Goal: Task Accomplishment & Management: Manage account settings

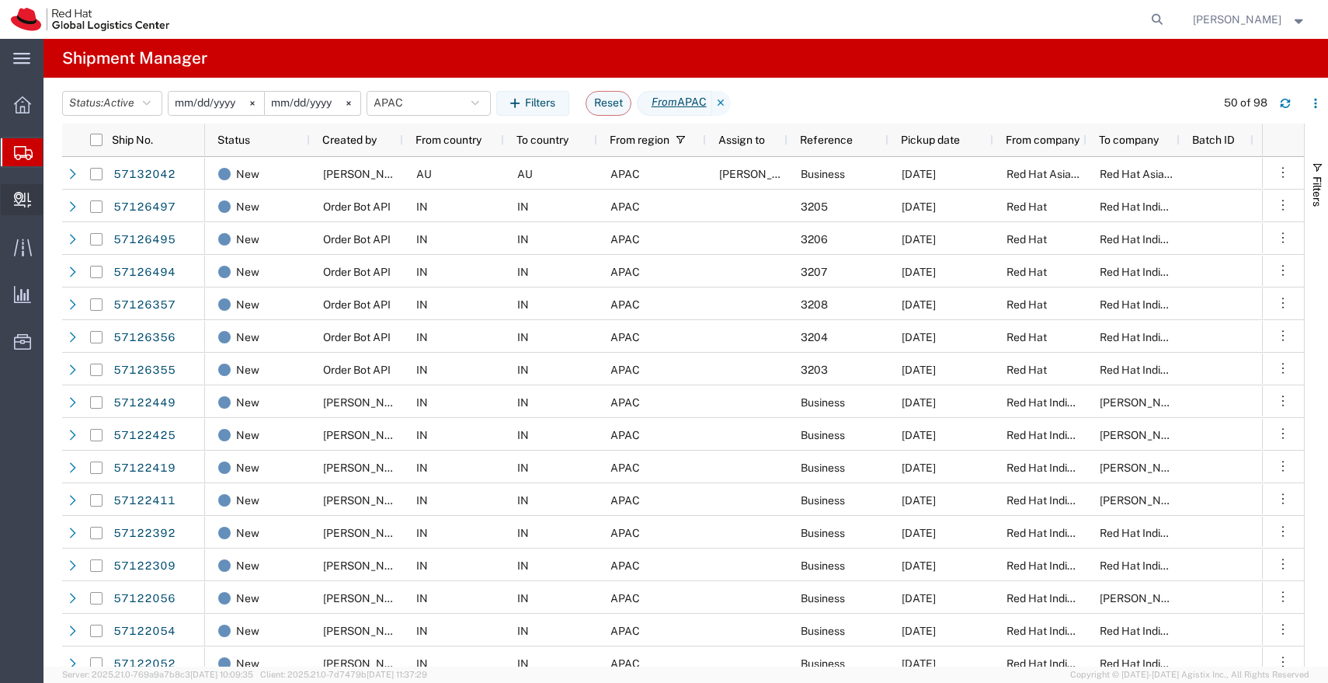
click at [0, 0] on span "Create Delivery" at bounding box center [0, 0] width 0 height 0
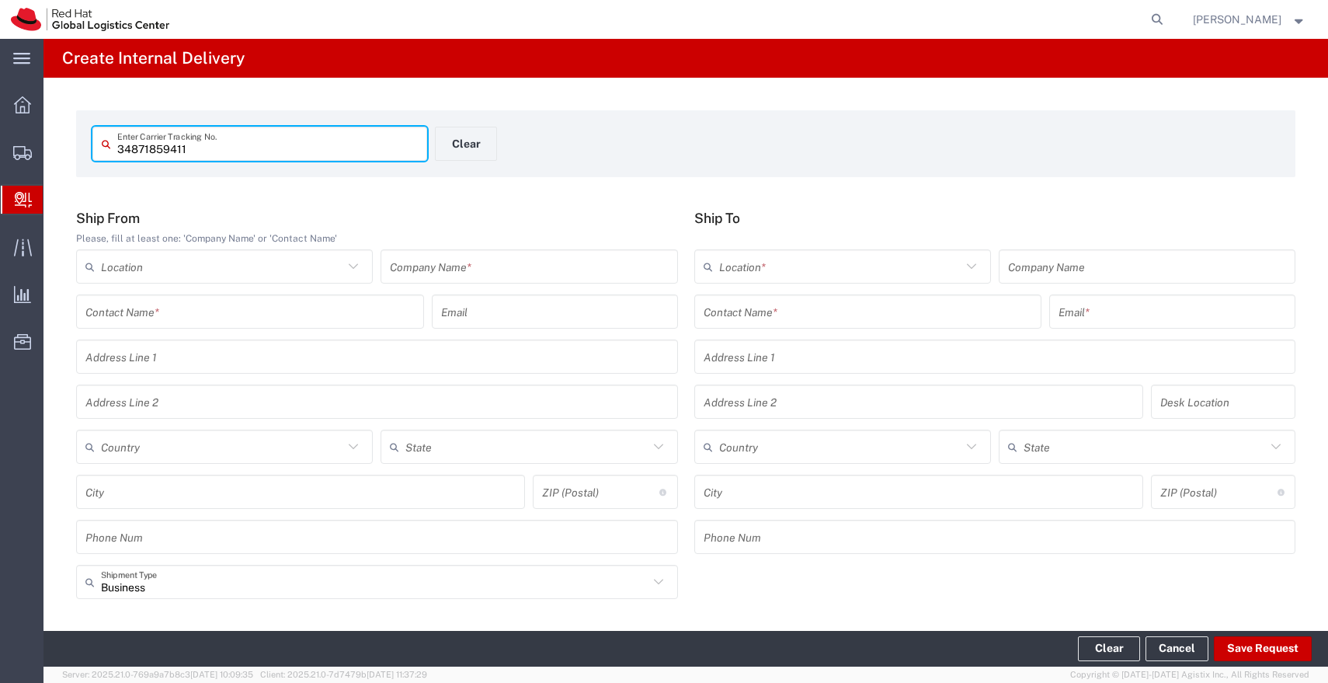
type input "34871859411"
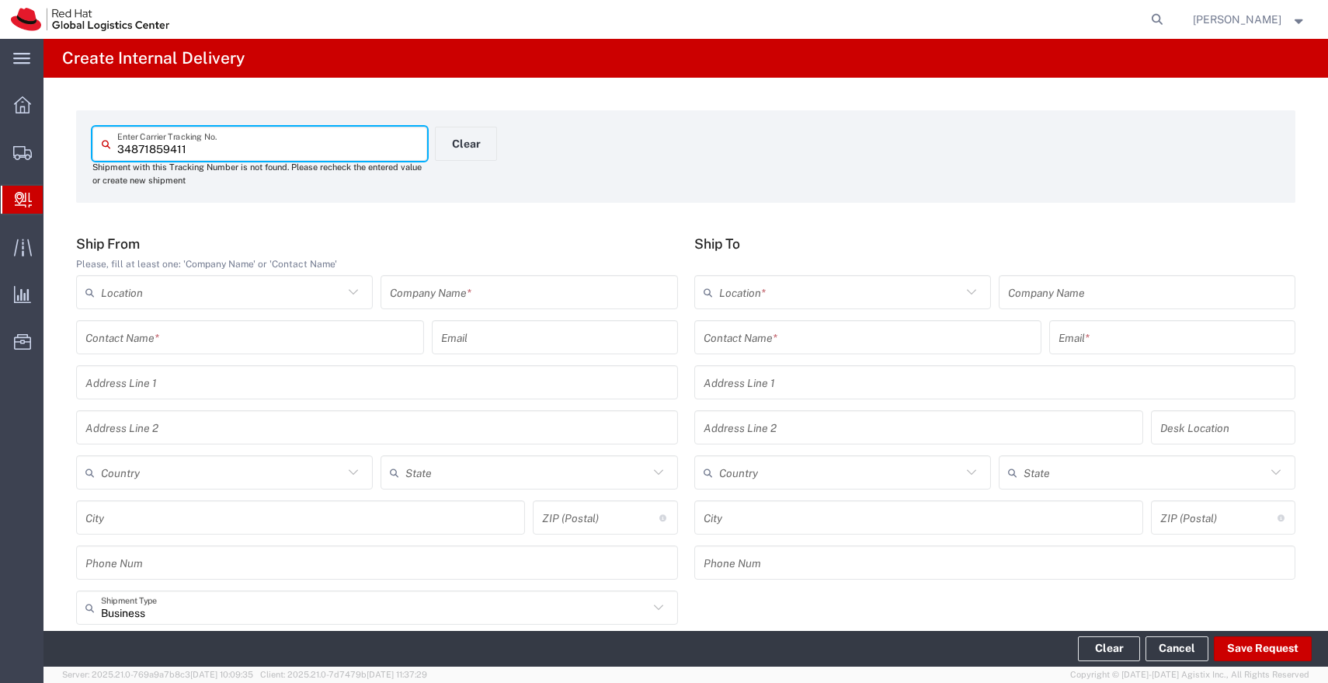
click at [485, 297] on input "text" at bounding box center [529, 292] width 278 height 27
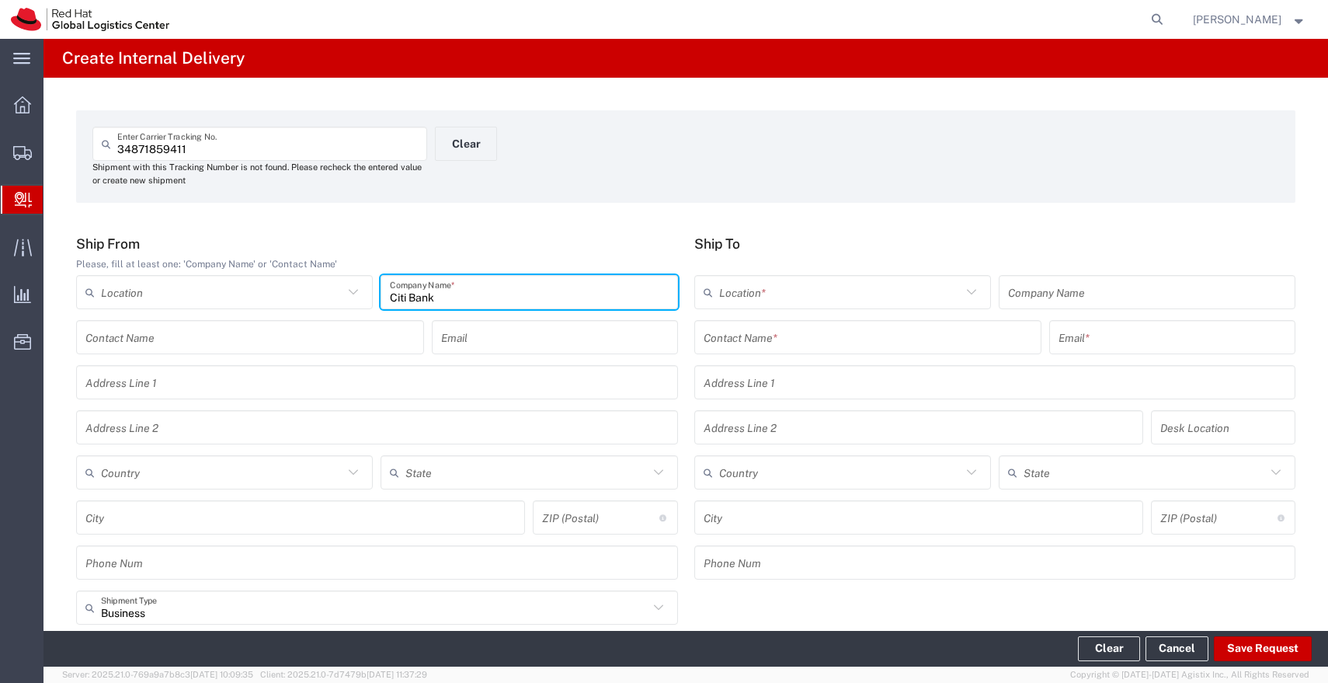
type input "Citi Bank"
click at [797, 333] on input "text" at bounding box center [868, 337] width 329 height 27
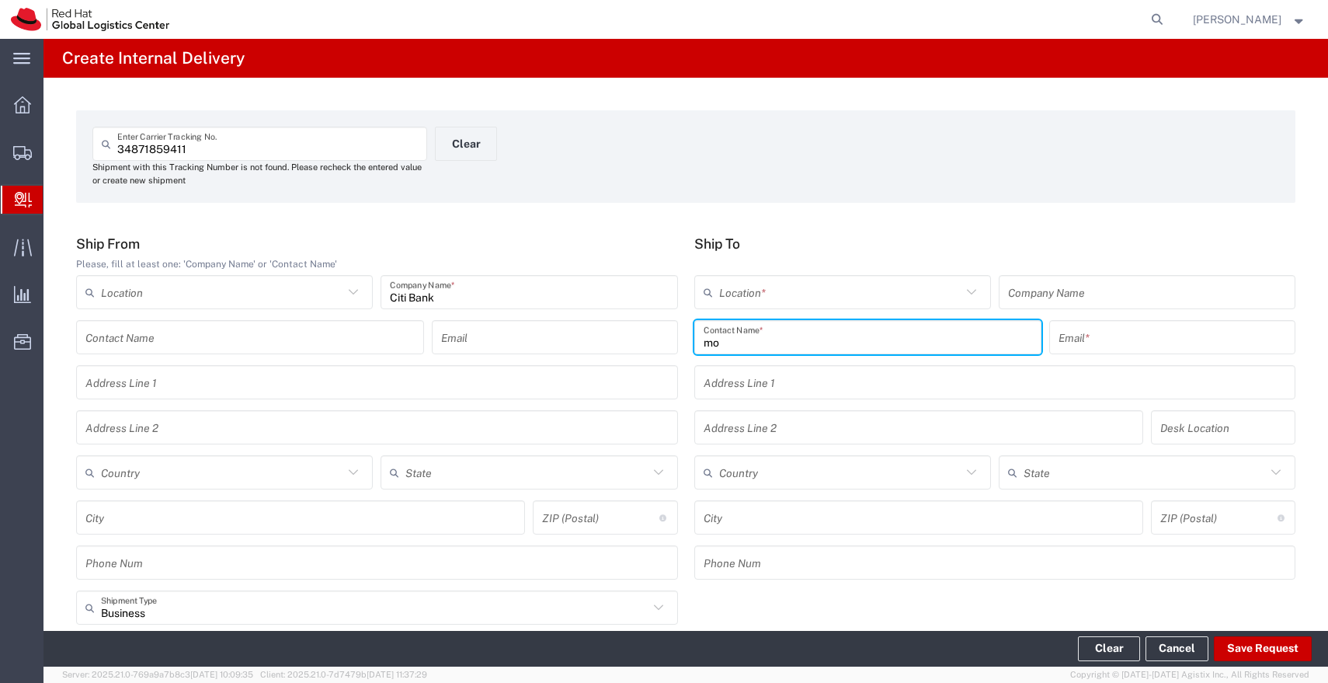
type input "m"
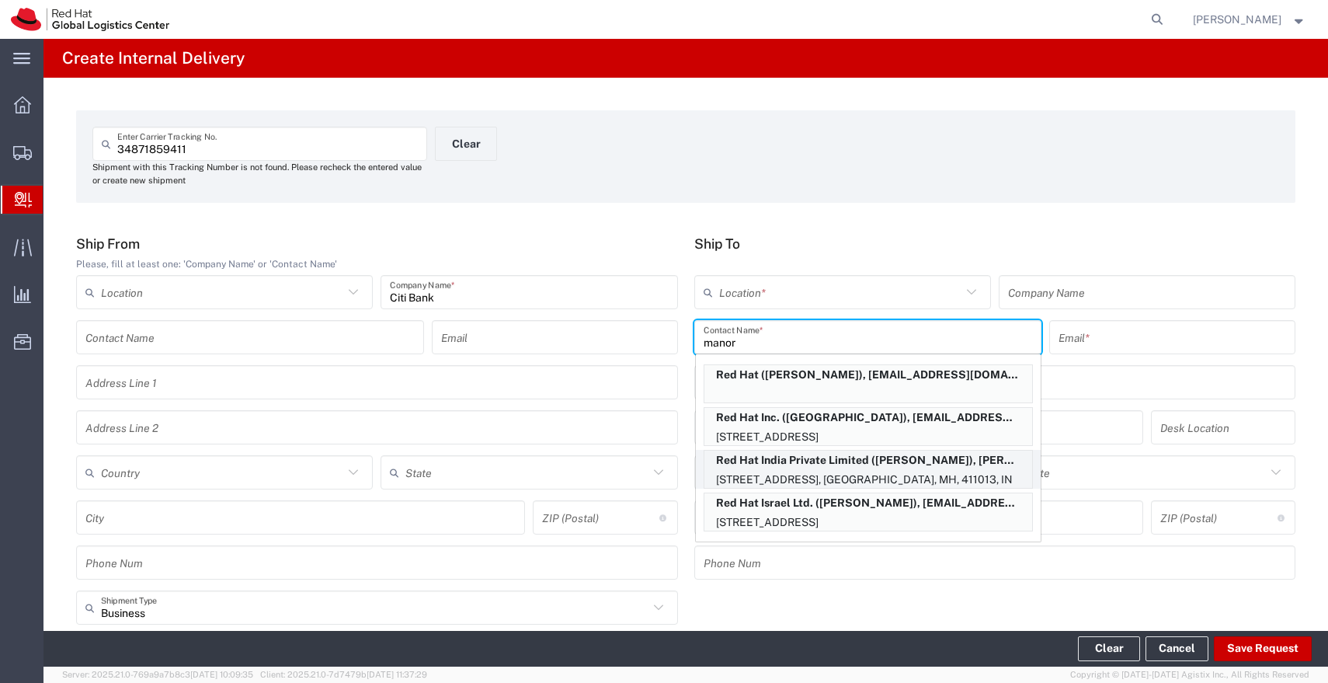
type input "manor"
click at [869, 474] on p "[STREET_ADDRESS], [GEOGRAPHIC_DATA], MH, 411013, IN" at bounding box center [868, 479] width 328 height 19
type input "RH - Pune - Tower 6"
type input "Red Hat India Private Limited"
type input "[PERSON_NAME]"
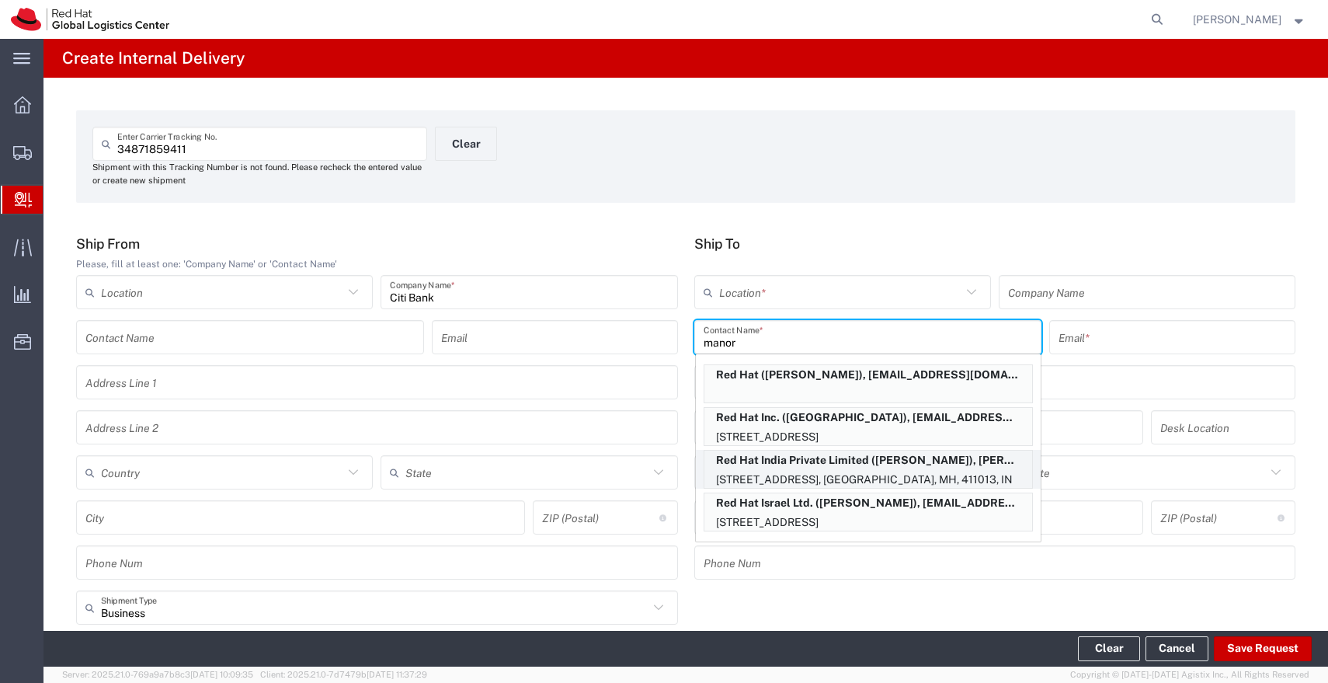
type input "[PERSON_NAME][EMAIL_ADDRESS][DOMAIN_NAME]"
type input "[STREET_ADDRESS]"
type input "[GEOGRAPHIC_DATA], [GEOGRAPHIC_DATA]"
type input "FLEX"
type input "[GEOGRAPHIC_DATA]"
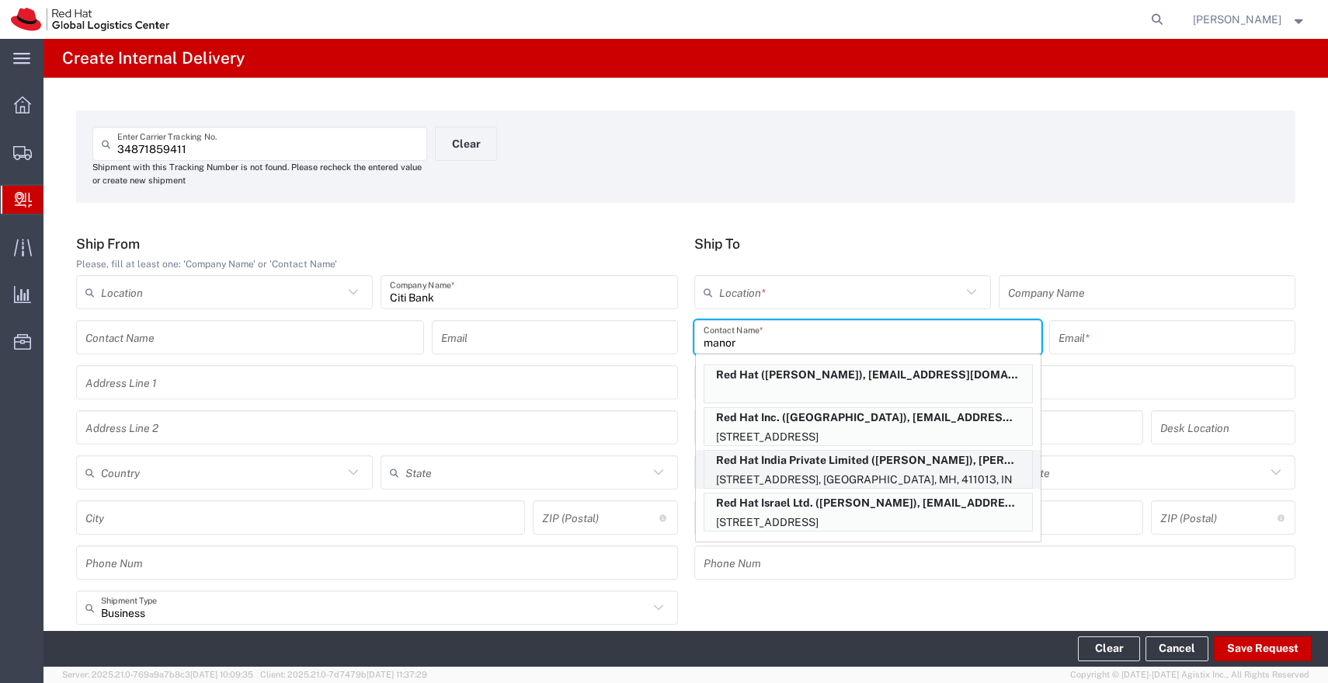
type input "[GEOGRAPHIC_DATA]"
type input "411013"
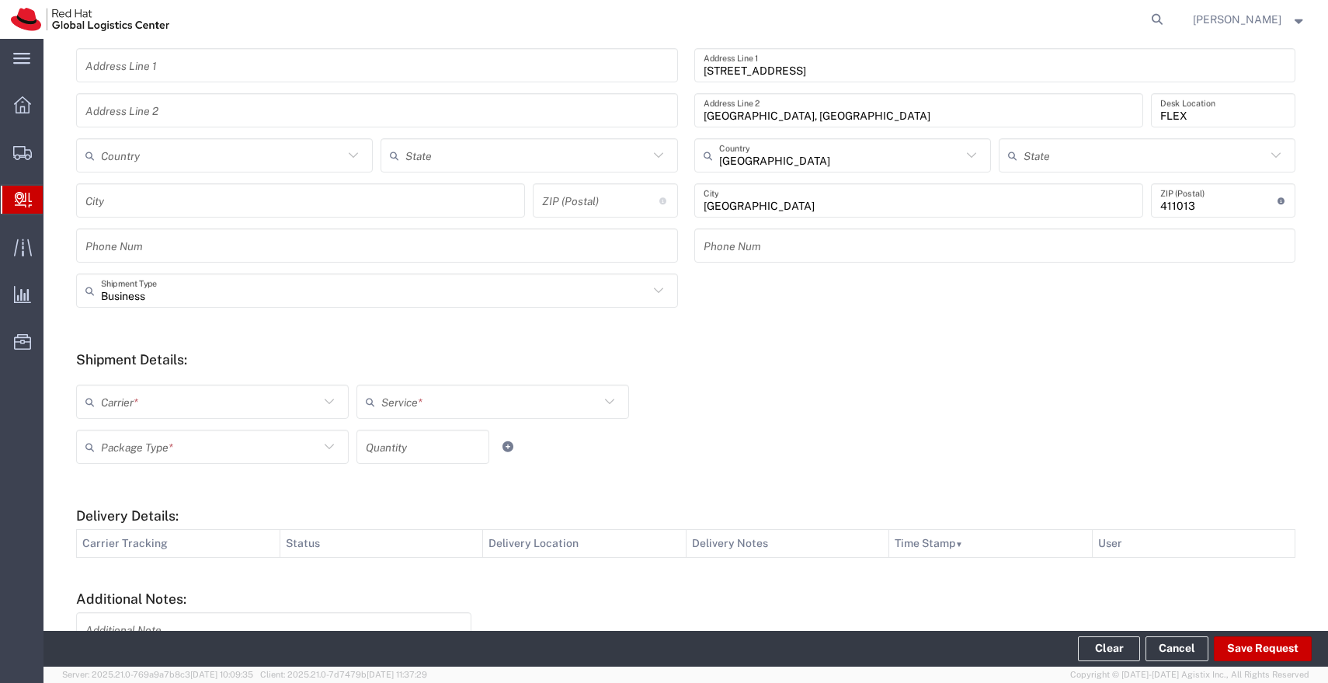
scroll to position [454, 0]
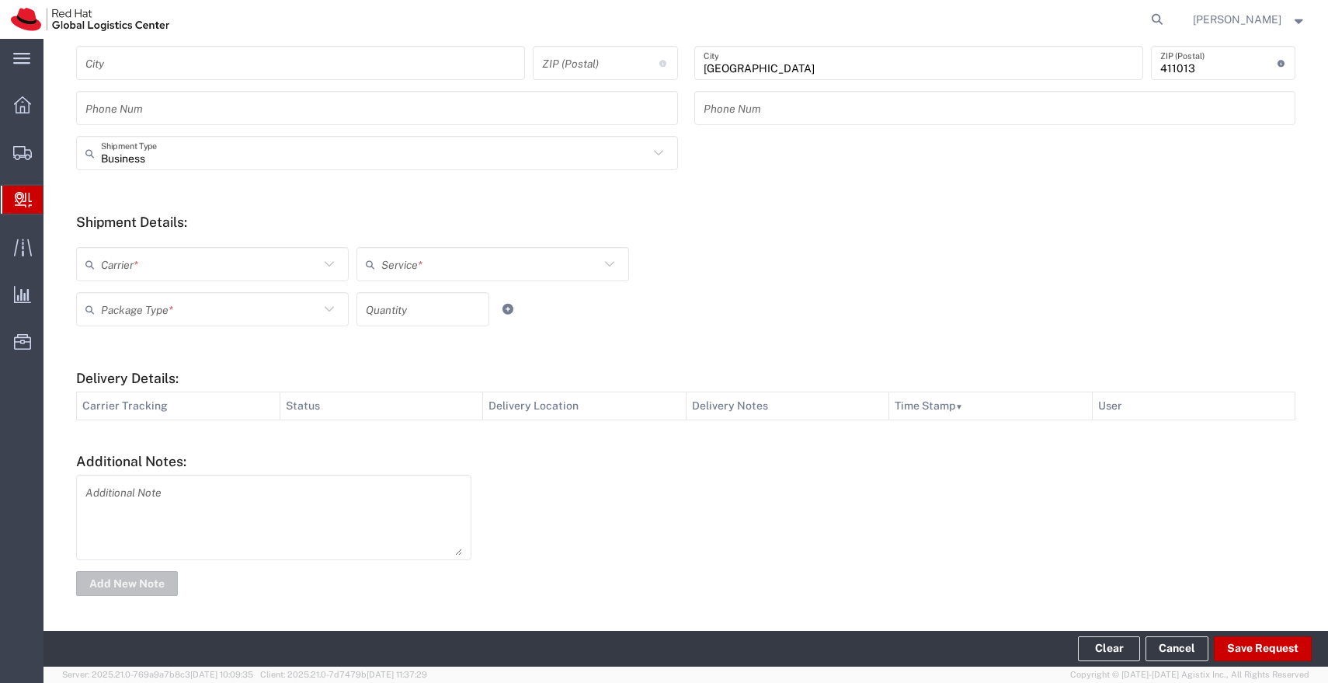
type input "Mahārāshtra"
click at [322, 259] on icon at bounding box center [329, 264] width 20 height 20
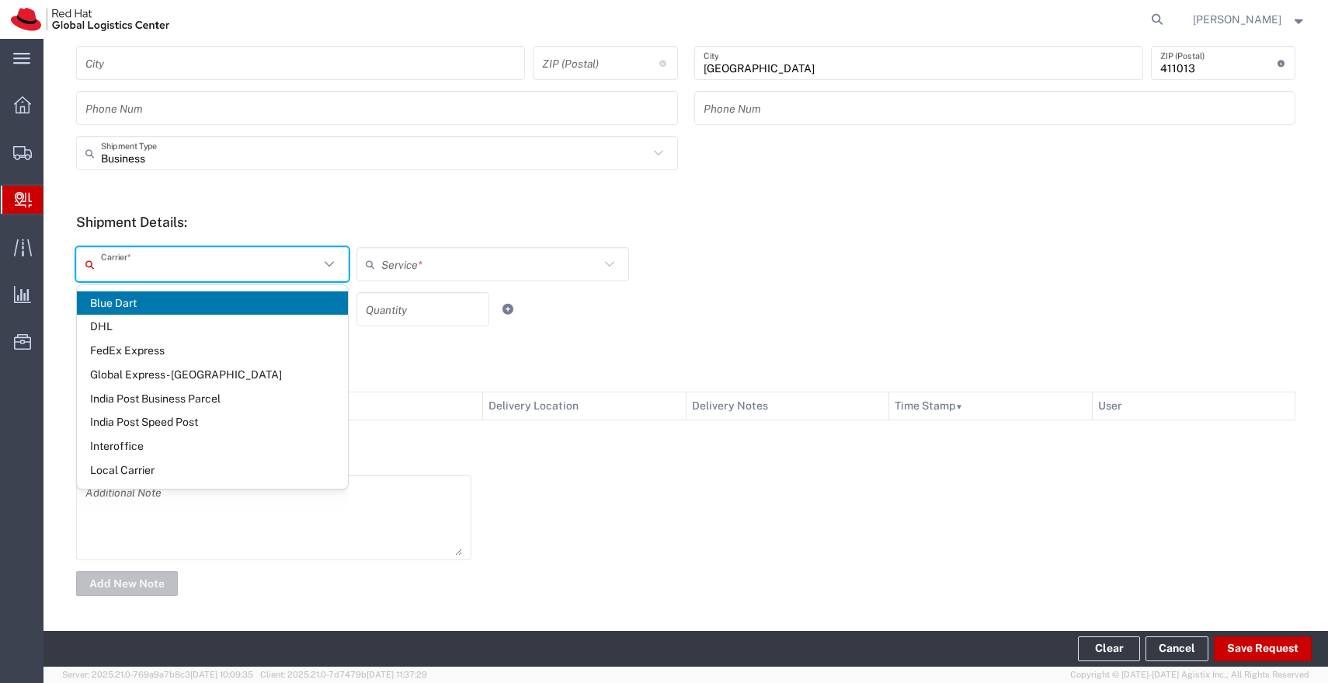
click at [248, 301] on span "Blue Dart" at bounding box center [212, 303] width 271 height 24
type input "Blue Dart"
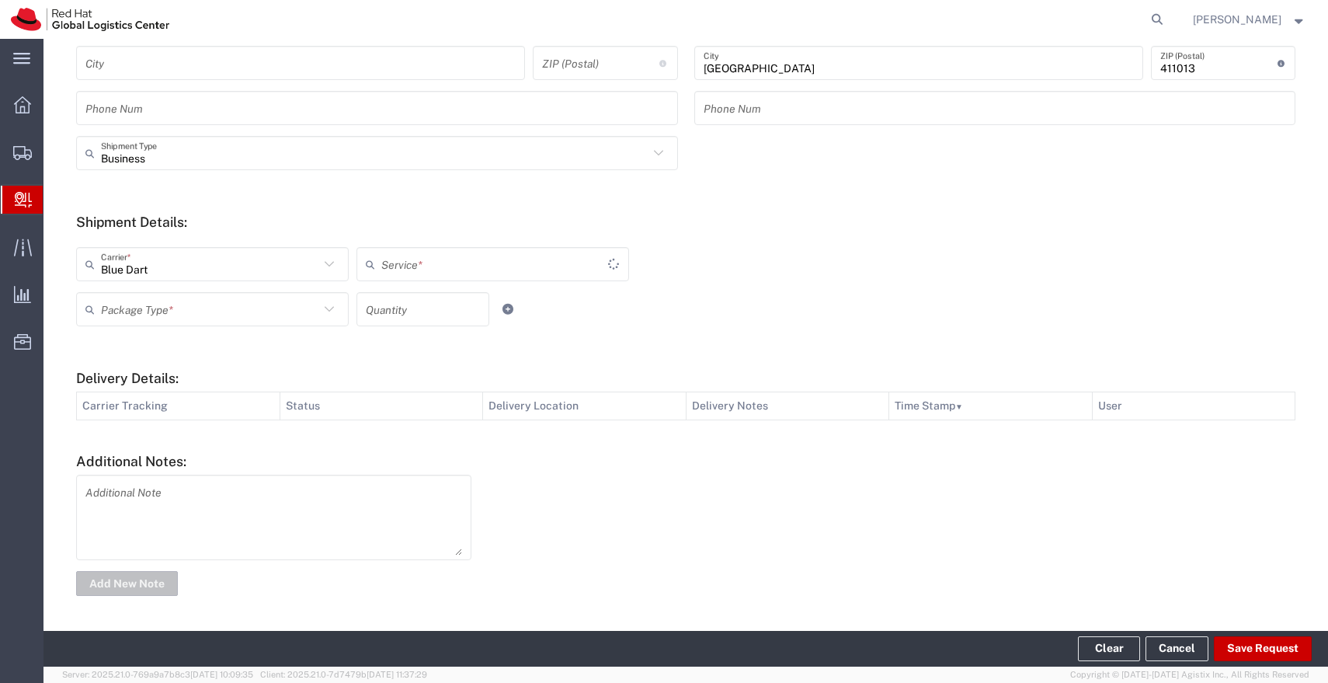
click at [538, 261] on input "text" at bounding box center [494, 264] width 227 height 27
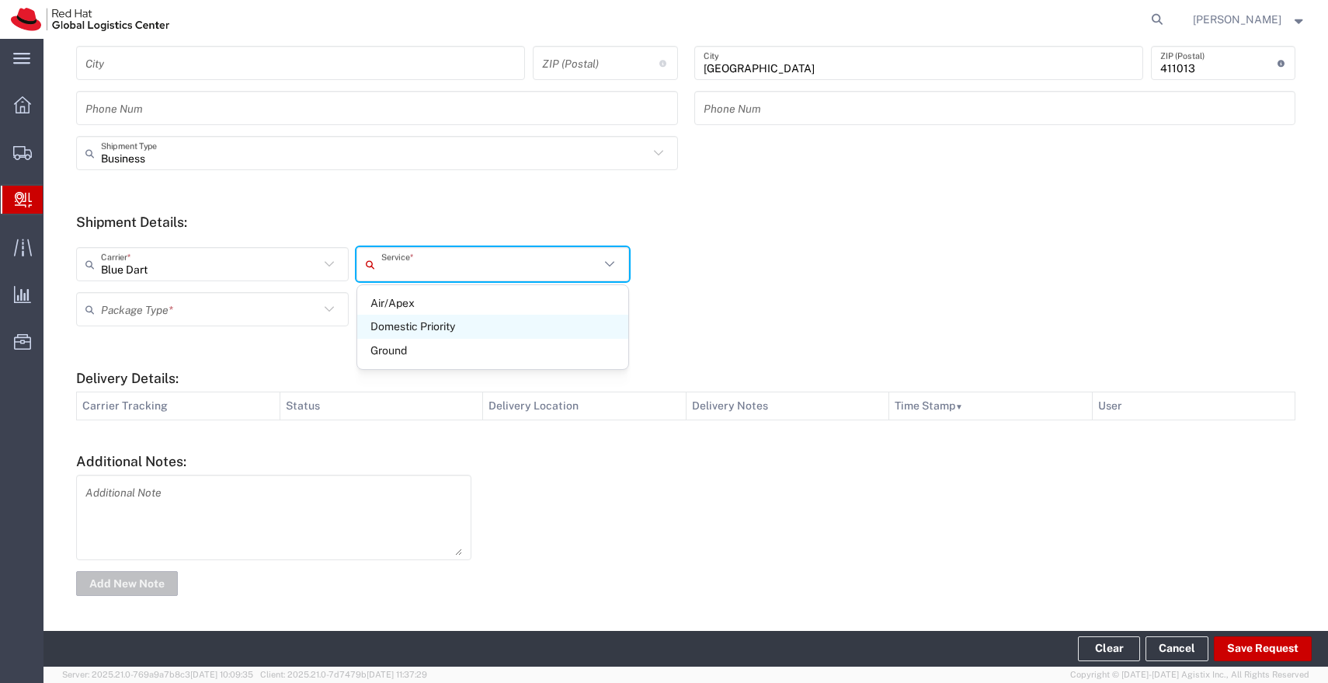
click at [437, 326] on span "Domestic Priority" at bounding box center [492, 327] width 271 height 24
type input "Domestic Priority"
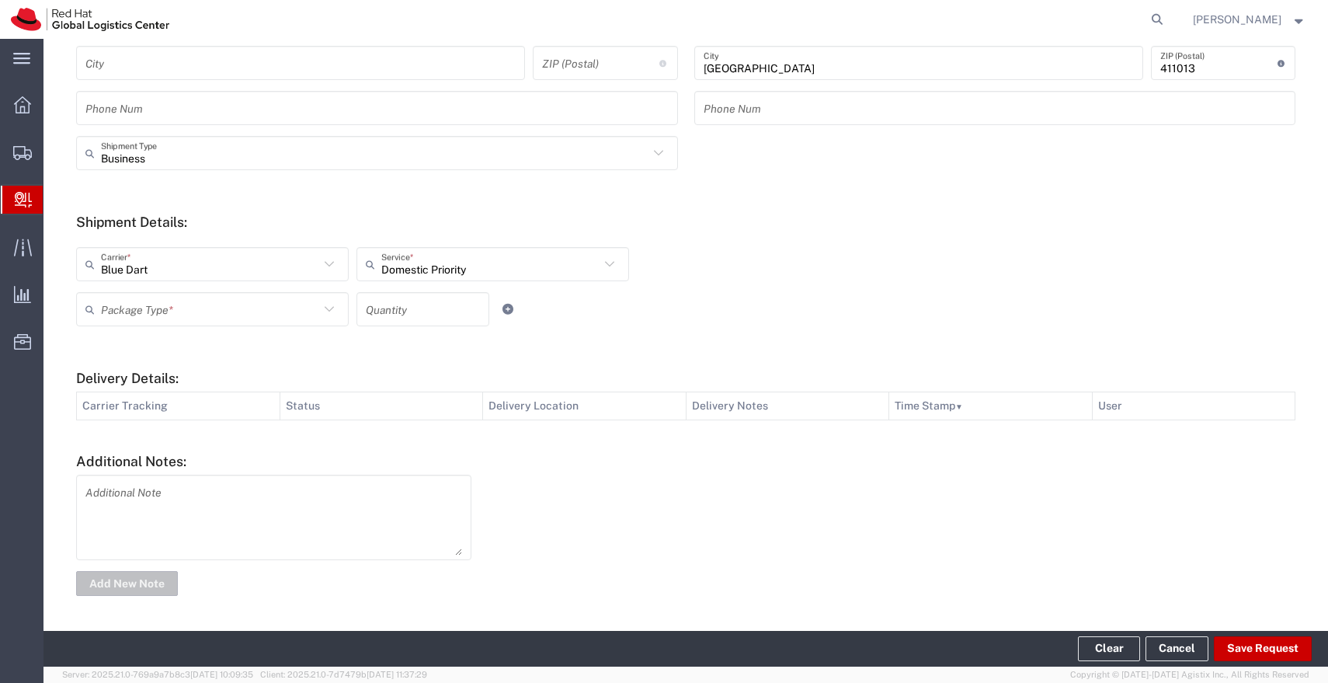
click at [290, 306] on input "text" at bounding box center [210, 309] width 218 height 27
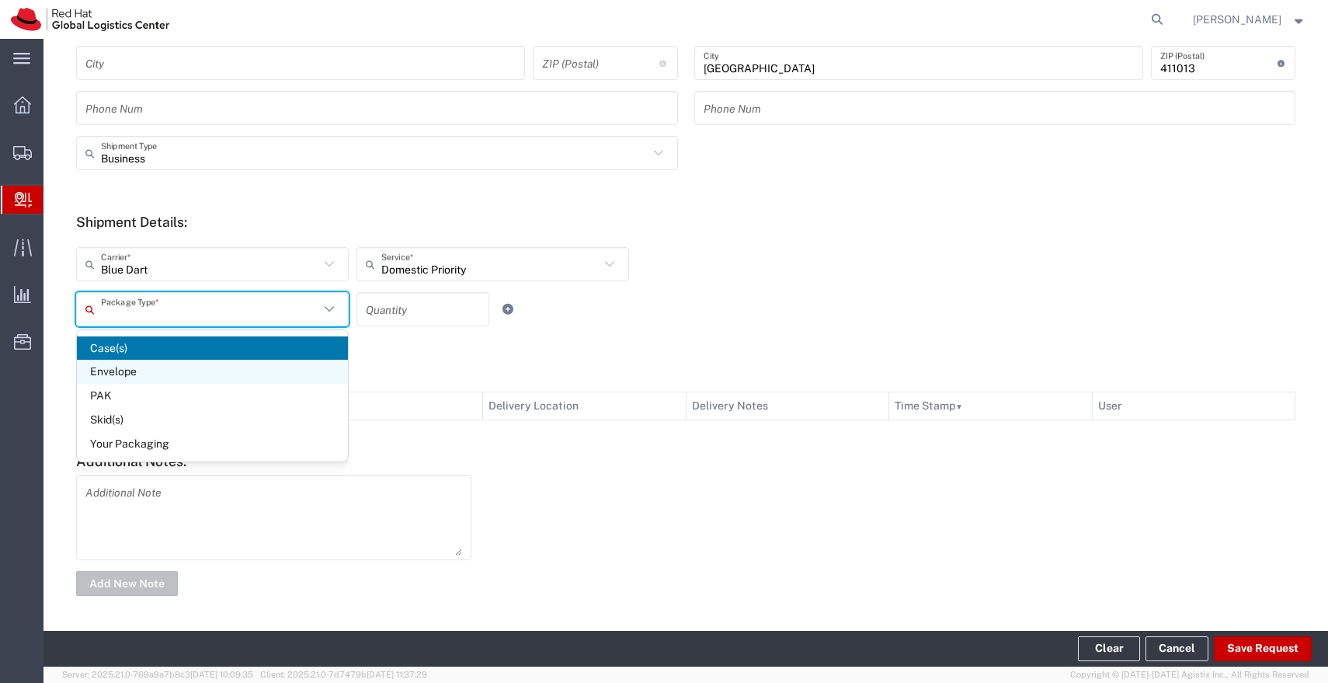
click at [167, 367] on span "Envelope" at bounding box center [212, 372] width 271 height 24
type input "Envelope"
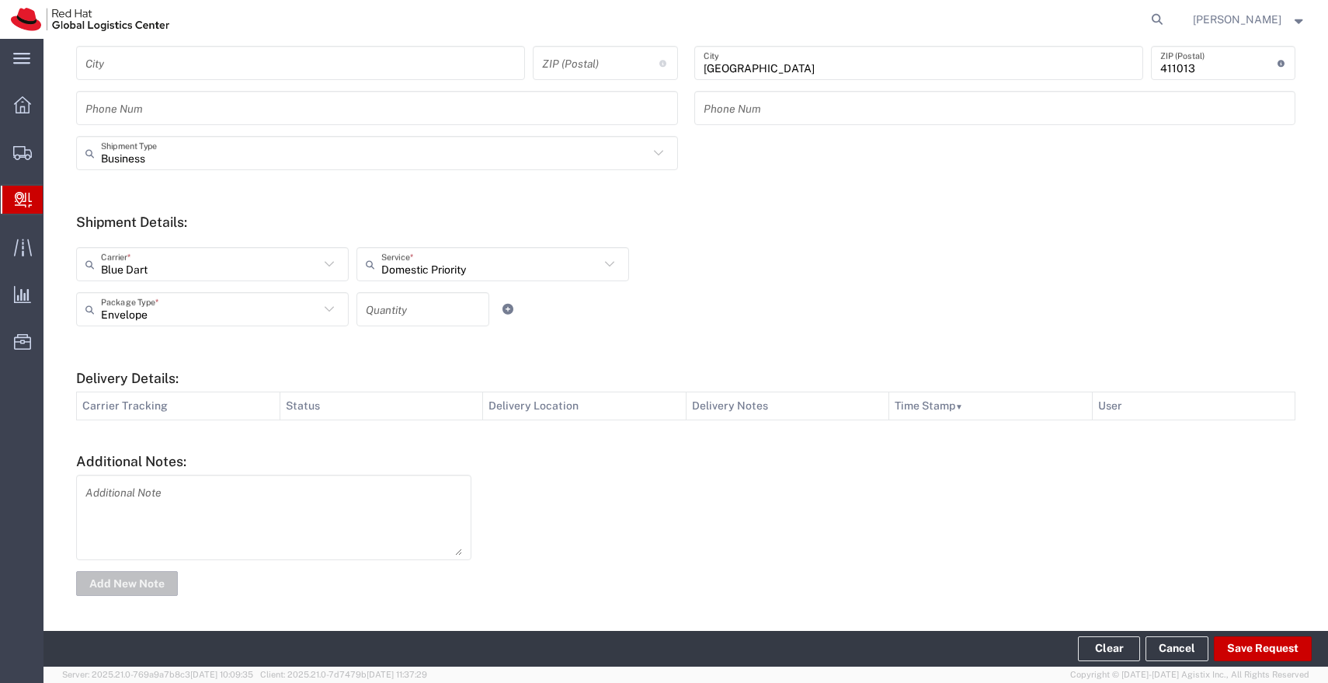
click at [401, 318] on input "number" at bounding box center [423, 309] width 114 height 27
type input "1"
click at [1260, 650] on button "Save Request" at bounding box center [1263, 648] width 98 height 25
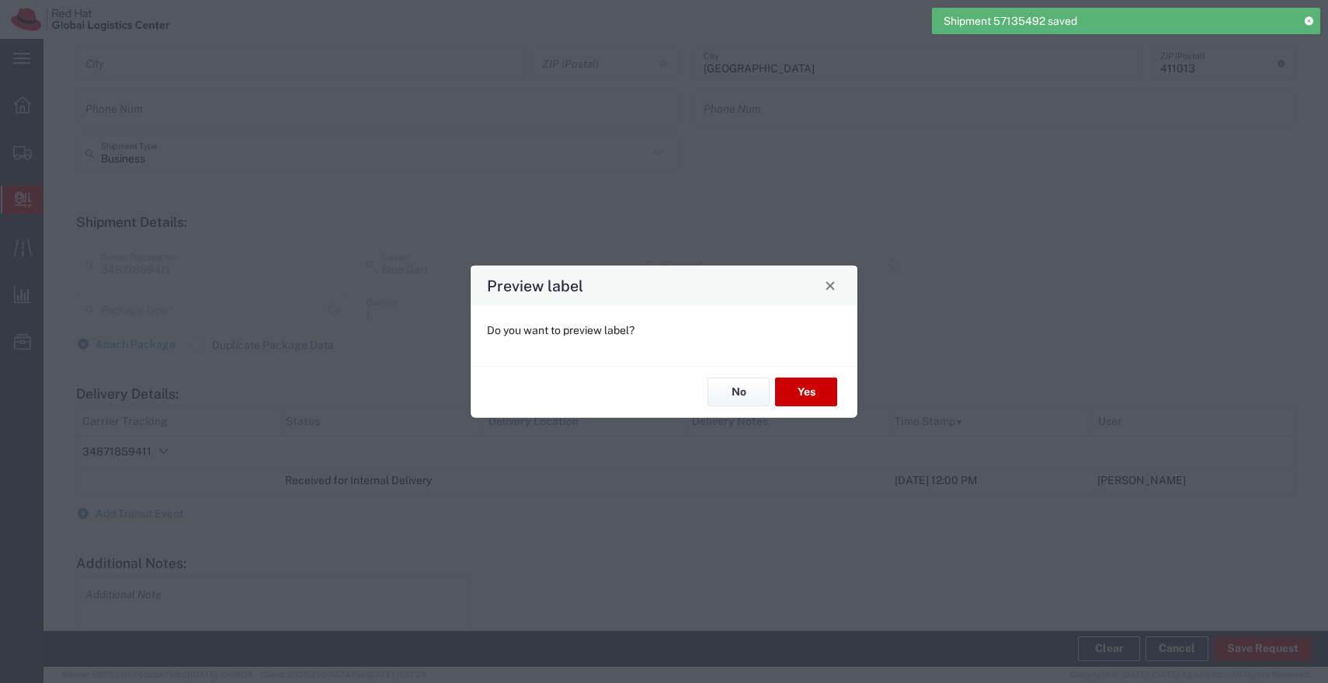
type input "Envelope"
type input "Domestic Priority"
click at [735, 384] on button "No" at bounding box center [738, 391] width 62 height 29
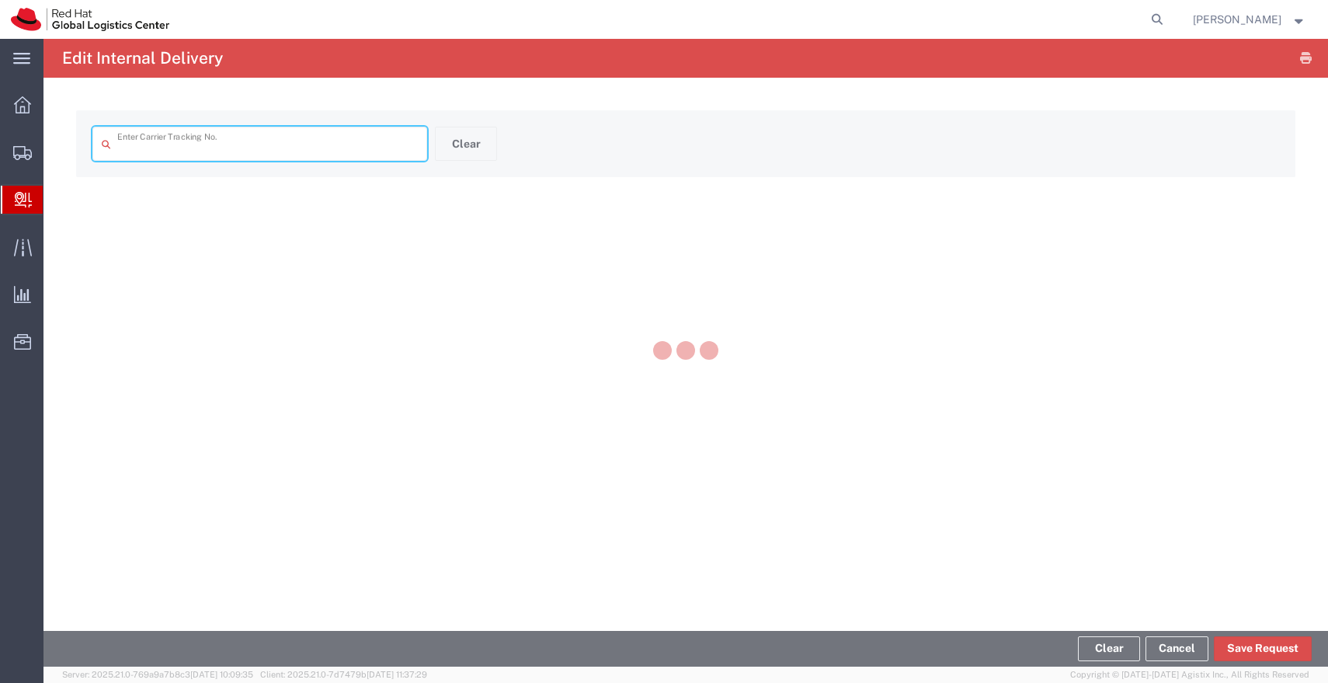
type input "34871859411"
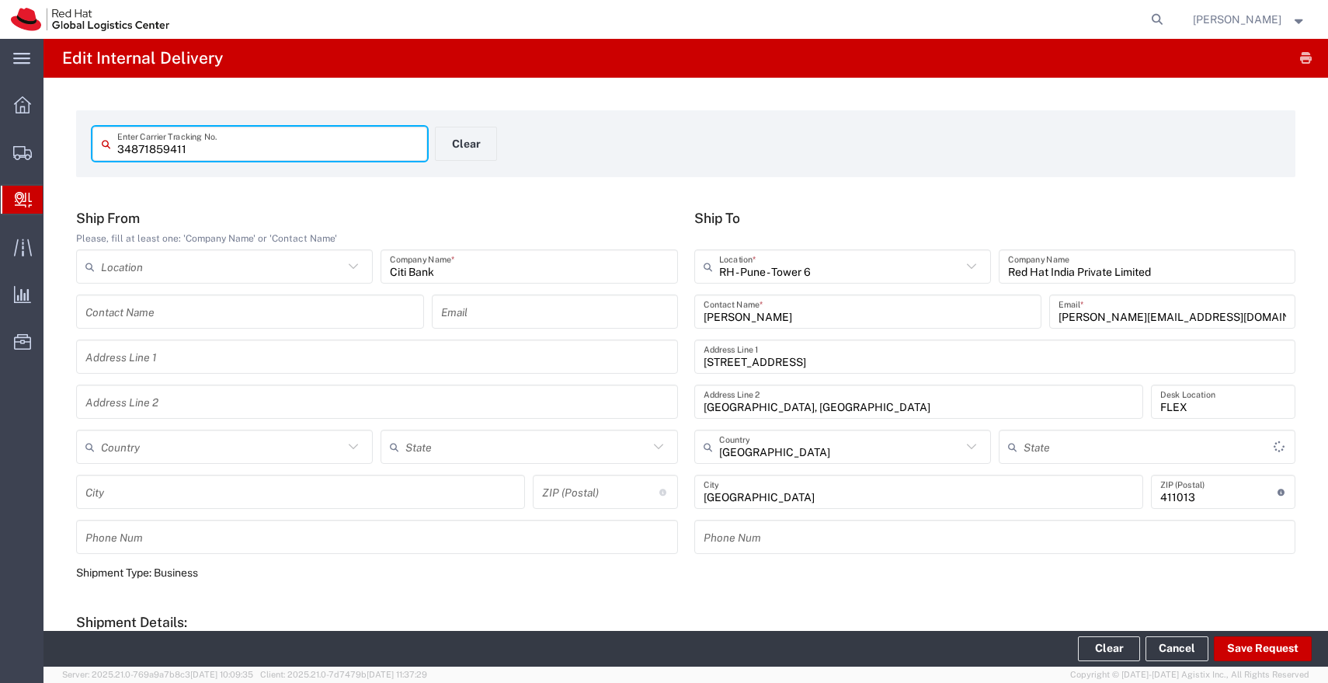
type input "Mahārāshtra"
type input "Envelope"
type input "Domestic Priority"
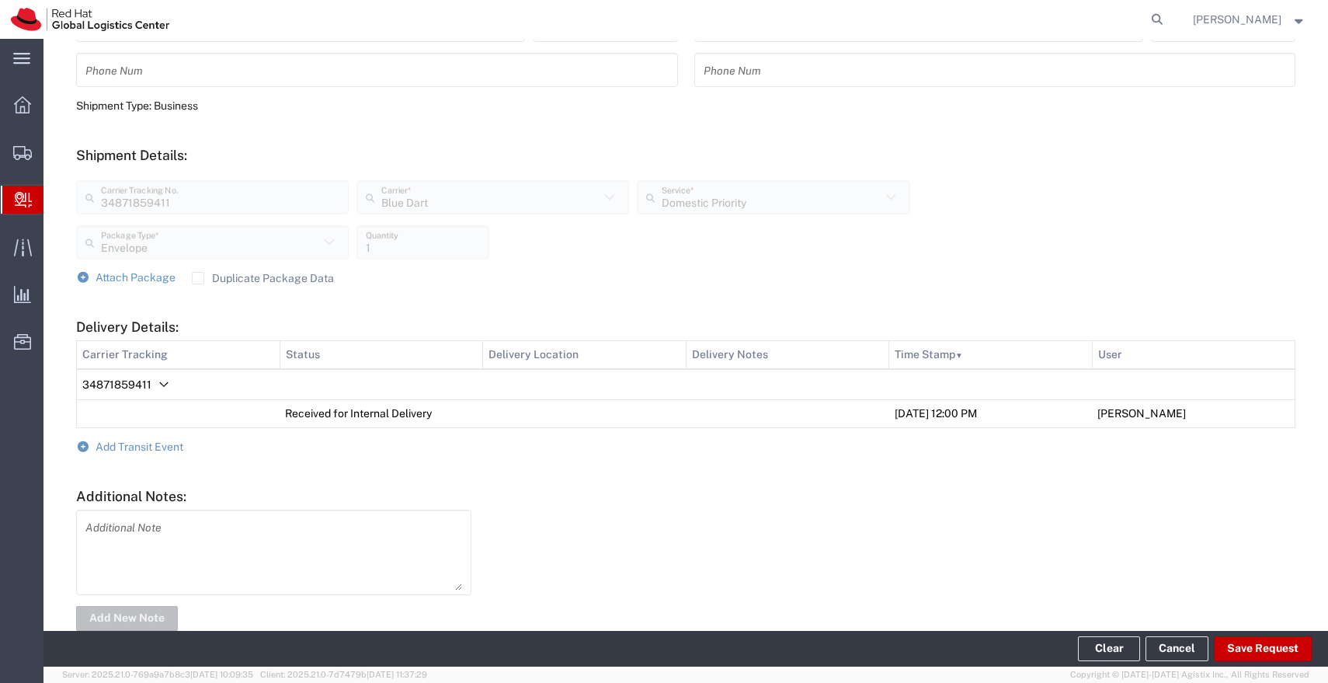
scroll to position [469, 0]
click at [169, 446] on span "Add Transit Event" at bounding box center [140, 444] width 88 height 12
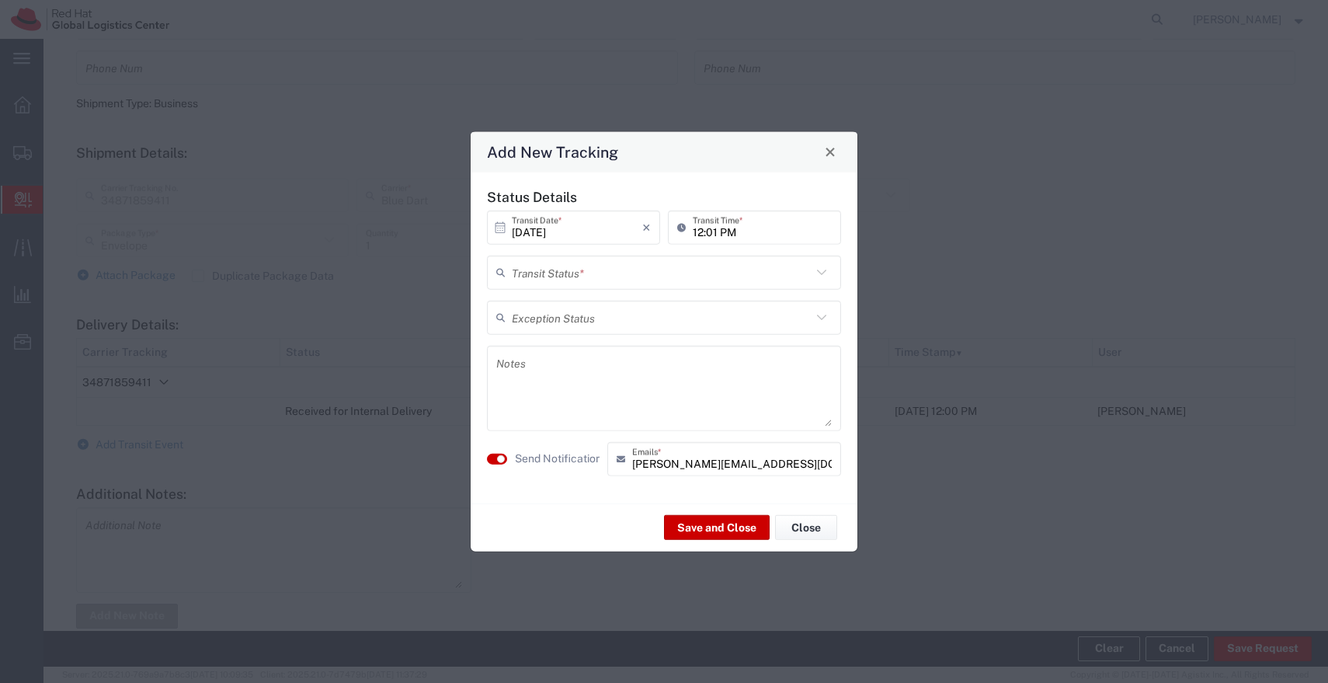
click at [777, 266] on input "text" at bounding box center [662, 272] width 300 height 27
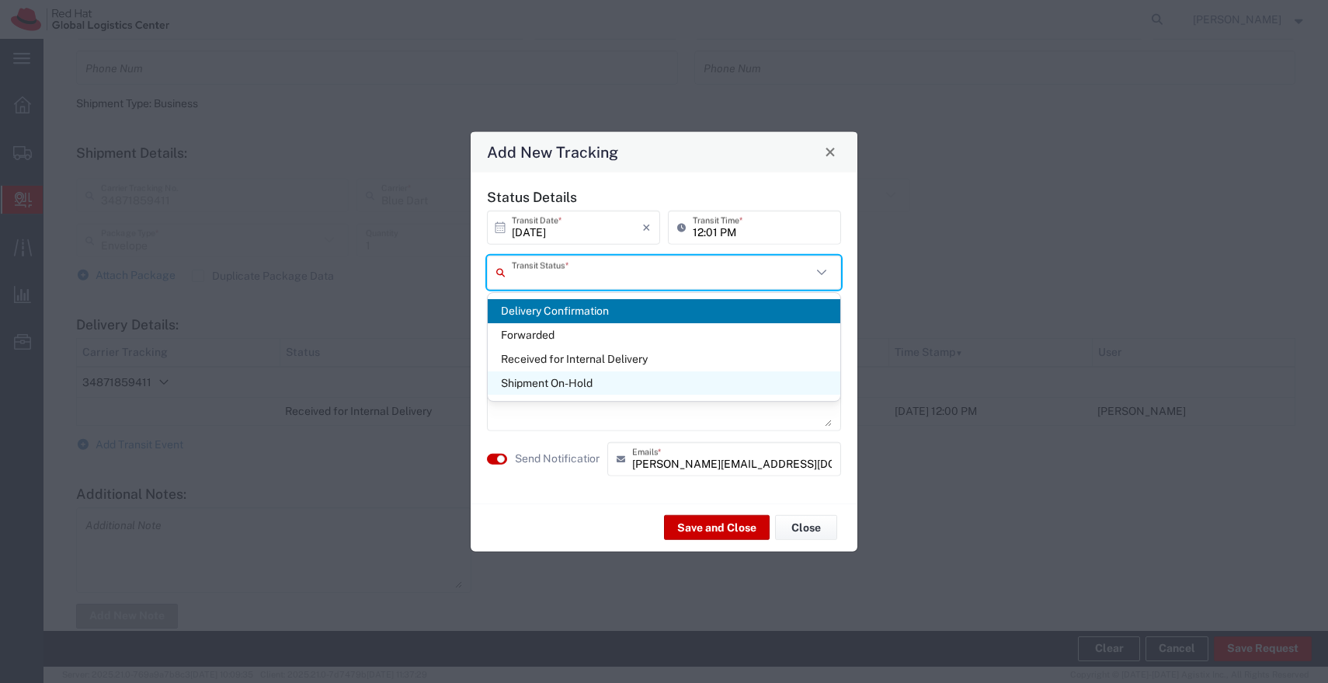
click at [572, 391] on span "Shipment On-Hold" at bounding box center [664, 383] width 353 height 24
type input "Shipment On-Hold"
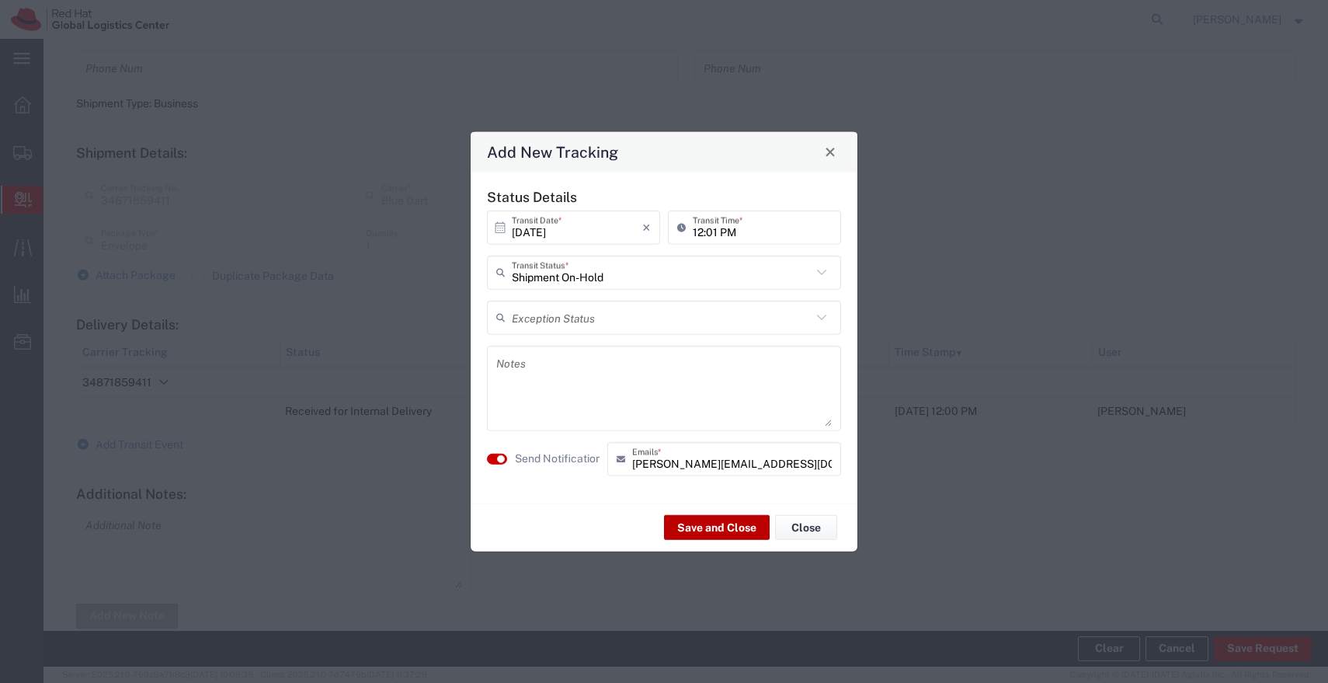
click at [695, 523] on button "Save and Close" at bounding box center [717, 527] width 106 height 25
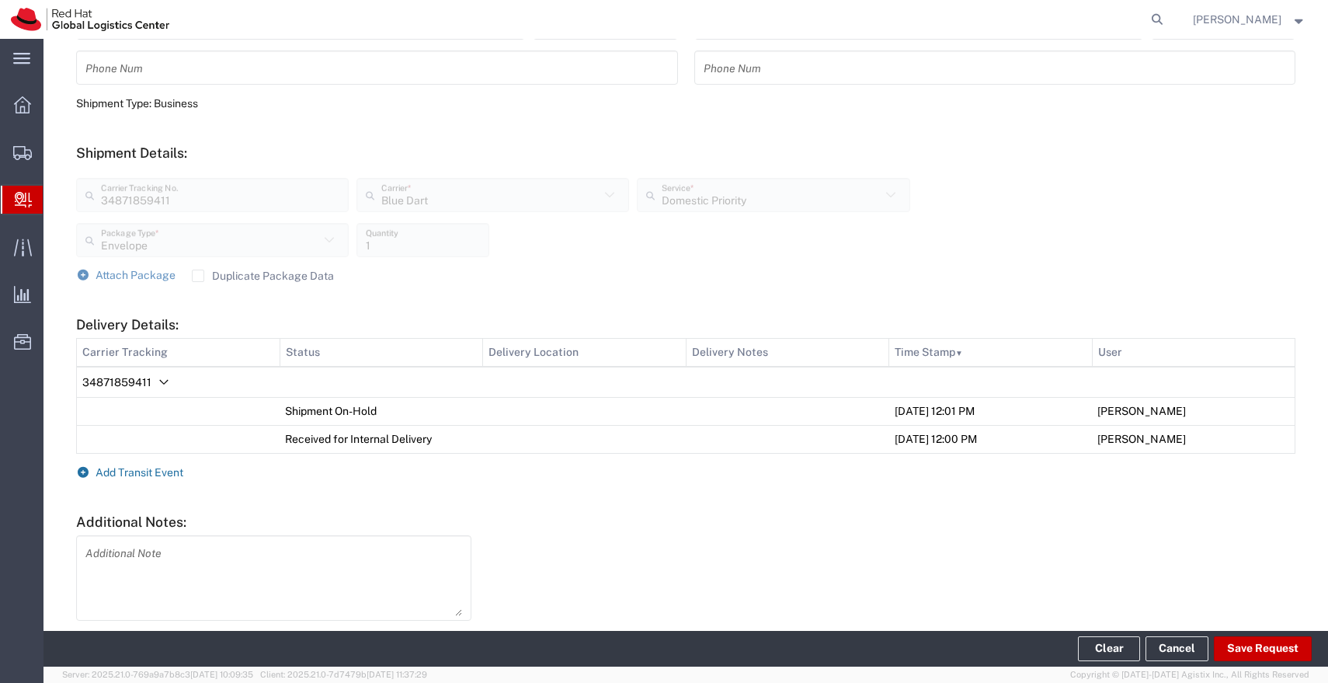
click at [167, 475] on span "Add Transit Event" at bounding box center [140, 472] width 88 height 12
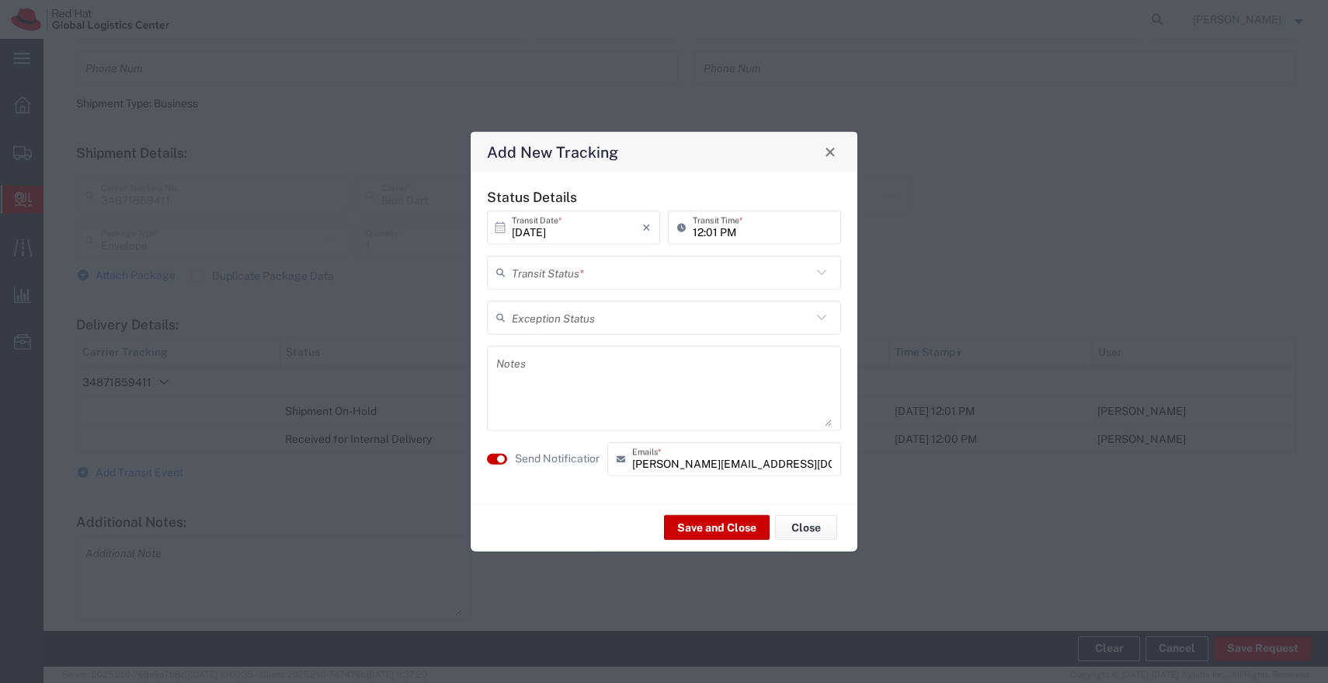
click at [726, 274] on input "text" at bounding box center [662, 272] width 300 height 27
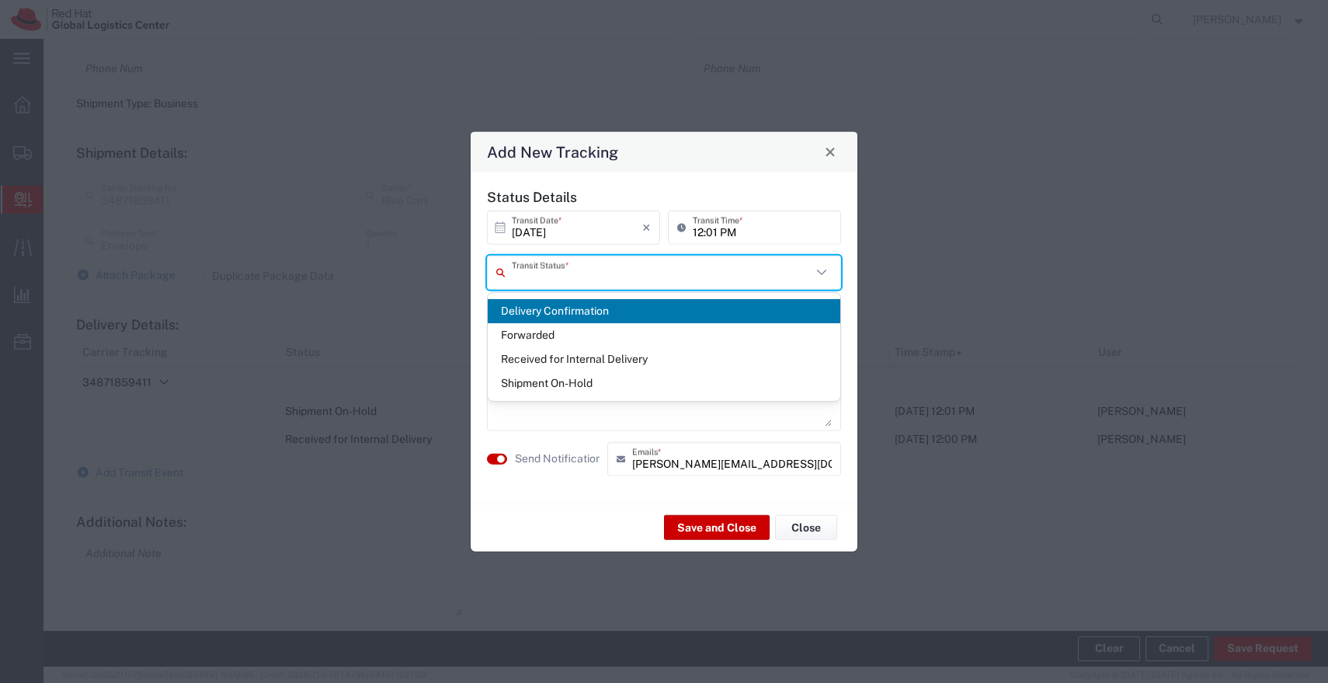
click at [613, 307] on span "Delivery Confirmation" at bounding box center [664, 311] width 353 height 24
type input "Delivery Confirmation"
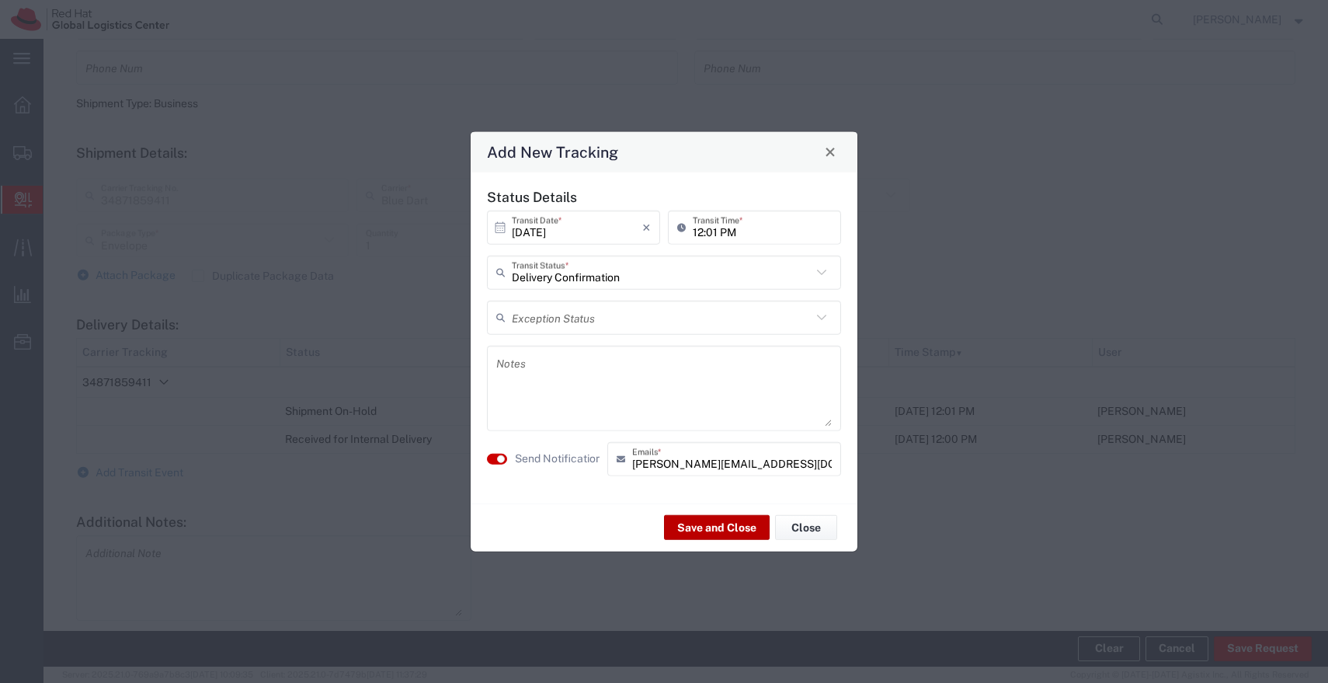
click at [729, 530] on button "Save and Close" at bounding box center [717, 527] width 106 height 25
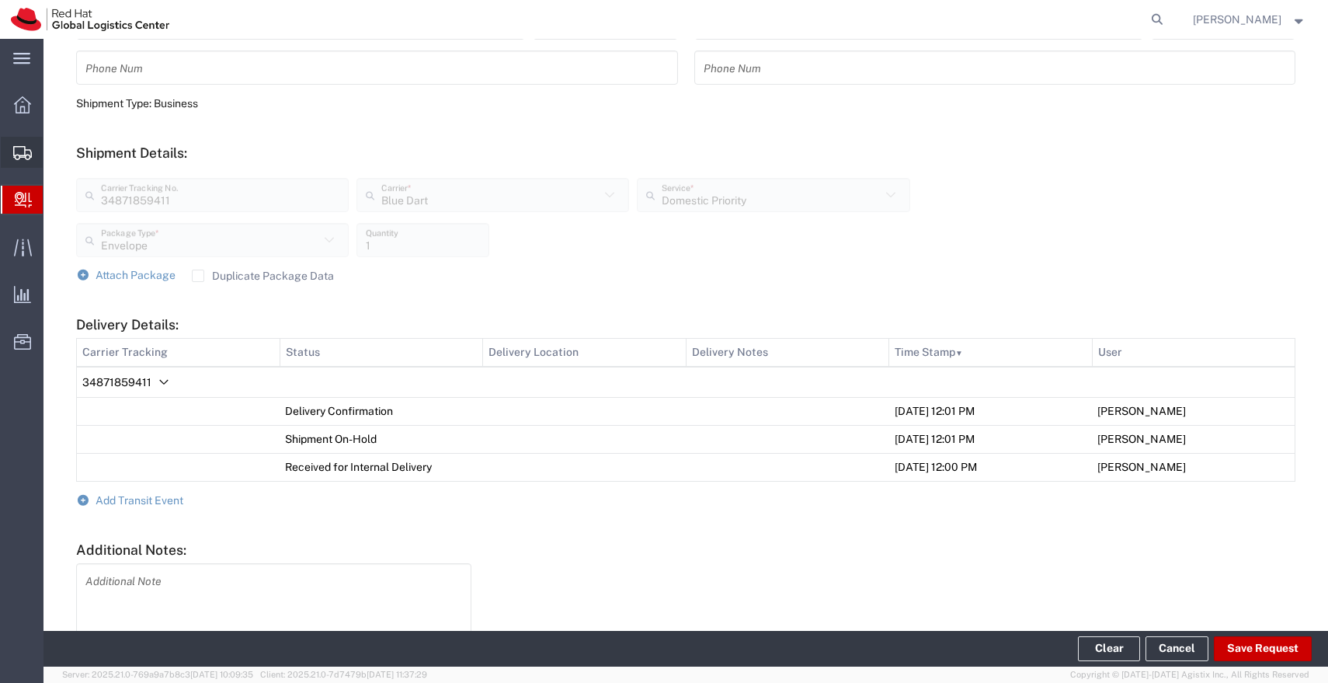
click at [46, 155] on span "Shipments" at bounding box center [48, 152] width 11 height 31
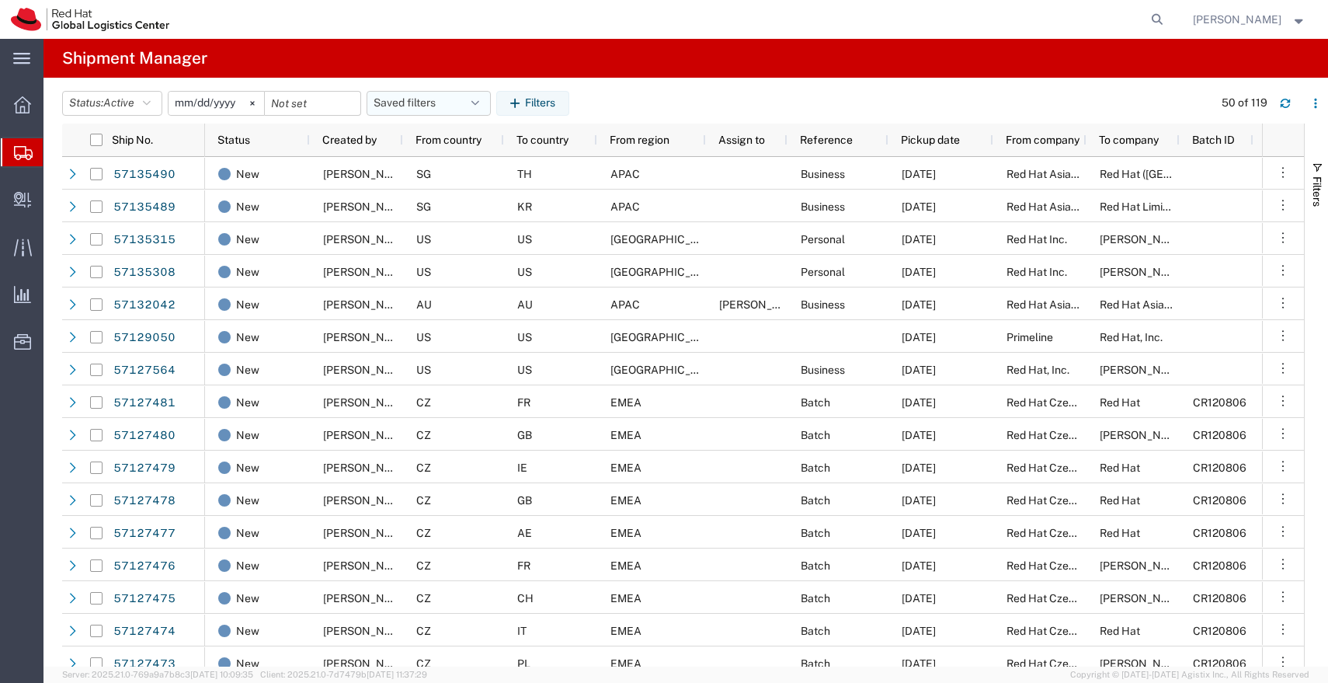
click at [486, 102] on button "Saved filters" at bounding box center [429, 103] width 124 height 25
click at [454, 167] on span "APAC" at bounding box center [470, 171] width 203 height 29
type input "[DATE]"
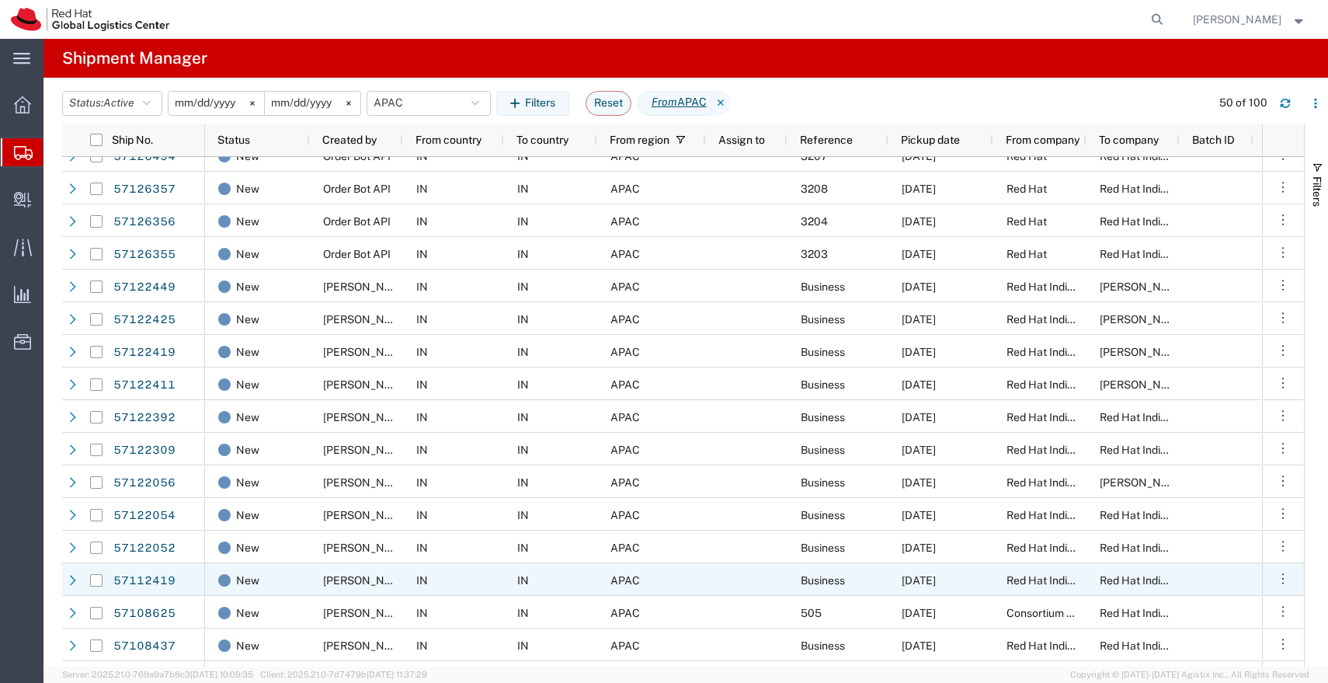
scroll to position [182, 0]
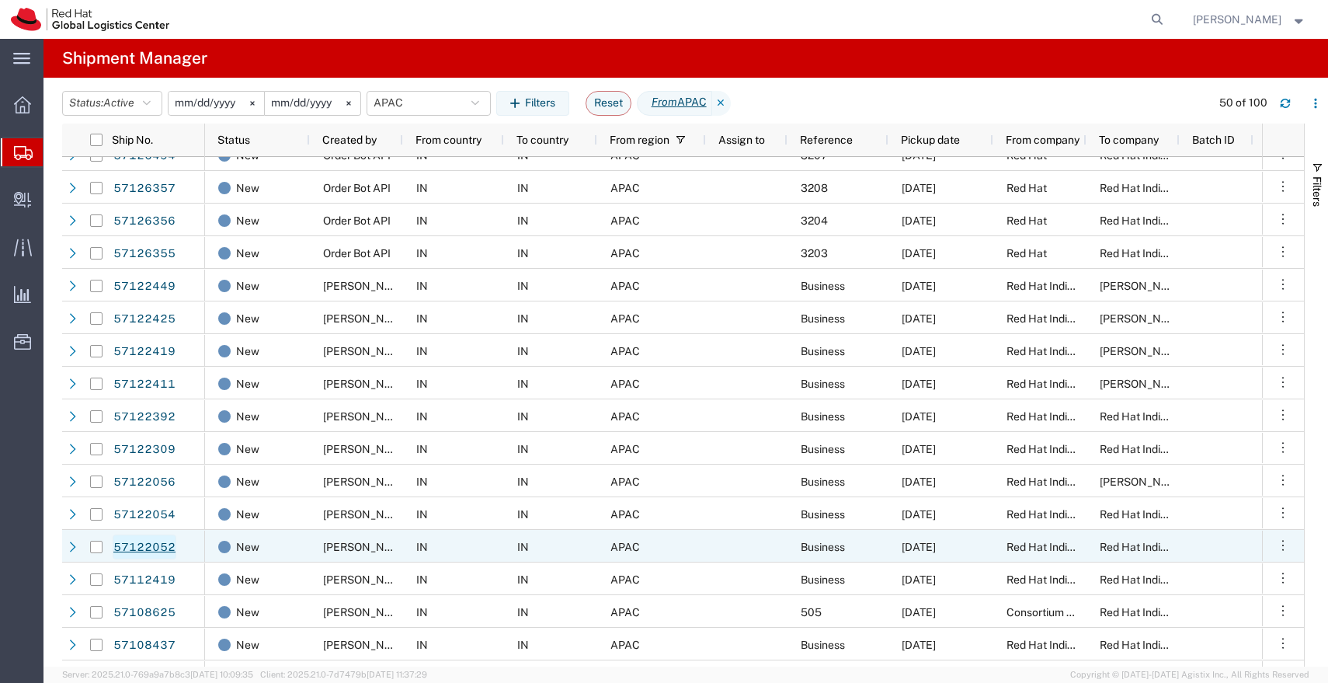
click at [136, 550] on link "57122052" at bounding box center [145, 546] width 64 height 25
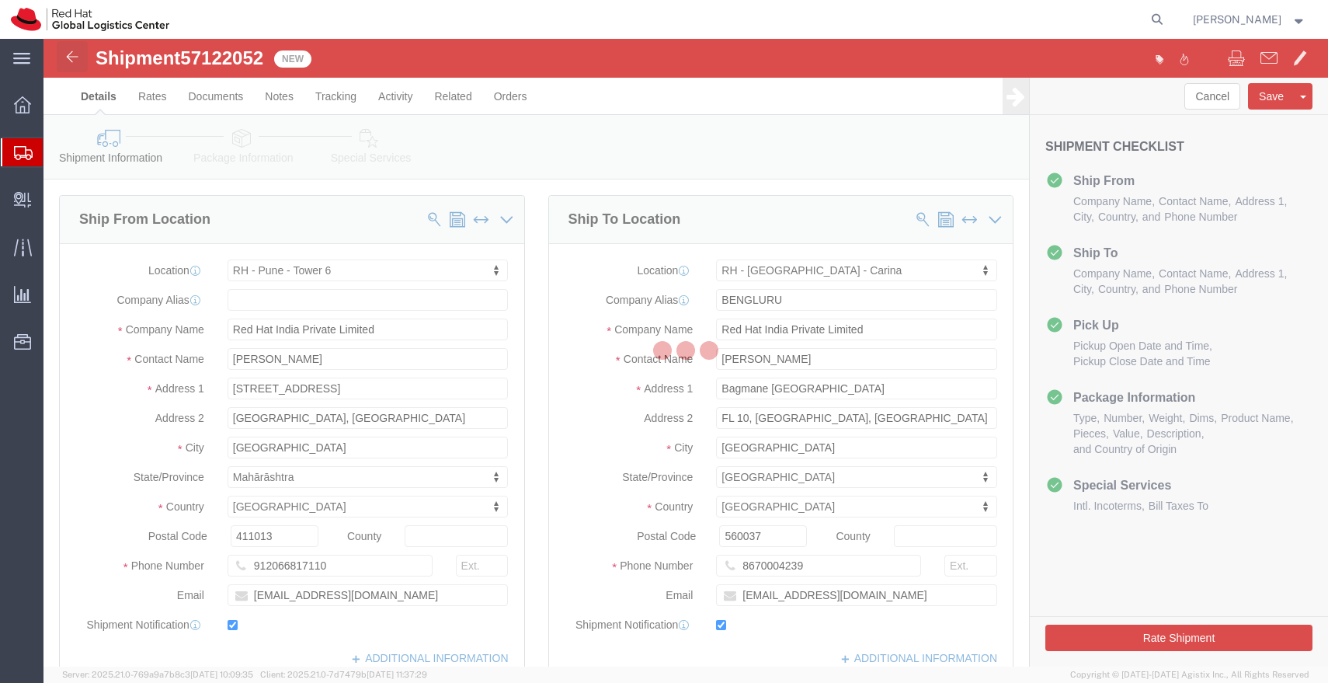
select select "38432"
select select "37925"
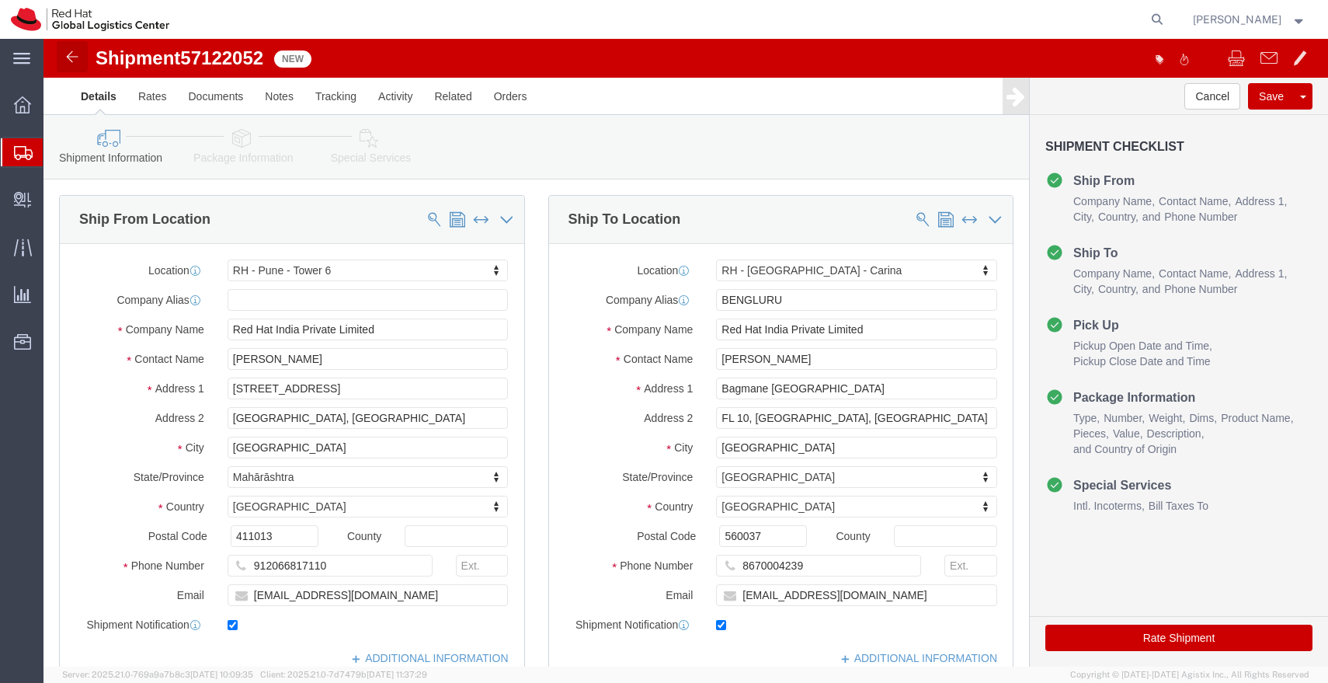
click img
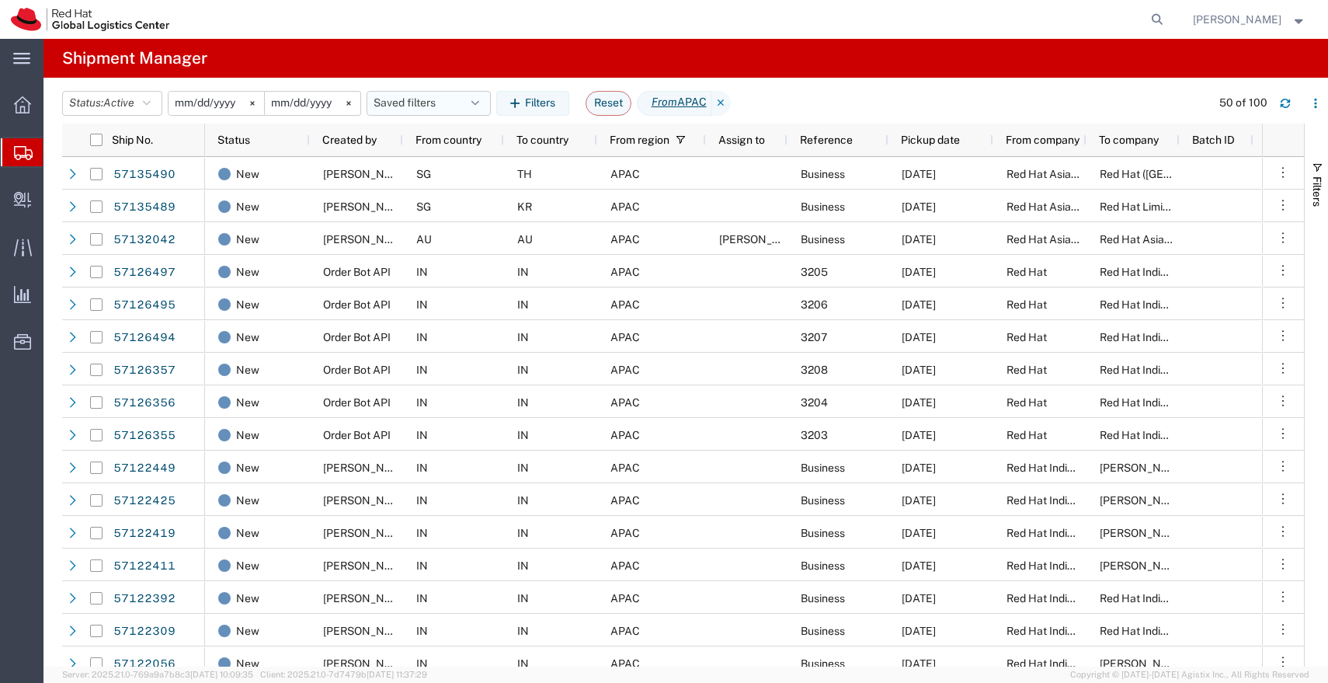
click at [479, 106] on icon "button" at bounding box center [475, 103] width 8 height 11
click at [443, 171] on span "APAC" at bounding box center [470, 171] width 203 height 29
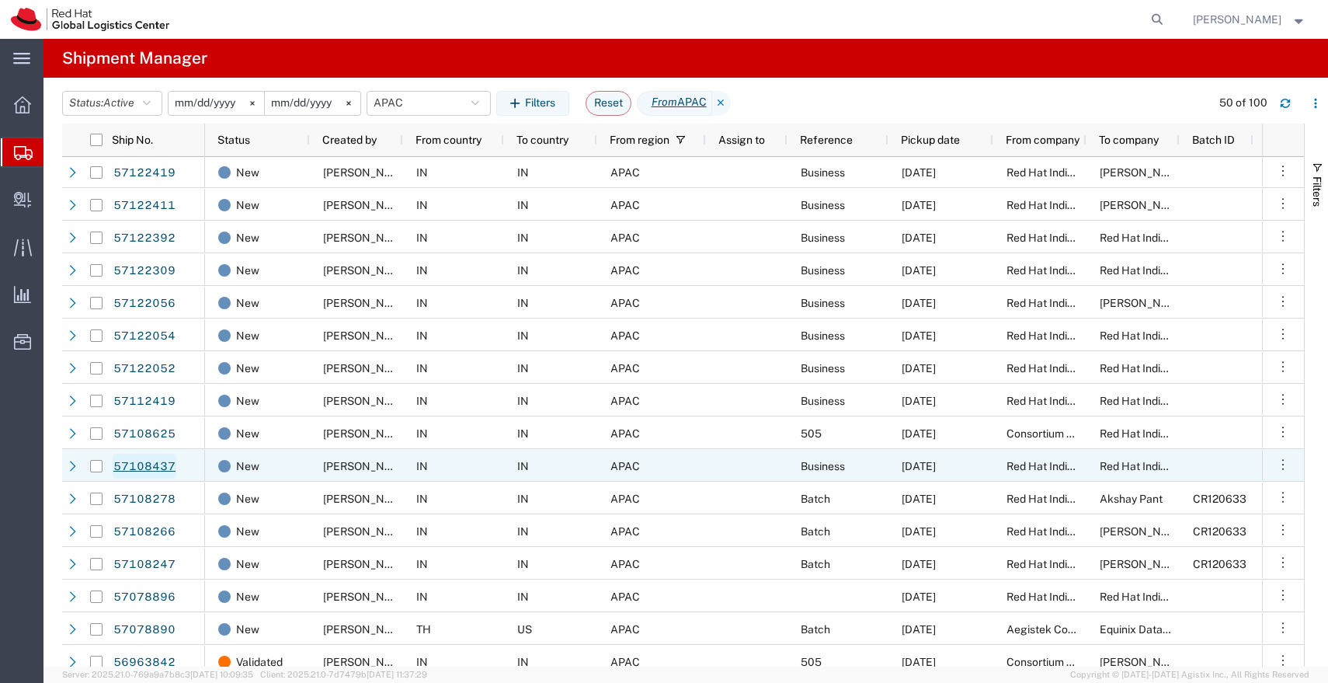
click at [139, 469] on link "57108437" at bounding box center [145, 466] width 64 height 25
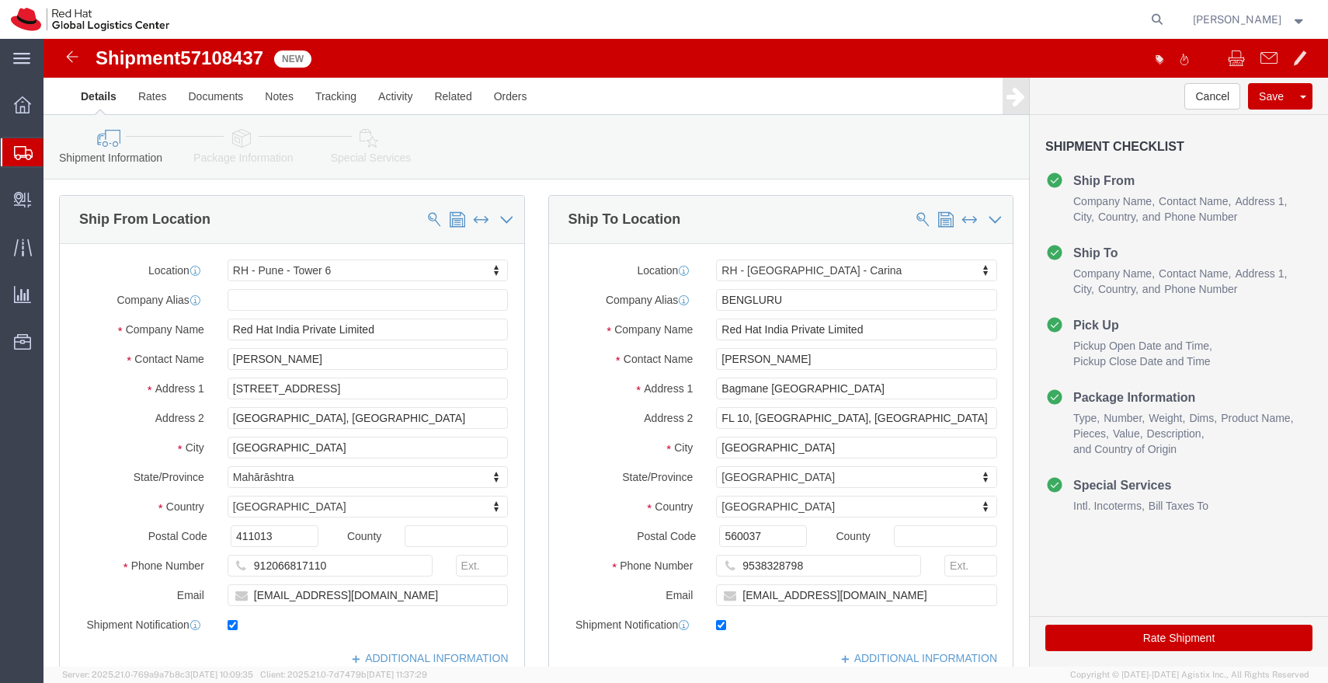
select select "38432"
select select "37925"
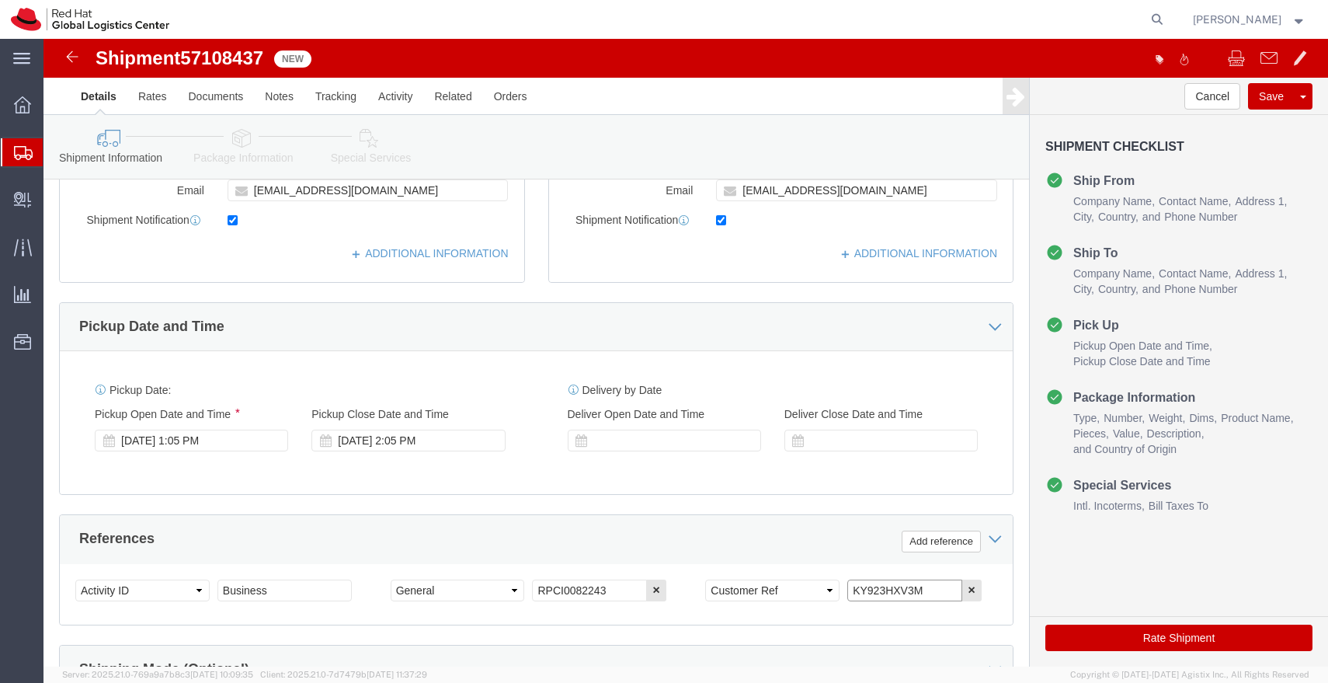
drag, startPoint x: 878, startPoint y: 549, endPoint x: 774, endPoint y: 548, distance: 104.1
click div "Select Account Type Activity ID Airline Appointment Number ASN Batch Request # …"
click icon
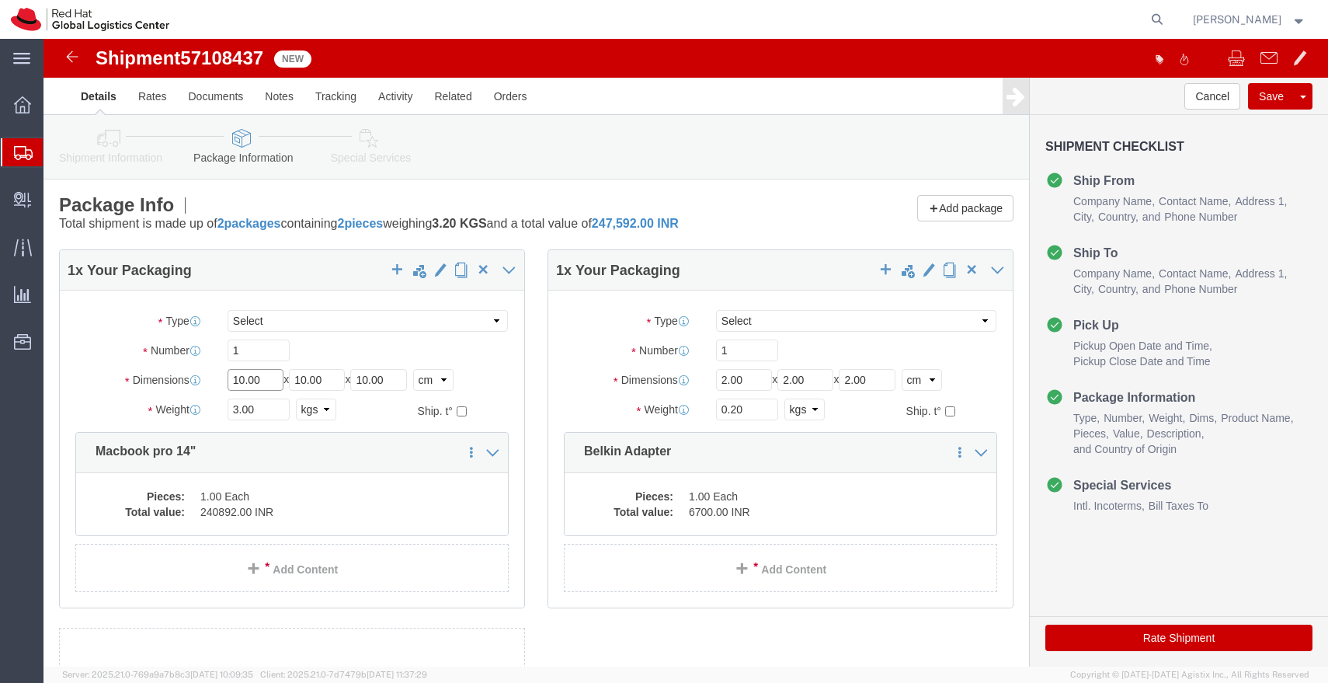
click input "10.00"
type input "45"
type input "35"
type input "15"
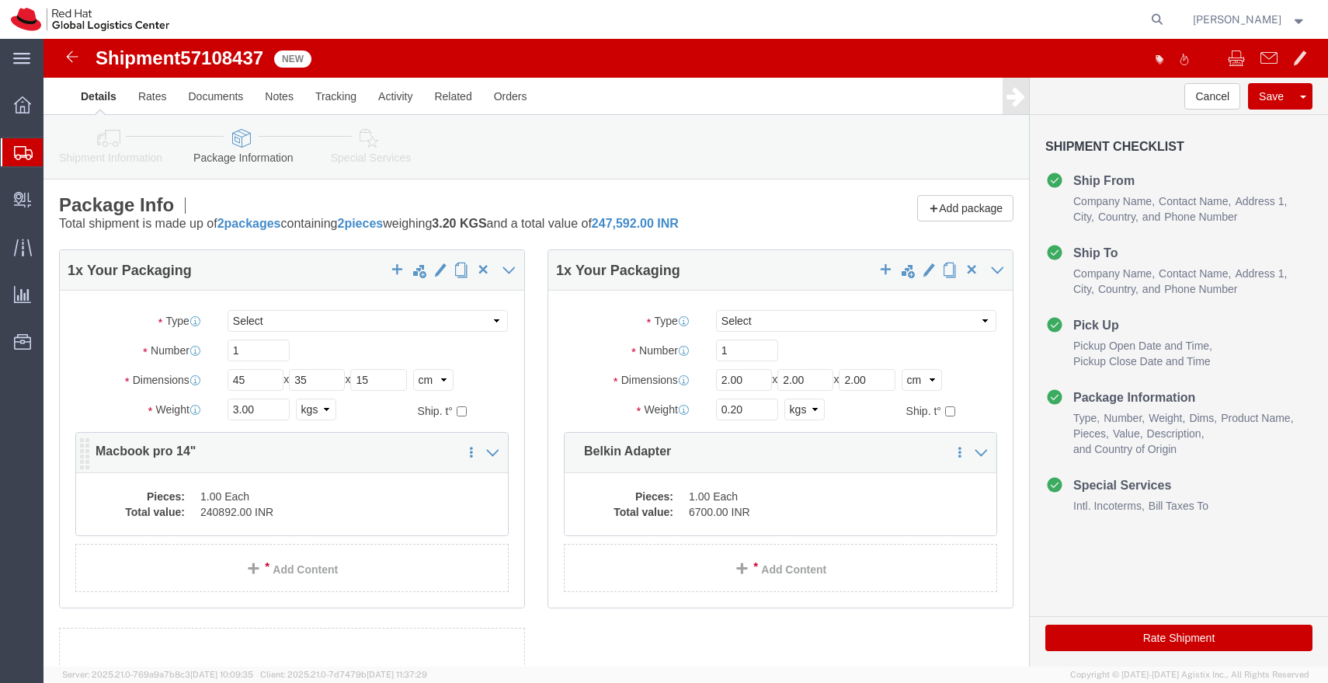
click dd "1.00 Each"
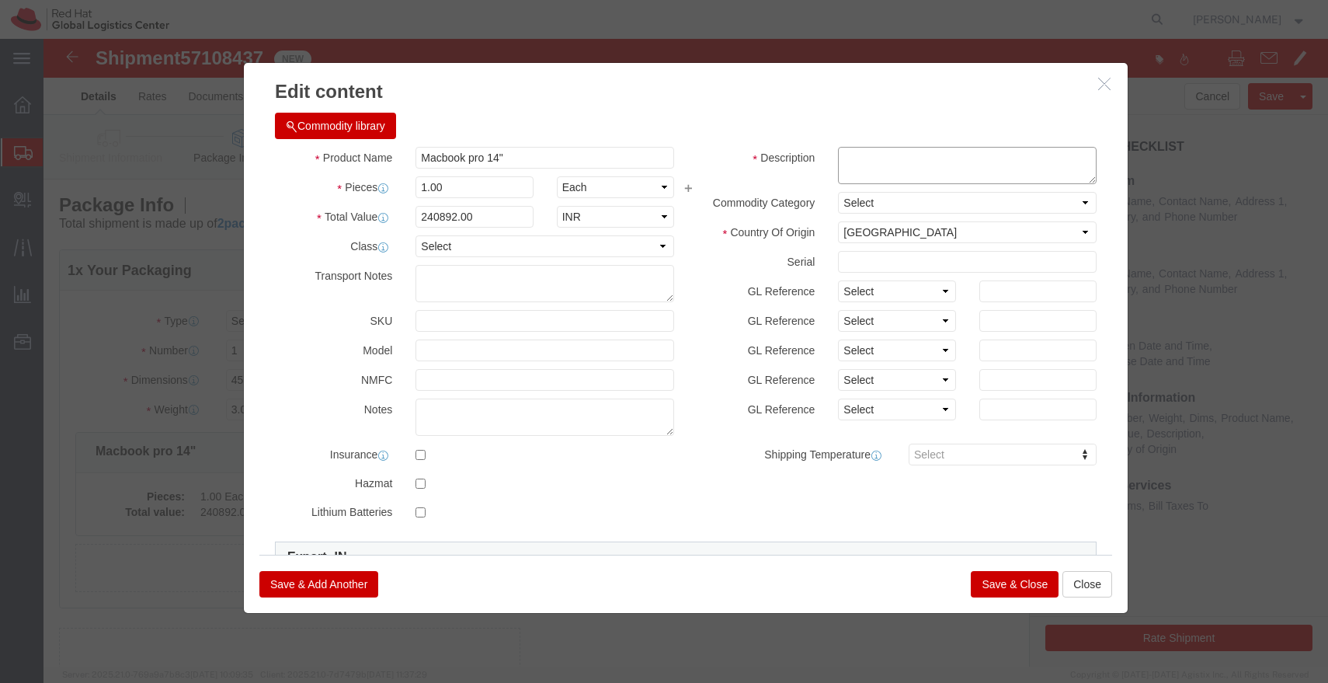
click textarea
paste textarea "KY923HXV3M"
type textarea "KY923HXV3M"
click input "240892.00"
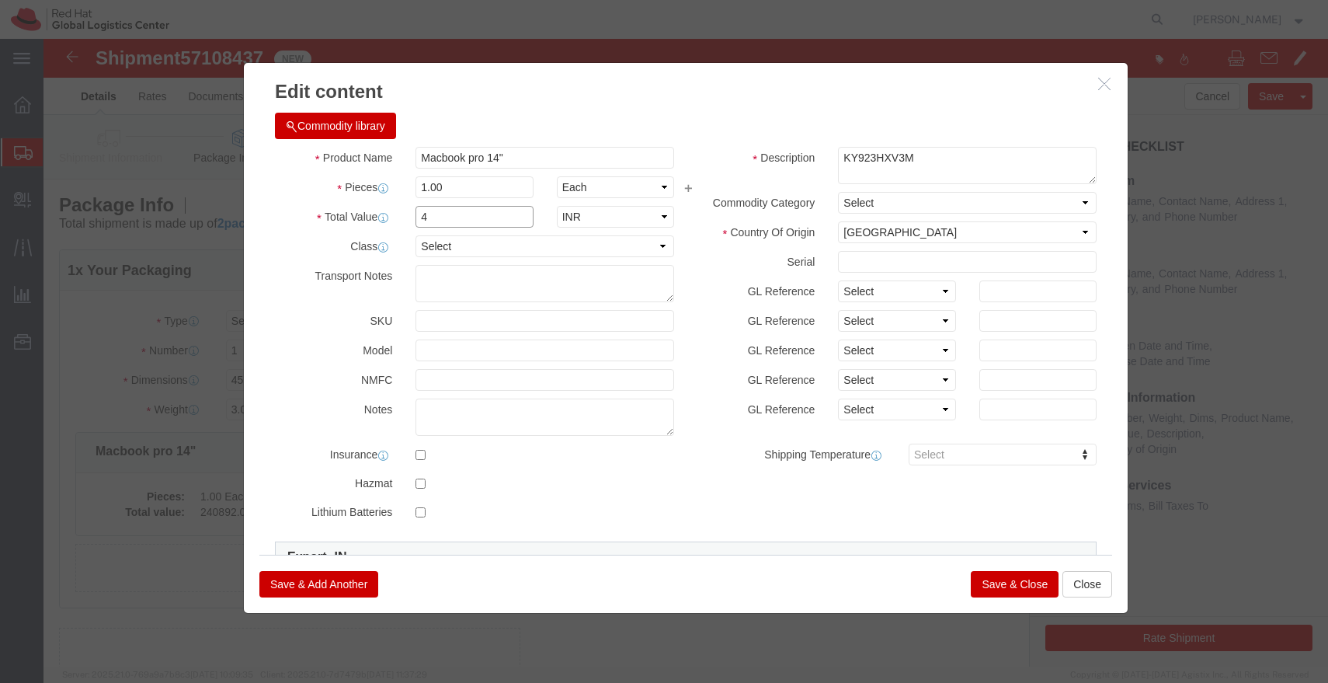
type input "43000"
click button "Save & Close"
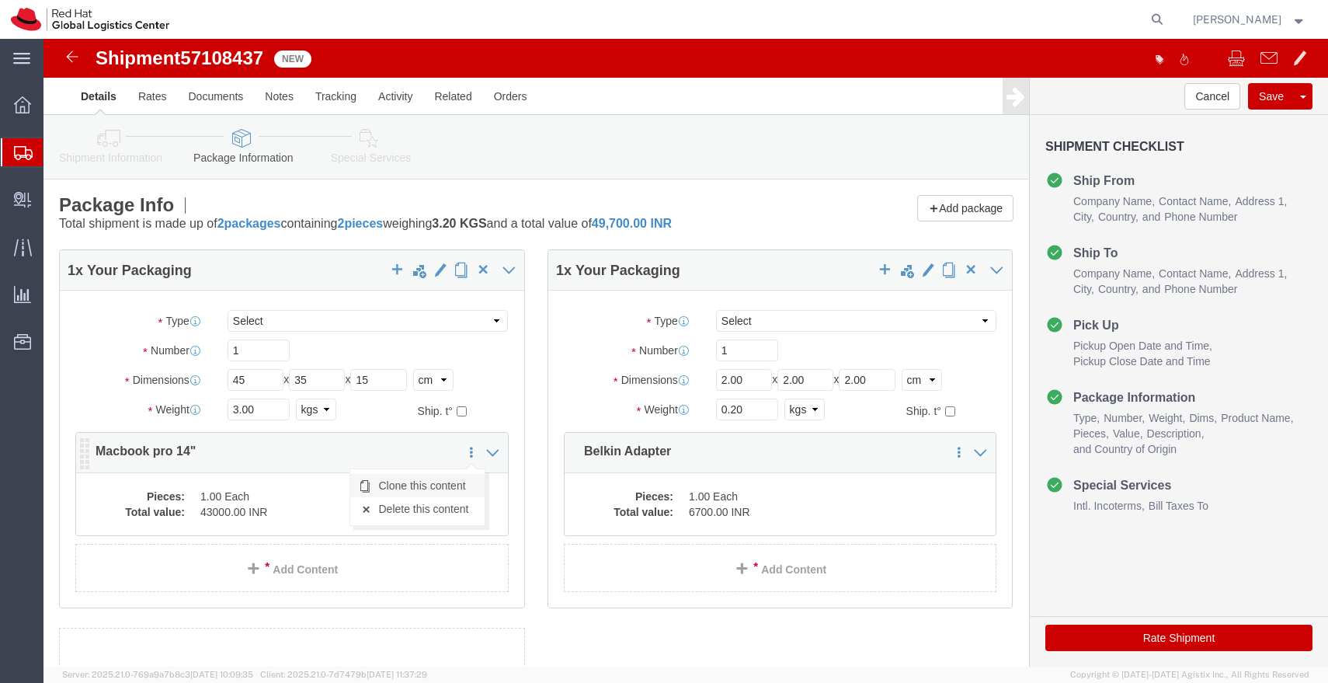
click link "Clone this content"
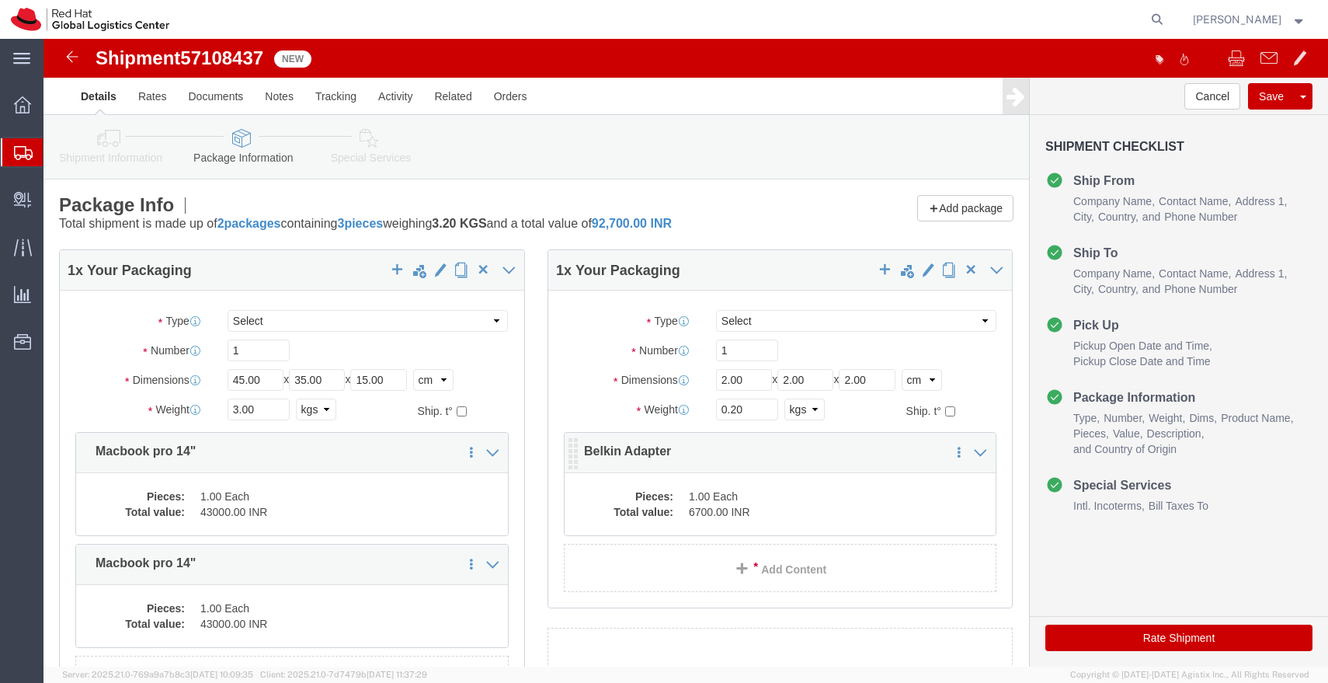
click dd "1.00 Each"
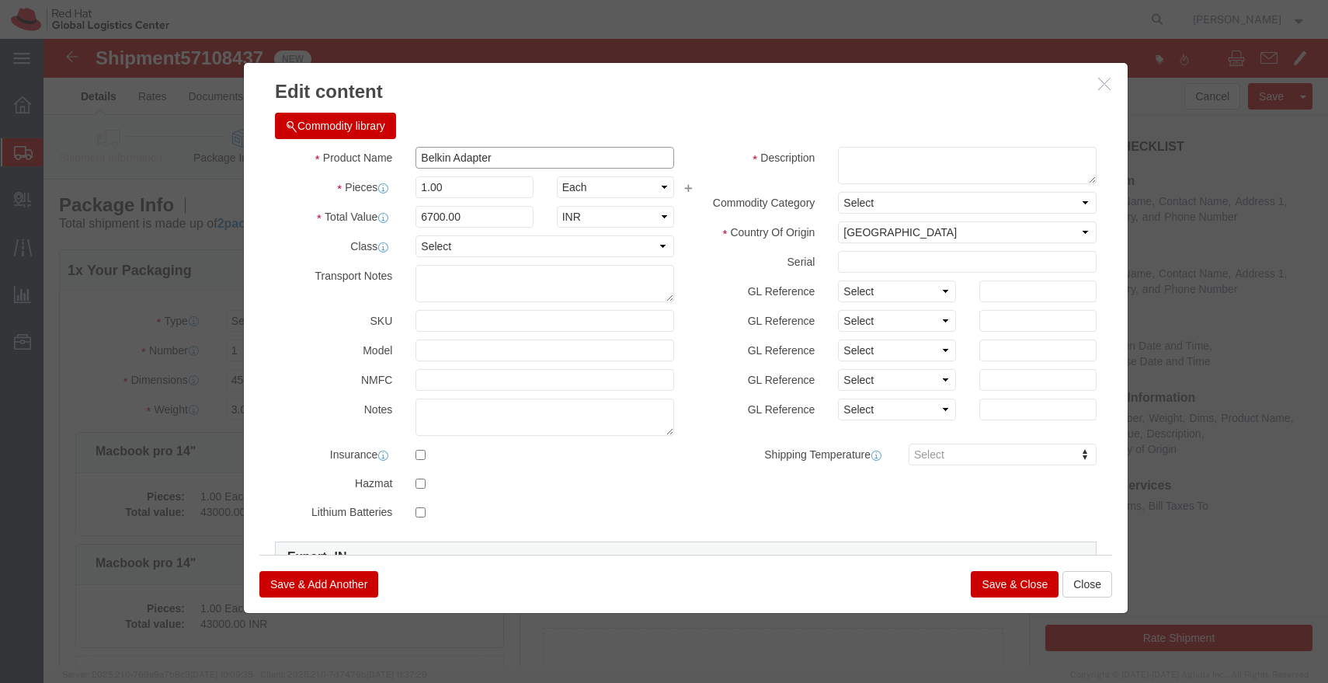
drag, startPoint x: 449, startPoint y: 113, endPoint x: 312, endPoint y: 113, distance: 136.7
click div "Product Name Belkin Adapter"
click button "Close"
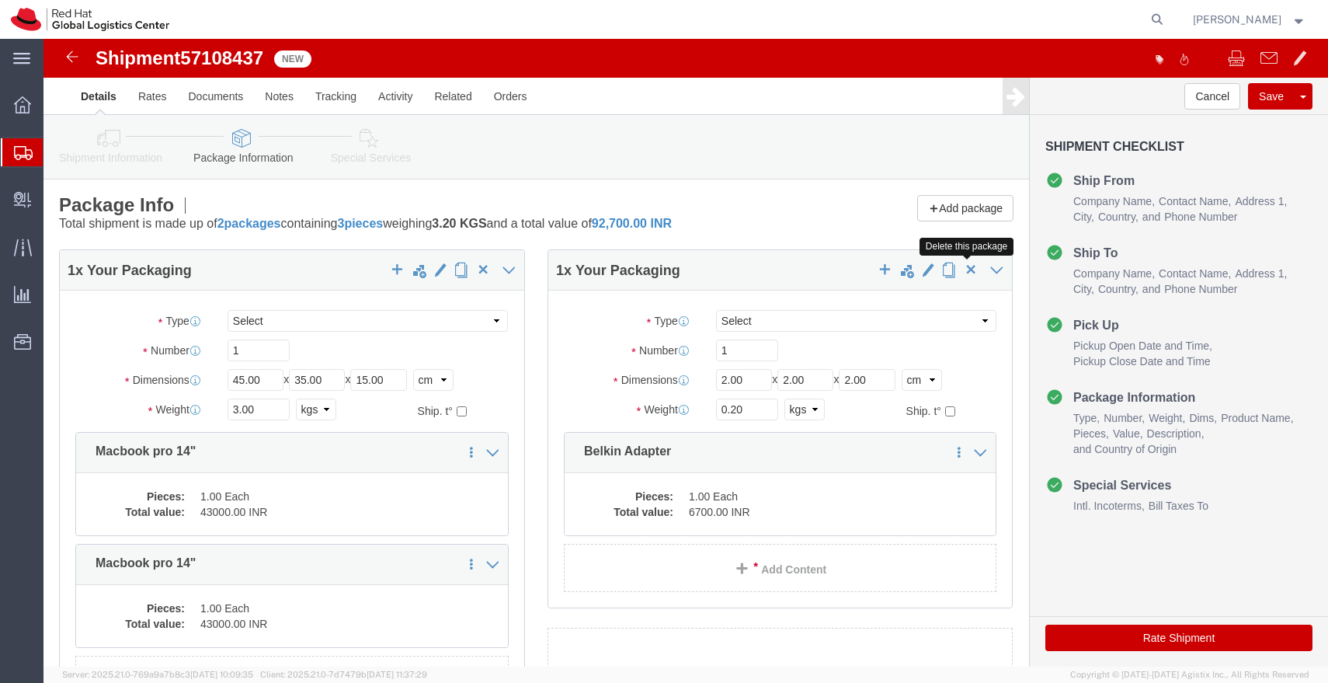
click span "button"
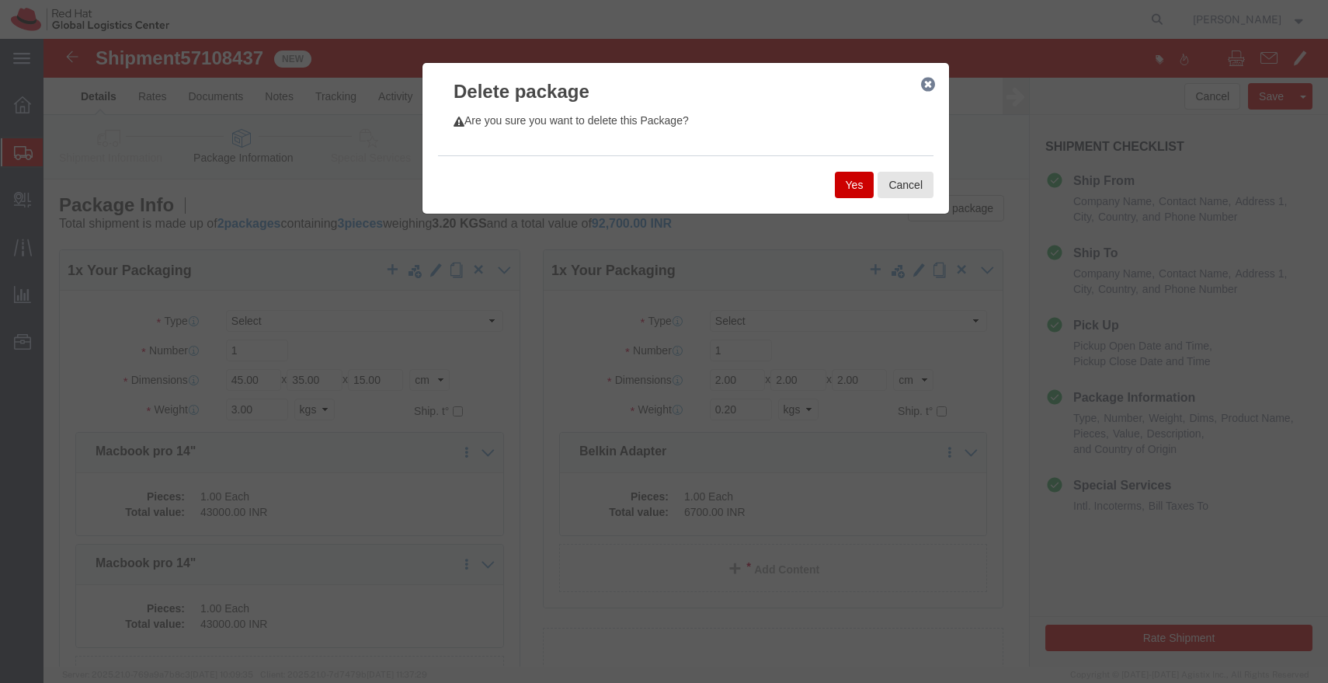
click button "Yes"
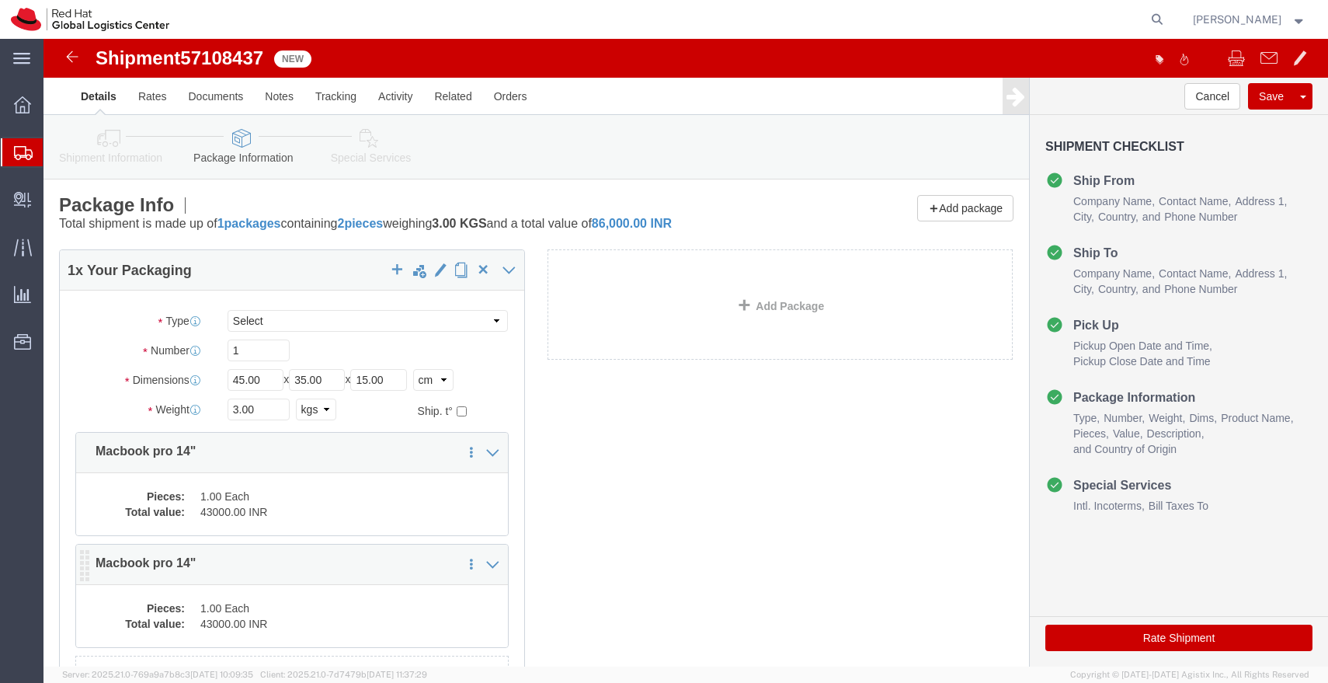
click dd "43000.00 INR"
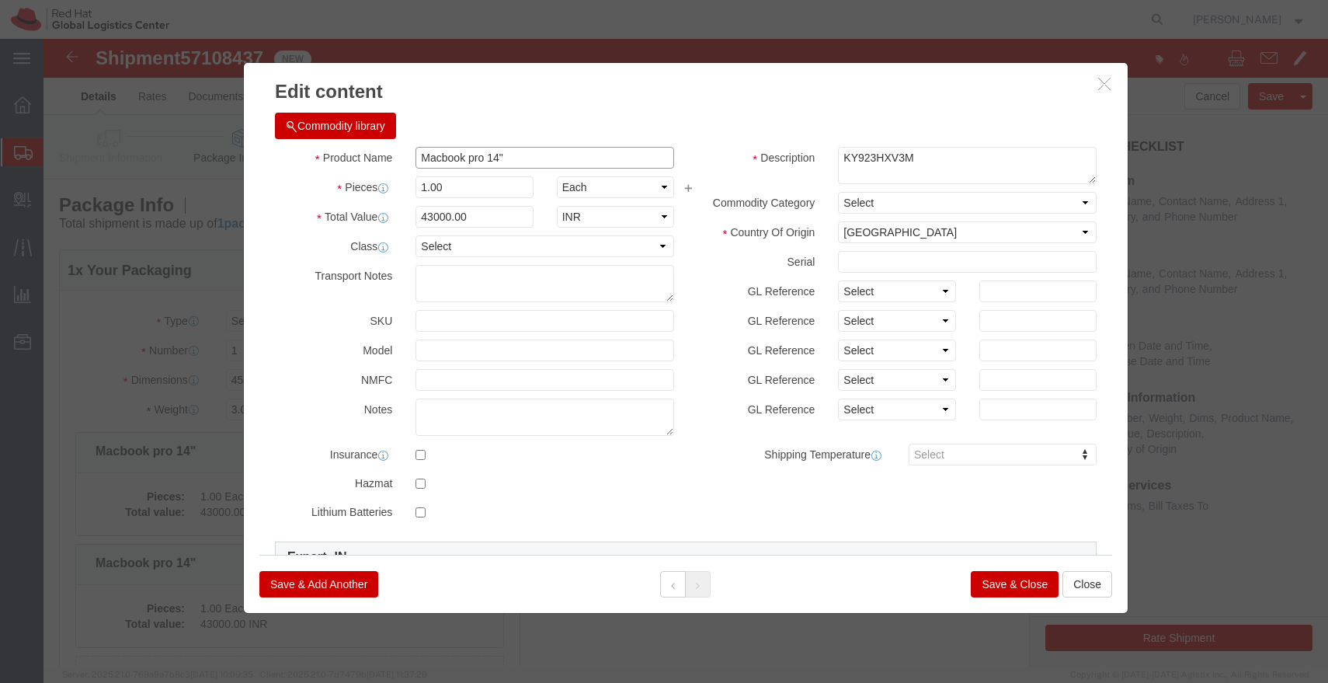
click input "Macbook pro 14""
paste input "Belkin Adapter"
type input "Belkin Adapter"
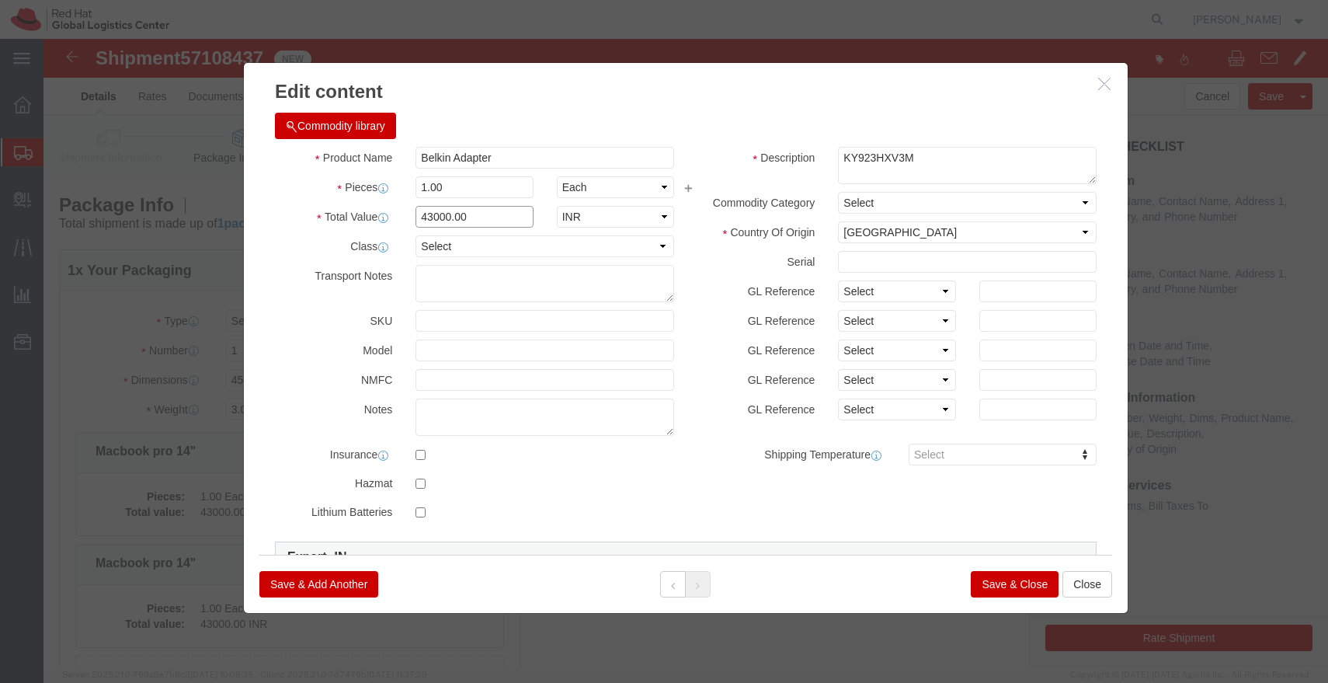
click input "43000.00"
type input "6700.00"
click button "Save & Close"
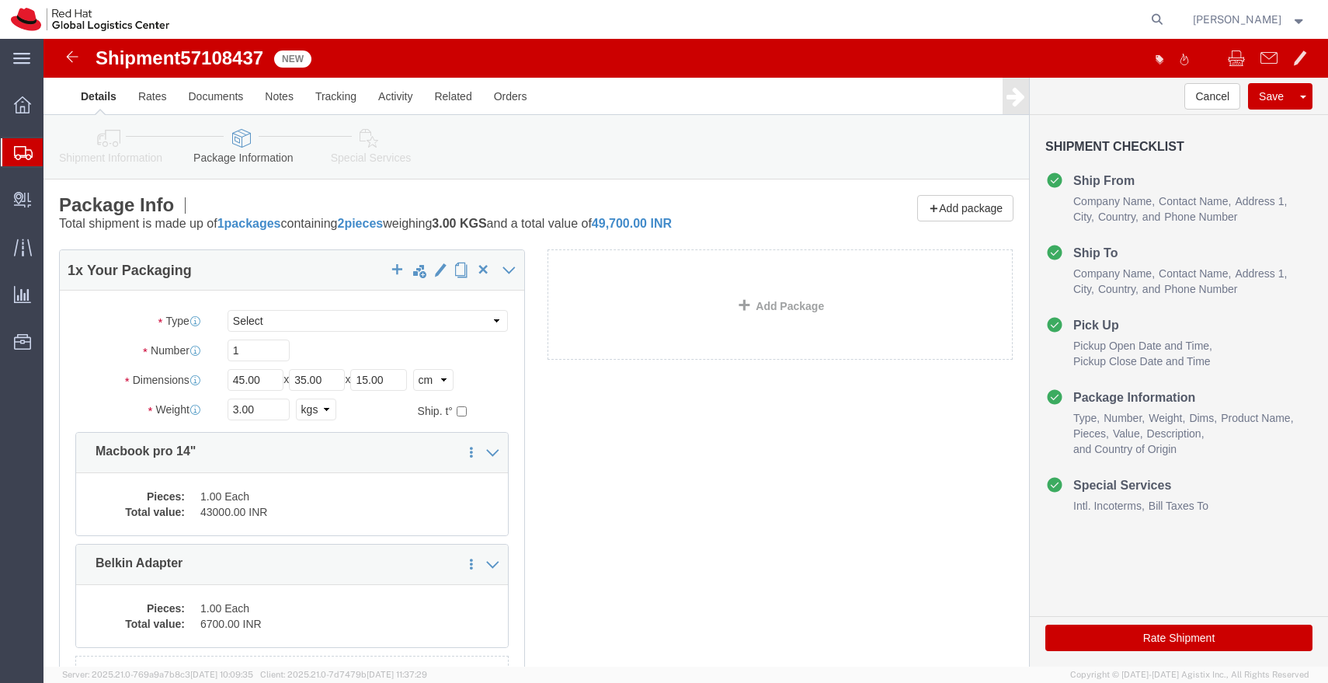
click link "Special Services"
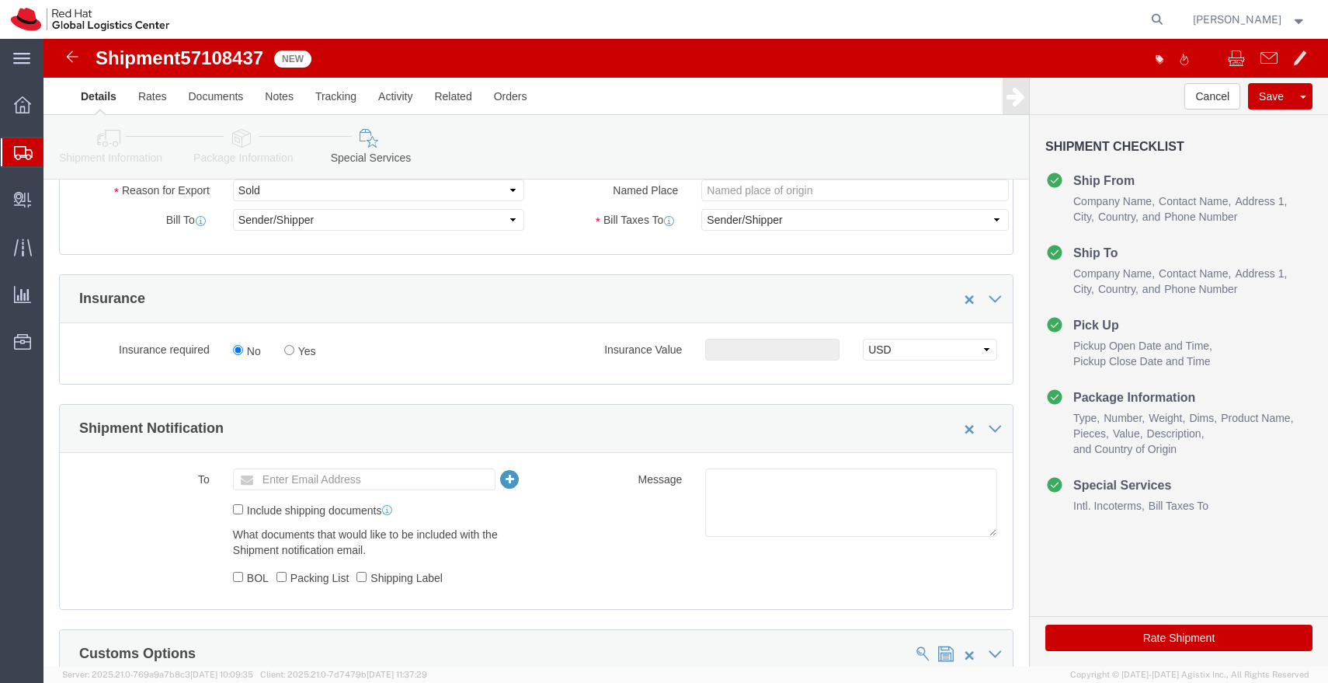
scroll to position [340, 0]
click input "text"
type input "[EMAIL_ADDRESS][DOMAIN_NAME]"
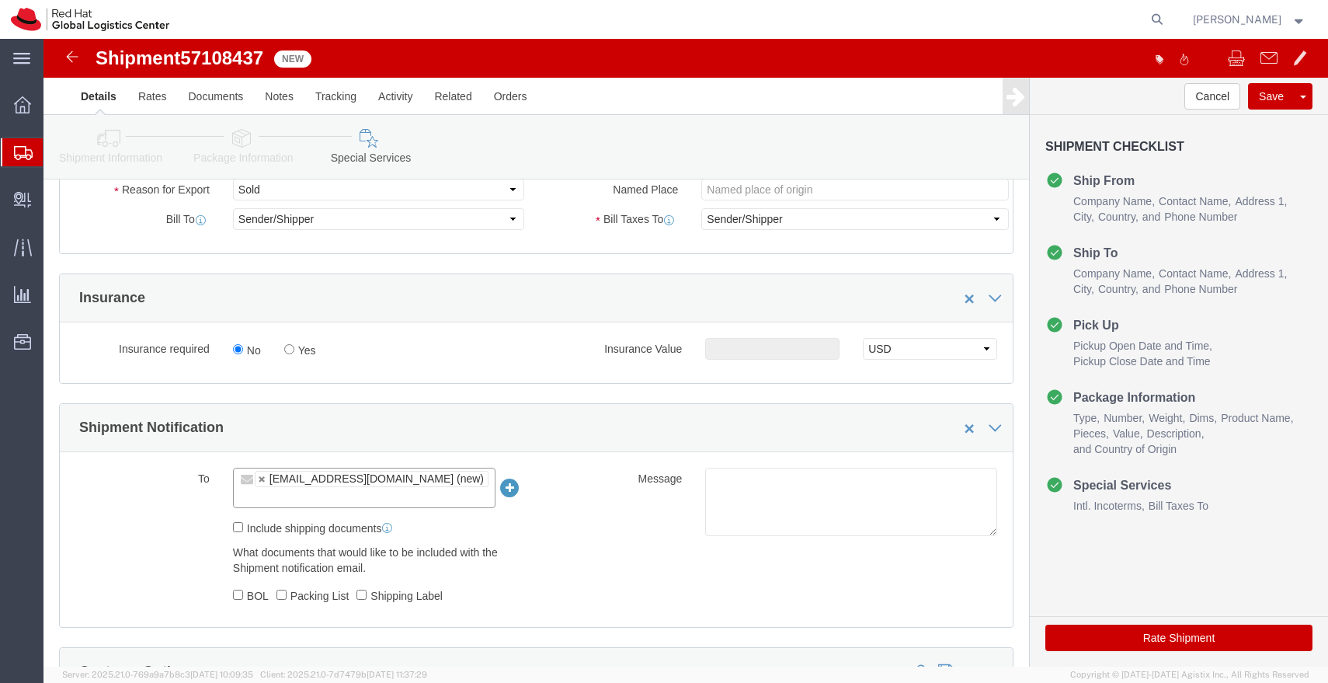
click button "Rate Shipment"
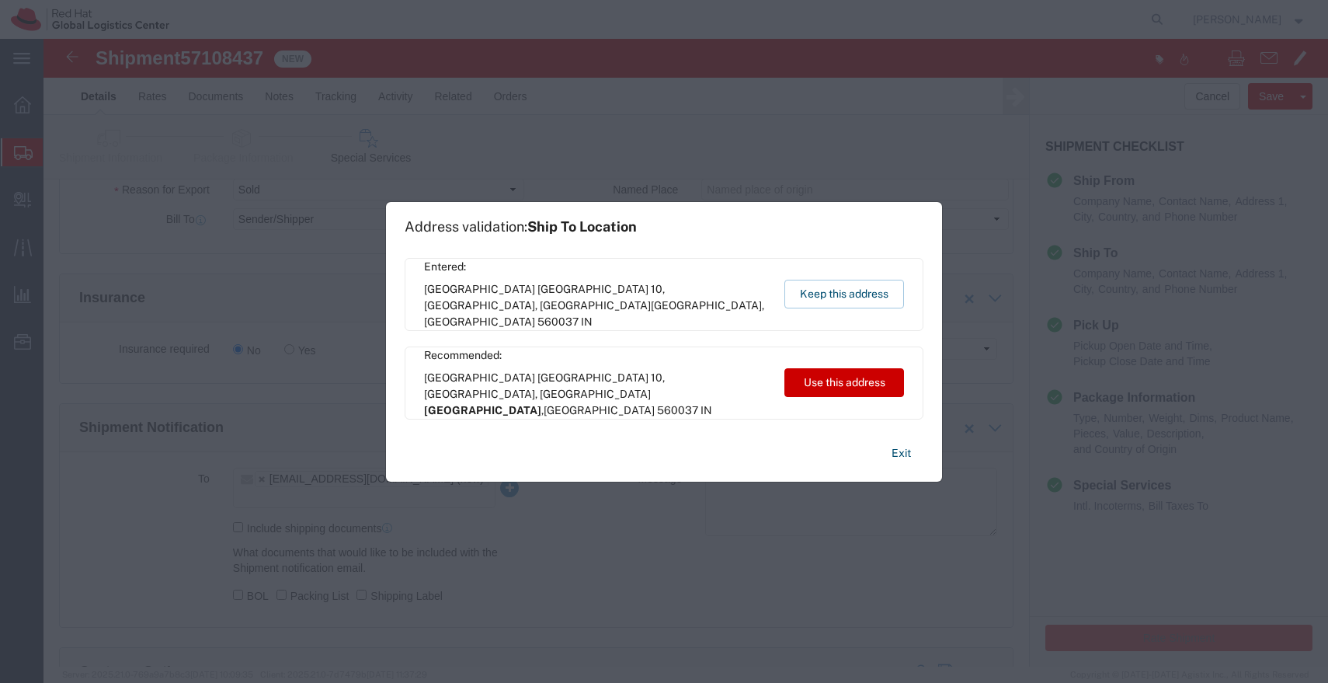
click at [925, 425] on div "Address validation: Ship To Location Entered: [GEOGRAPHIC_DATA][STREET_ADDRESS]…" at bounding box center [664, 342] width 556 height 280
click at [906, 458] on button "Exit" at bounding box center [901, 453] width 44 height 27
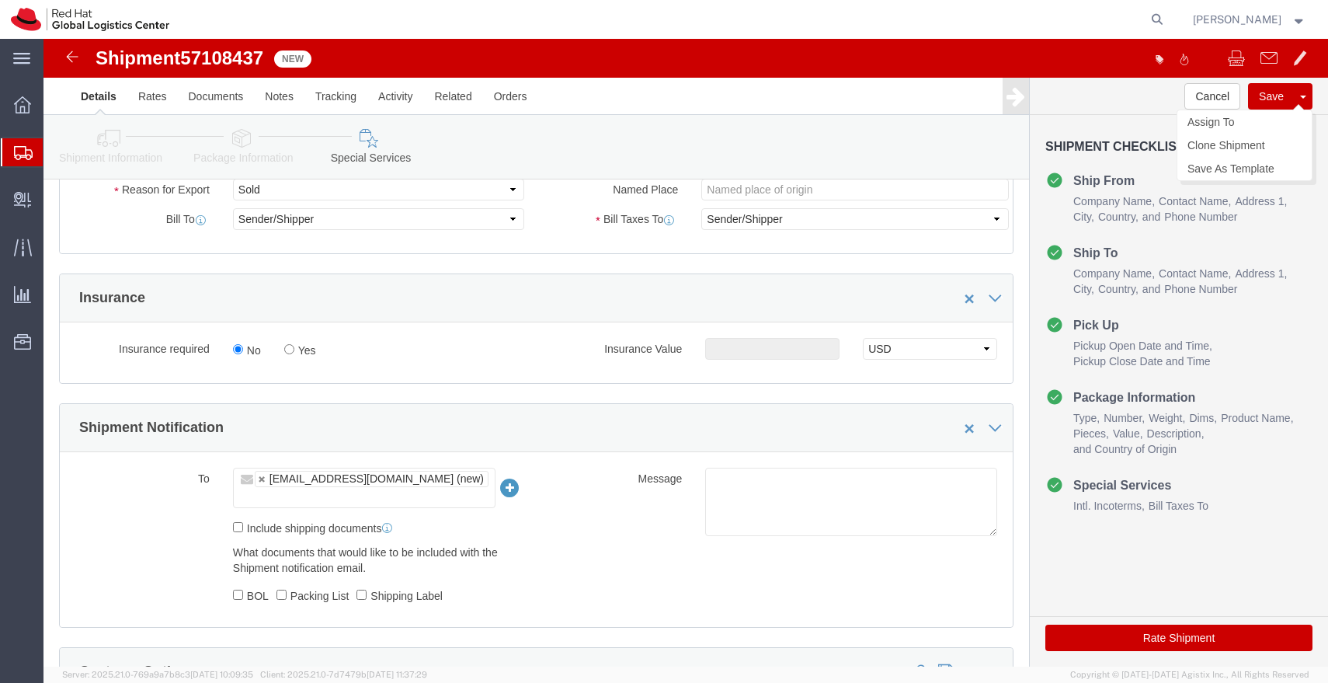
click button "Save"
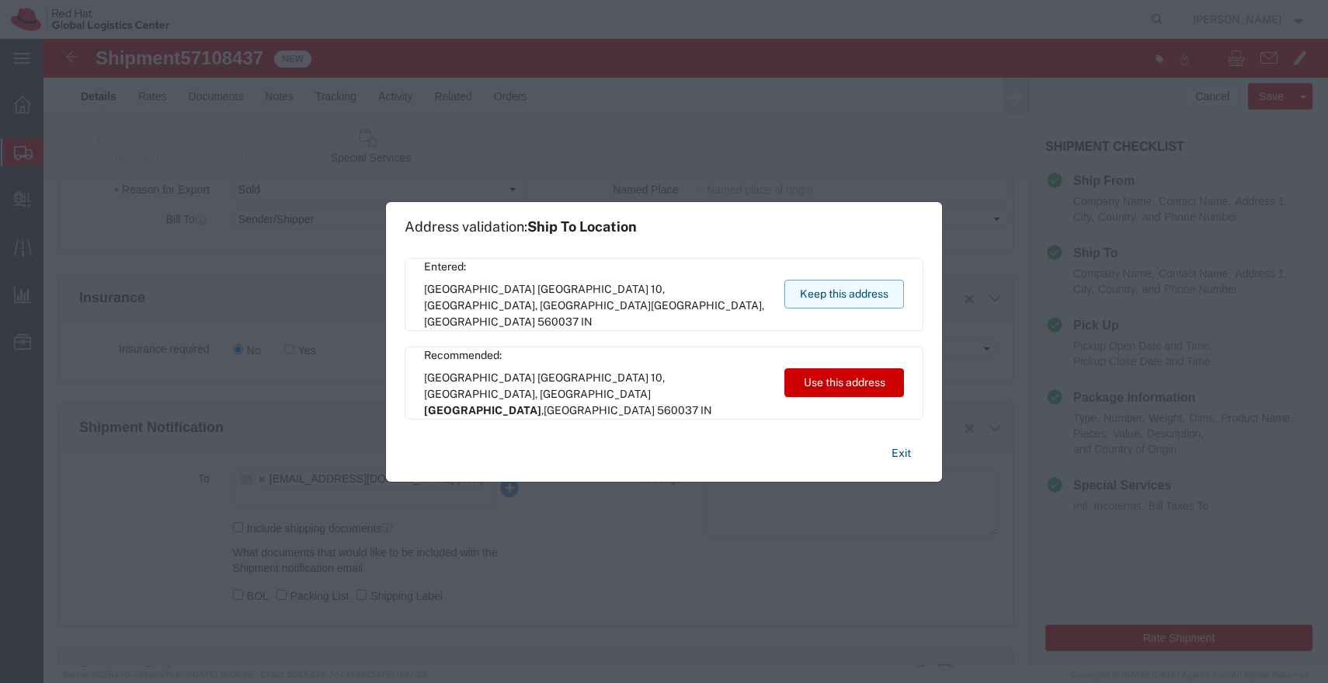
click at [827, 306] on button "Keep this address" at bounding box center [844, 294] width 120 height 29
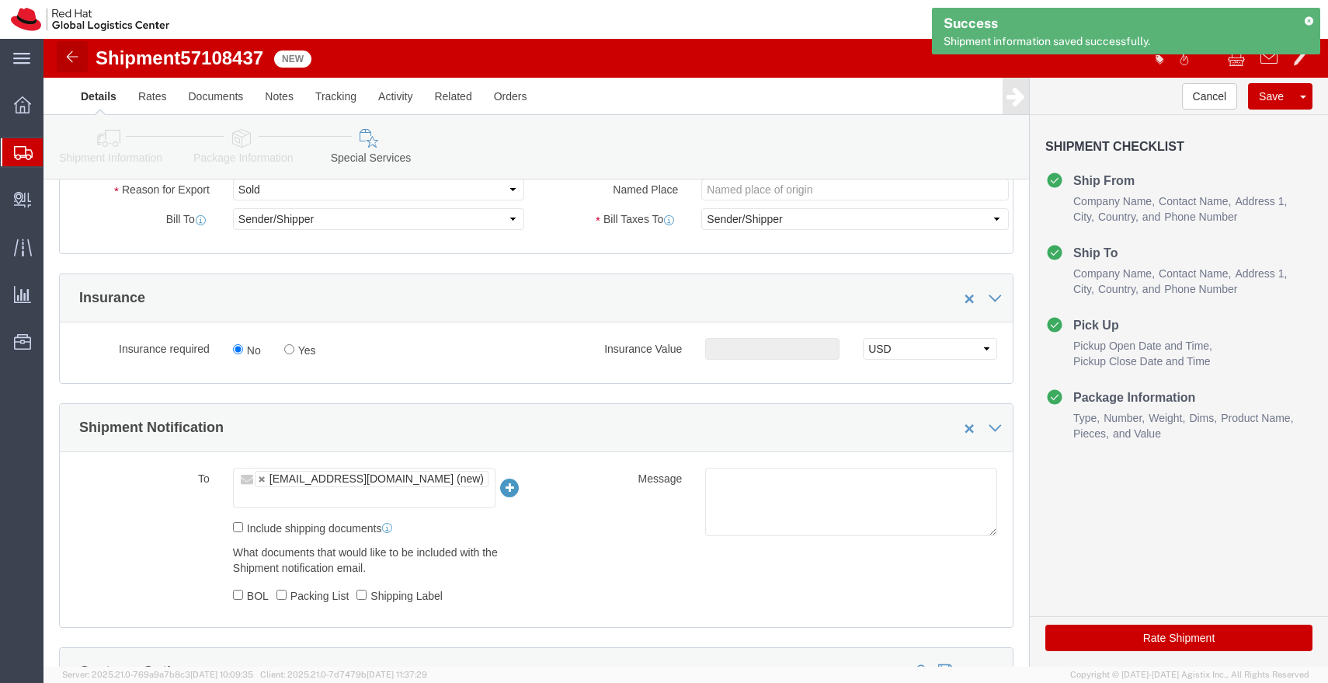
click img
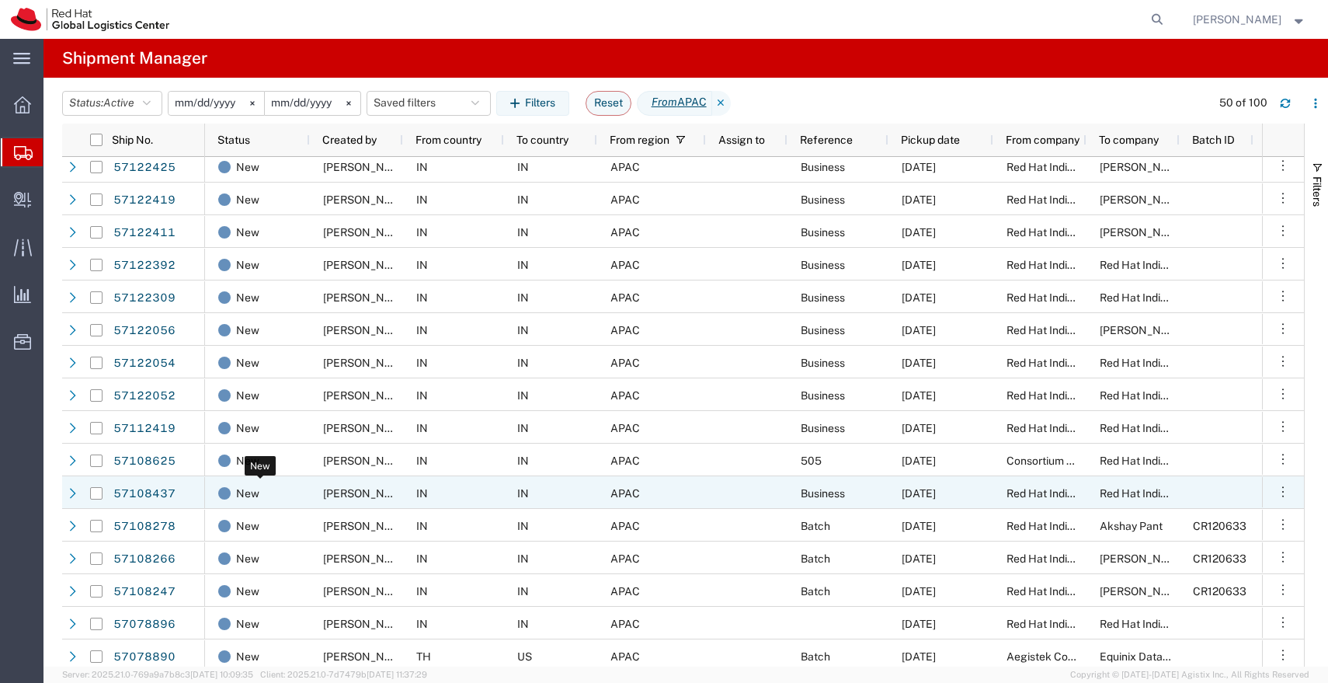
scroll to position [335, 0]
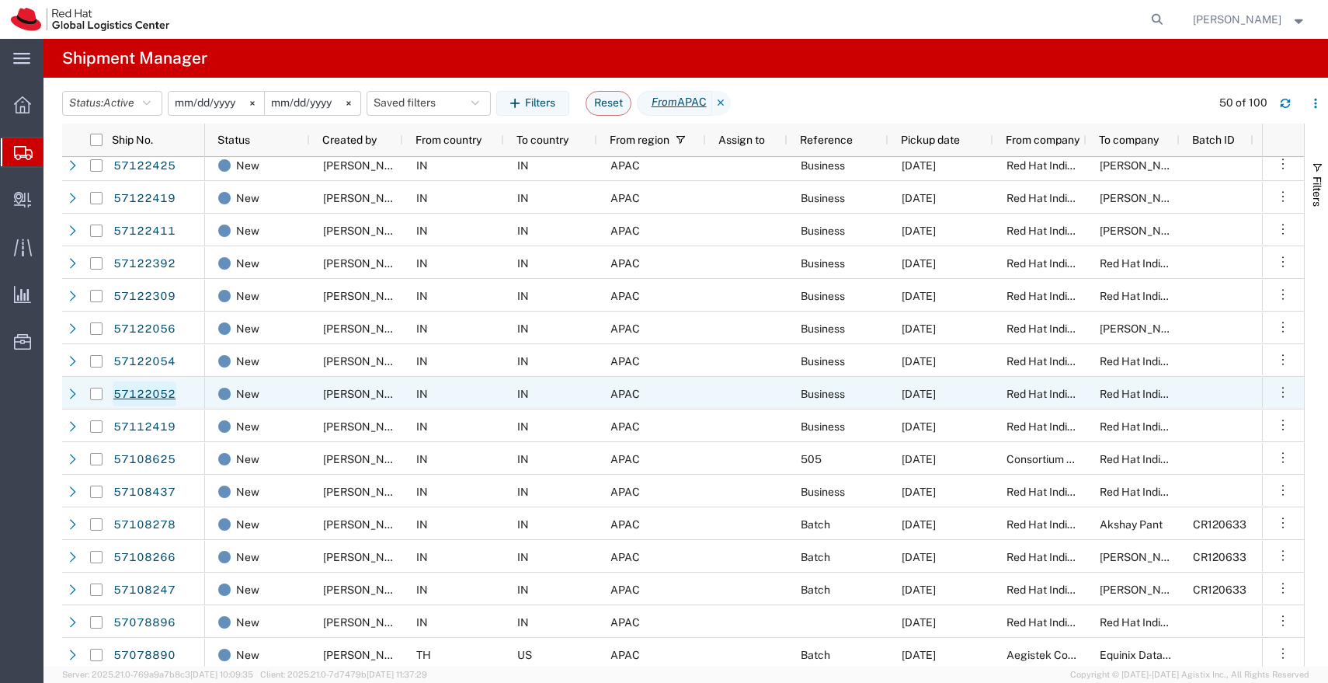
click at [160, 391] on link "57122052" at bounding box center [145, 393] width 64 height 25
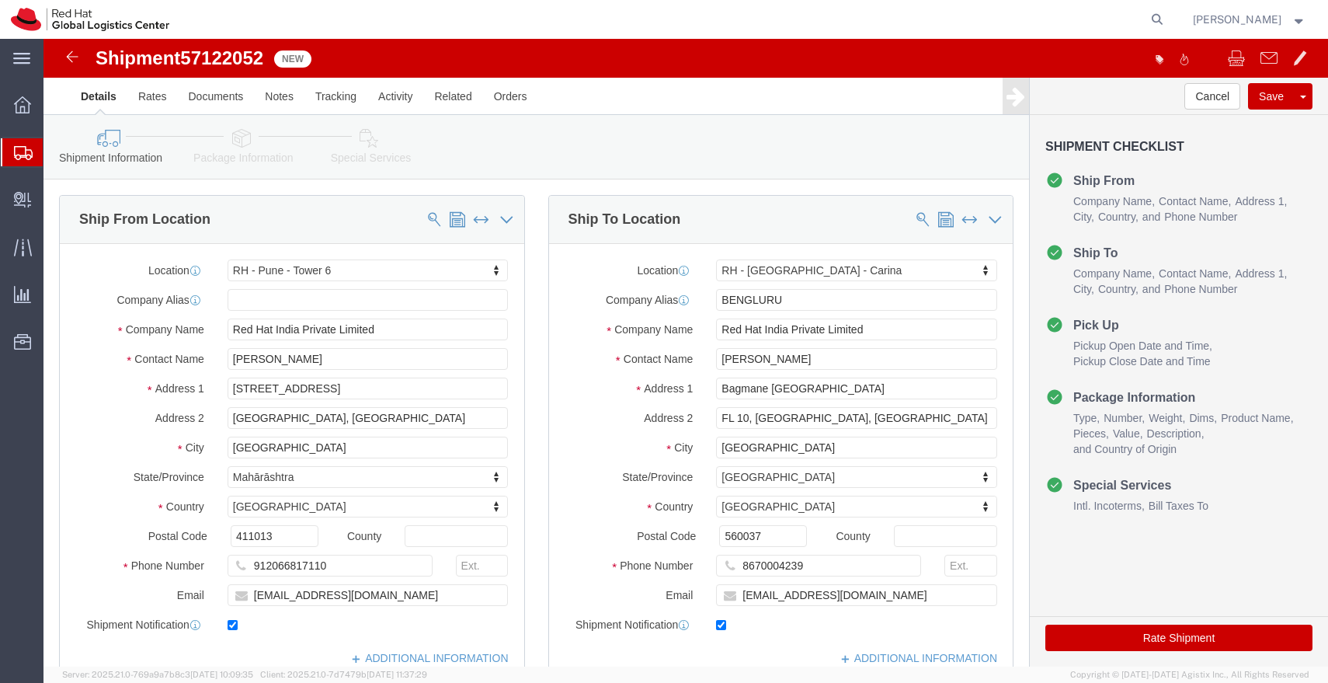
select select "38432"
select select "37925"
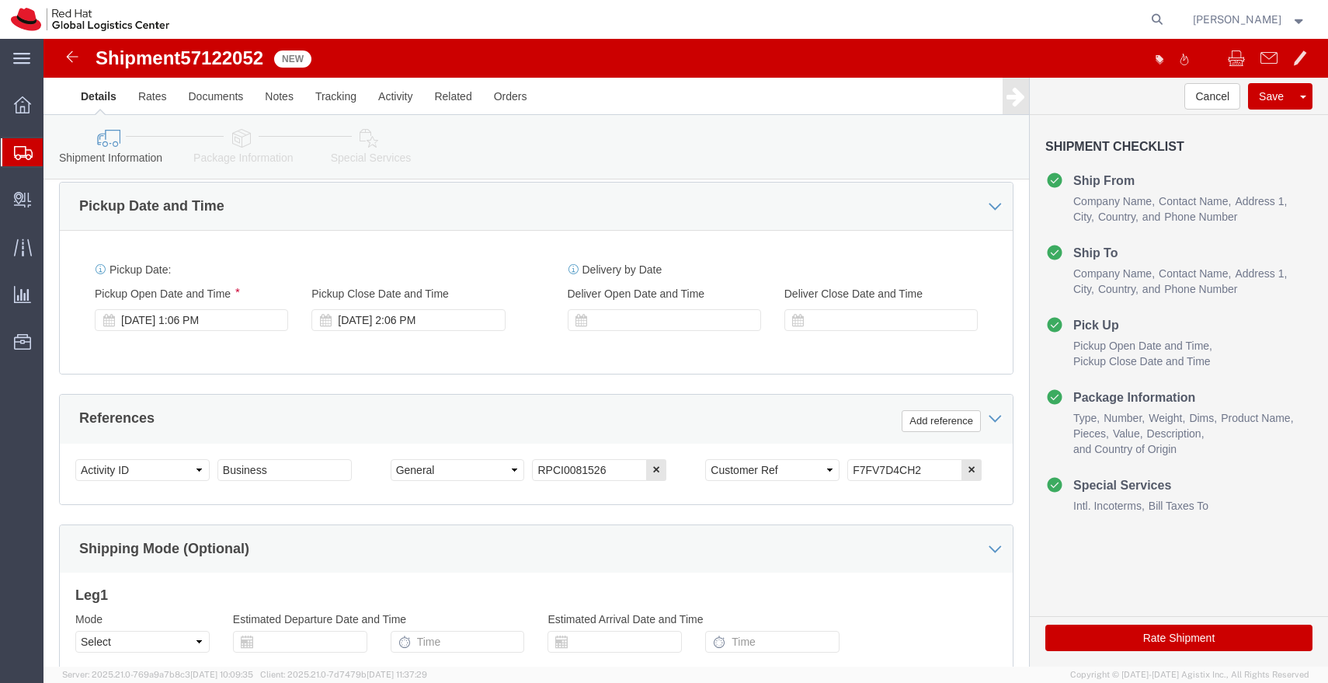
scroll to position [530, 0]
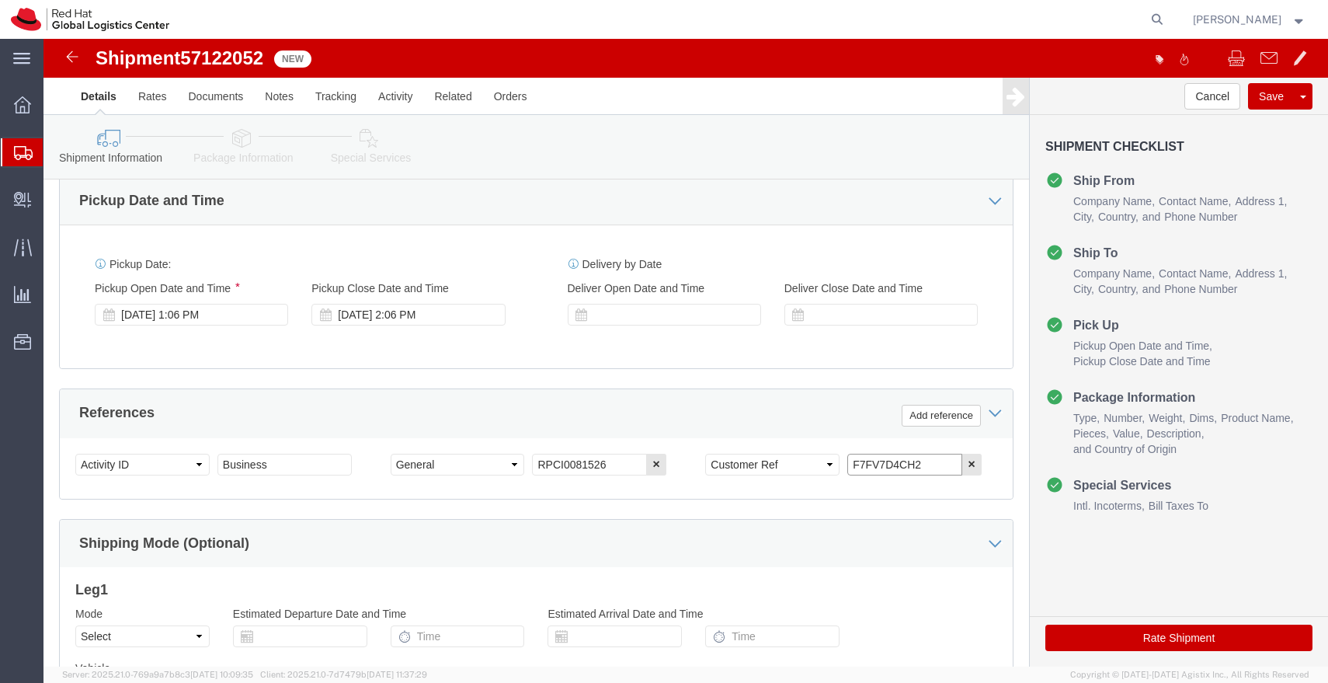
drag, startPoint x: 871, startPoint y: 428, endPoint x: 744, endPoint y: 429, distance: 126.6
click div "Select Account Type Activity ID Airline Appointment Number ASN Batch Request # …"
click link "Package Information"
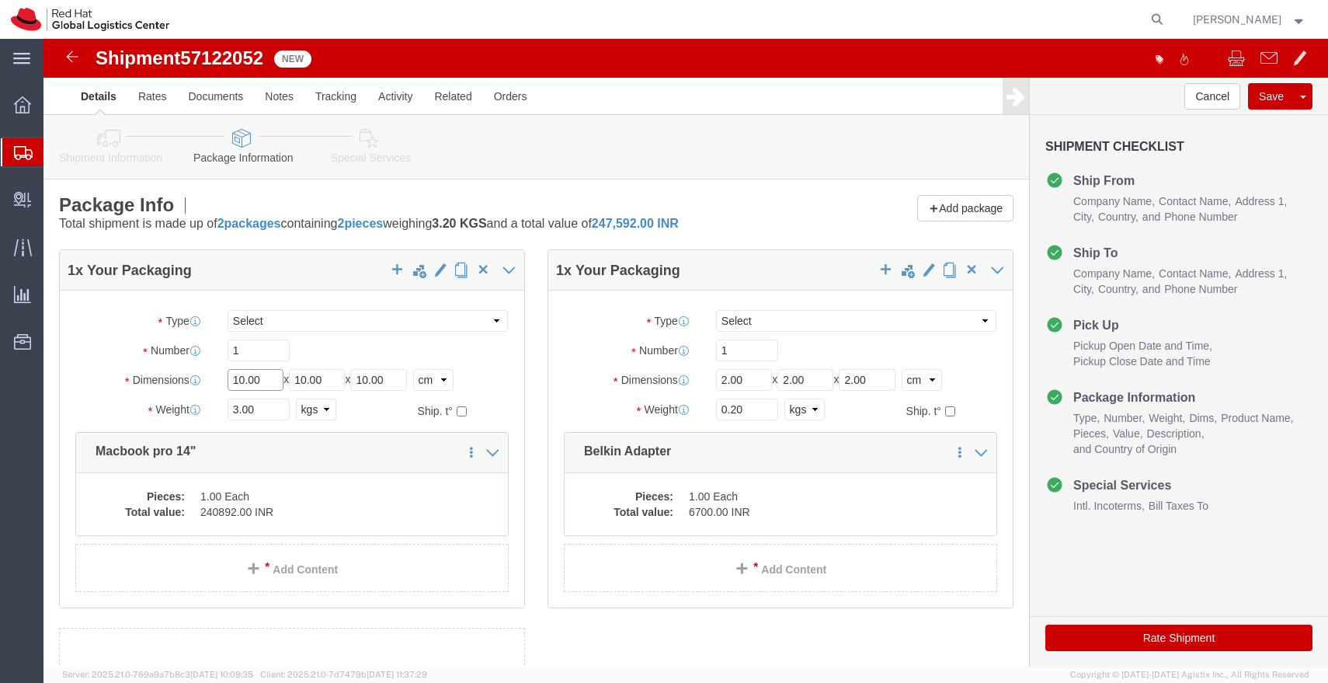
click input "10.00"
type input "45"
type input "35"
type input "15"
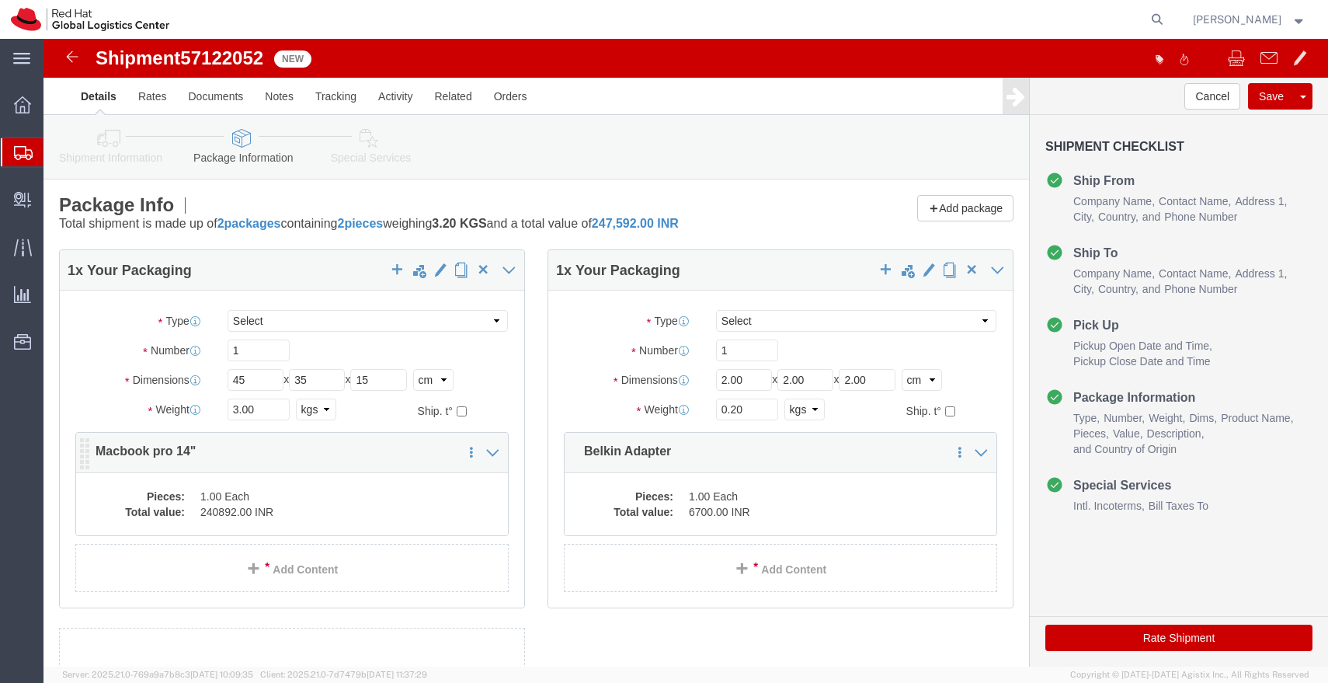
click dd "240892.00 INR"
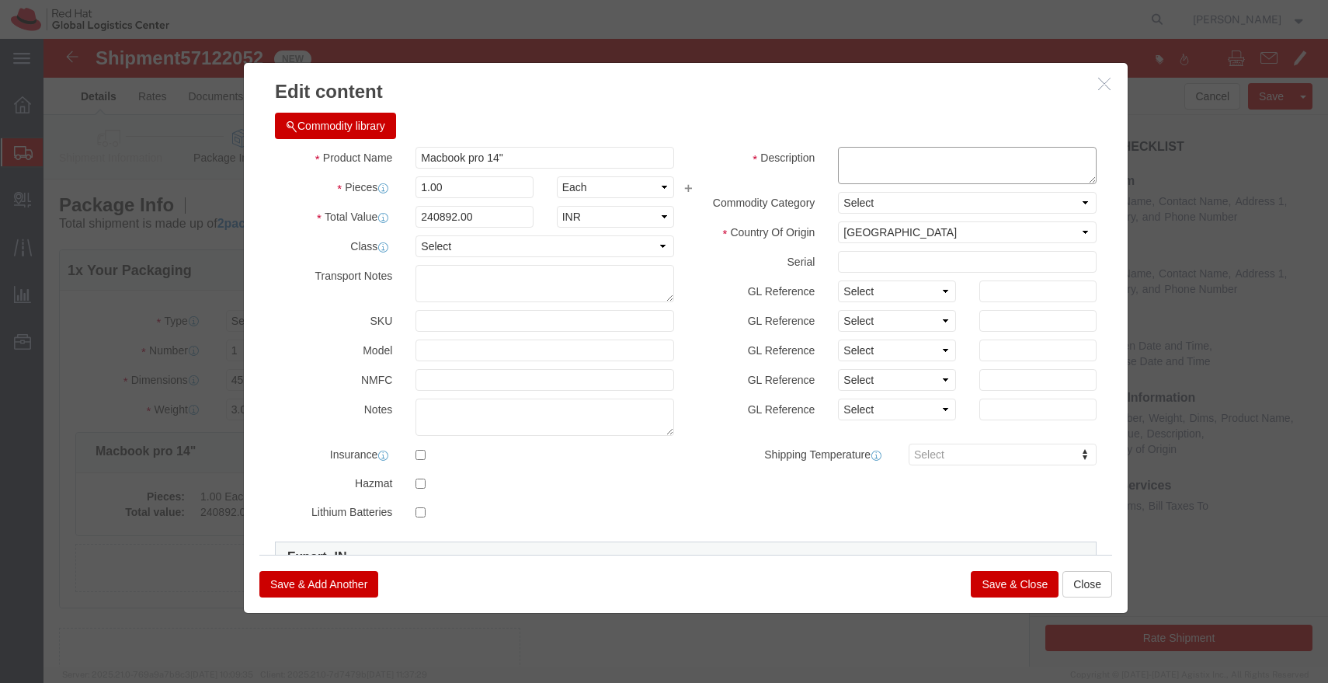
click textarea
paste textarea "F7FV7D4CH2"
type textarea "F7FV7D4CH2"
click input "240892.00"
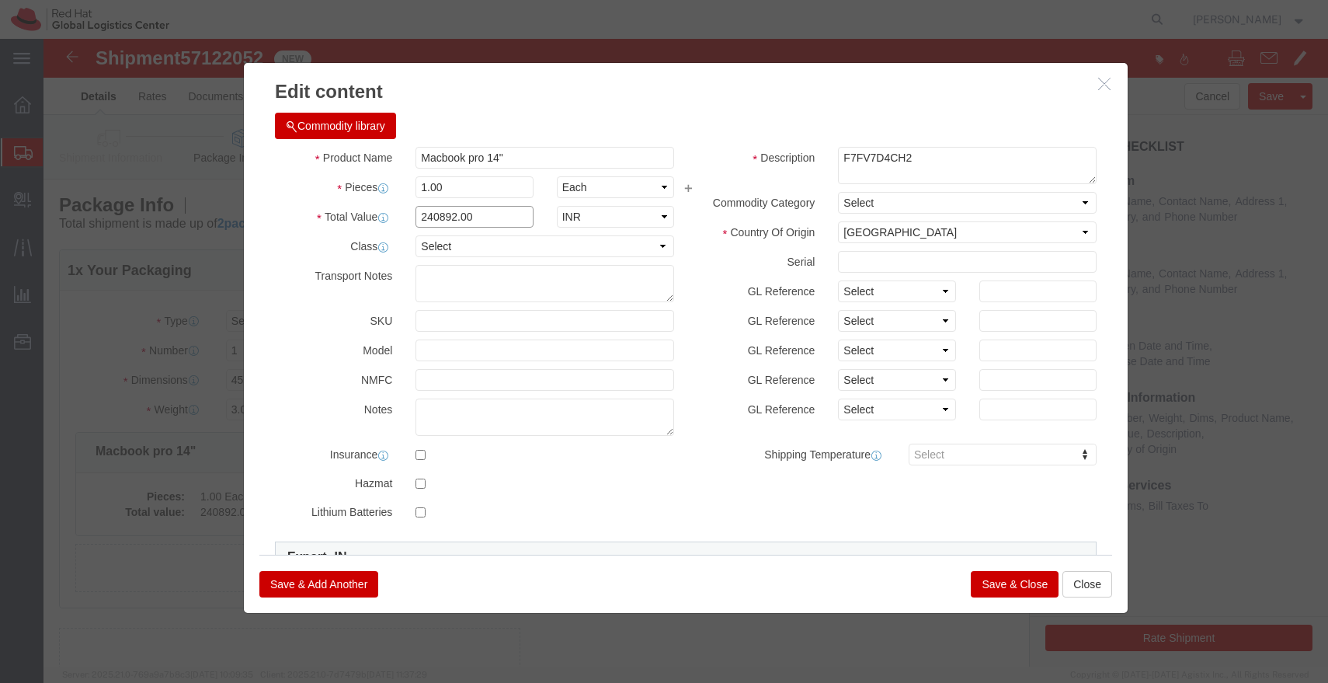
click input "240892.00"
type input "43000"
click button "Save & Close"
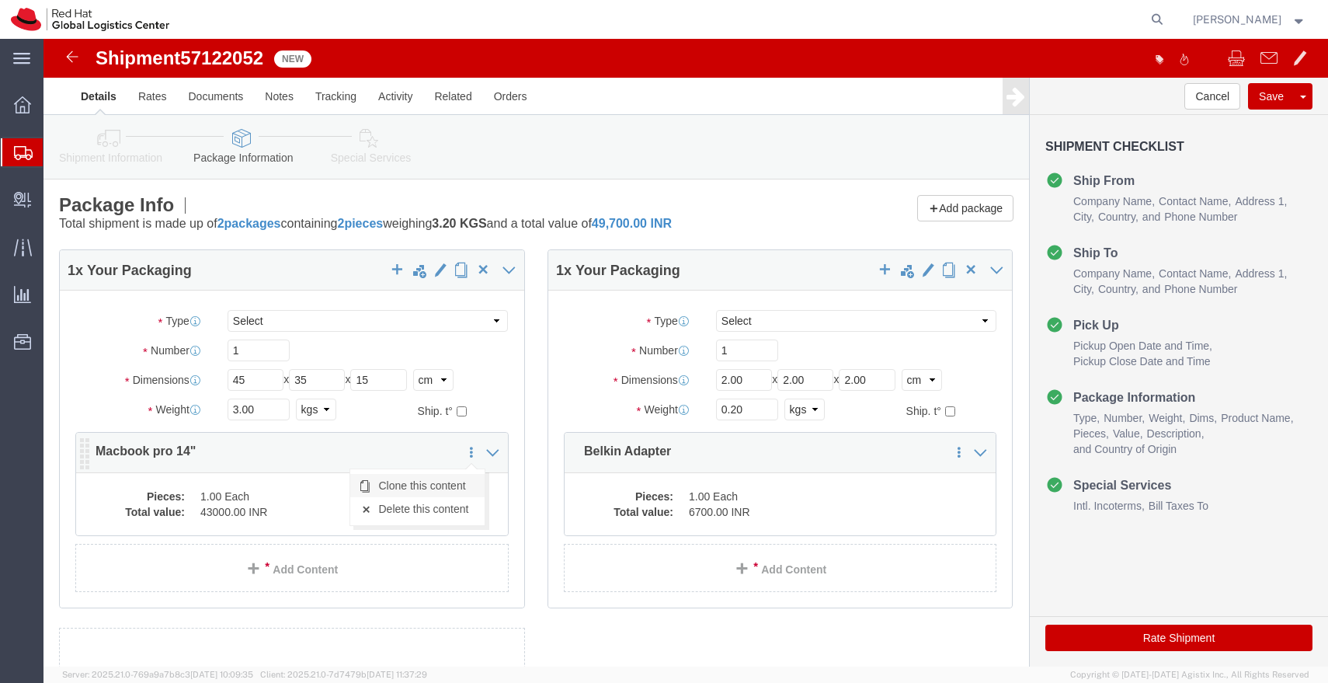
click link "Clone this content"
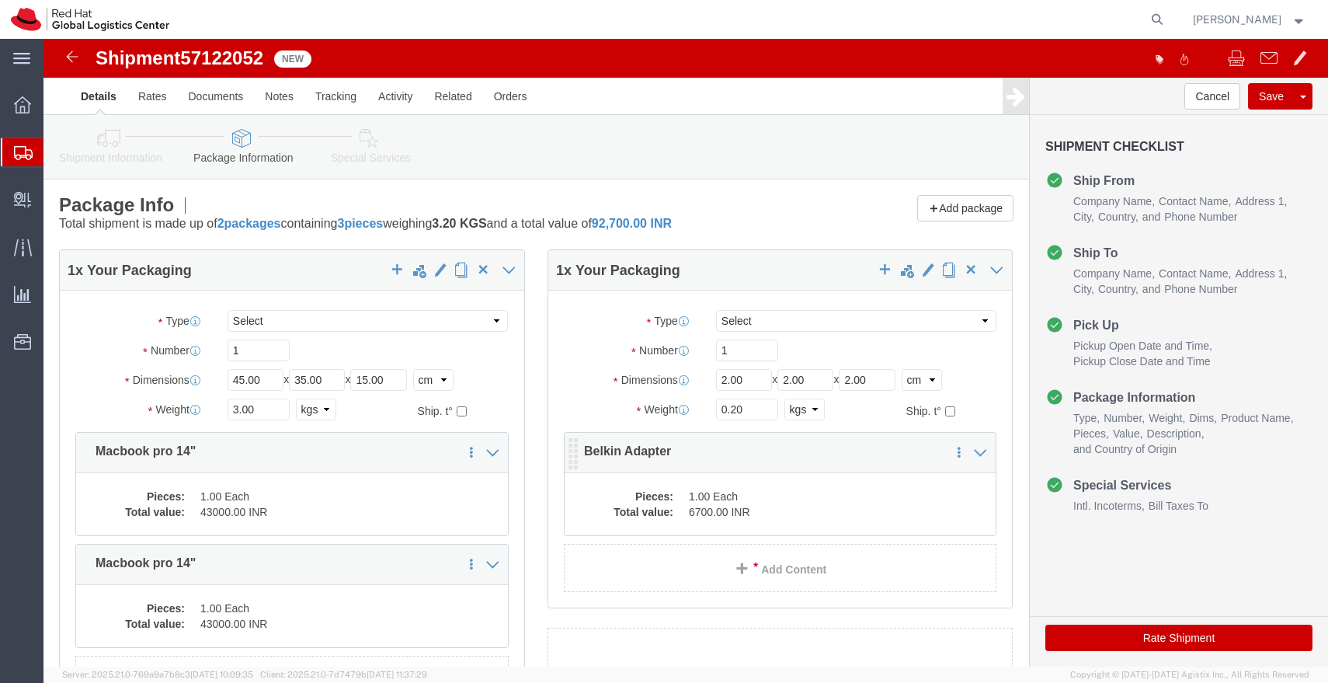
click dd "1.00 Each"
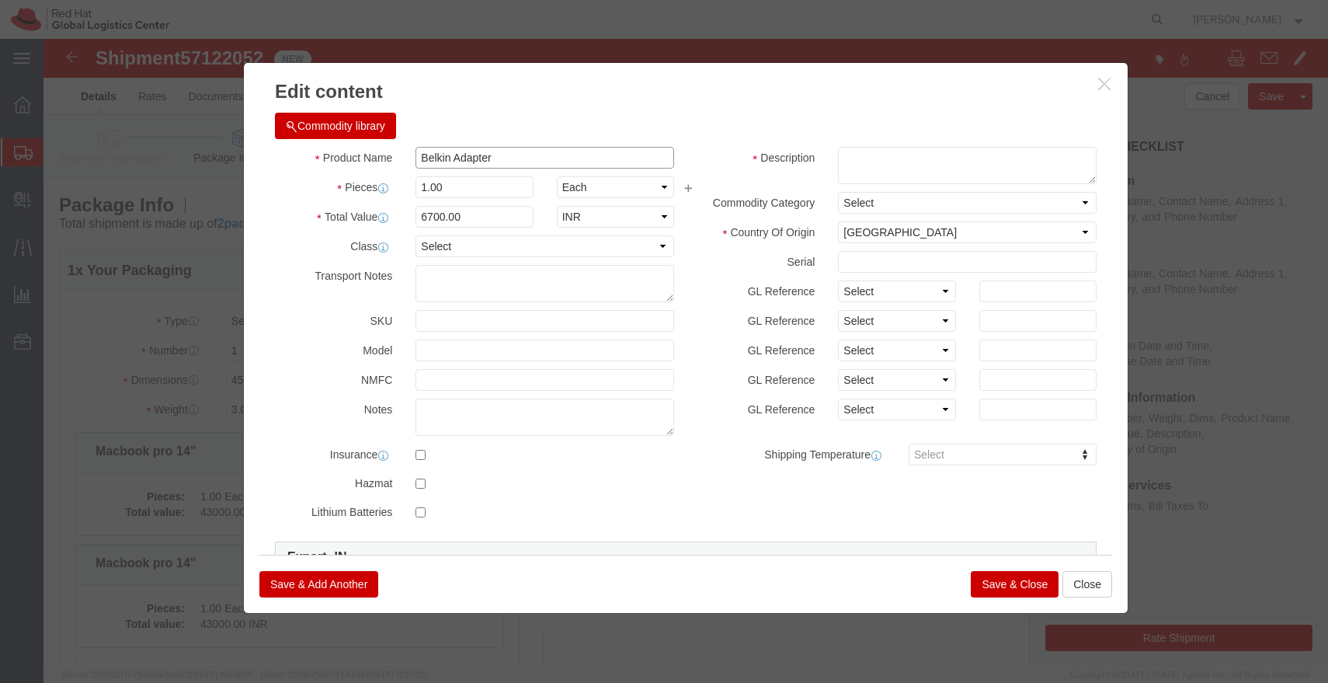
drag, startPoint x: 460, startPoint y: 125, endPoint x: 332, endPoint y: 124, distance: 128.1
click div "Product Name Belkin Adapter"
click button "Close"
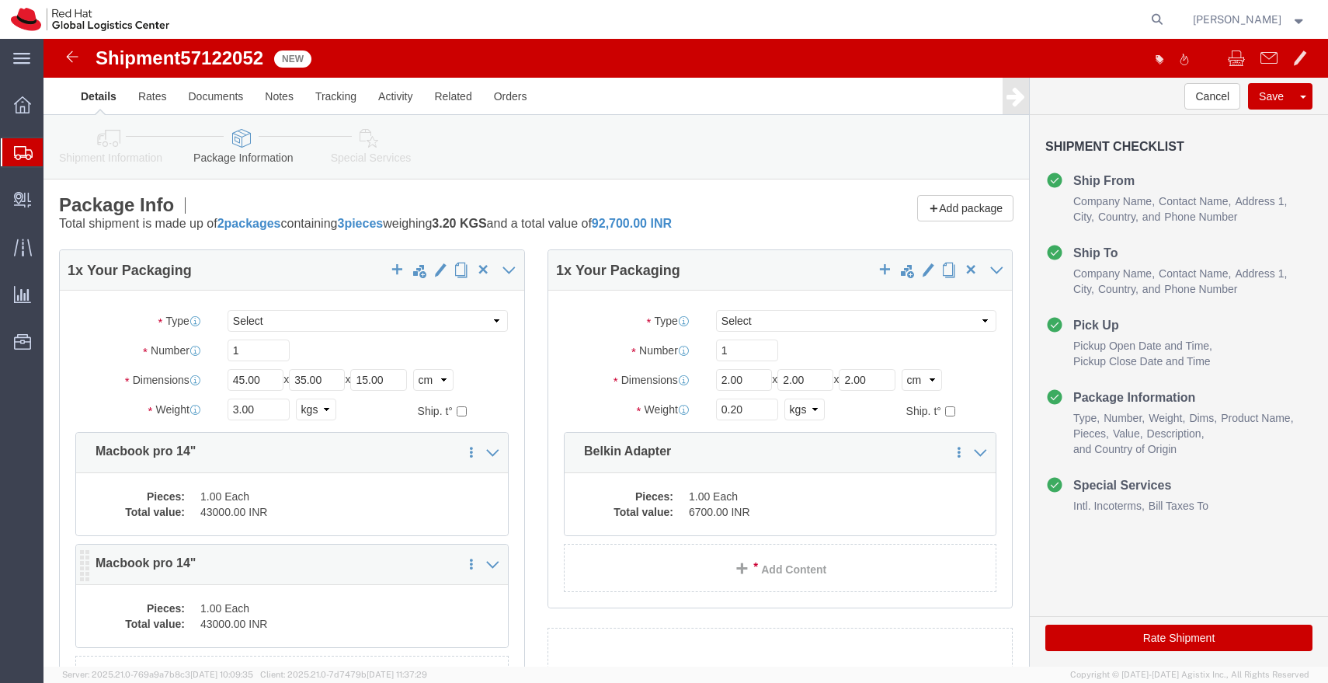
click dd "1.00 Each"
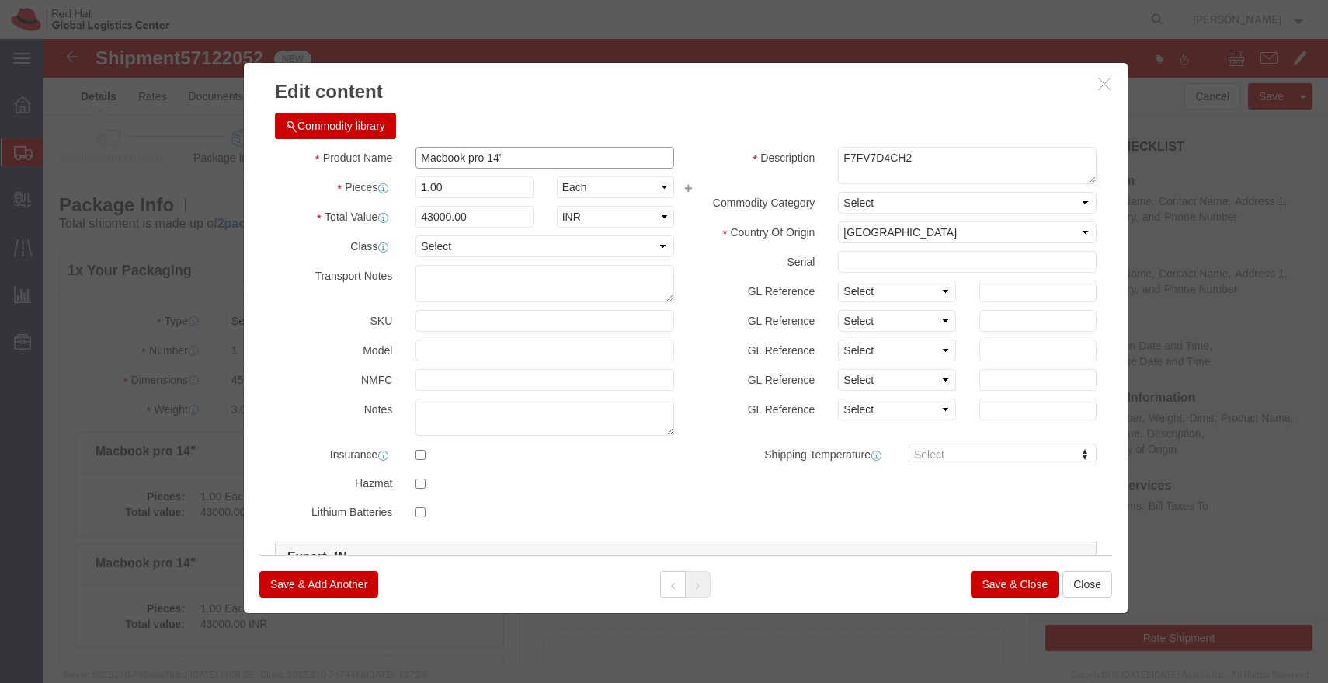
click input "Macbook pro 14""
paste input "Belkin Adapter"
type input "Belkin Adapter"
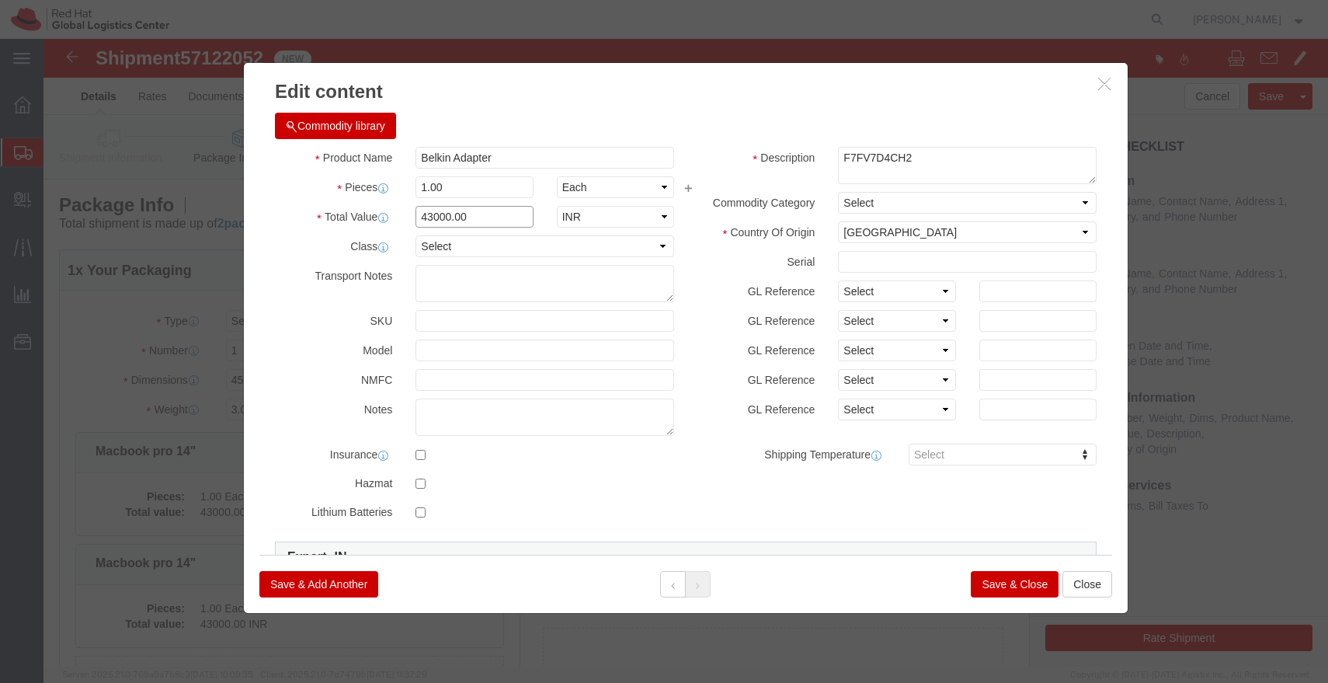
click input "43000.00"
type input "6700.00"
click button "Save & Close"
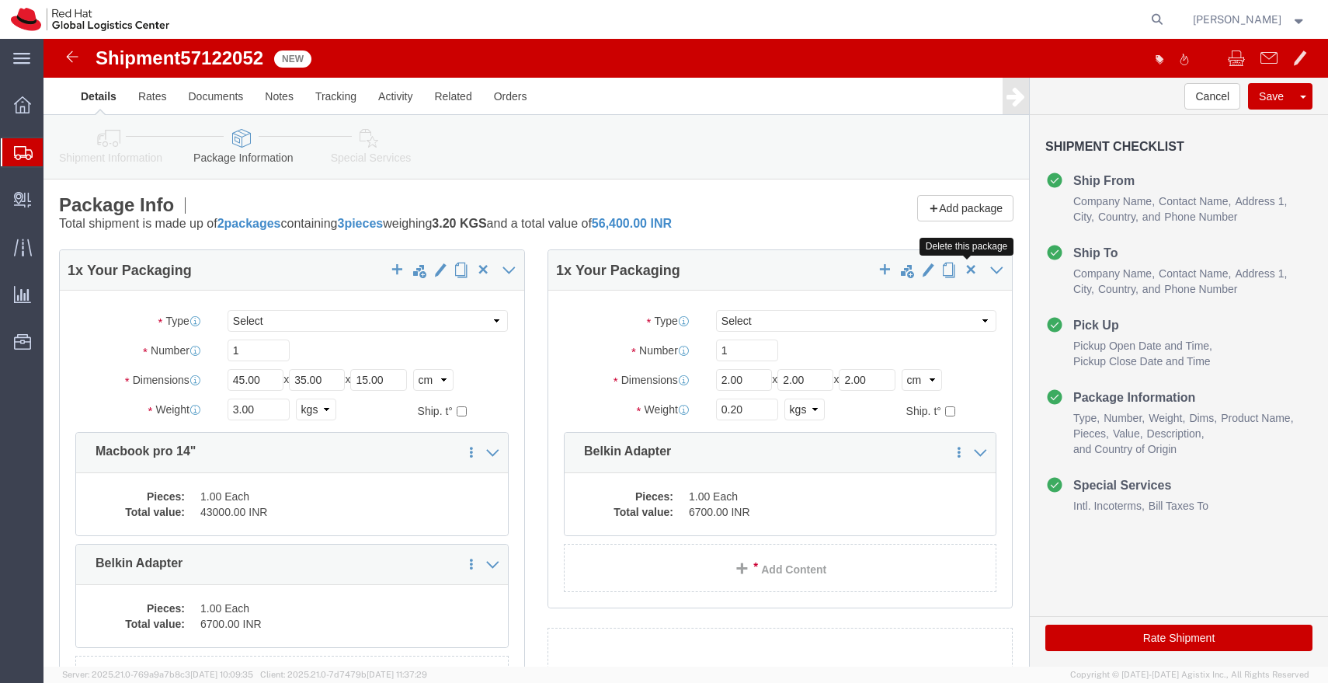
click span "button"
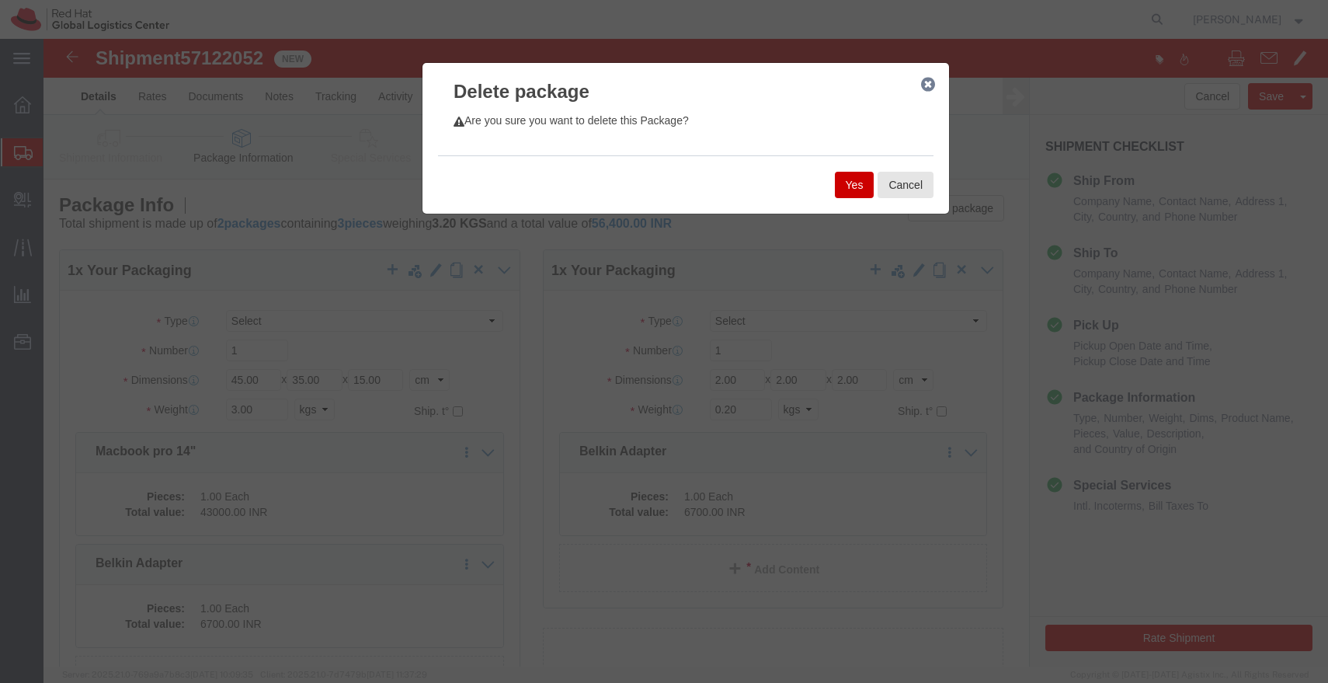
click button "Yes"
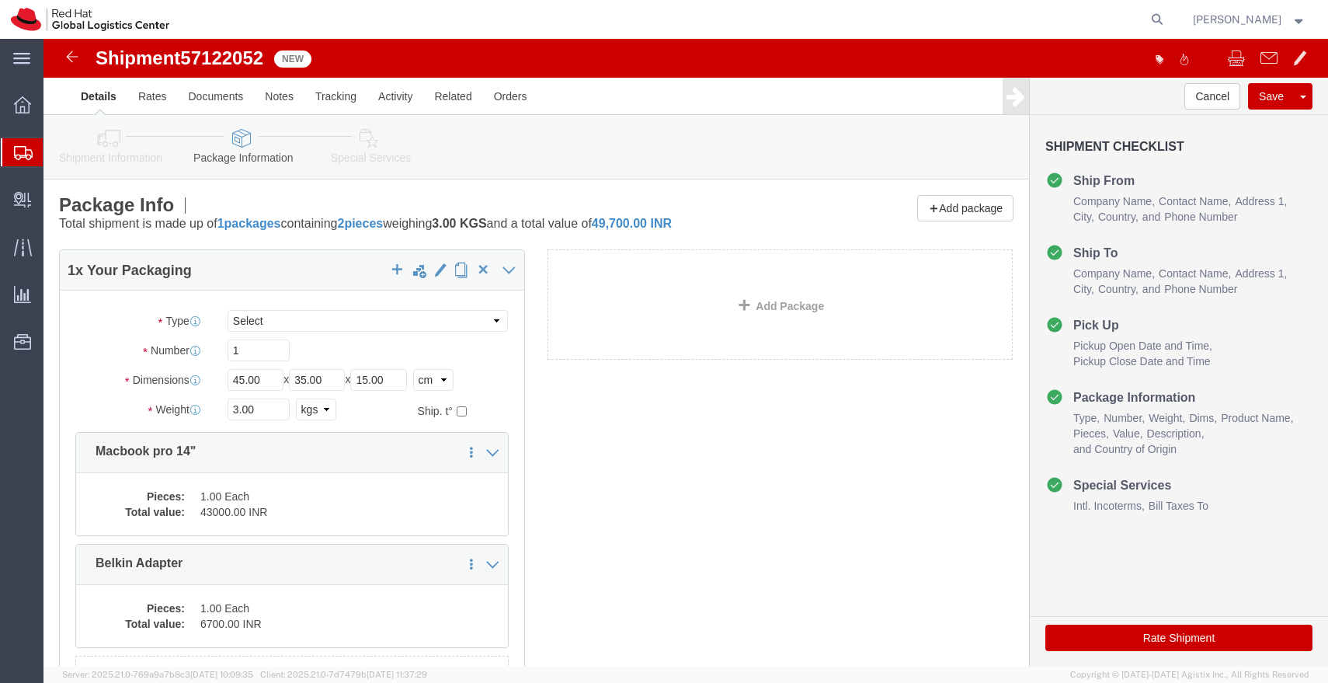
click icon
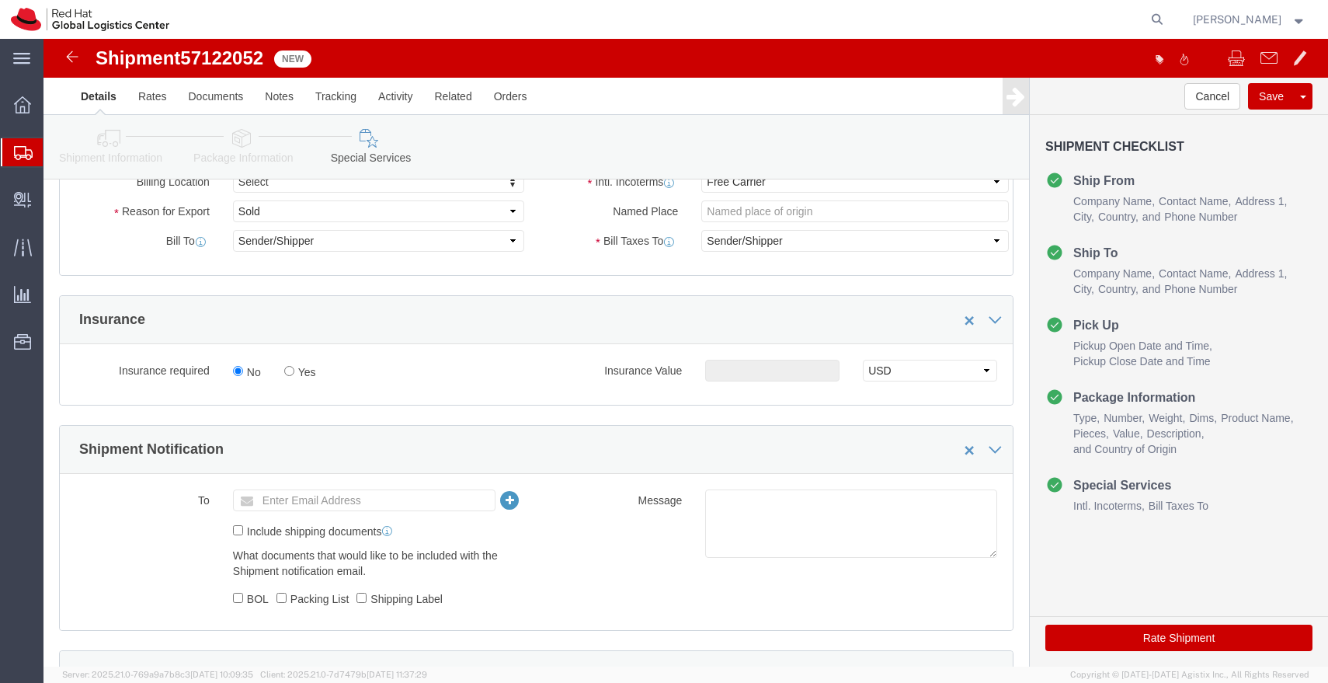
scroll to position [320, 0]
click input "Enter Email Address"
type input "[EMAIL_ADDRESS][DOMAIN_NAME]"
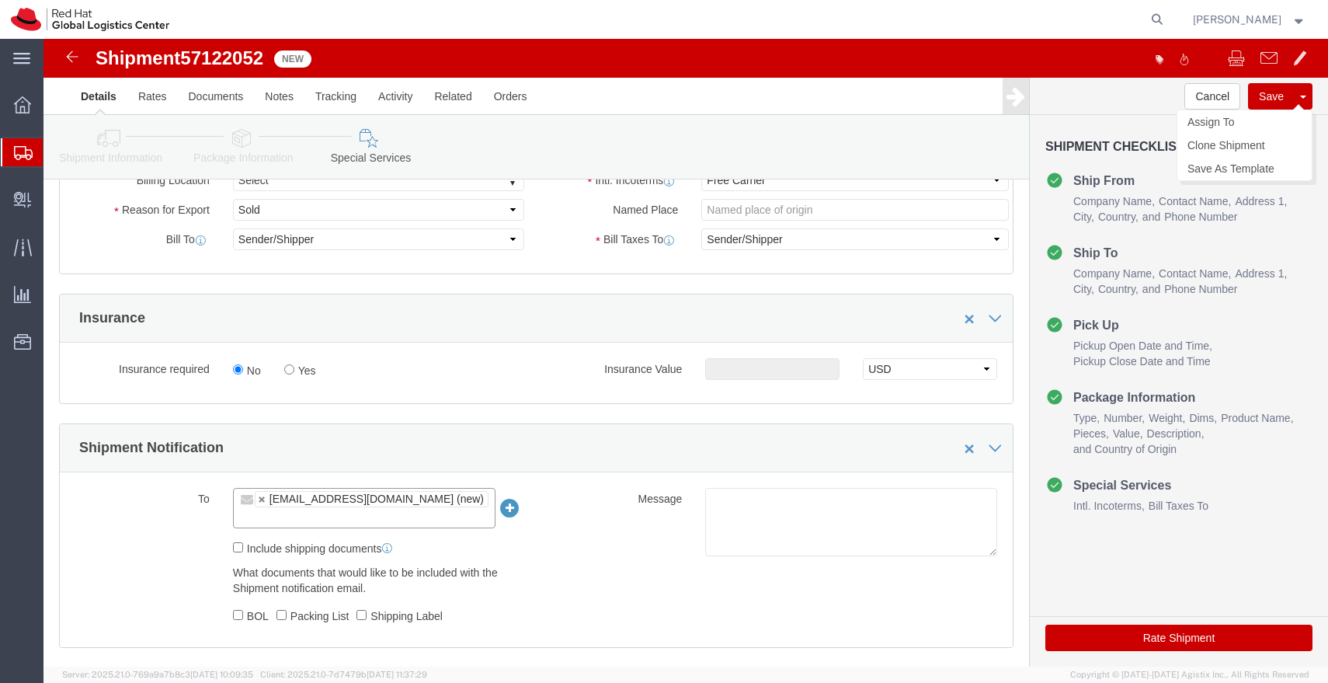
click button "Save"
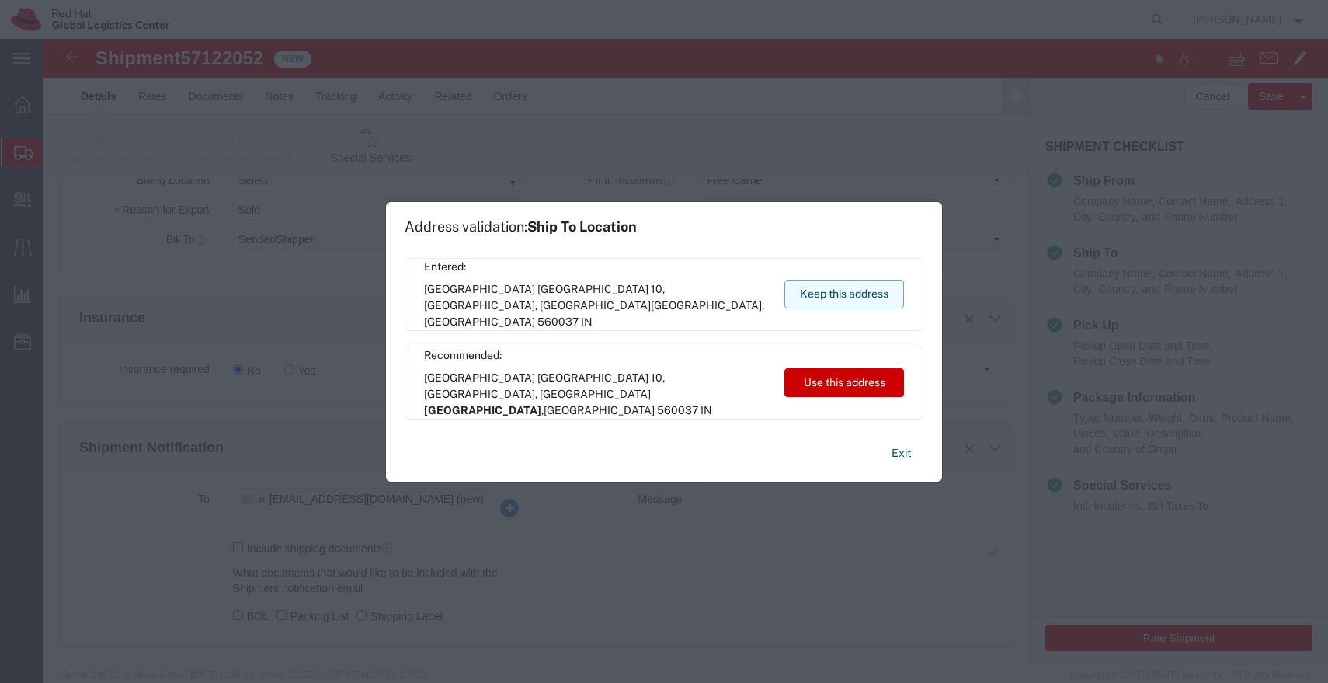
click at [844, 297] on button "Keep this address" at bounding box center [844, 294] width 120 height 29
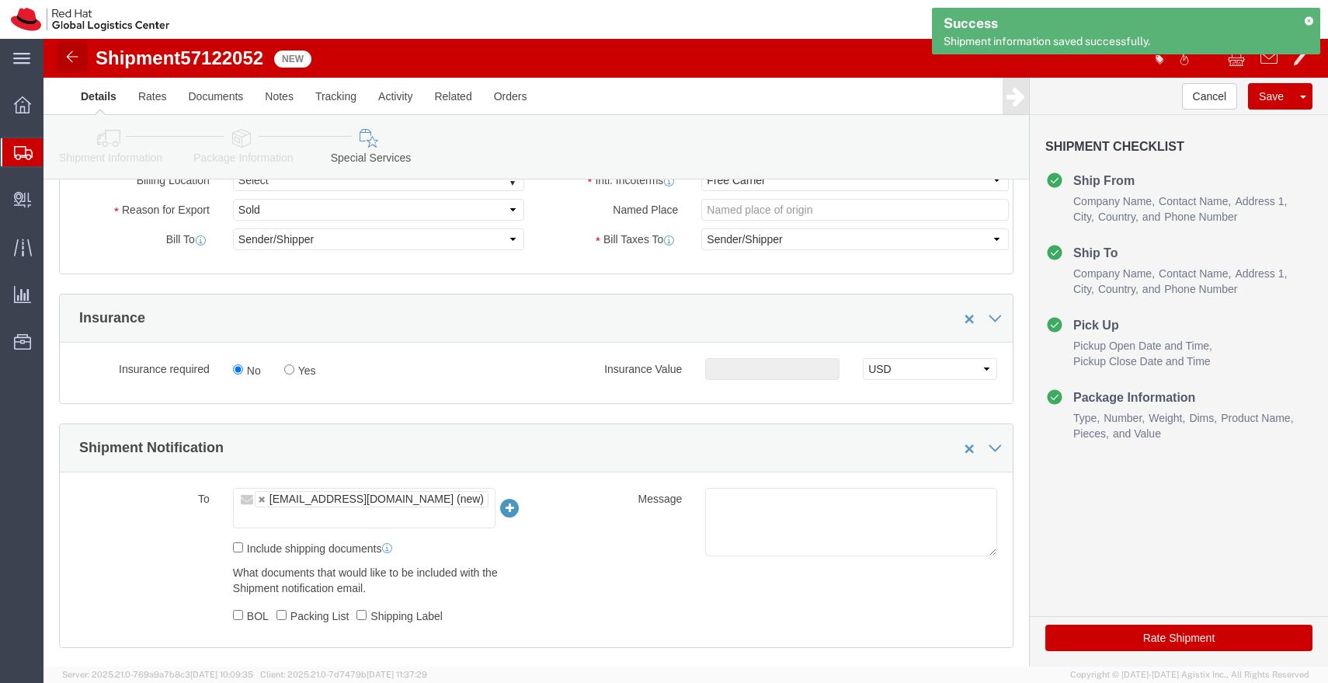
click img
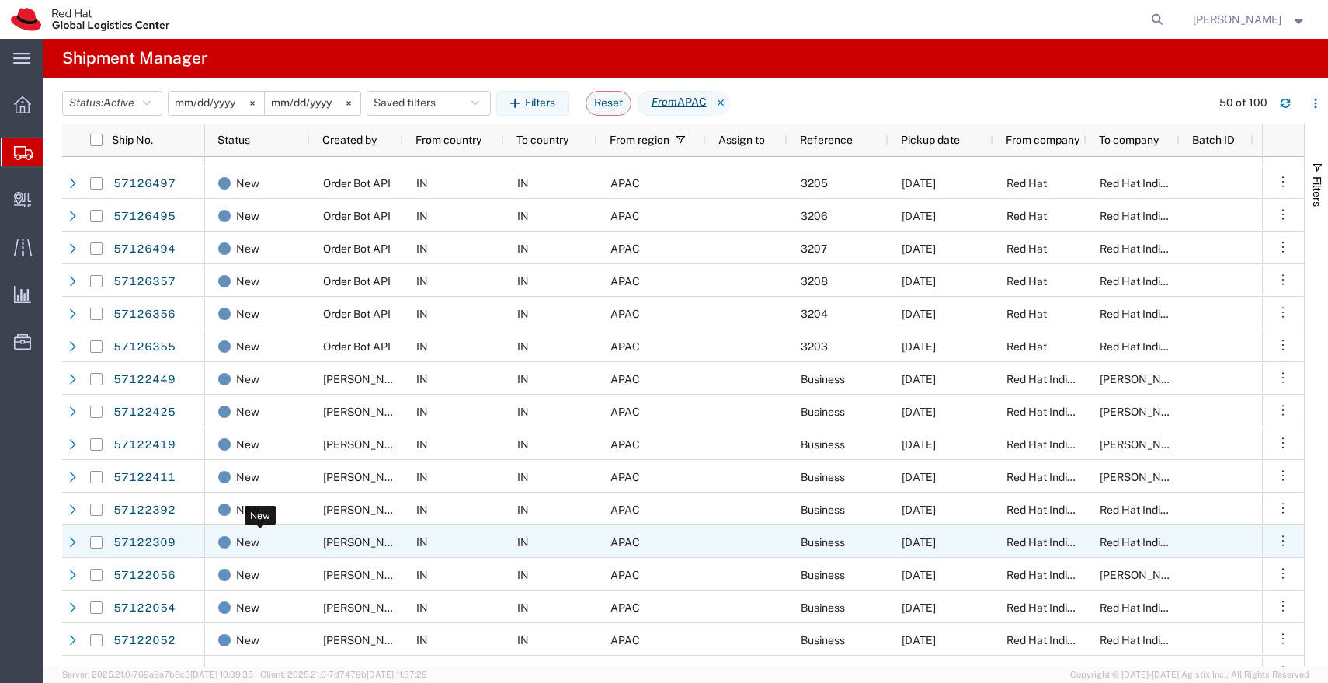
scroll to position [89, 0]
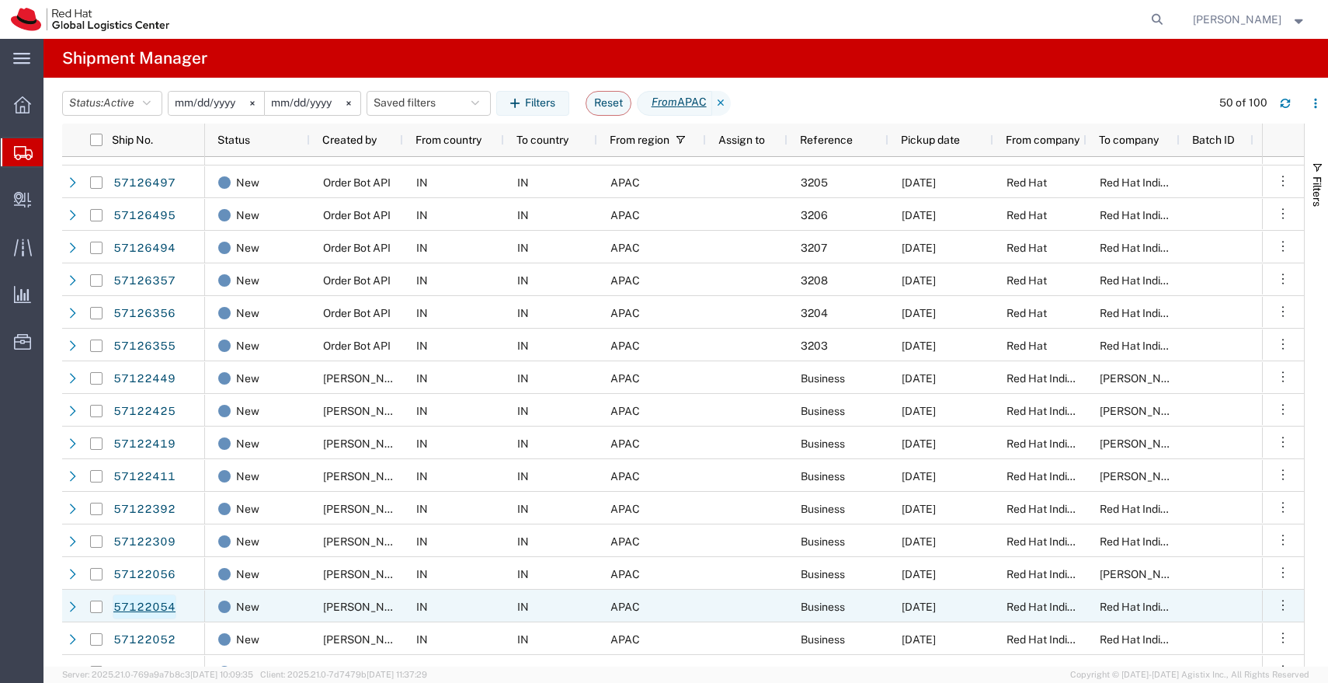
click at [153, 609] on link "57122054" at bounding box center [145, 606] width 64 height 25
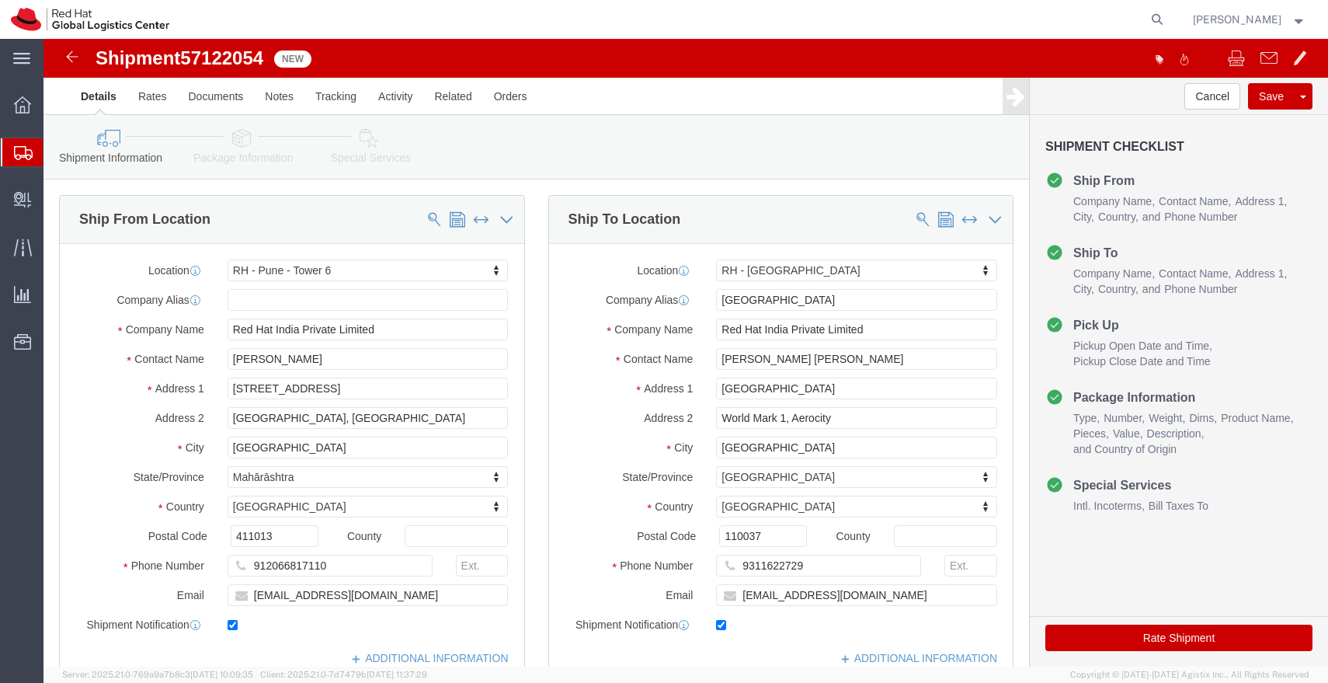
select select "38432"
select select "37948"
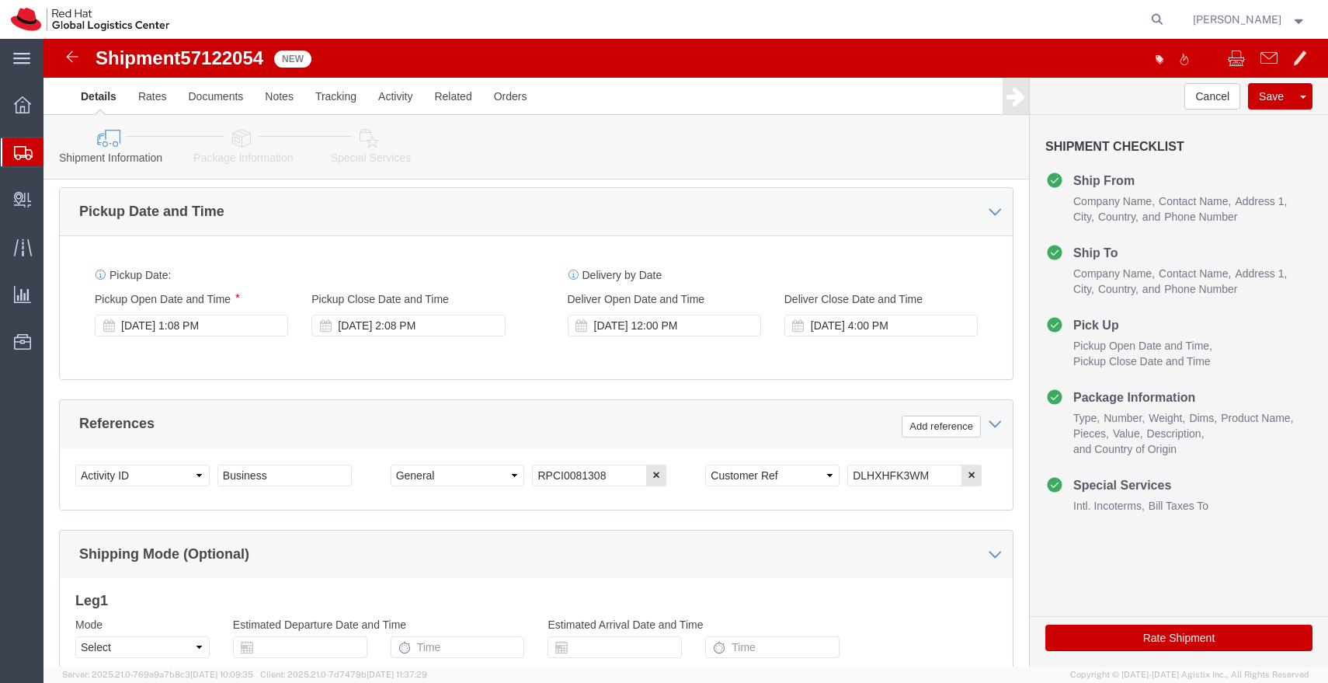
scroll to position [523, 0]
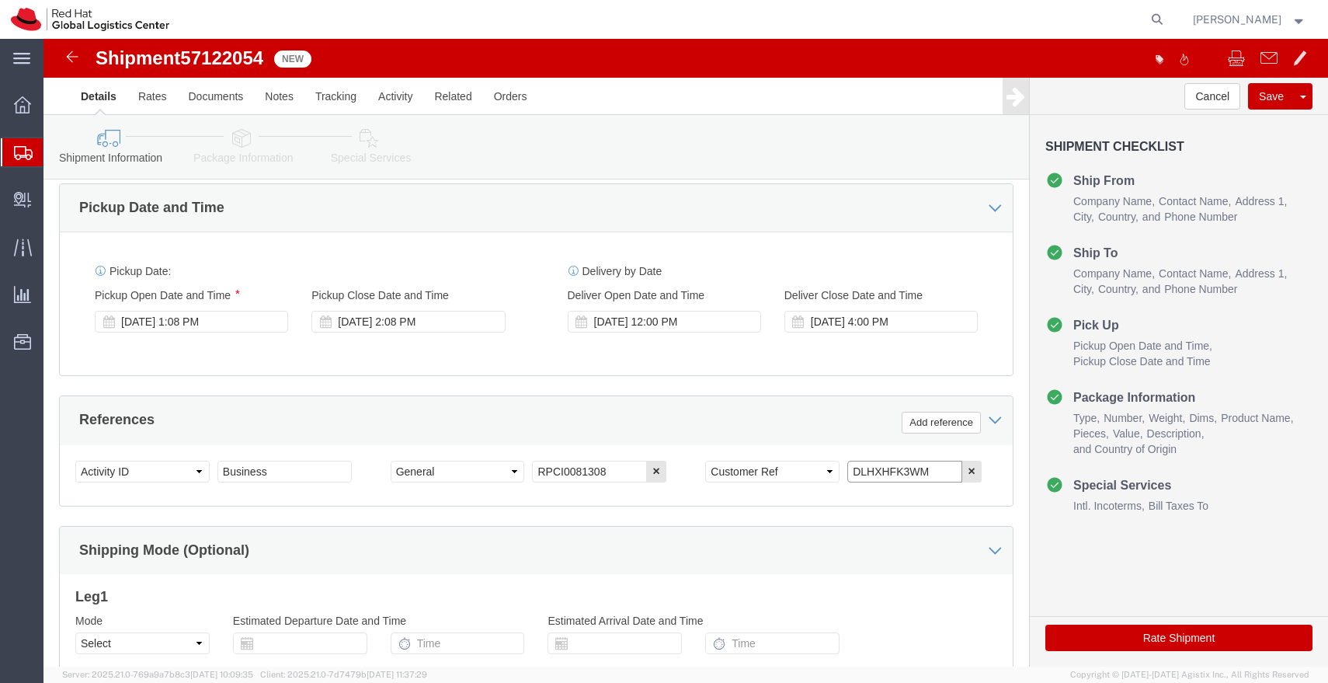
drag, startPoint x: 878, startPoint y: 433, endPoint x: 670, endPoint y: 442, distance: 208.3
click div "Select Account Type Activity ID Airline Appointment Number ASN Batch Request # …"
click input "DLHXHFK3WM"
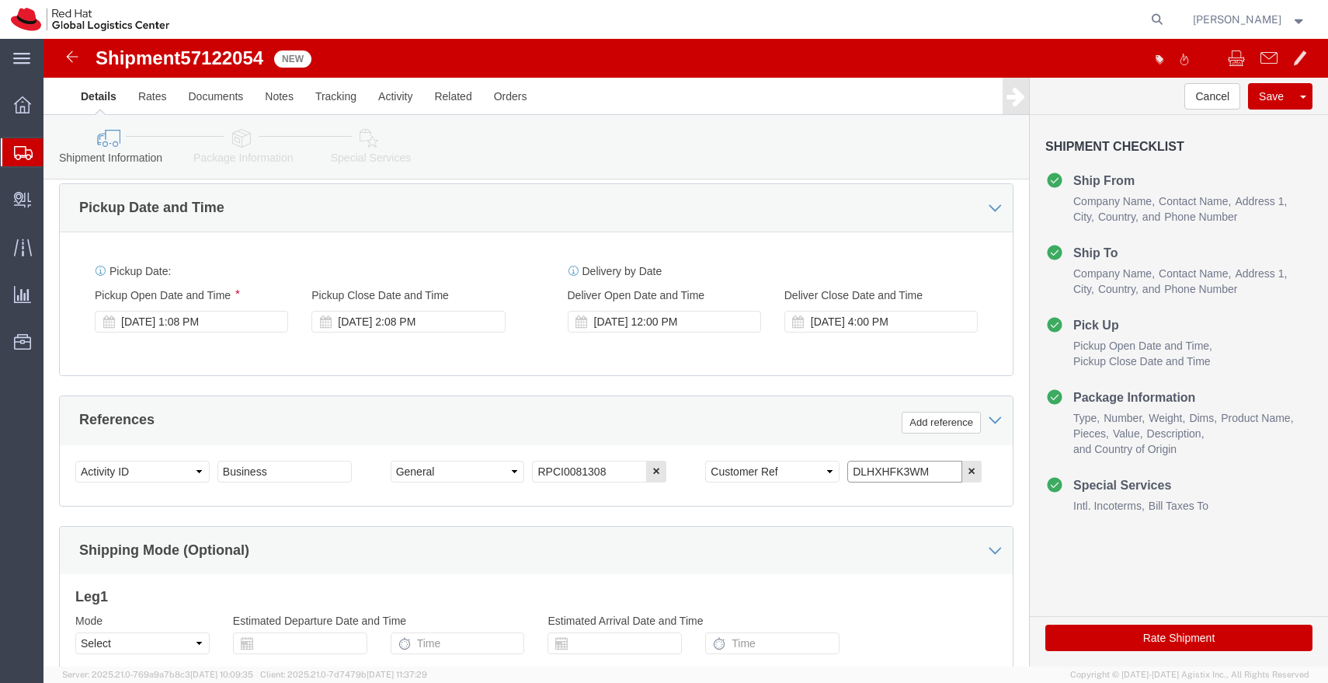
click input "DLHXHFK3WM"
click icon
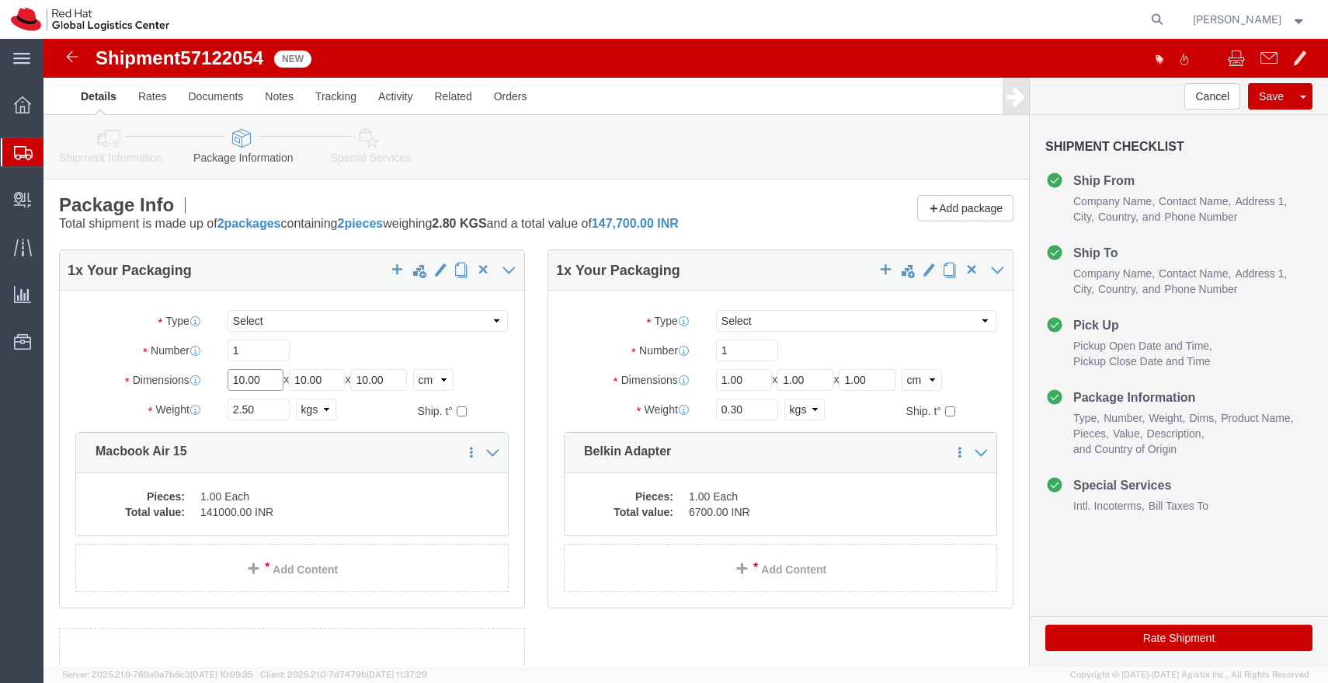
click input "10.00"
type input "45"
type input "35"
type input "15"
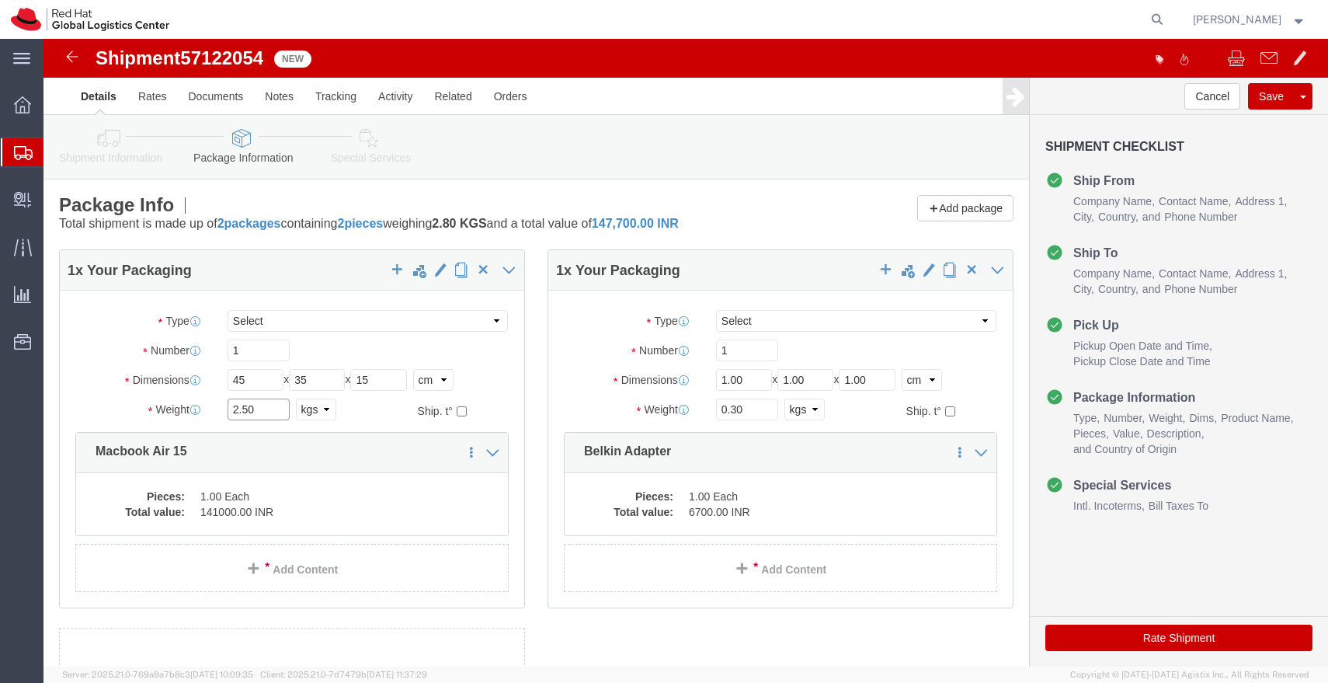
click input "2.50"
type input "3.00"
click dd "141000.00 INR"
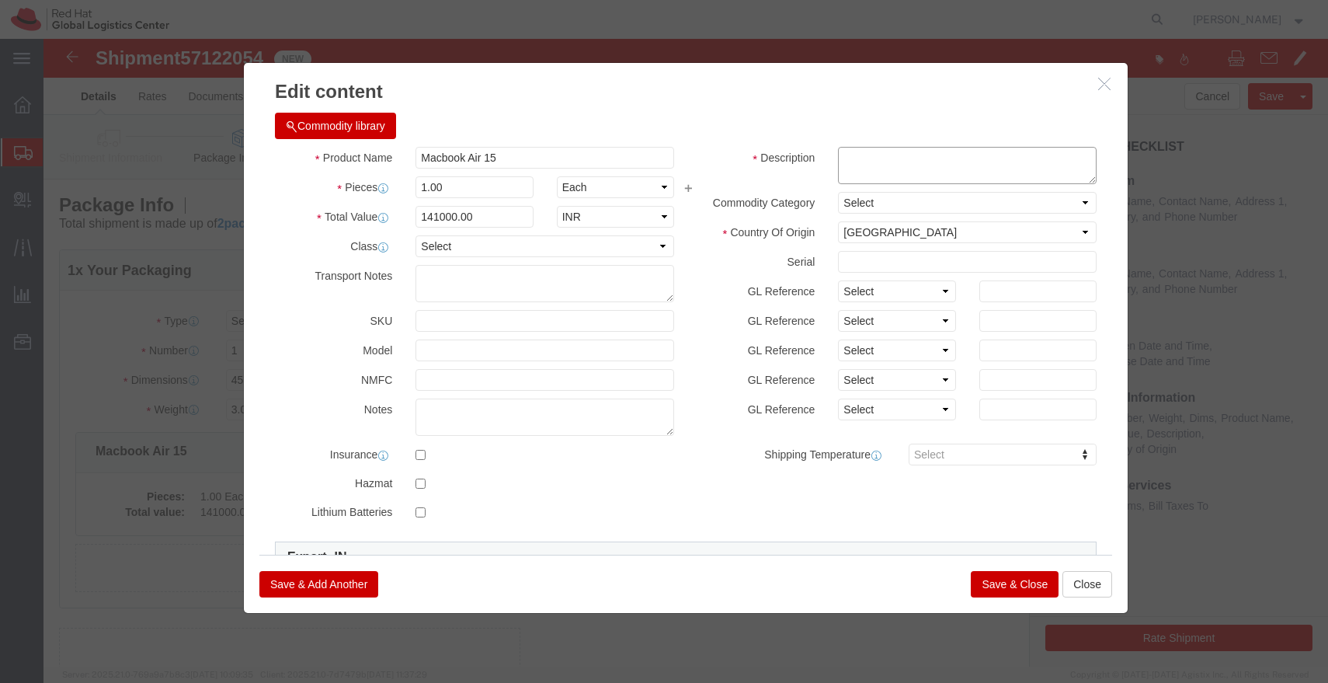
click textarea
paste textarea "DLHXHFK3WM"
type textarea "DLHXHFK3WM"
click div "141000.00"
click input "141000.00"
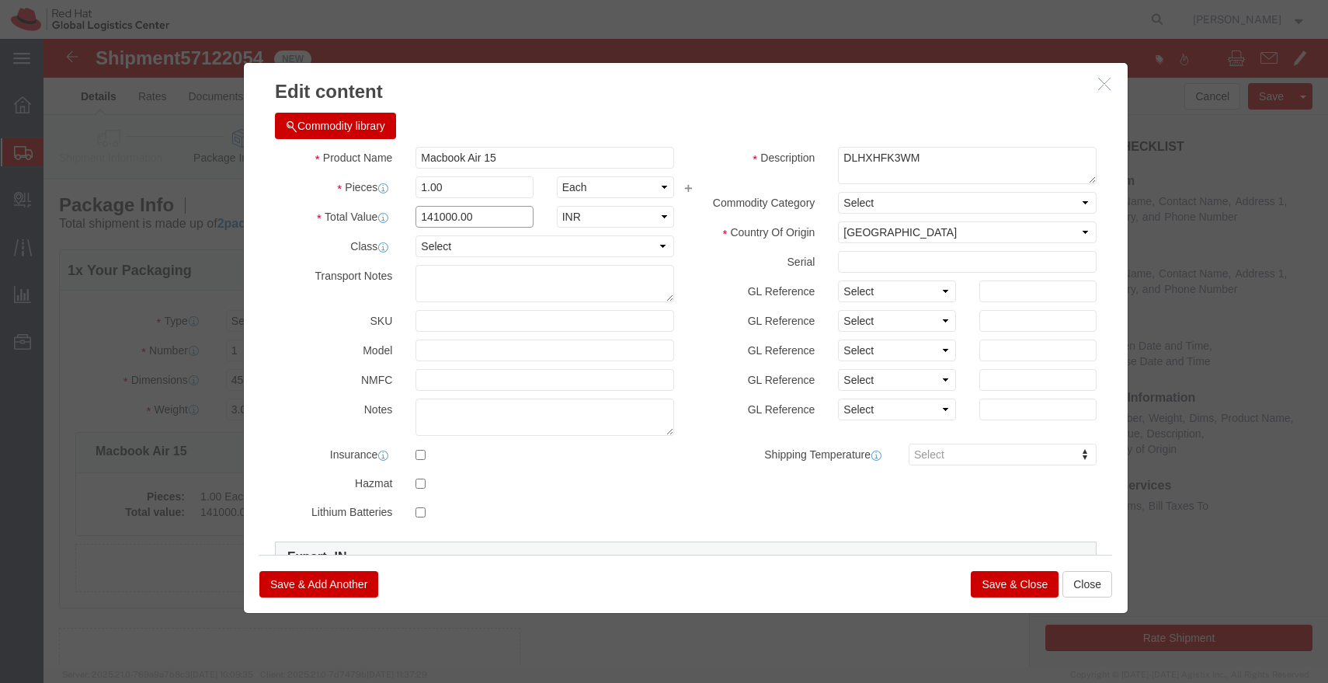
click input "141000.00"
type input "6"
type input "43000"
click button "Save & Close"
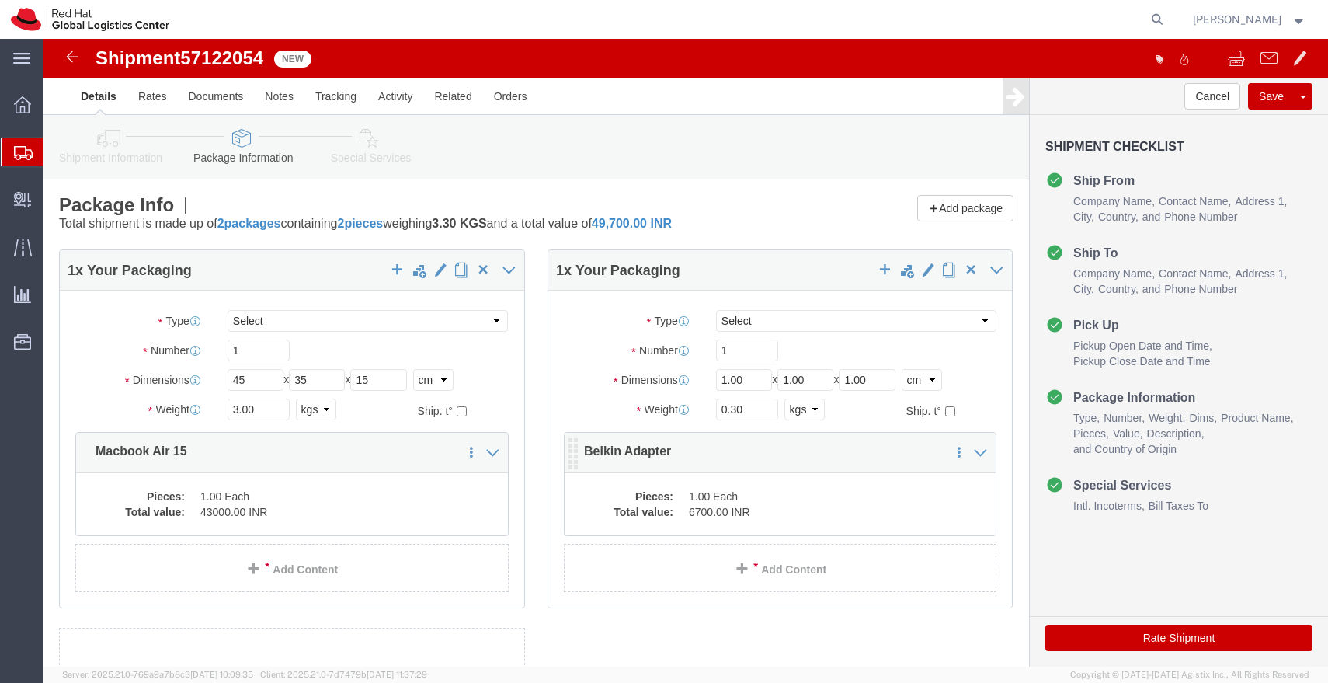
click dd "6700.00 INR"
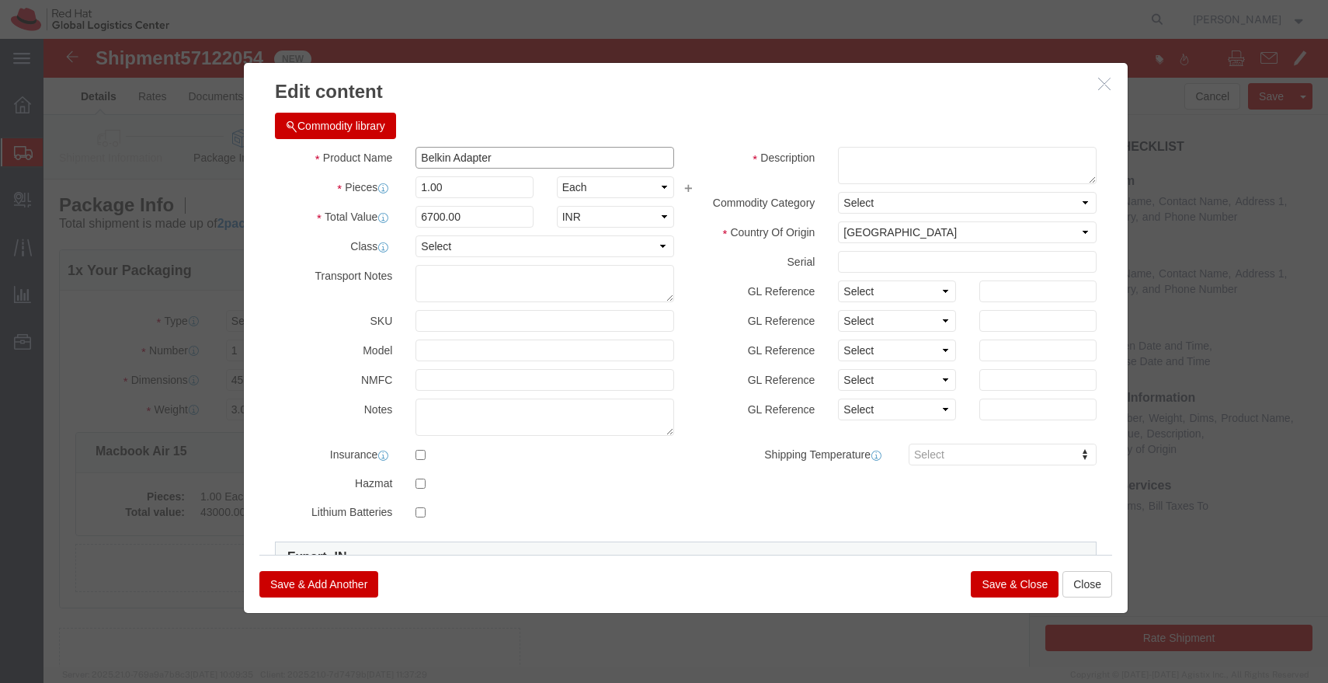
drag, startPoint x: 445, startPoint y: 119, endPoint x: 311, endPoint y: 116, distance: 133.6
click div "Product Name Belkin Adapter"
click button "button"
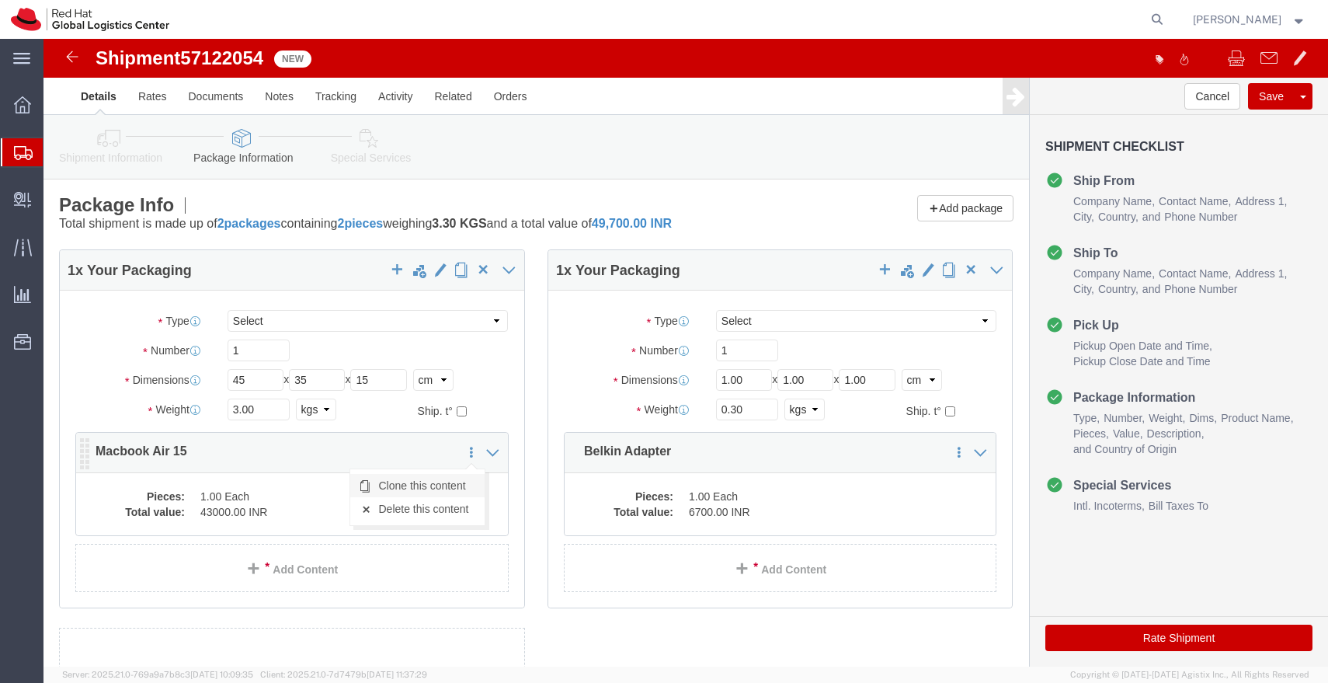
click link "Clone this content"
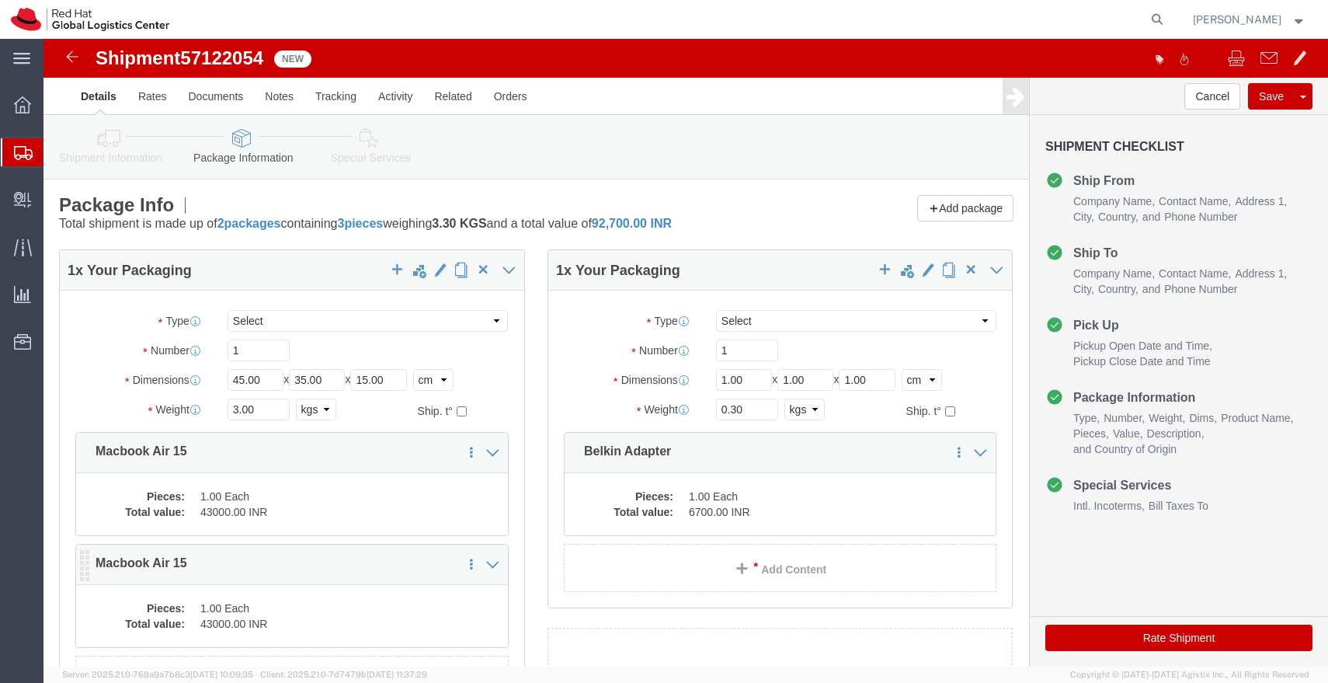
click dd "1.00 Each"
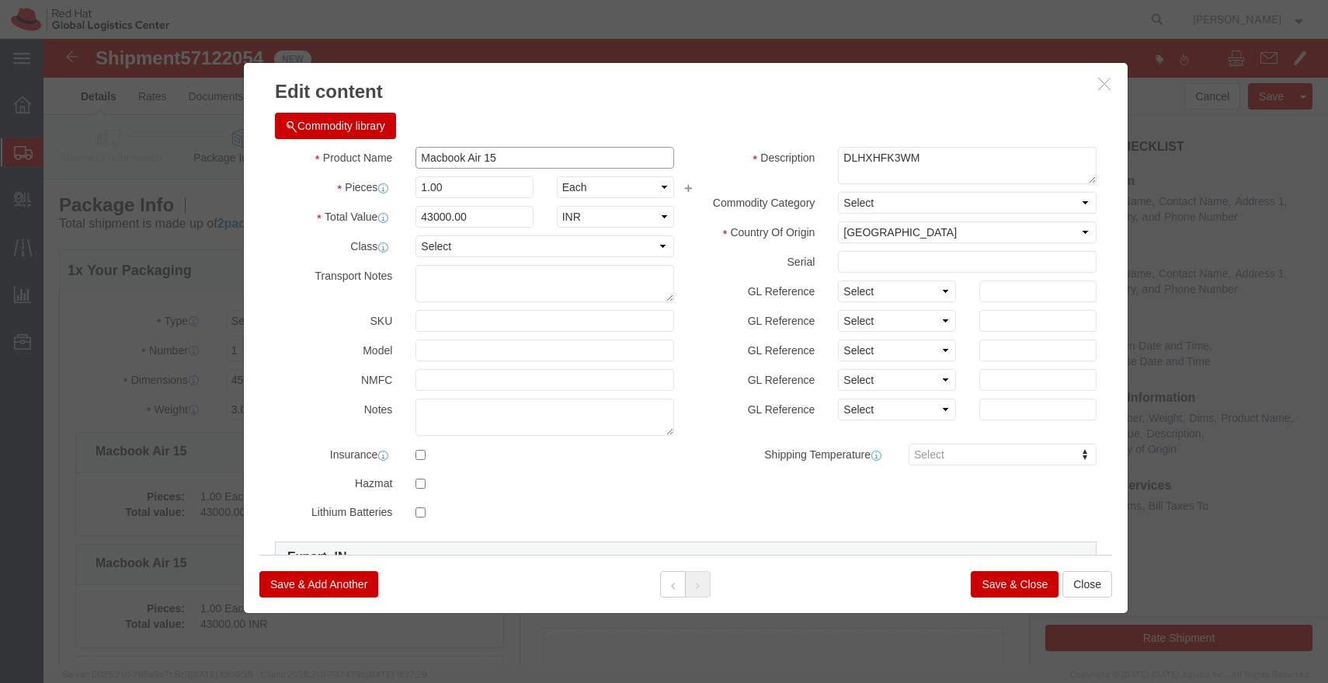
click input "Macbook Air 15"
paste input "Belkin Adapter"
type input "Belkin Adapter"
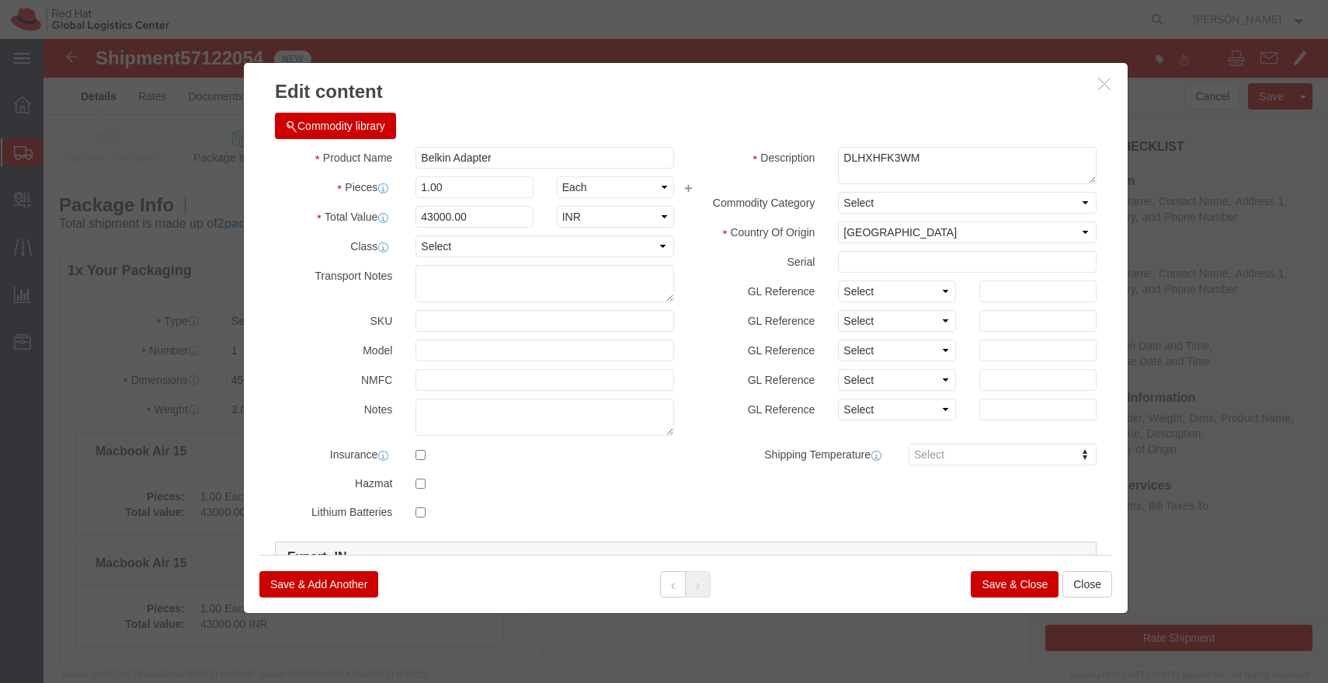
click div
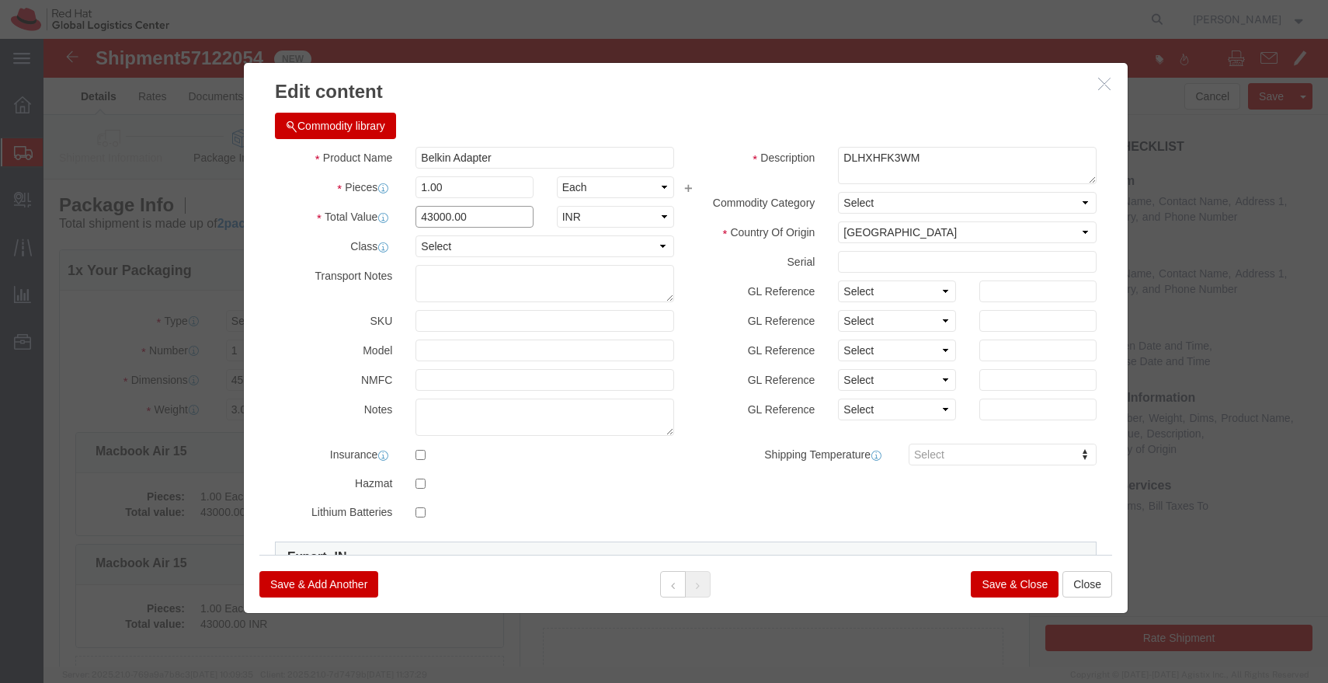
click input "43000.00"
type input "6700.00"
click button "Save & Close"
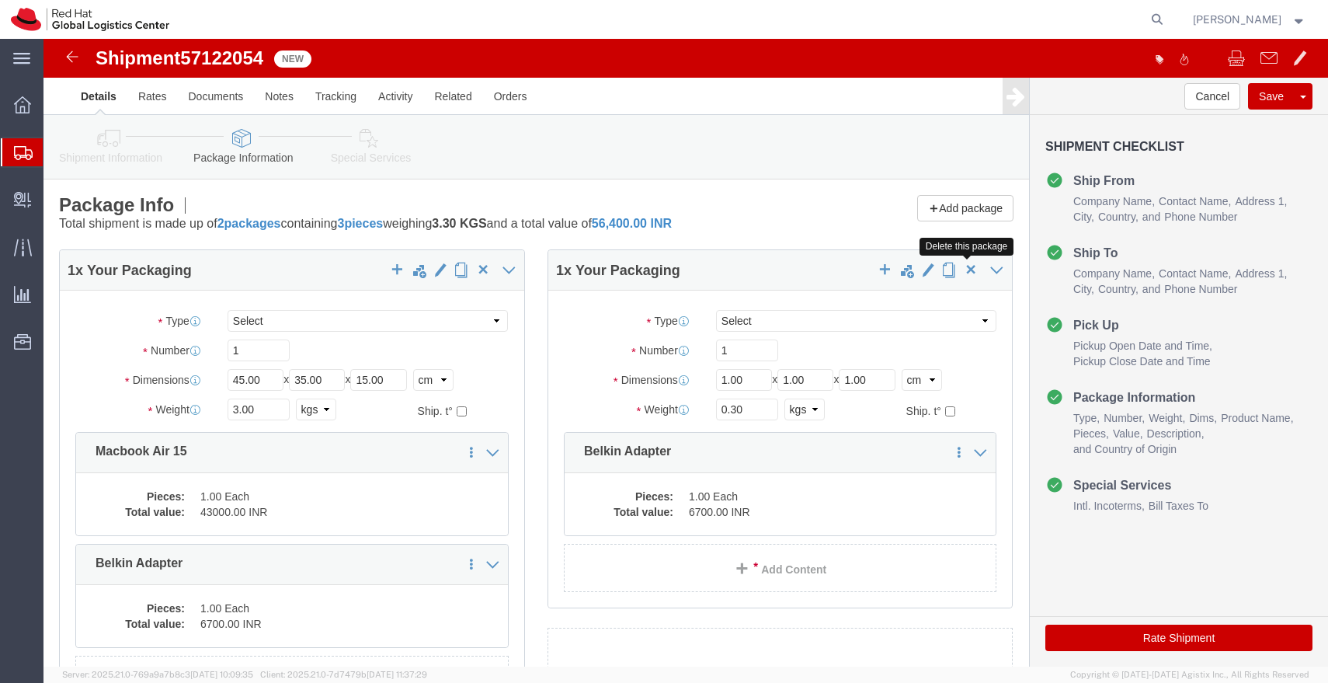
click span "button"
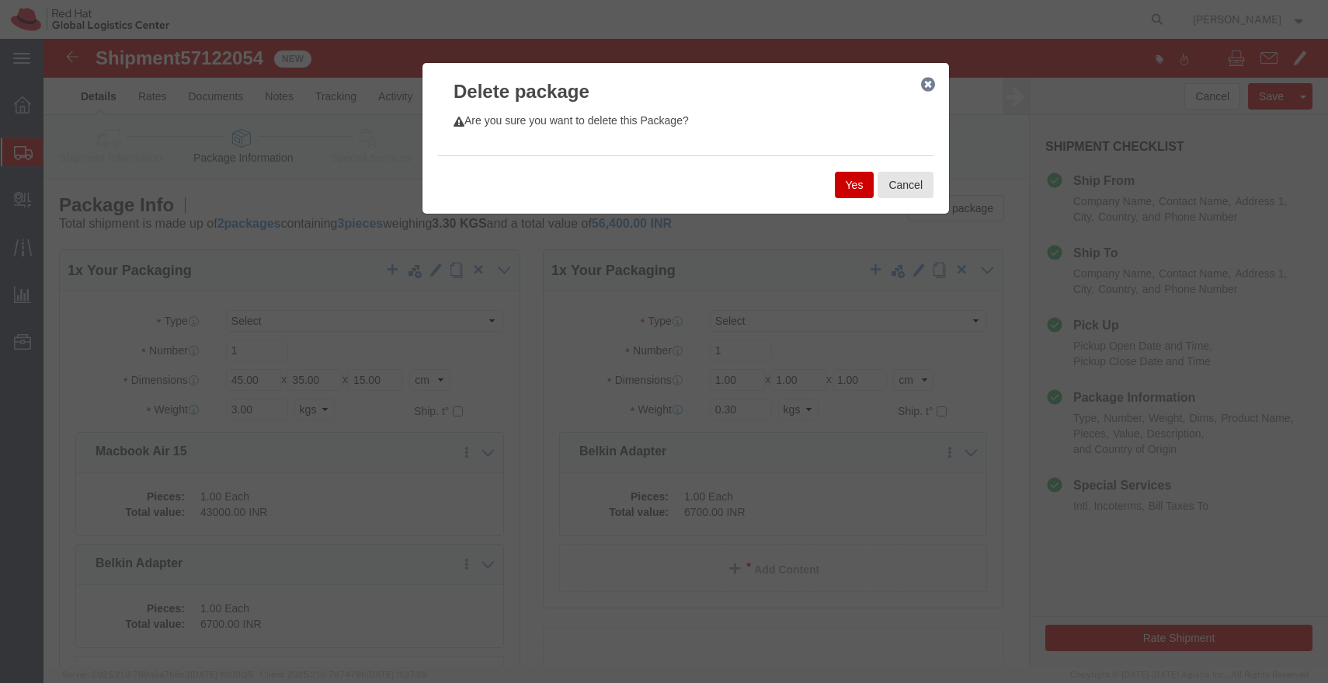
click button "Yes"
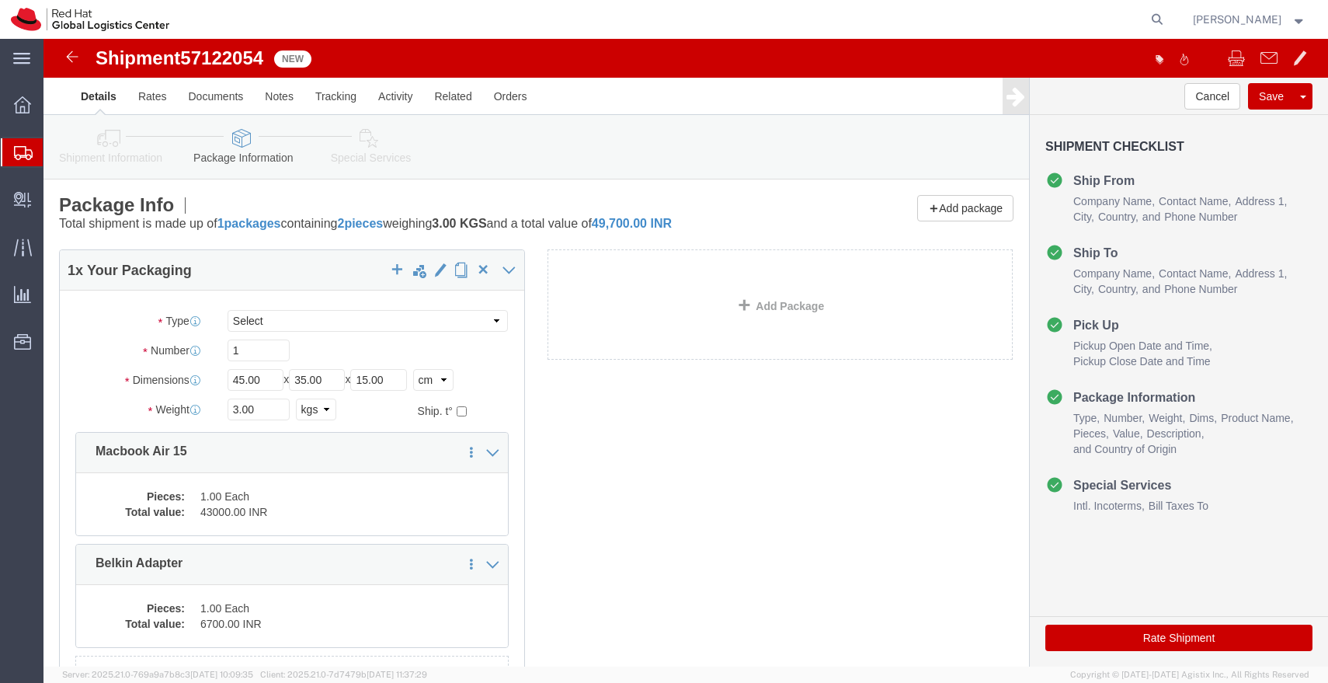
click icon
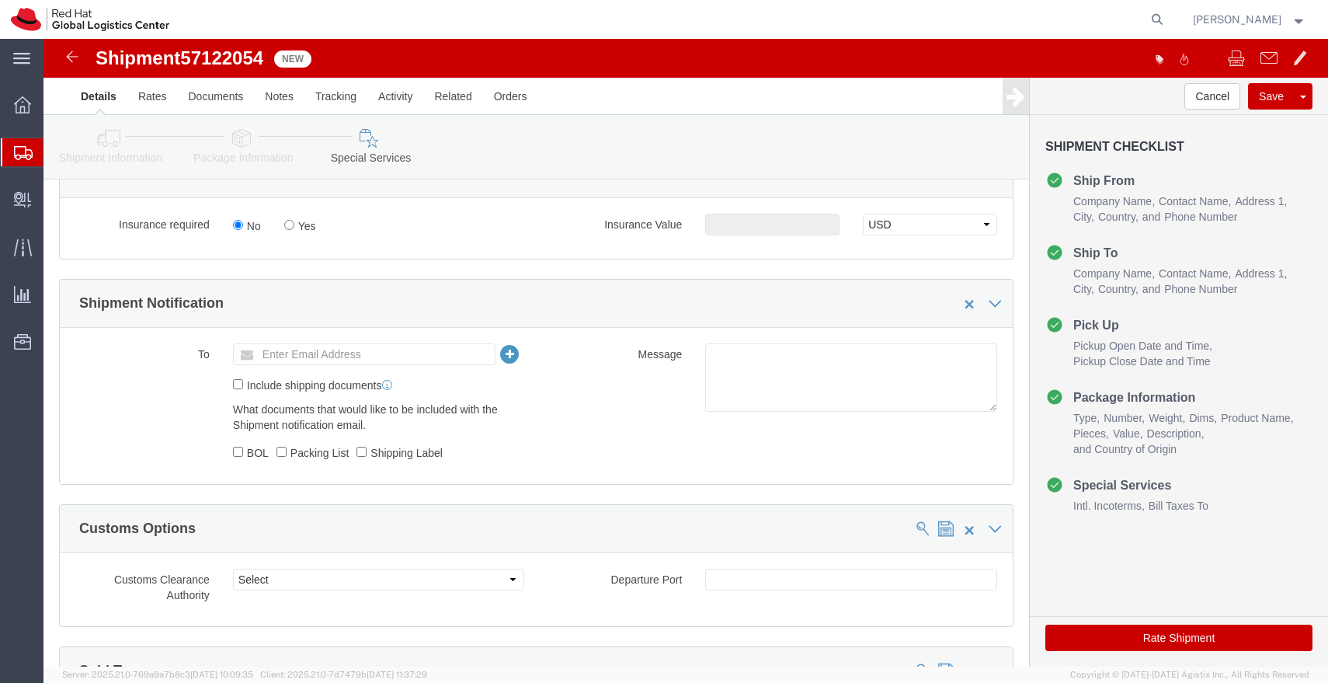
scroll to position [473, 0]
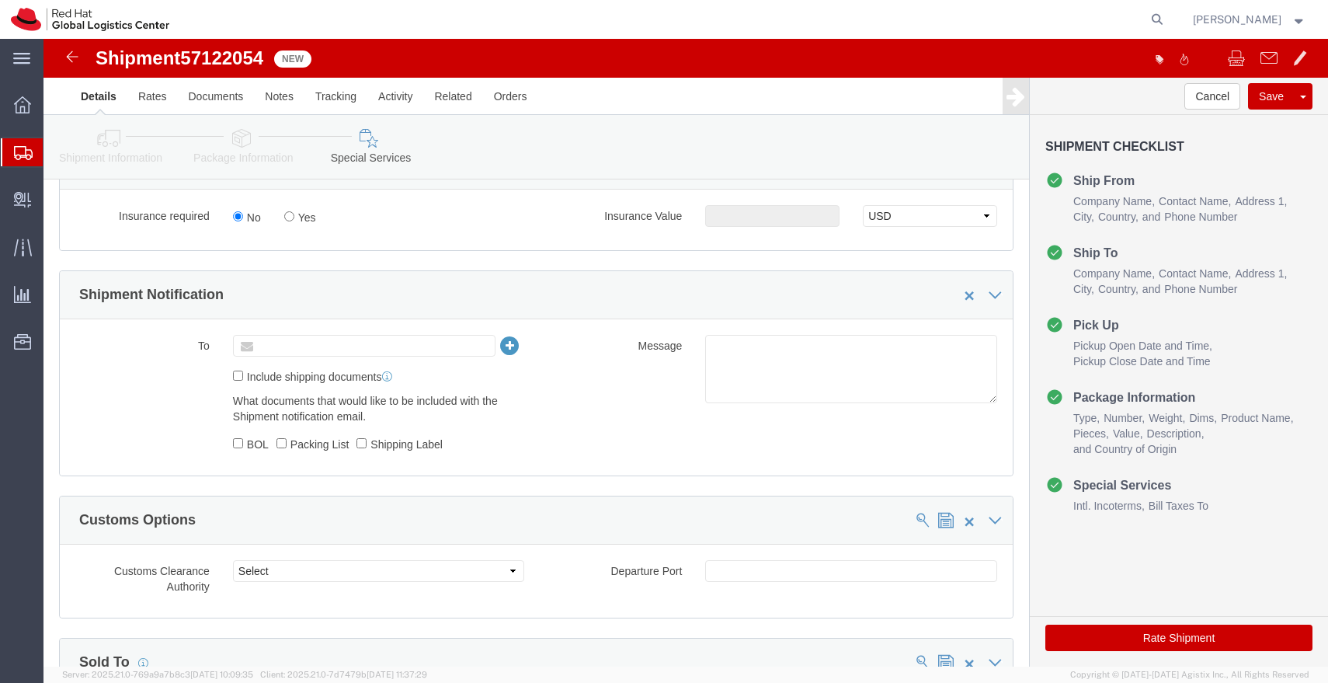
click input "text"
type input "[EMAIL_ADDRESS][DOMAIN_NAME]"
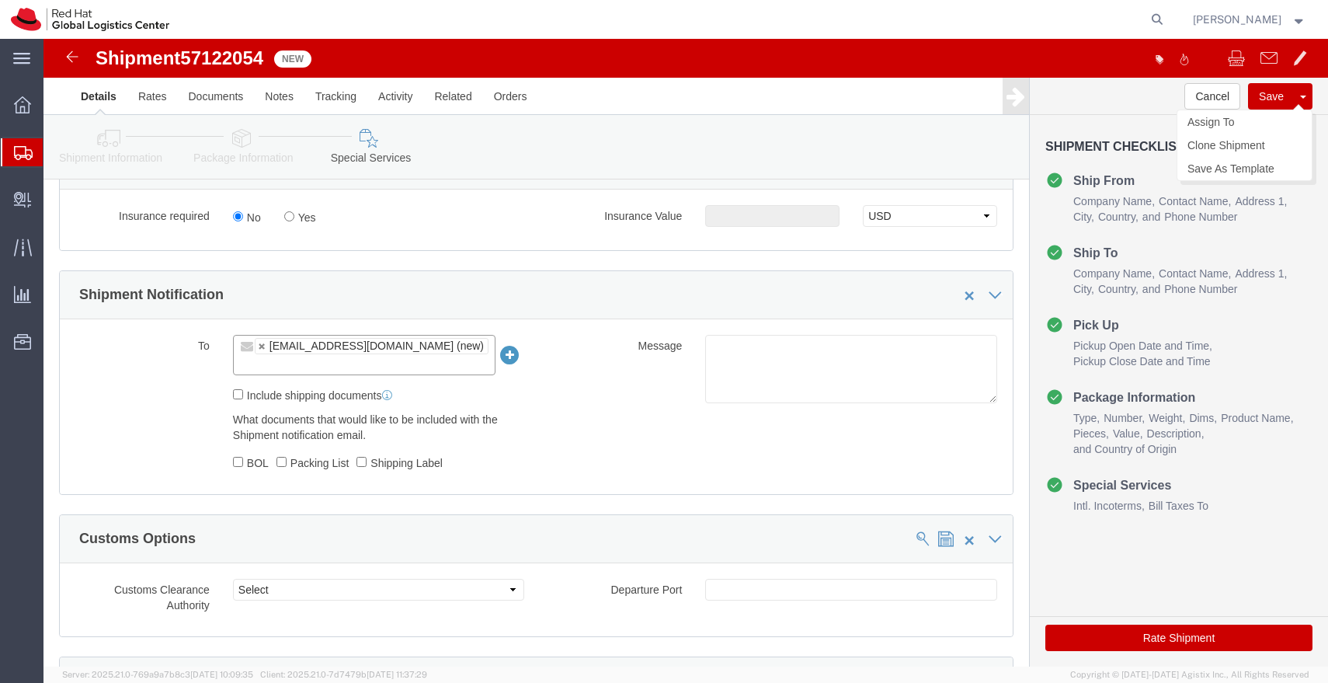
click button "Save"
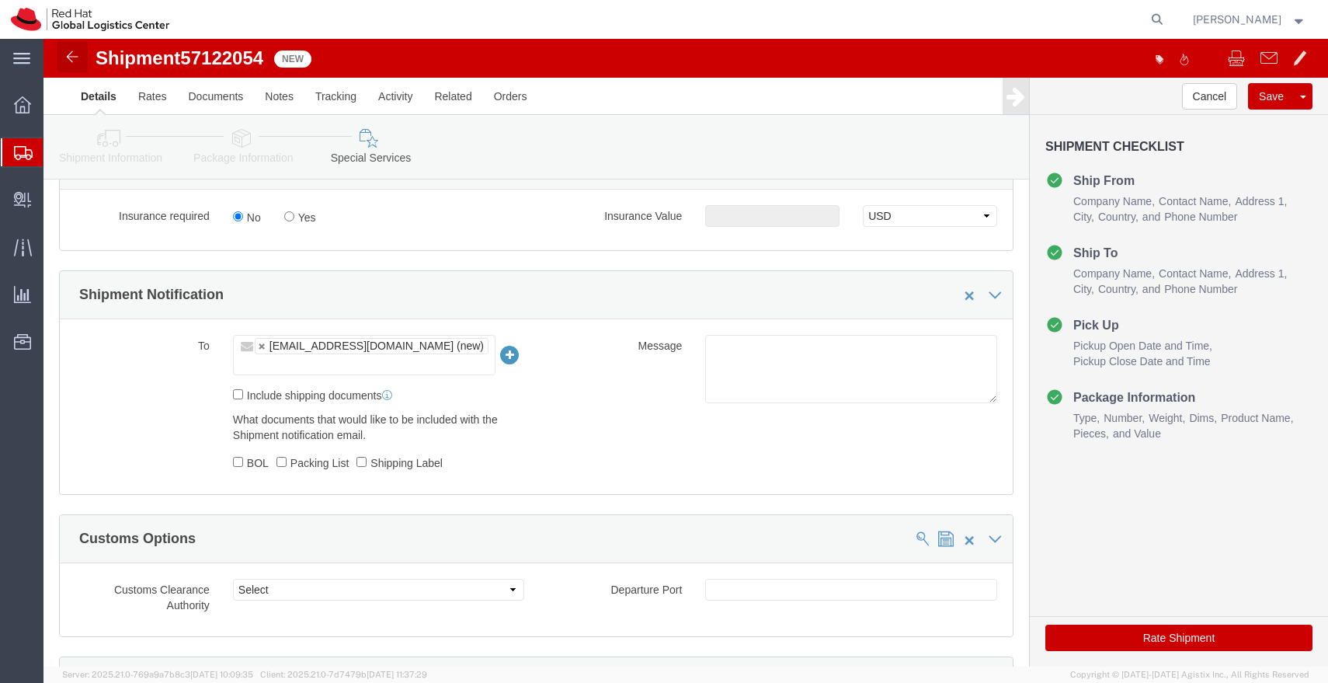
click img
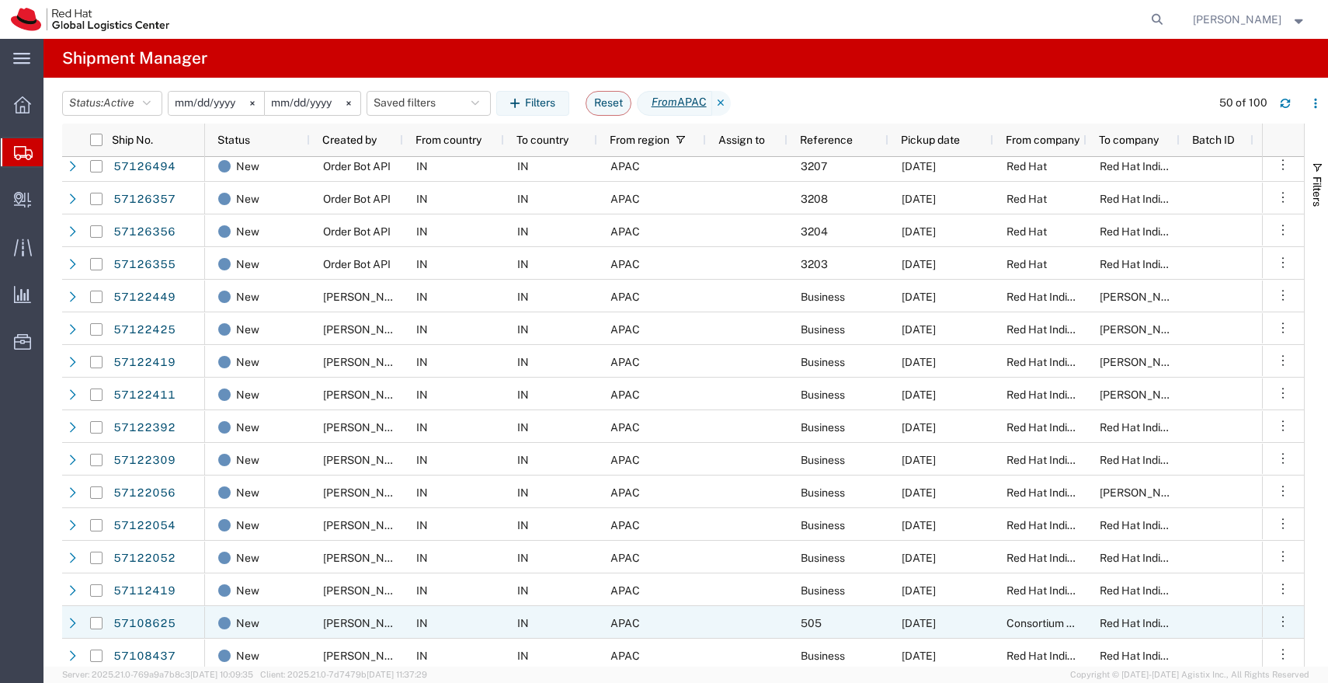
scroll to position [172, 0]
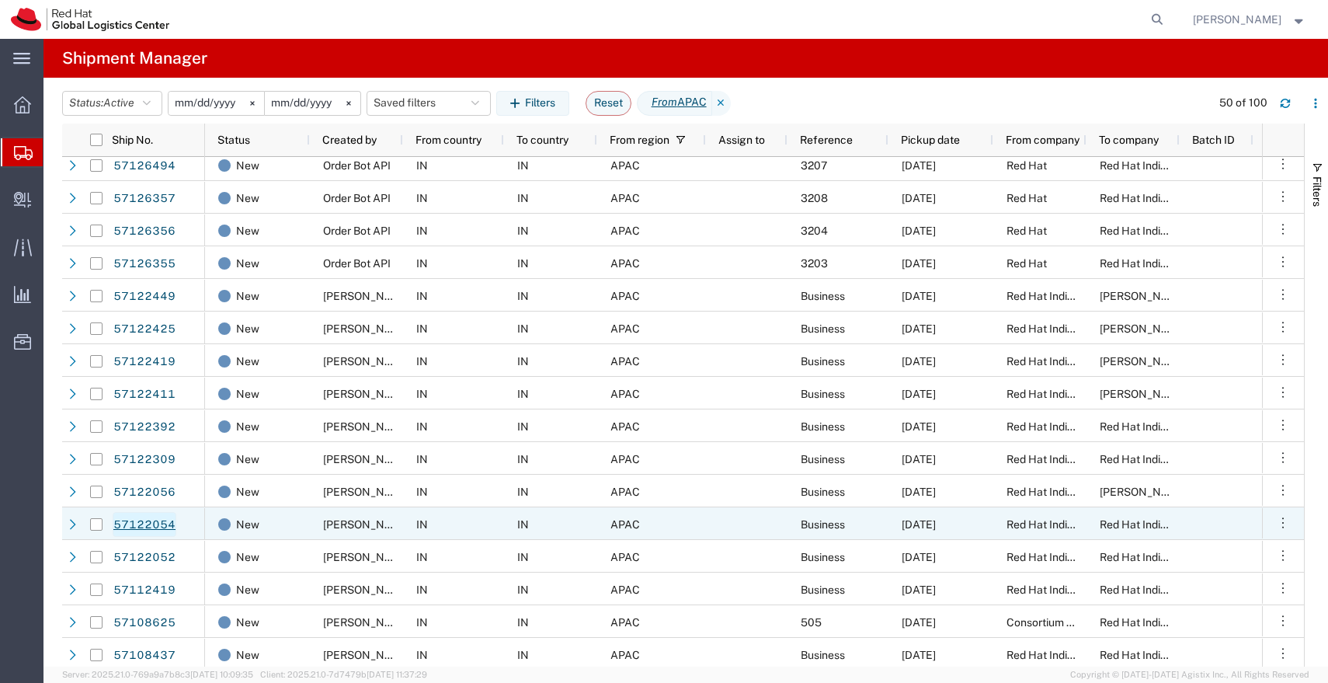
click at [151, 529] on link "57122054" at bounding box center [145, 524] width 64 height 25
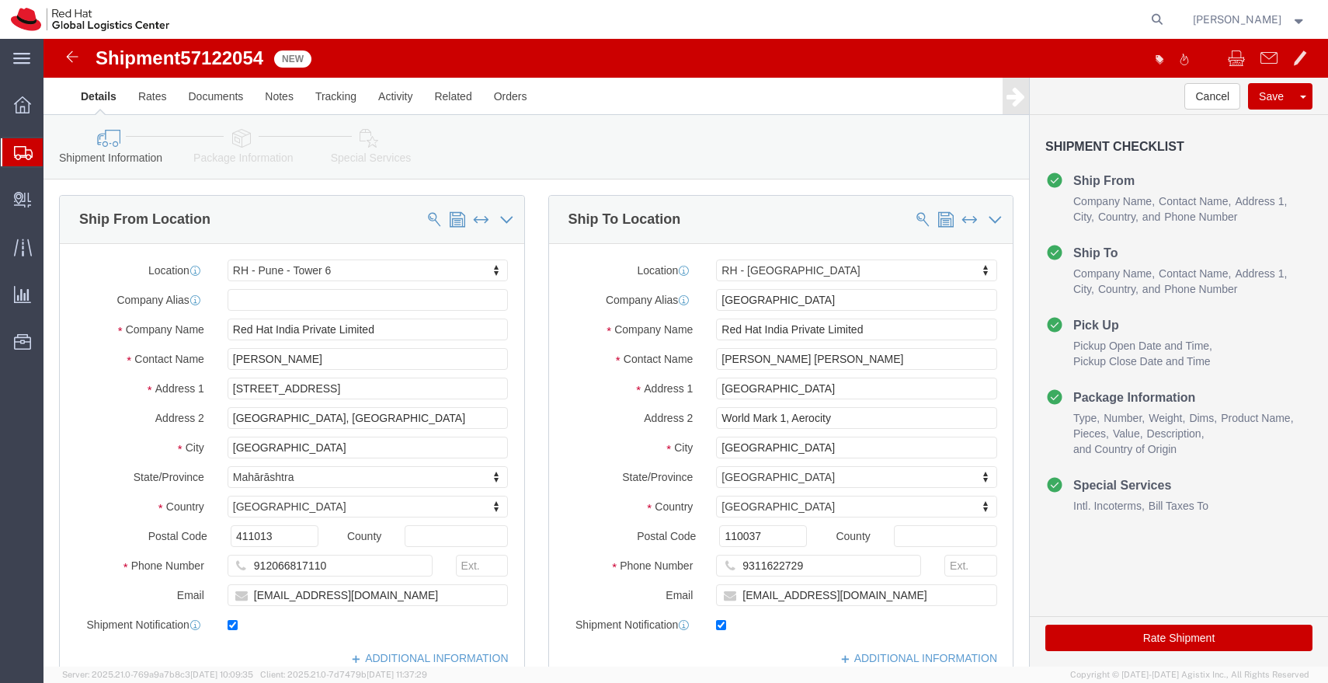
select select "38432"
select select "37948"
click icon
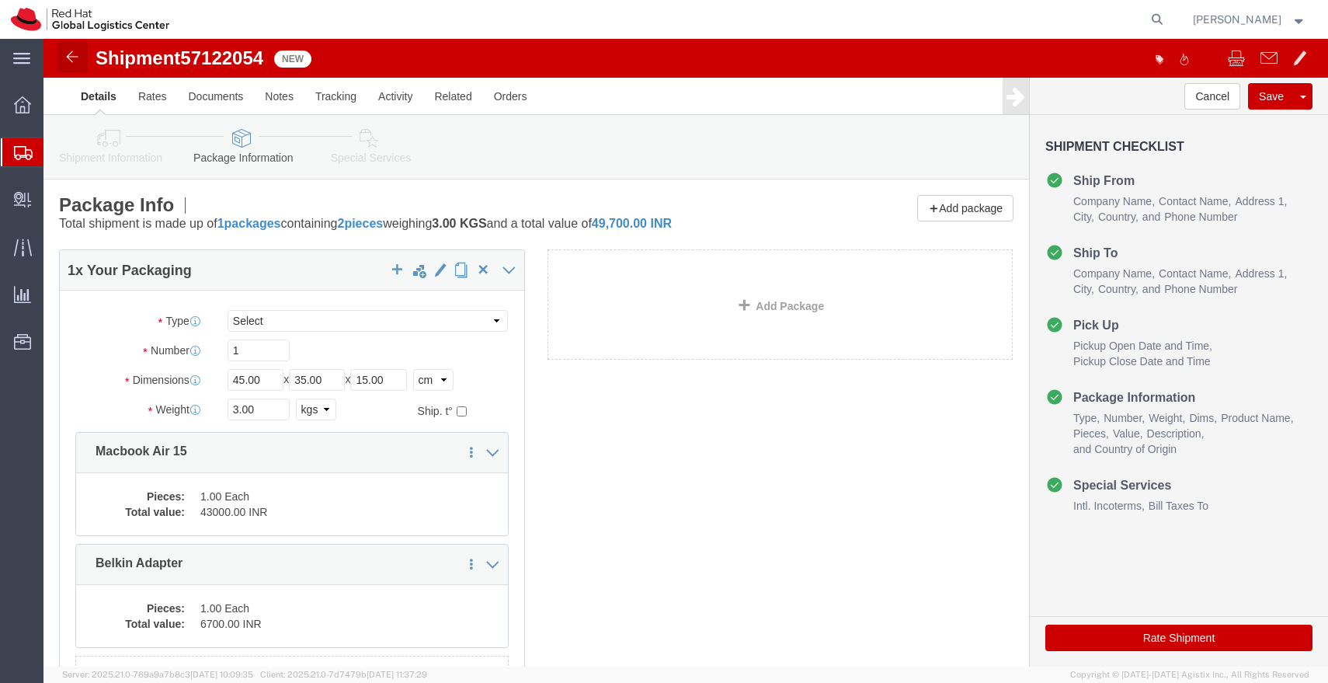
click img
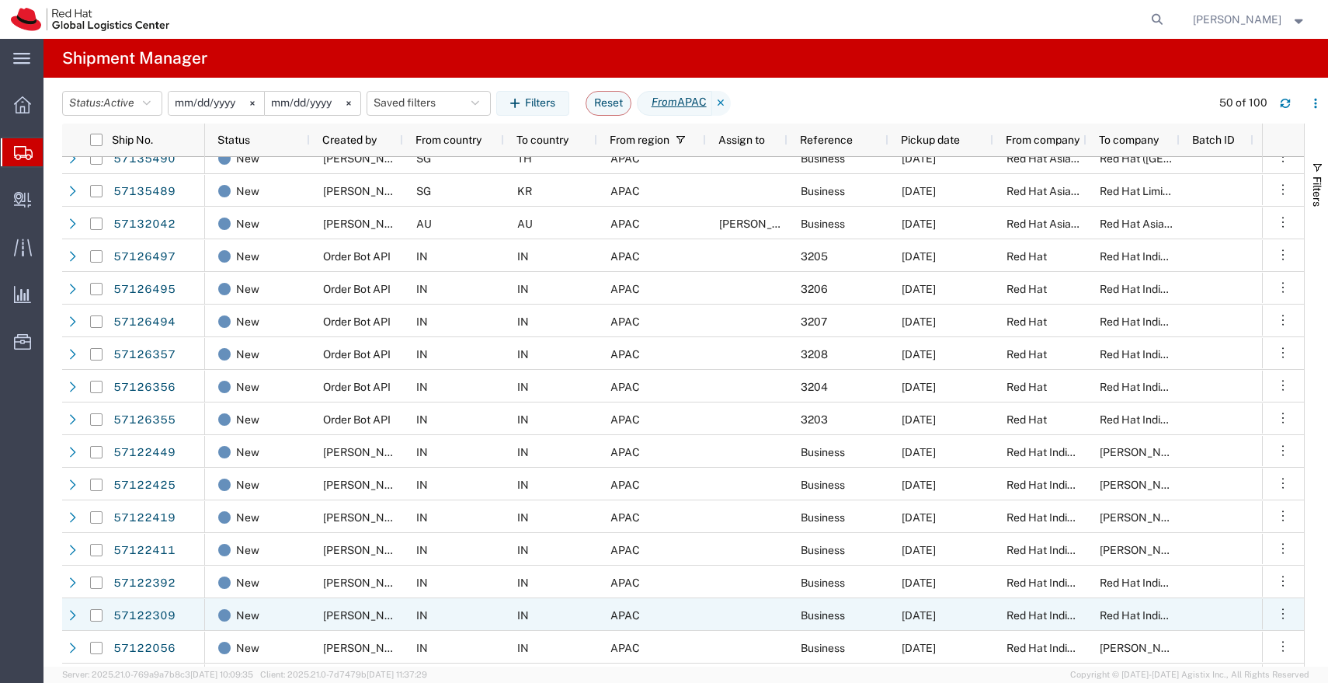
scroll to position [18, 0]
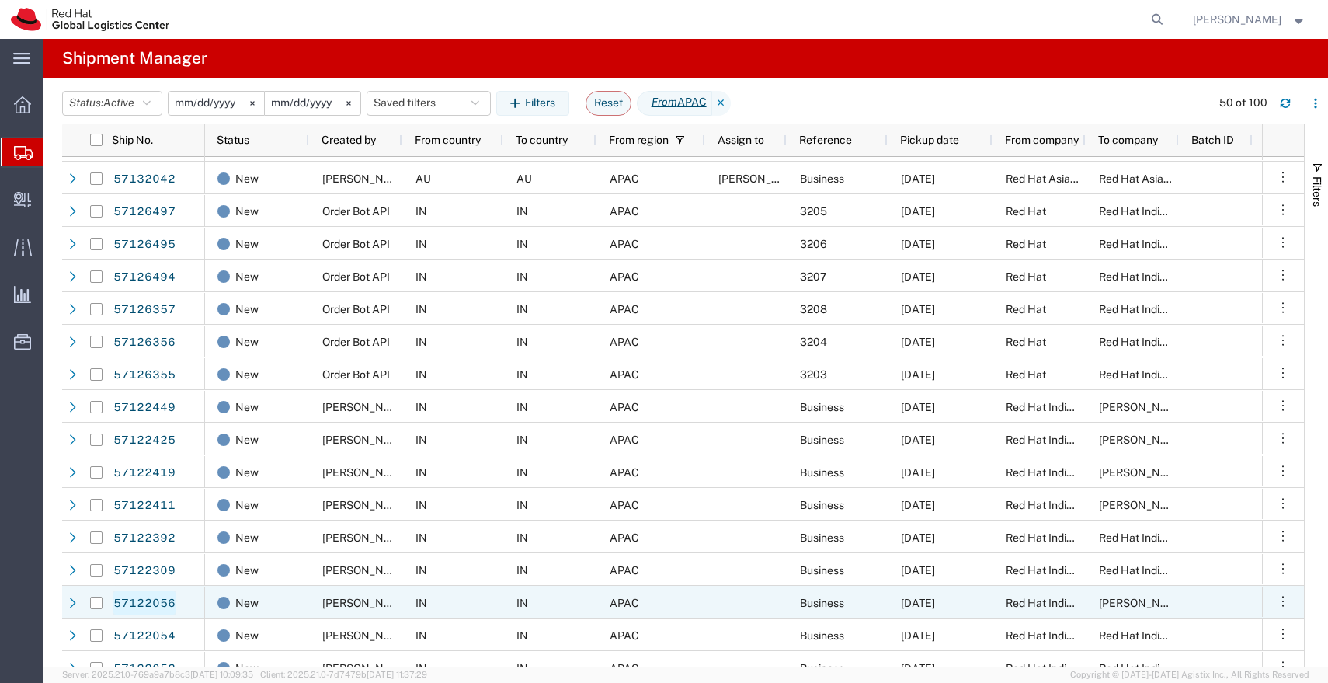
click at [162, 600] on link "57122056" at bounding box center [145, 602] width 64 height 25
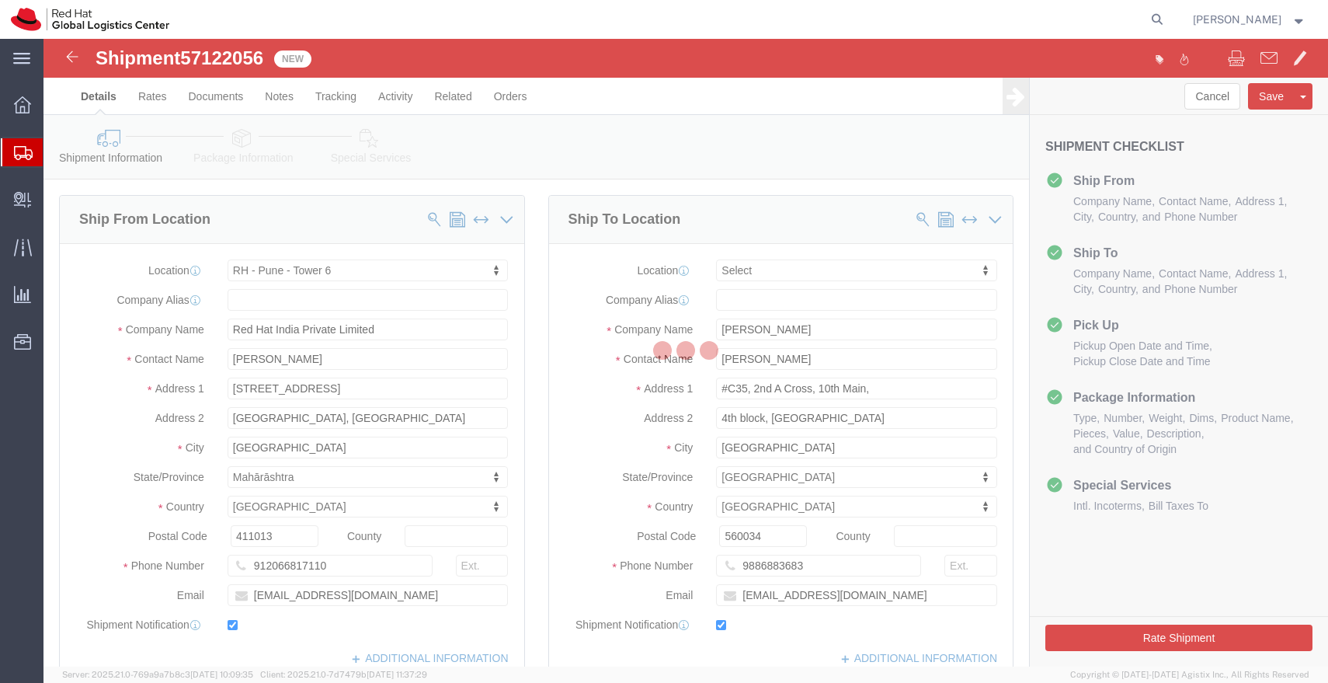
select select "38432"
select select
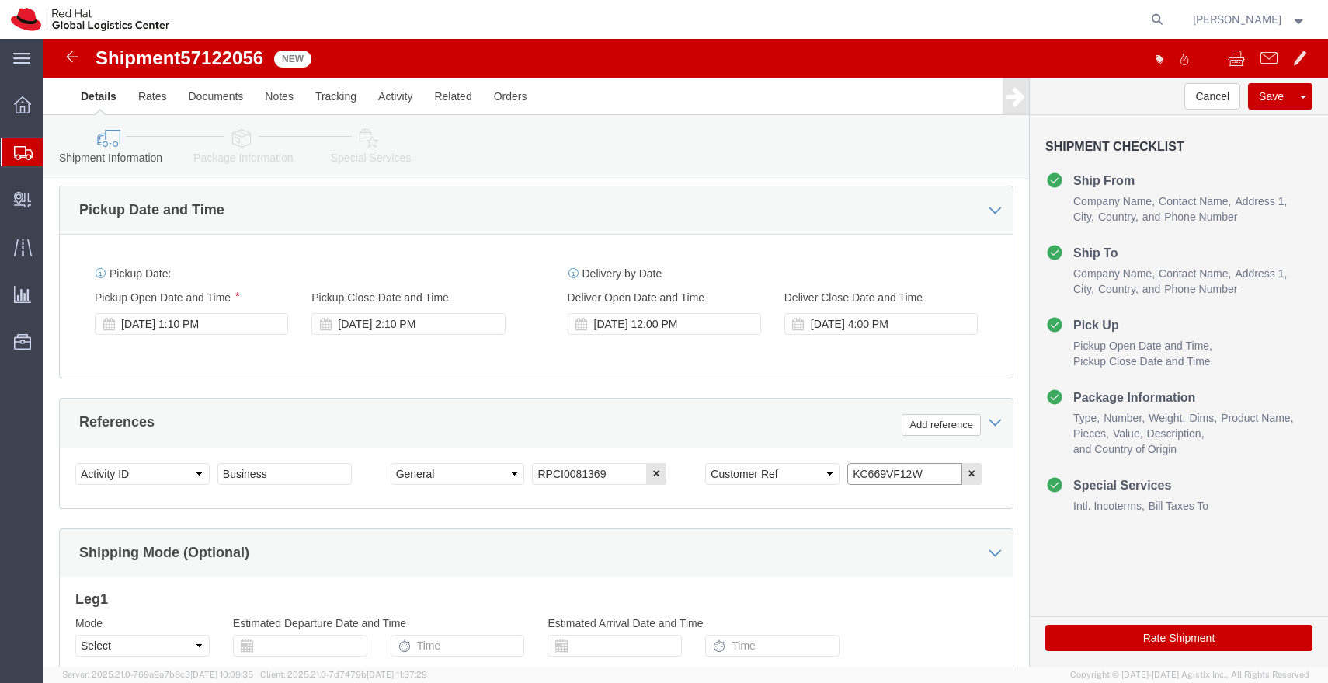
drag, startPoint x: 874, startPoint y: 440, endPoint x: 742, endPoint y: 440, distance: 132.8
click div "Select Account Type Activity ID Airline Appointment Number ASN Batch Request # …"
click icon
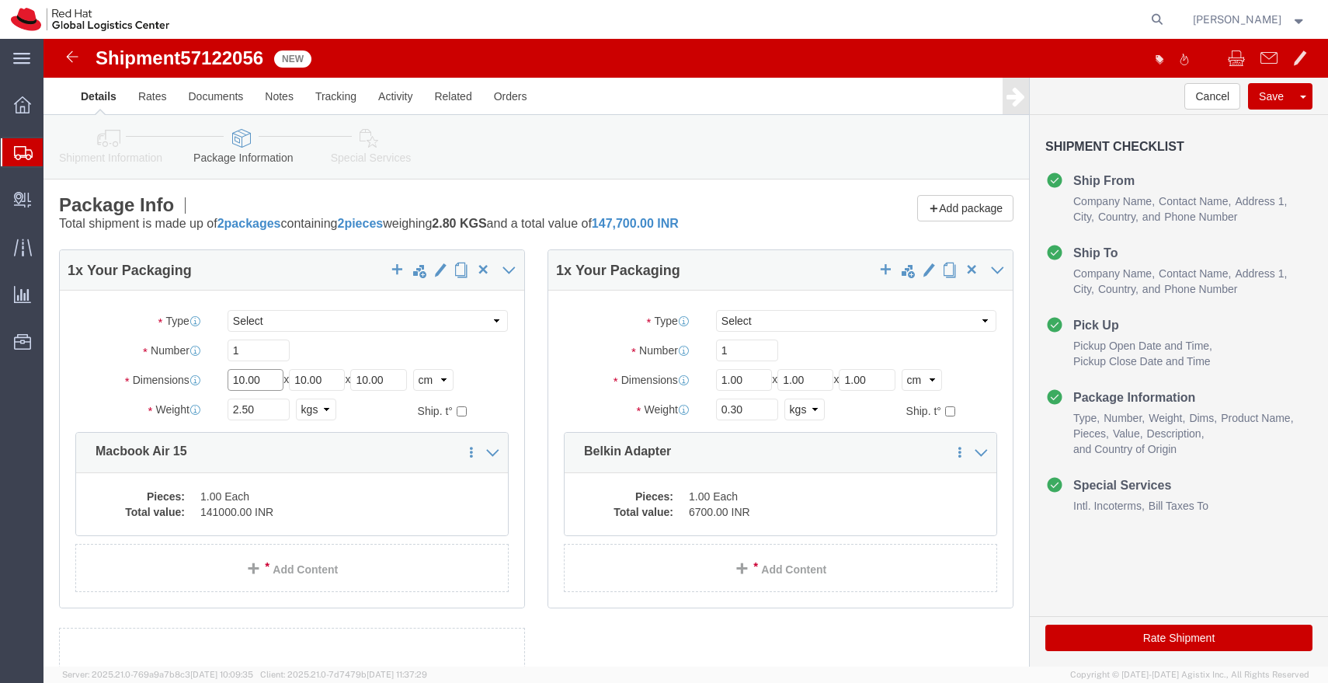
click input "10.00"
type input "45"
type input "35"
type input "15"
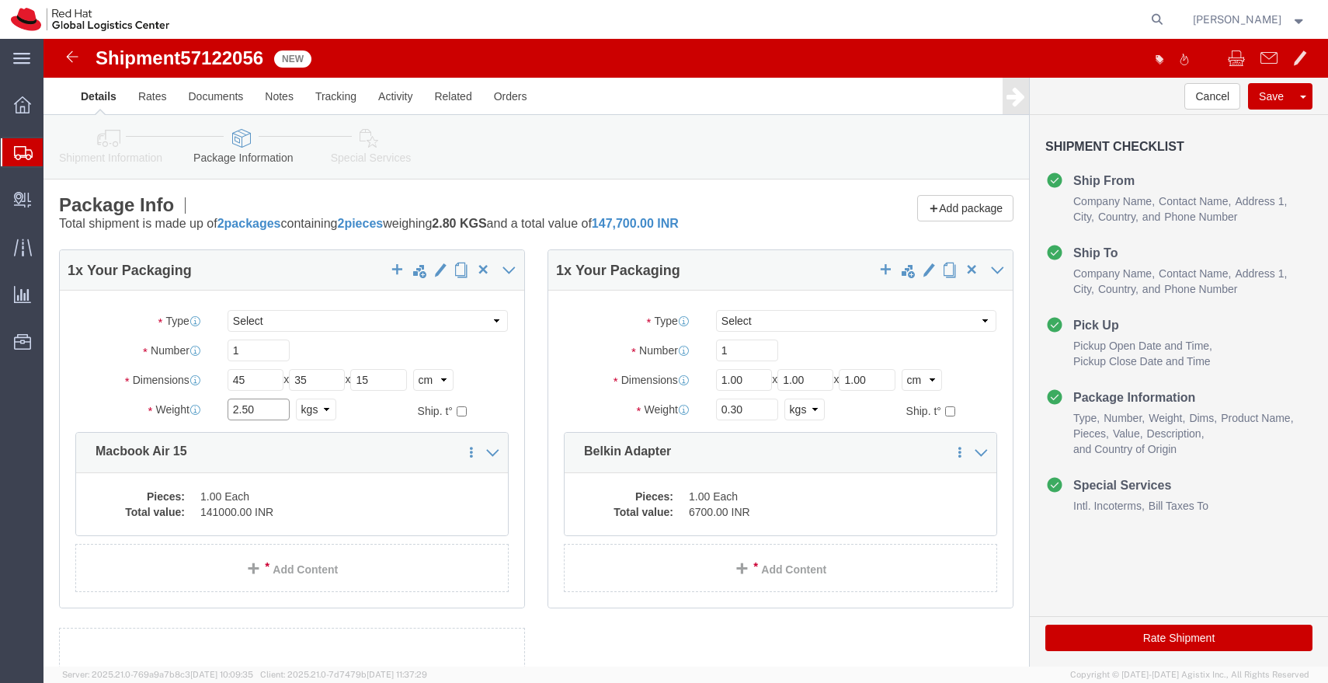
click input "2.50"
type input "3.00"
click dd "1.00 Each"
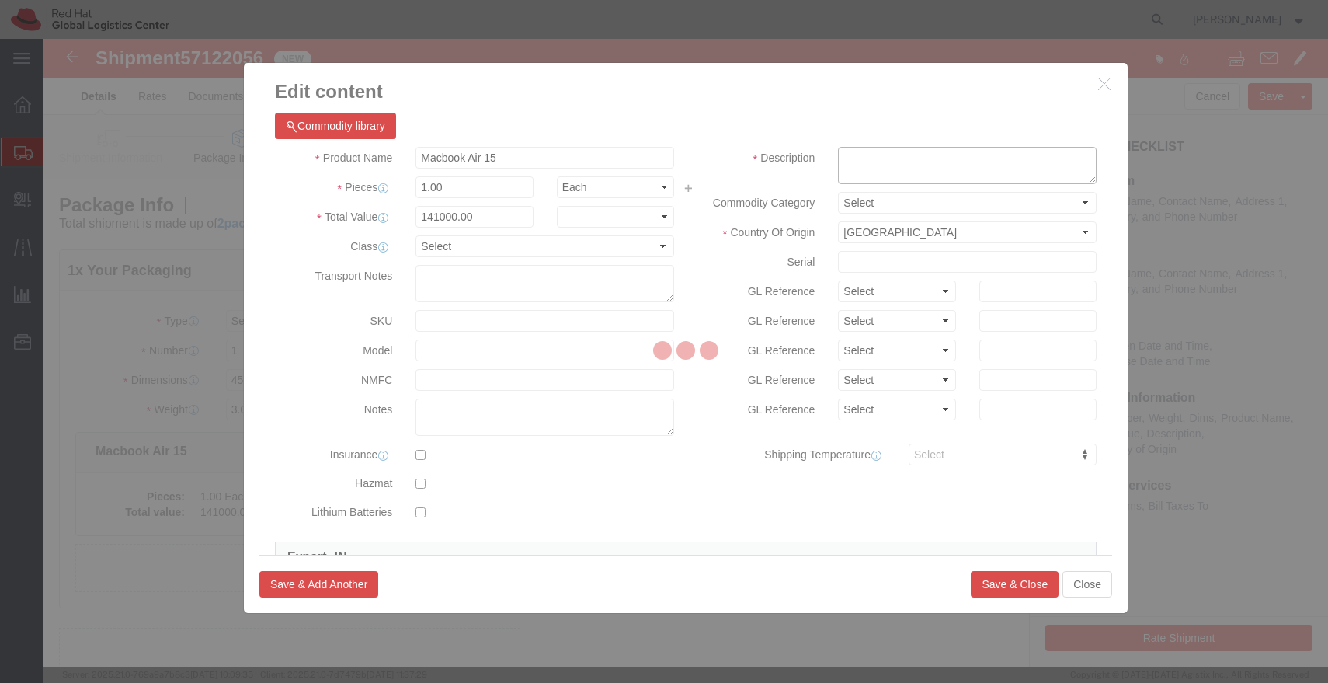
click textarea
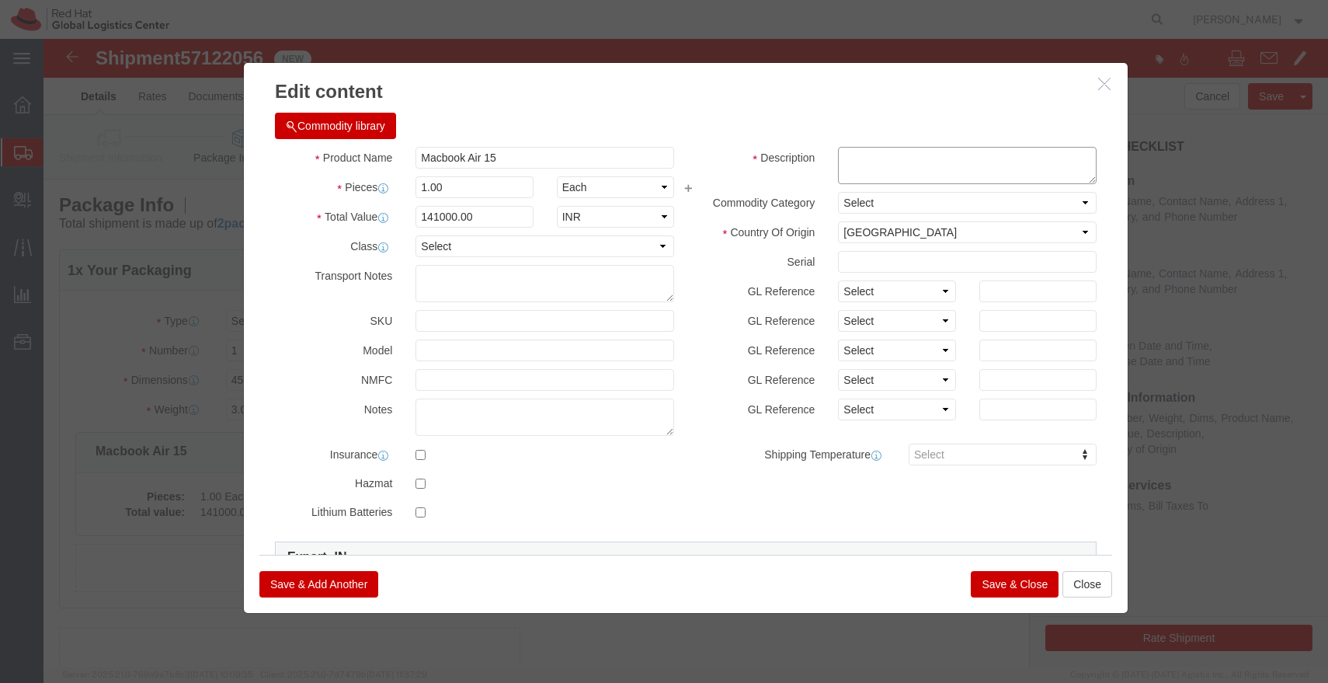
paste textarea "KC669VF12W"
type textarea "KC669VF12W"
click input "141000.00"
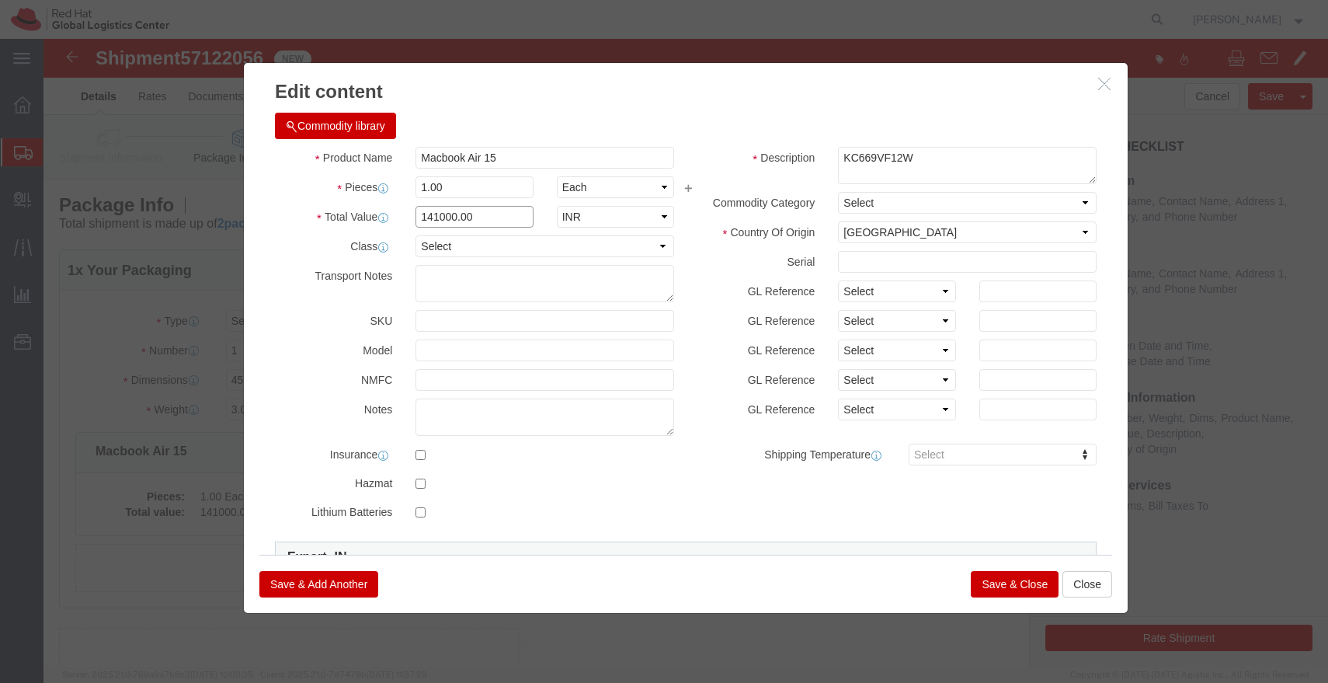
type input "6"
type input "43000"
click button "Save & Close"
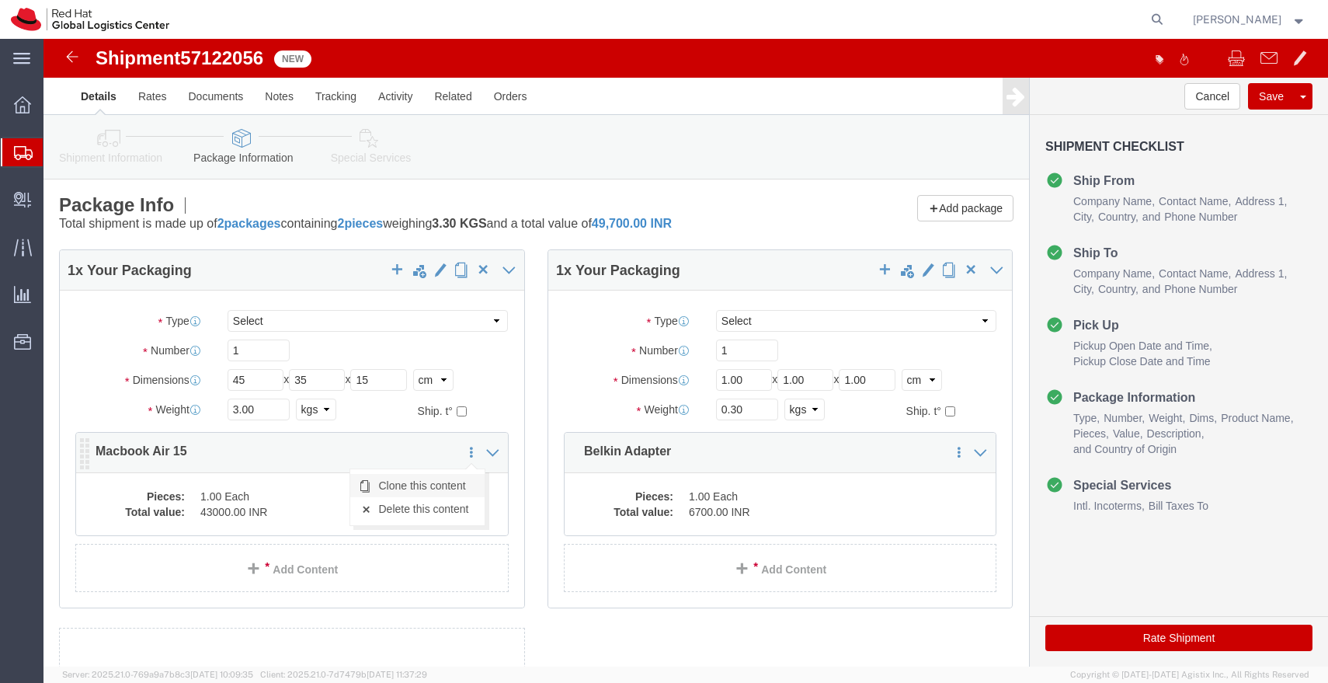
click link "Clone this content"
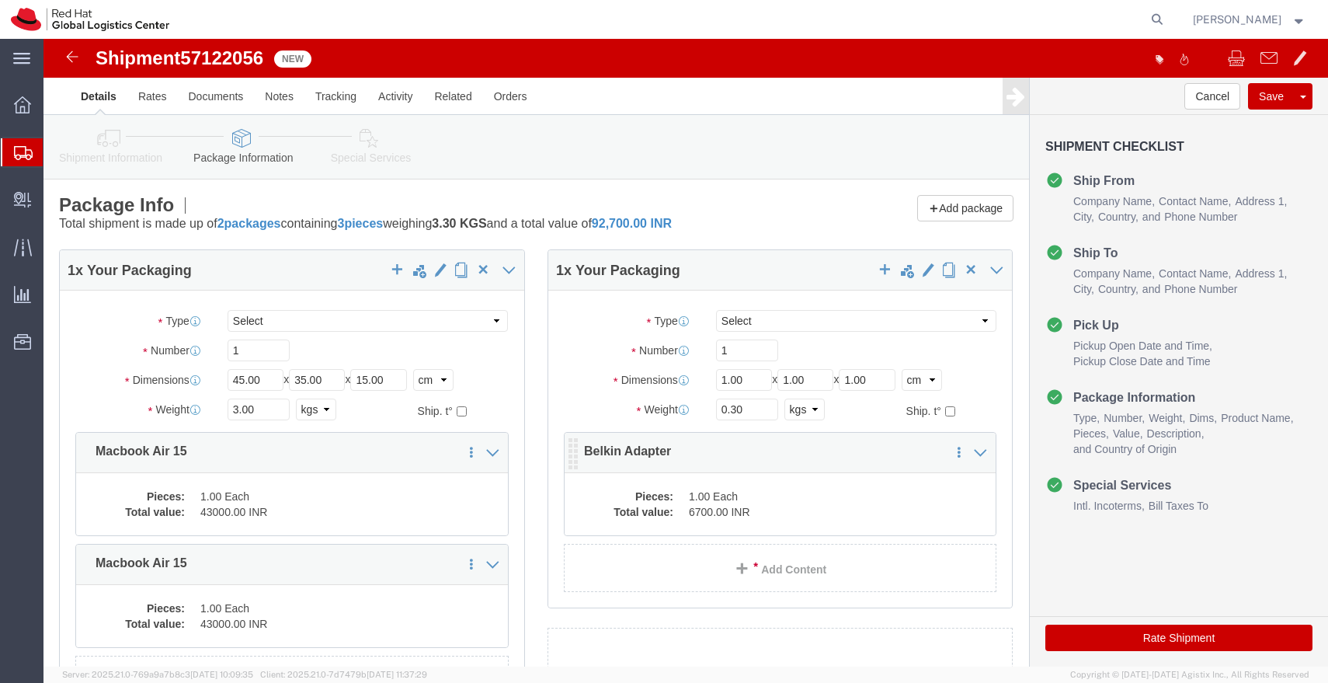
click dd "1.00 Each"
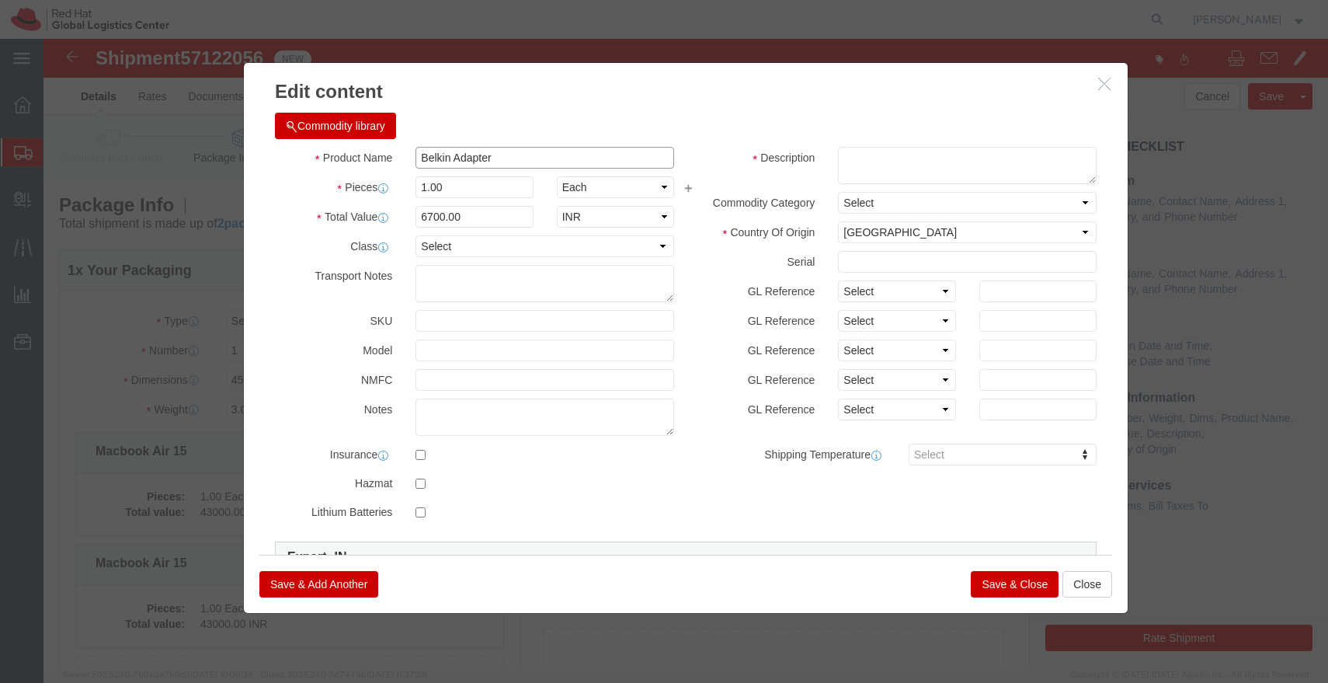
click input "Belkin Adapter"
click button "Close"
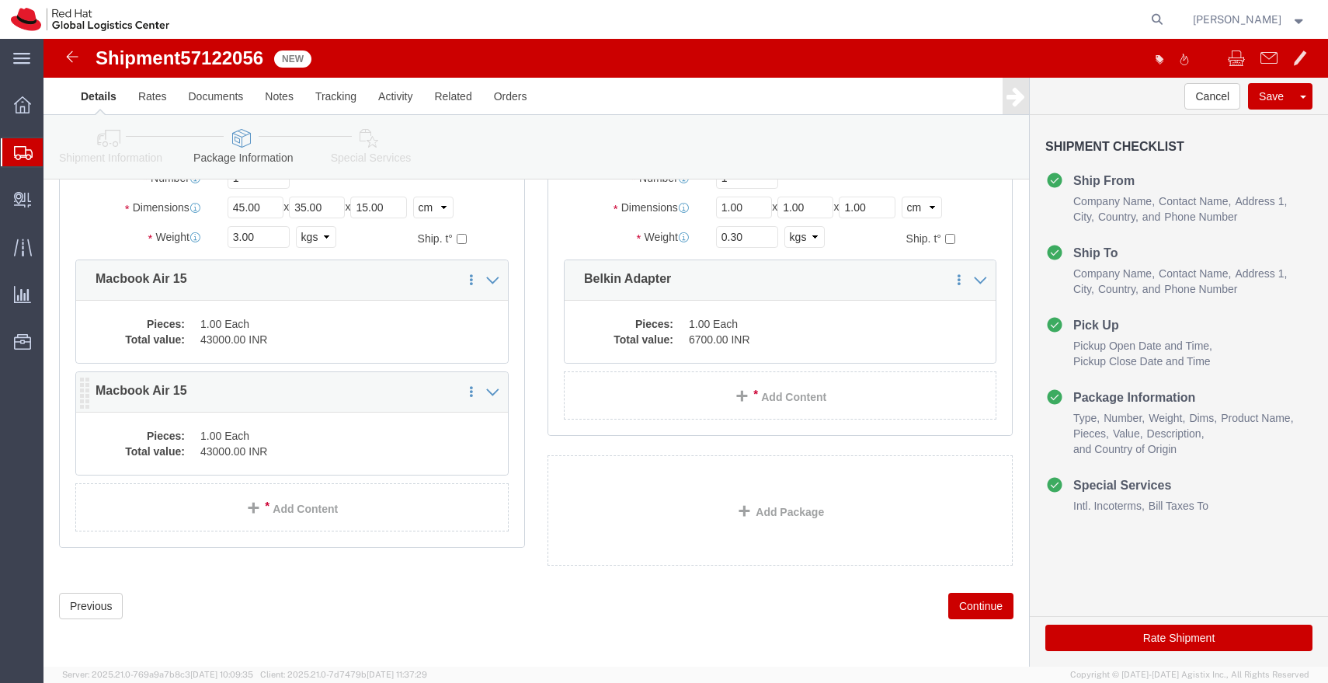
click div "Pieces: 1.00 Each Total value: 43000.00 INR"
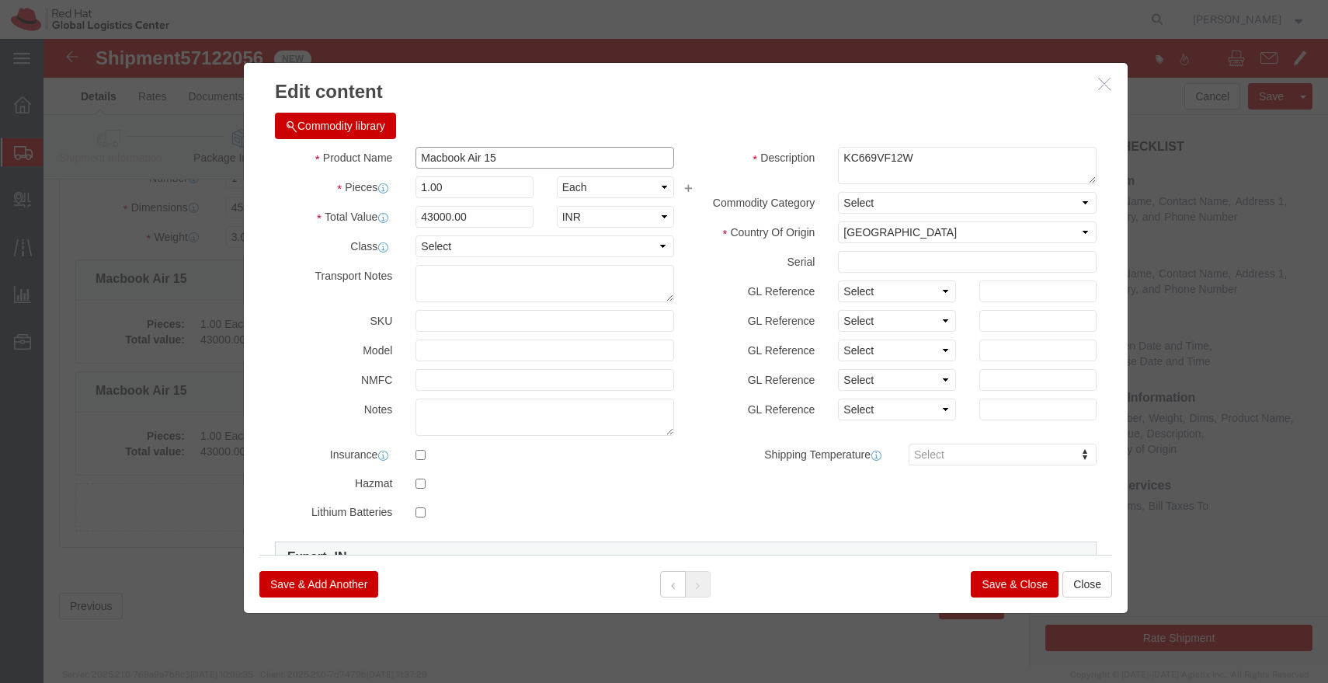
click input "Macbook Air 15"
paste input "Belkin Adapter"
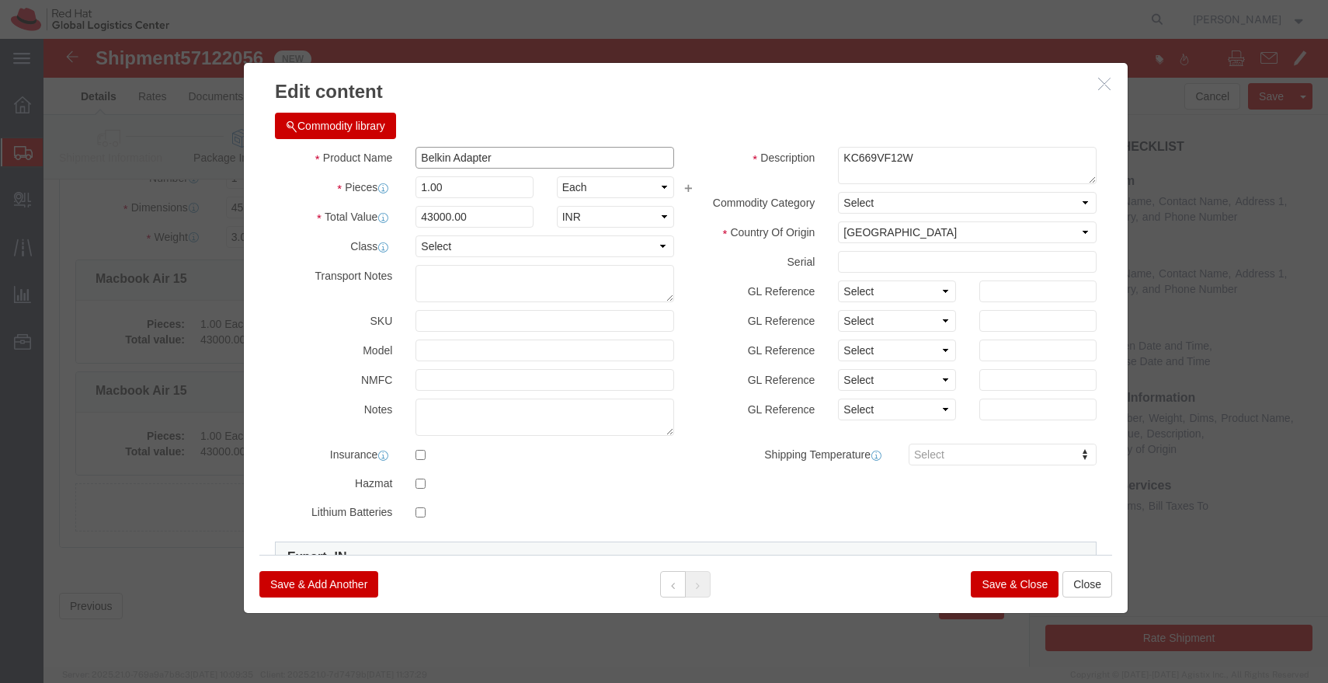
type input "Belkin Adapter"
click input "43000.00"
type input "6700.00"
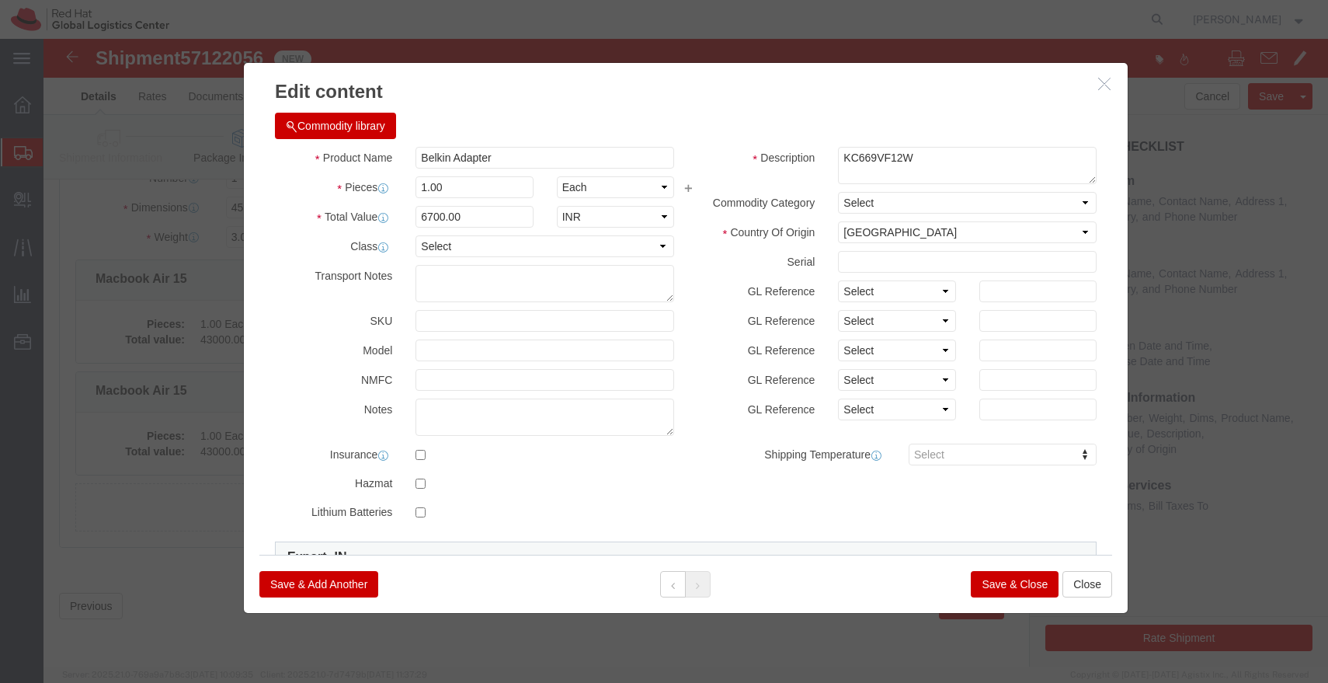
click button "Save & Close"
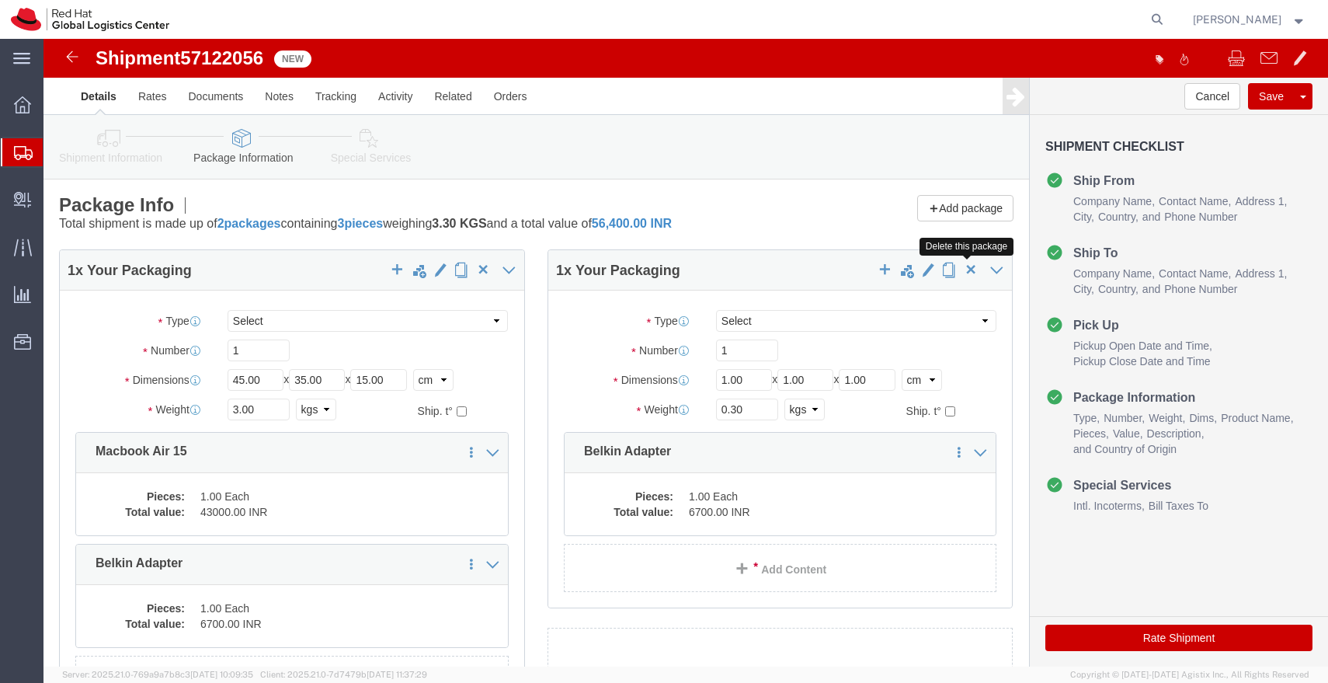
click span "button"
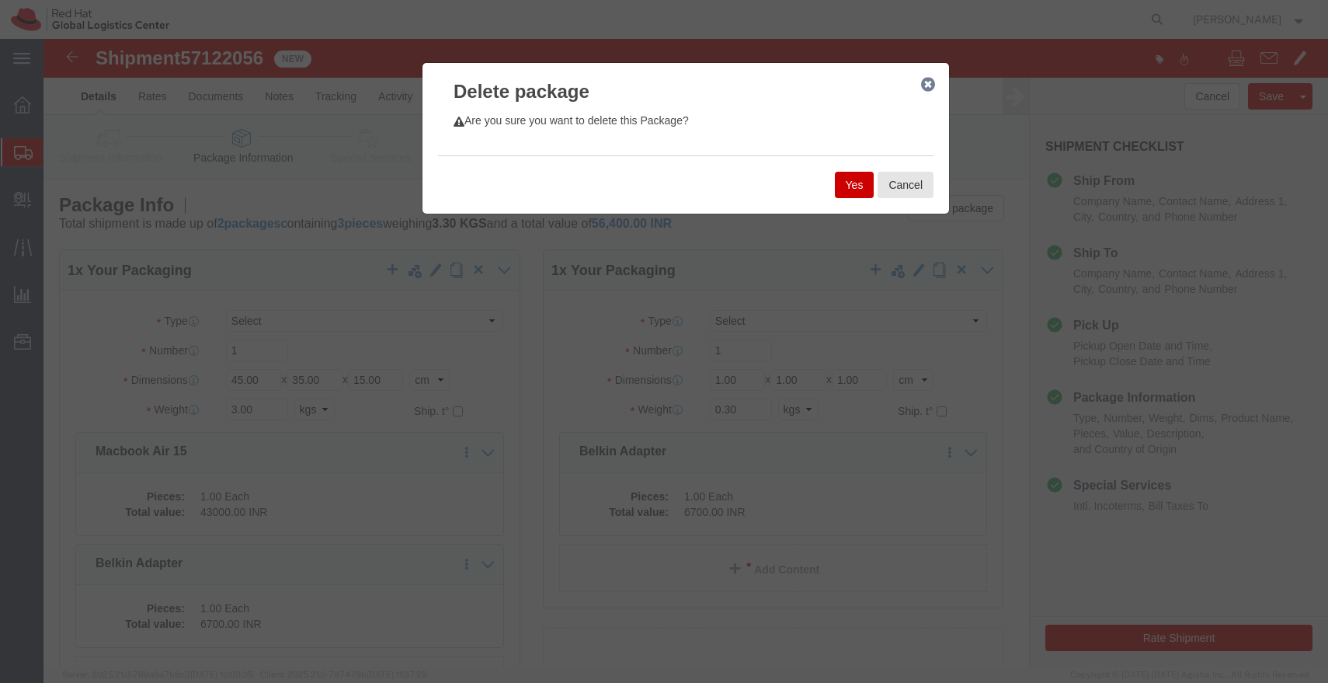
click button "Yes"
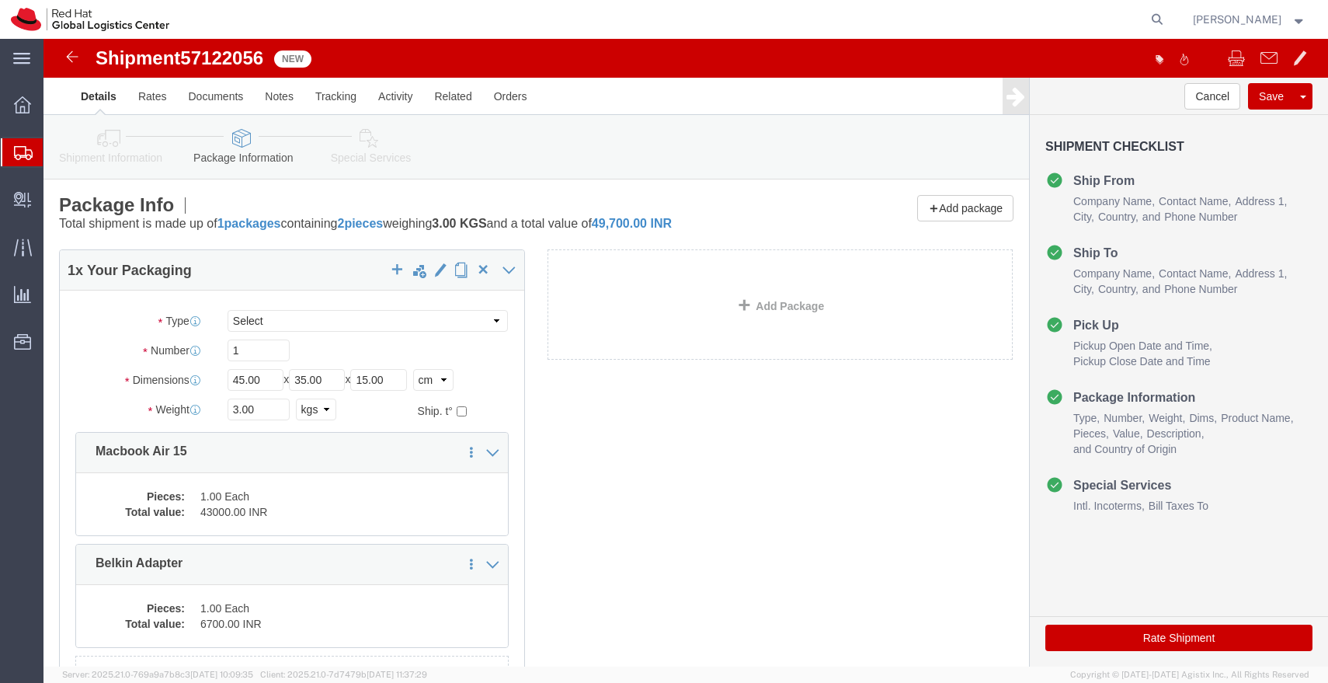
click link "Special Services"
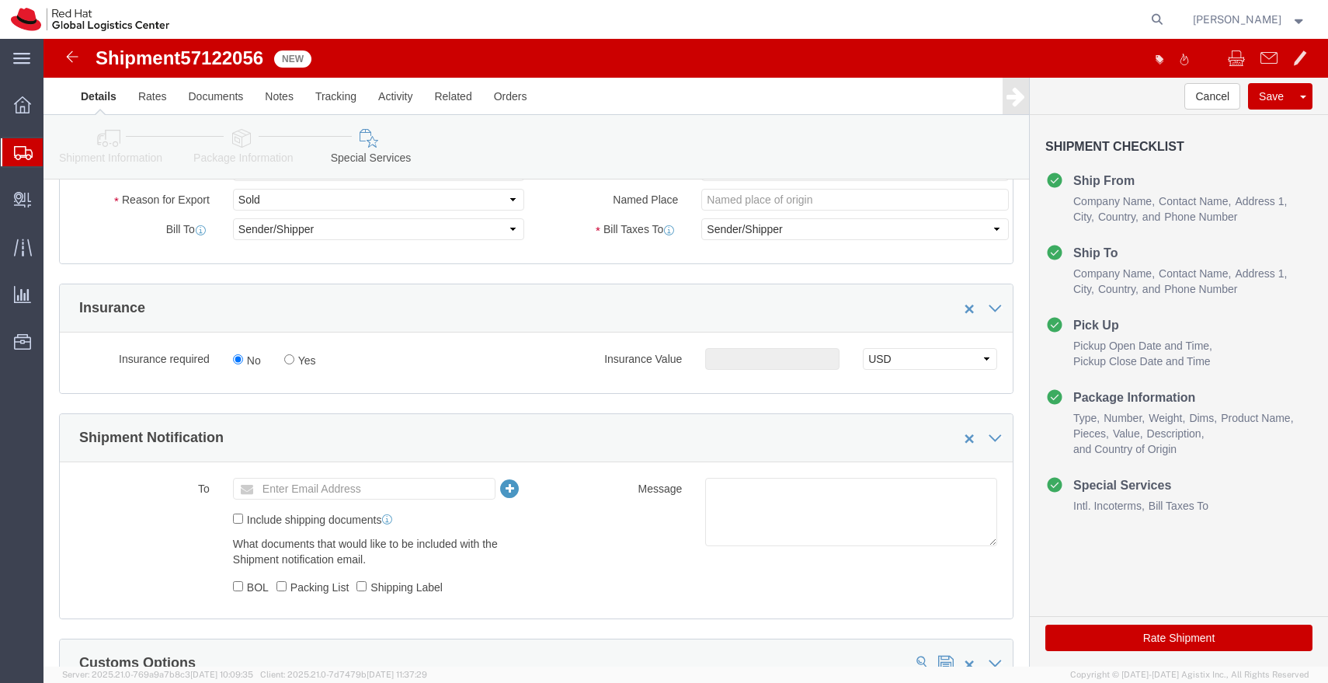
scroll to position [316, 0]
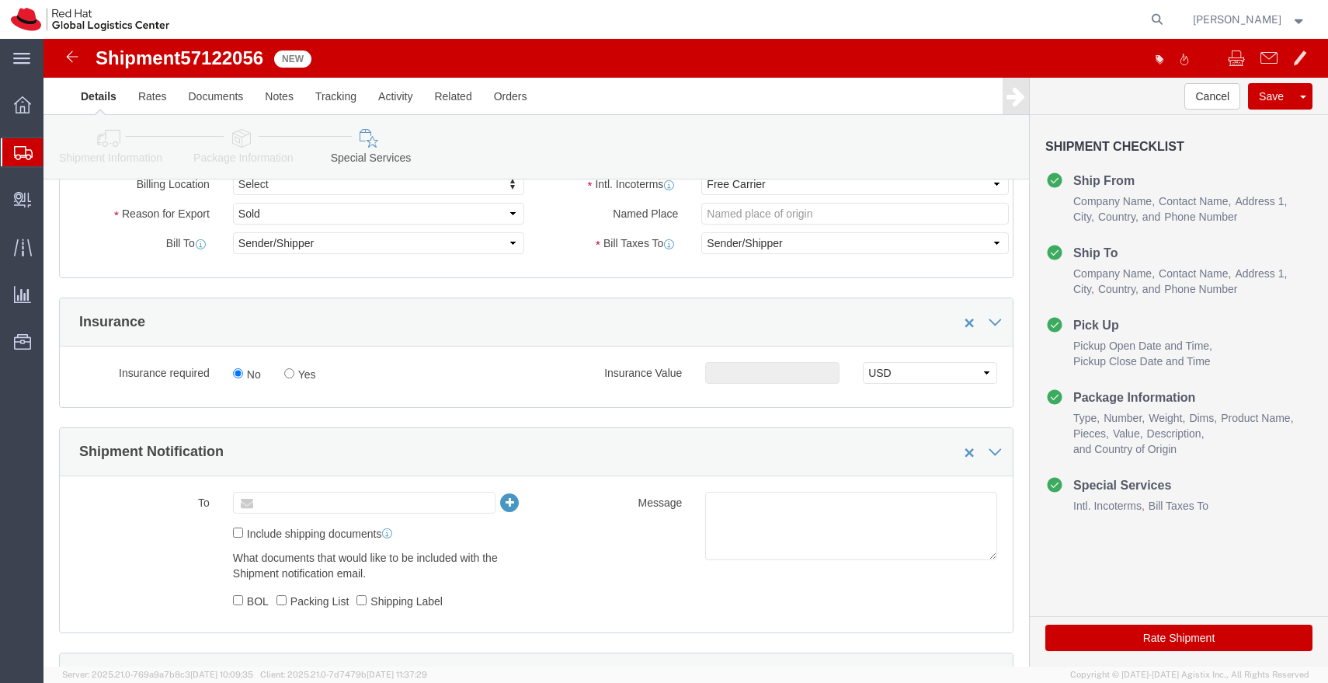
click input "text"
type input "[EMAIL_ADDRESS][DOMAIN_NAME]"
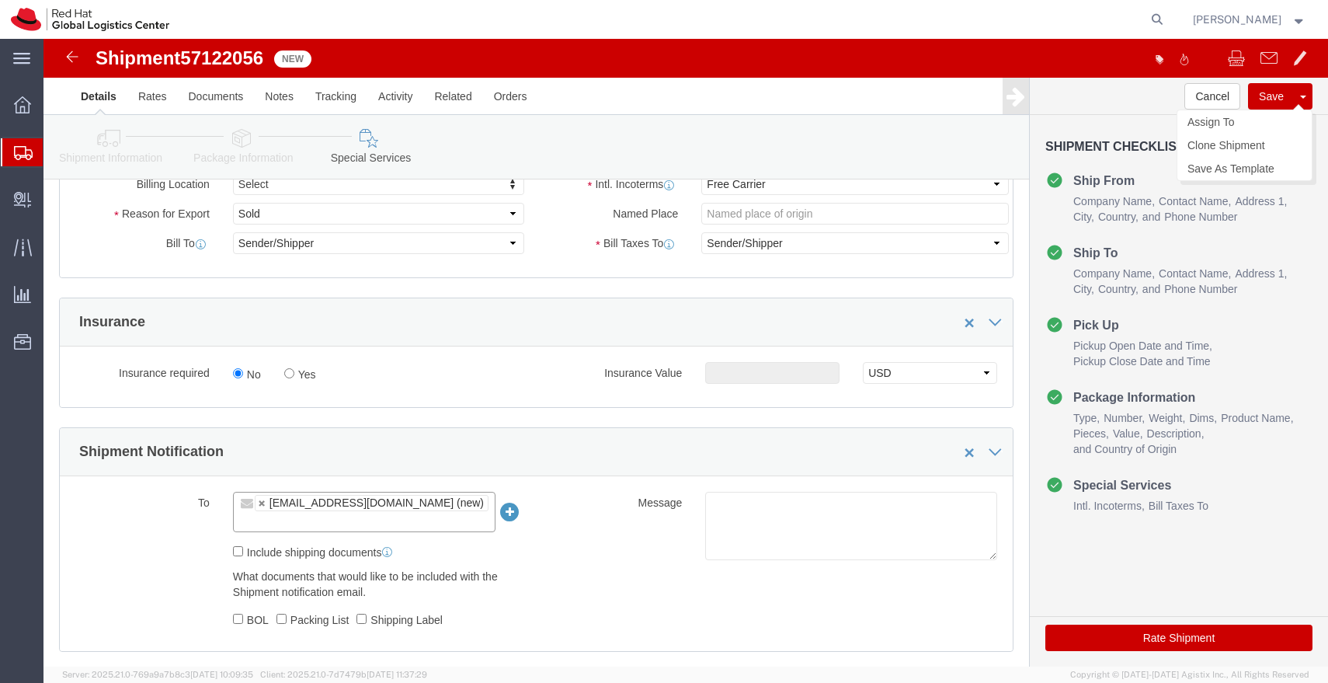
click button "Save"
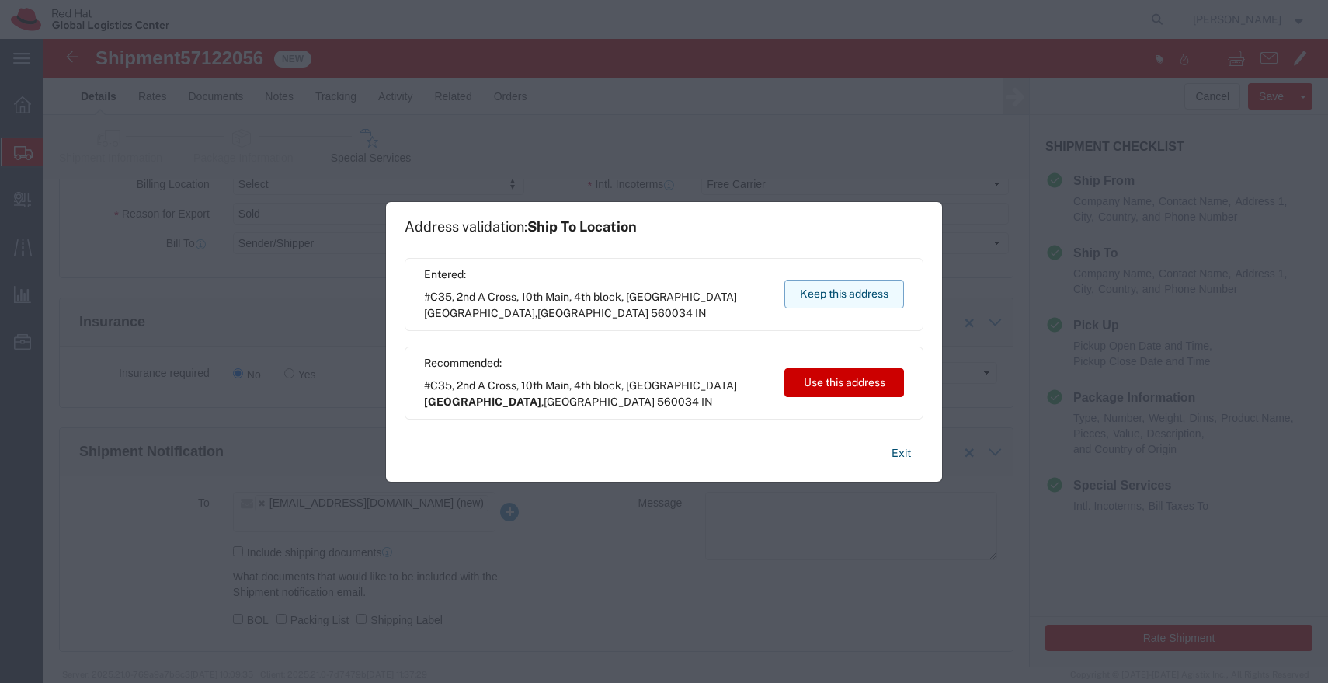
click at [836, 297] on button "Keep this address" at bounding box center [844, 294] width 120 height 29
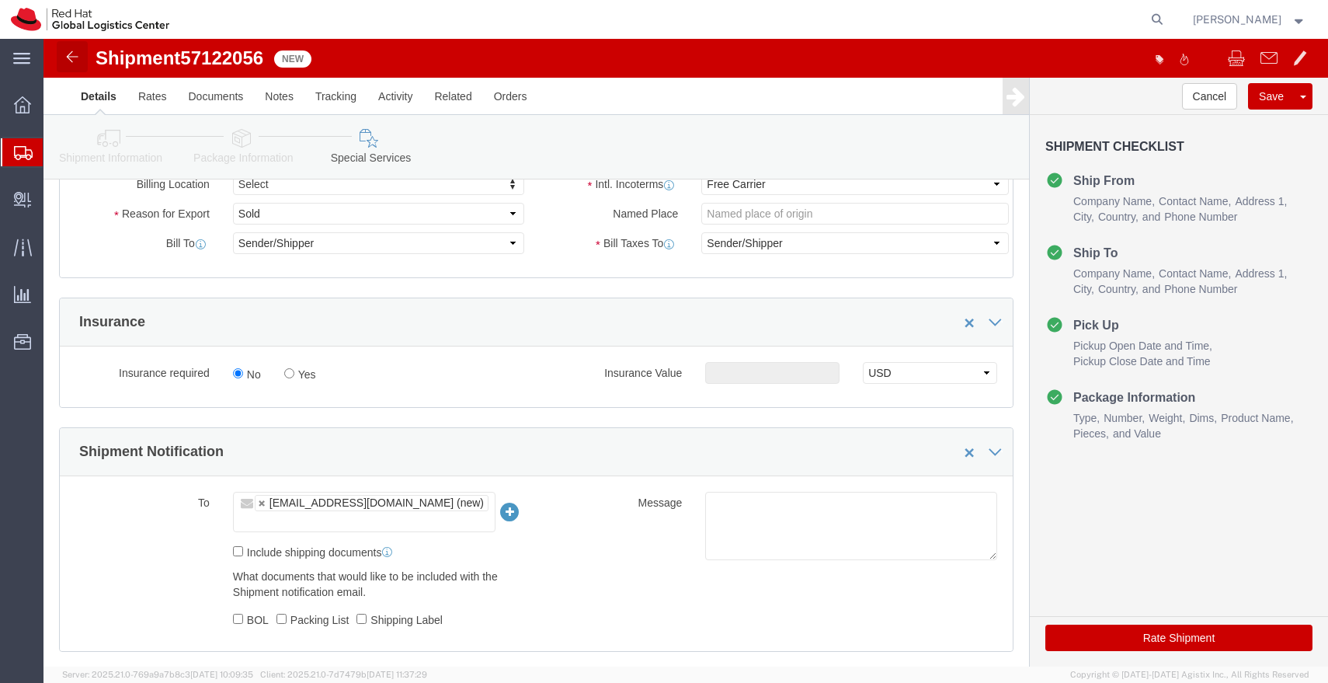
click img
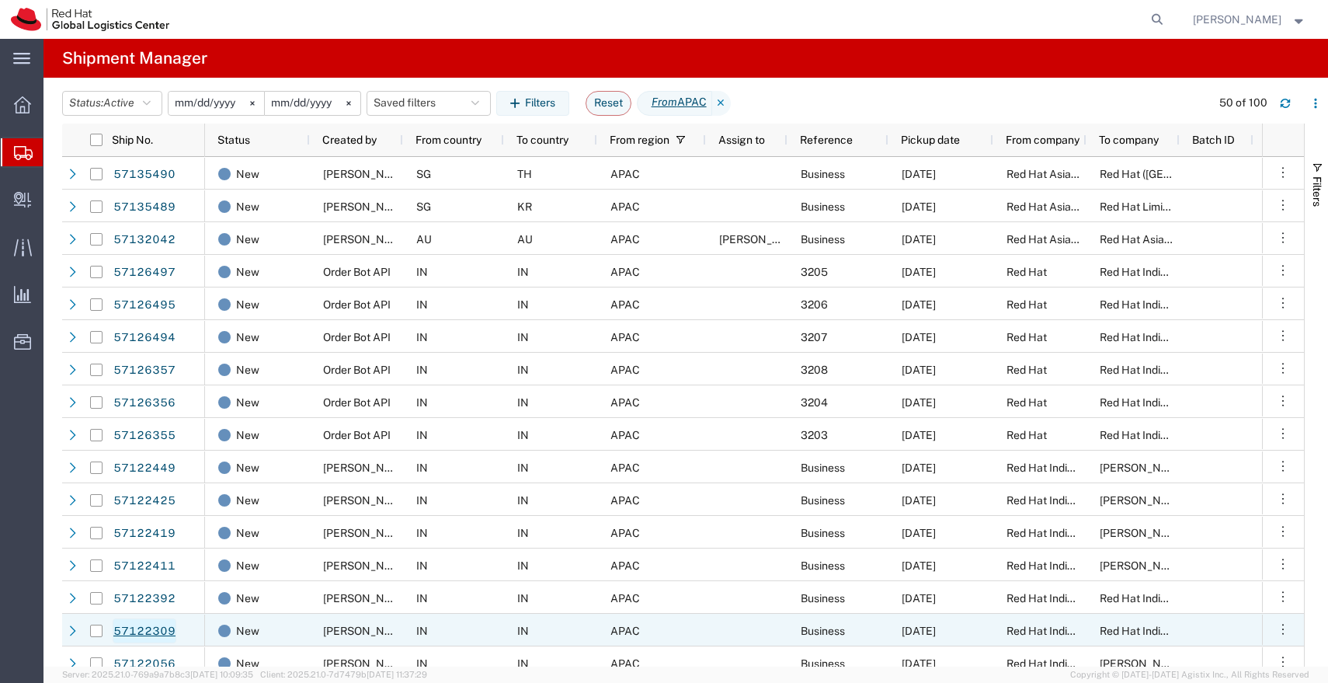
click at [159, 630] on link "57122309" at bounding box center [145, 630] width 64 height 25
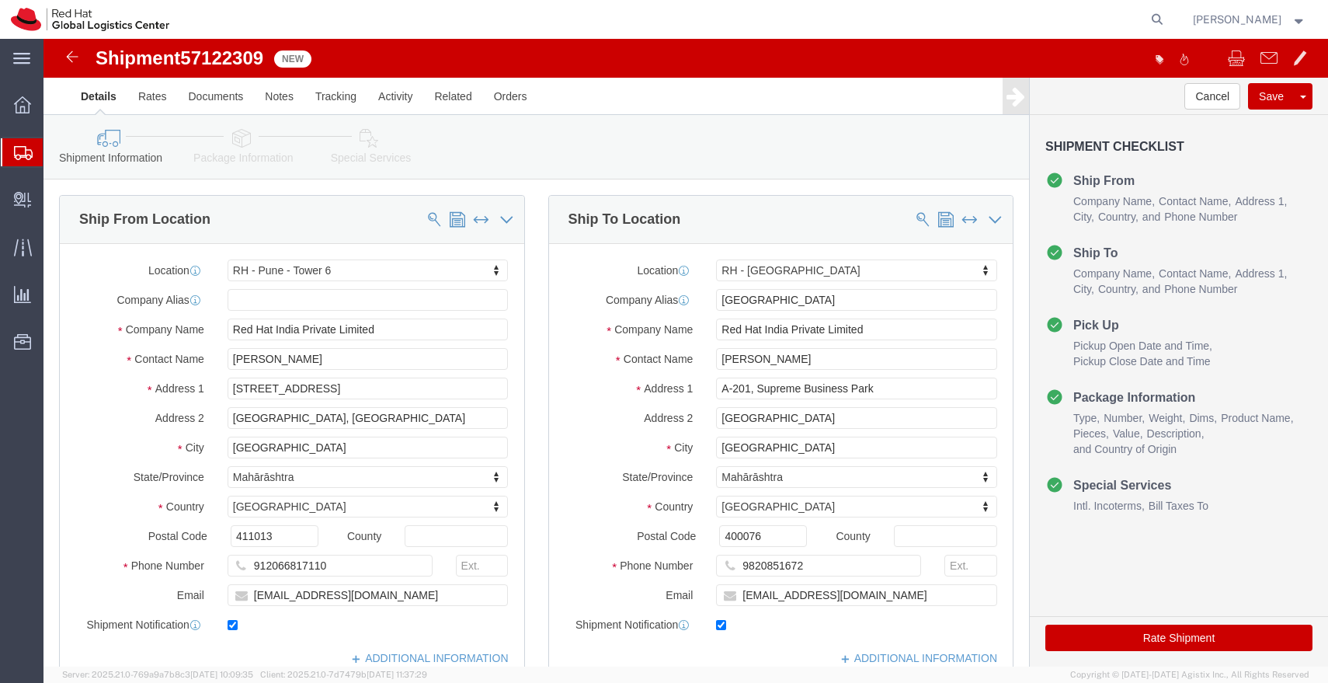
select select "38432"
select select "37986"
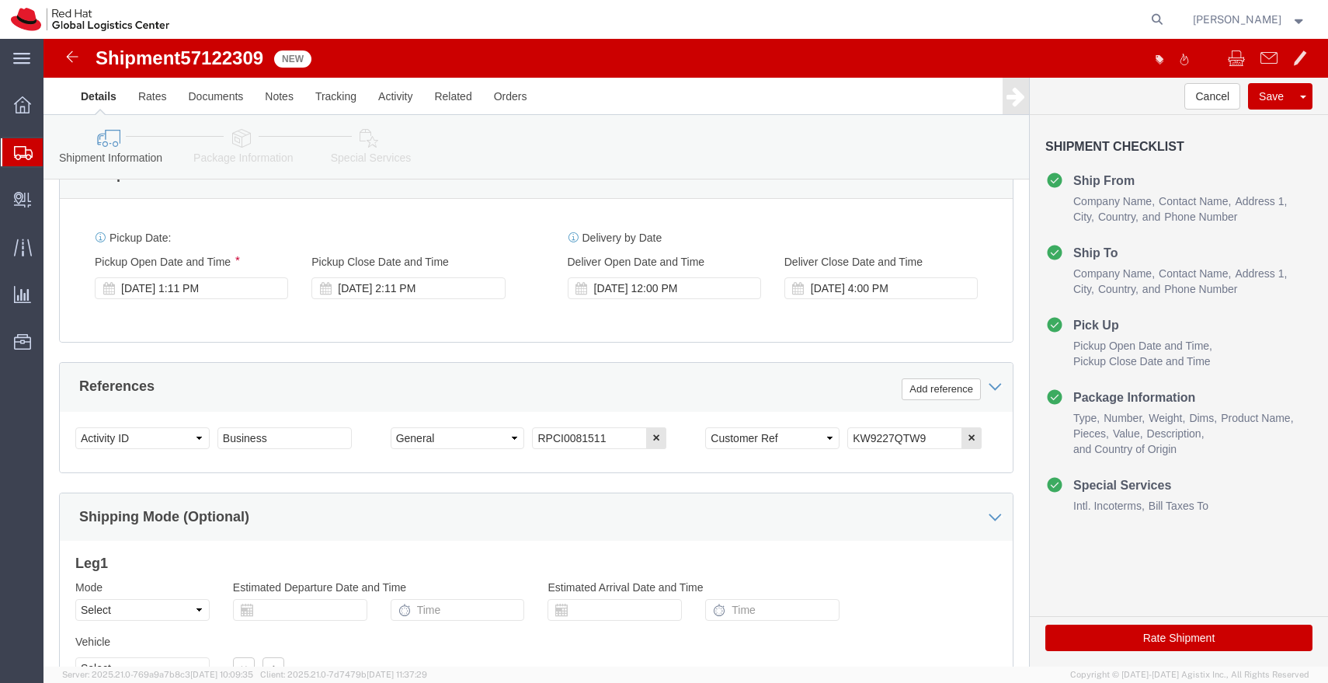
scroll to position [560, 0]
drag, startPoint x: 889, startPoint y: 395, endPoint x: 749, endPoint y: 395, distance: 140.6
click div "Select Account Type Activity ID Airline Appointment Number ASN Batch Request # …"
click link "Package Information"
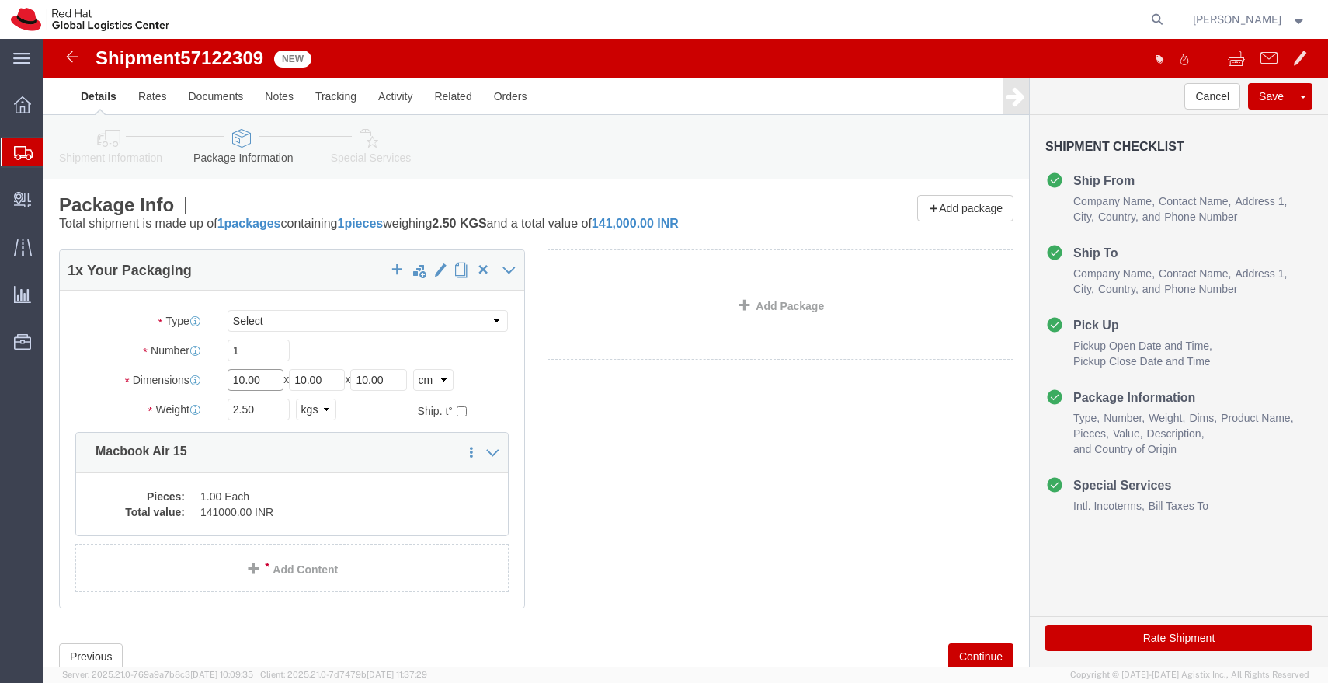
click input "10.00"
type input "45"
type input "35"
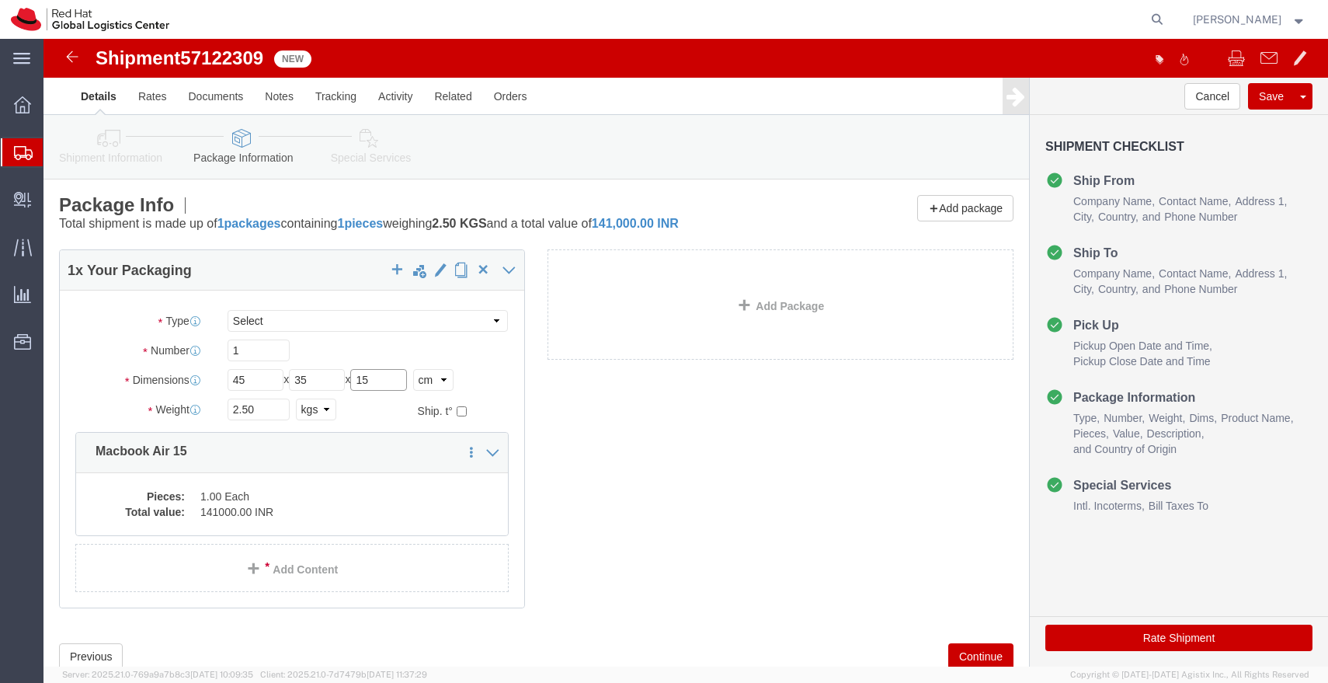
type input "15"
click input "2.50"
type input "5"
type input "3.00"
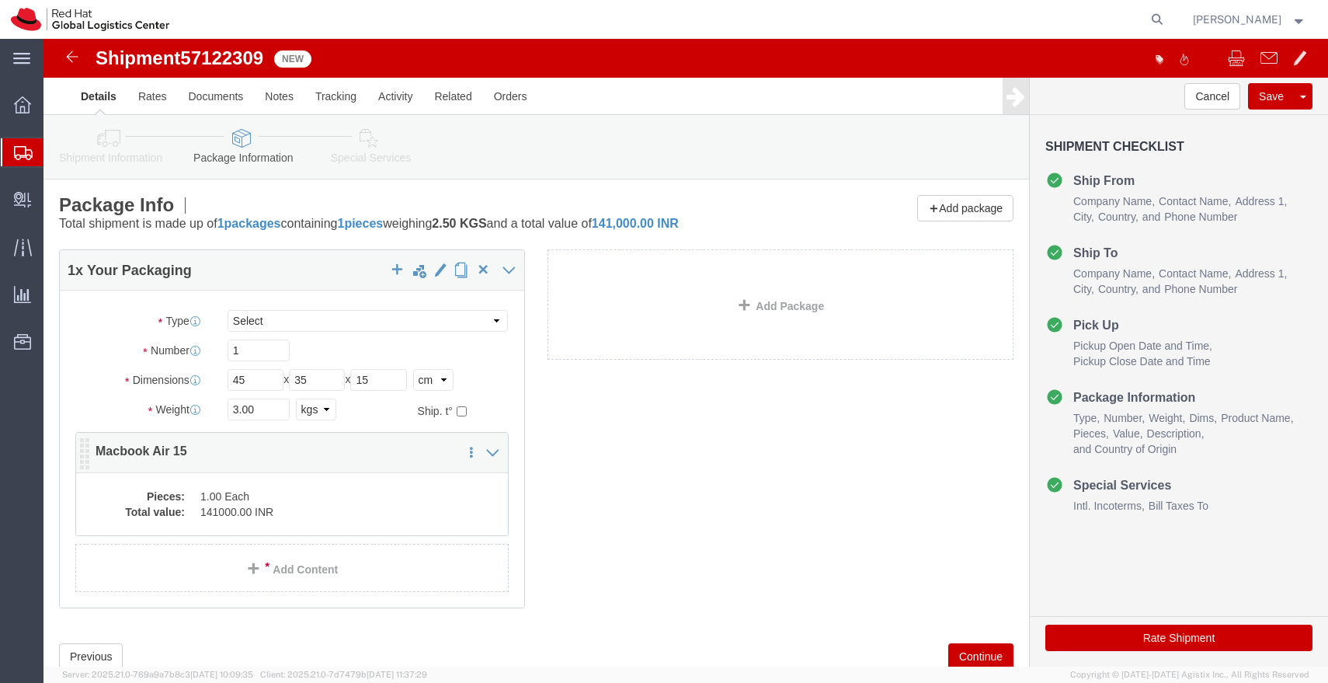
click dd "1.00 Each"
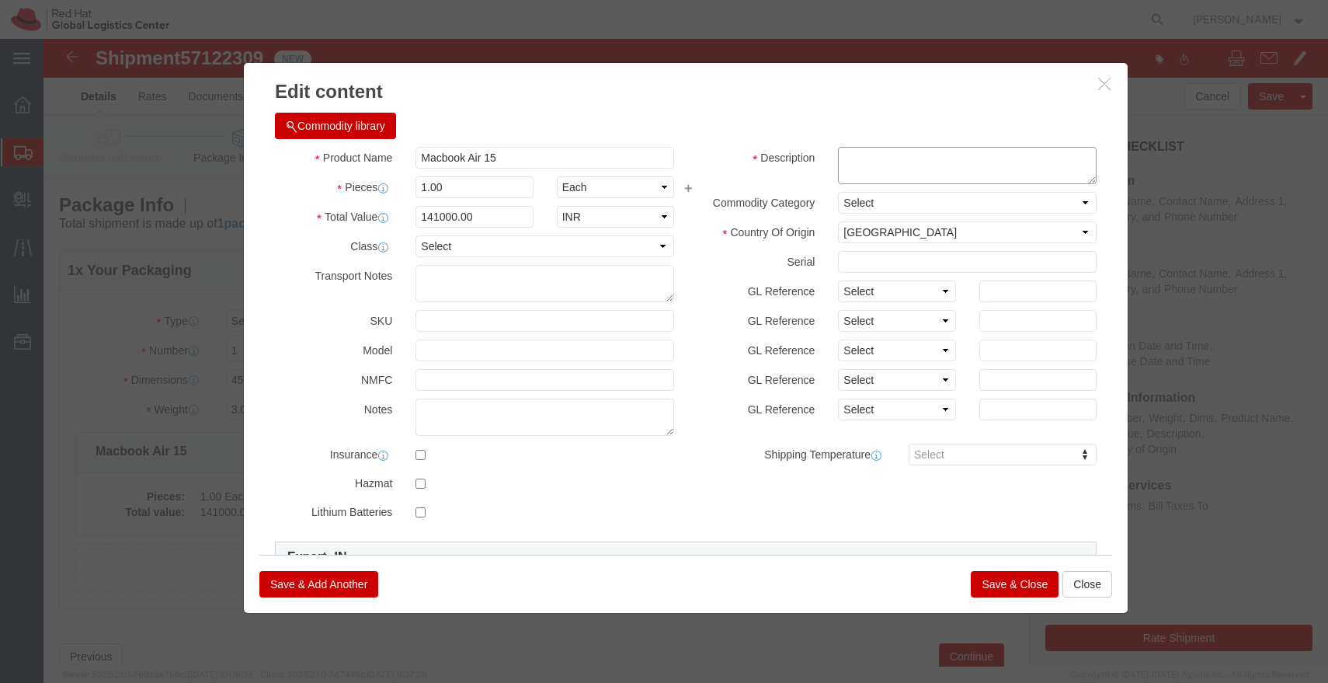
click textarea
paste textarea "KW9227QTW9"
type textarea "KW9227QTW9"
click input "141000.00"
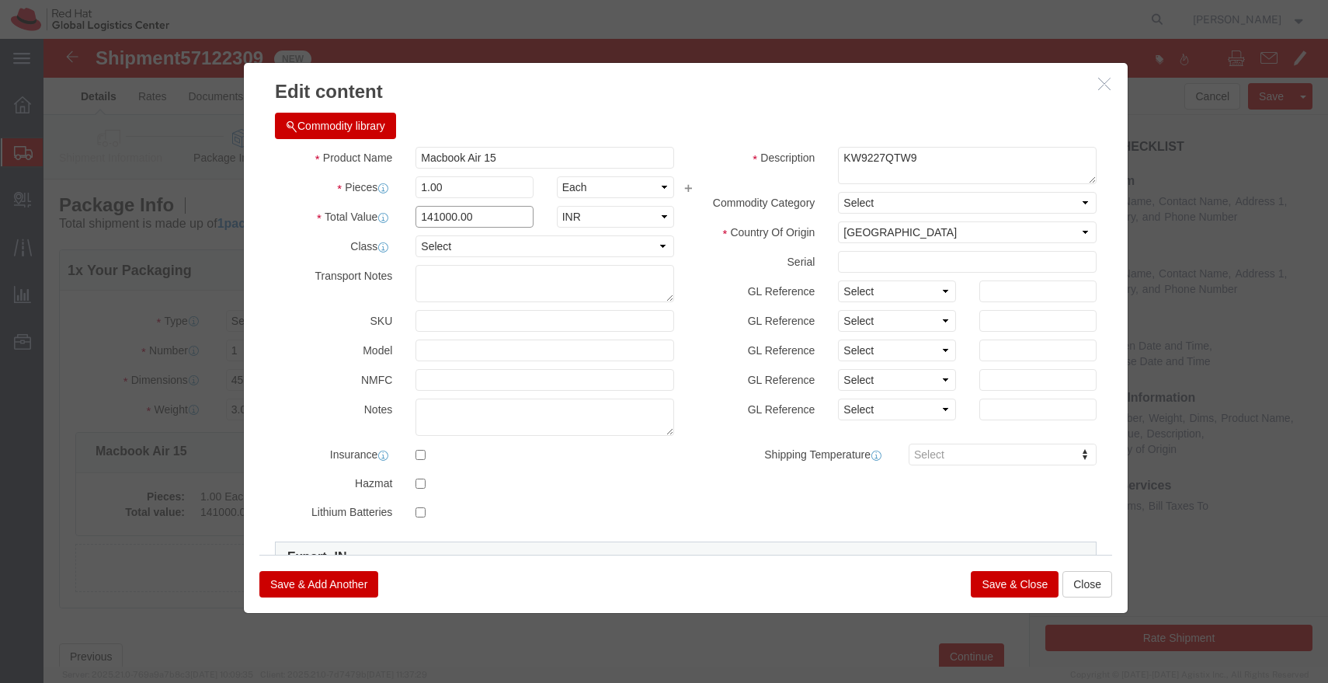
click input "141000.00"
type input "49000.00"
click button "Save & Close"
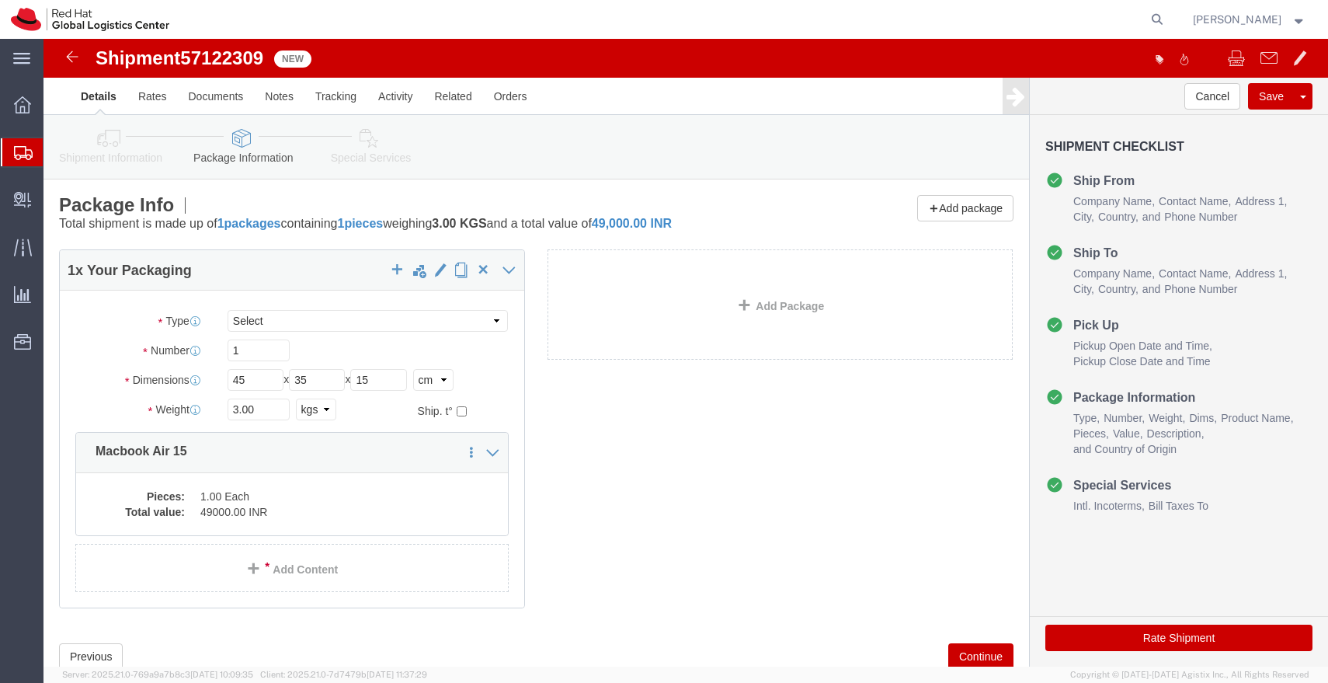
click icon
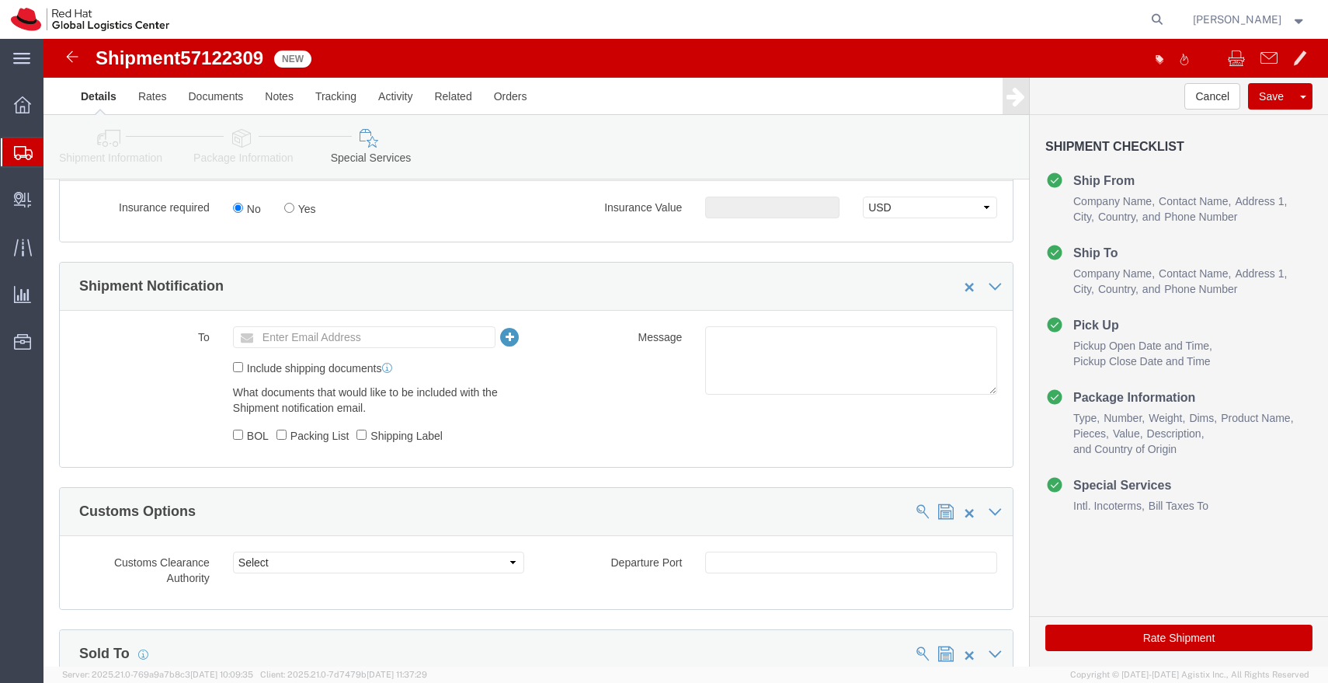
scroll to position [482, 0]
click input "Enter Email Address"
type input "[EMAIL_ADDRESS][DOMAIN_NAME]"
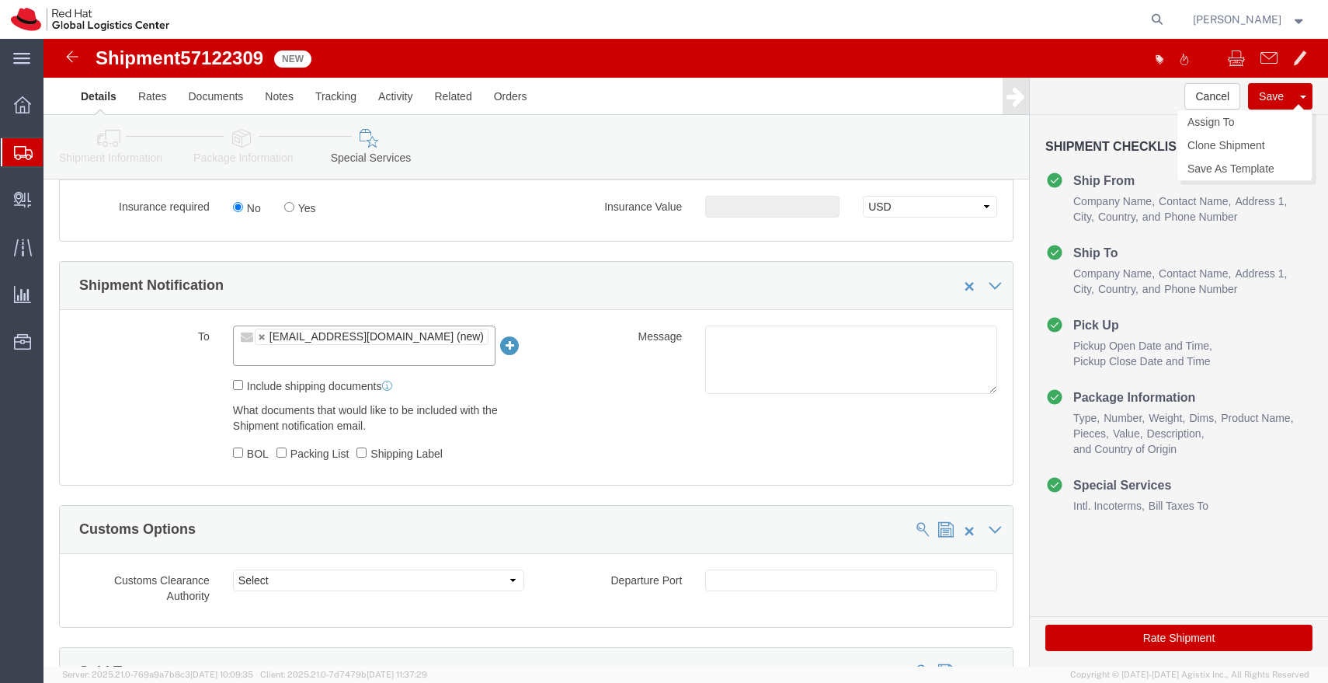
click button "Save"
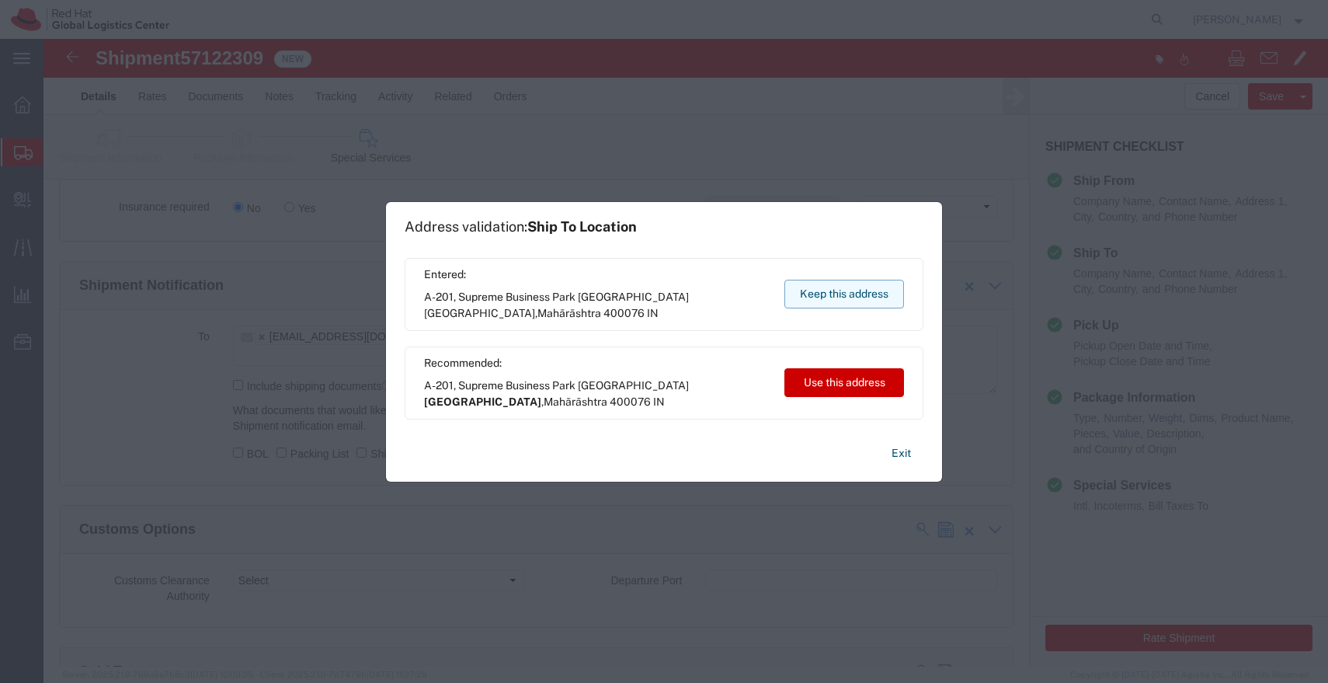
click at [884, 296] on button "Keep this address" at bounding box center [844, 294] width 120 height 29
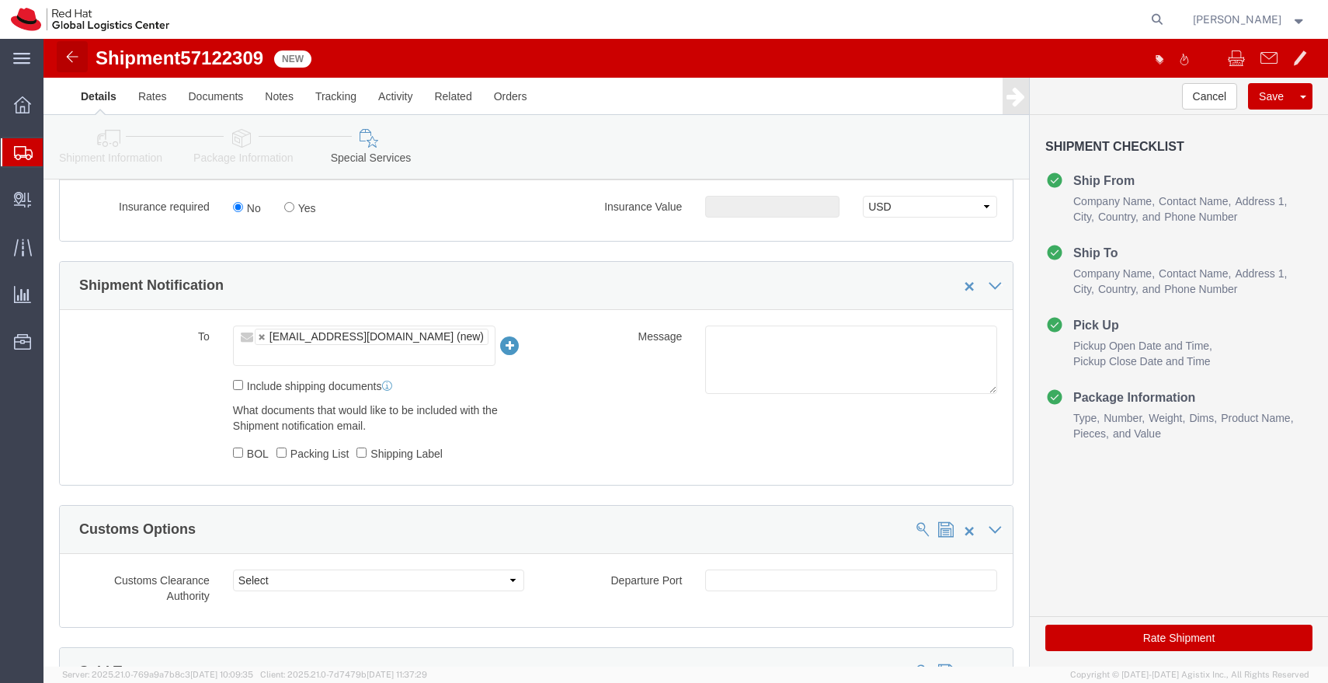
click img
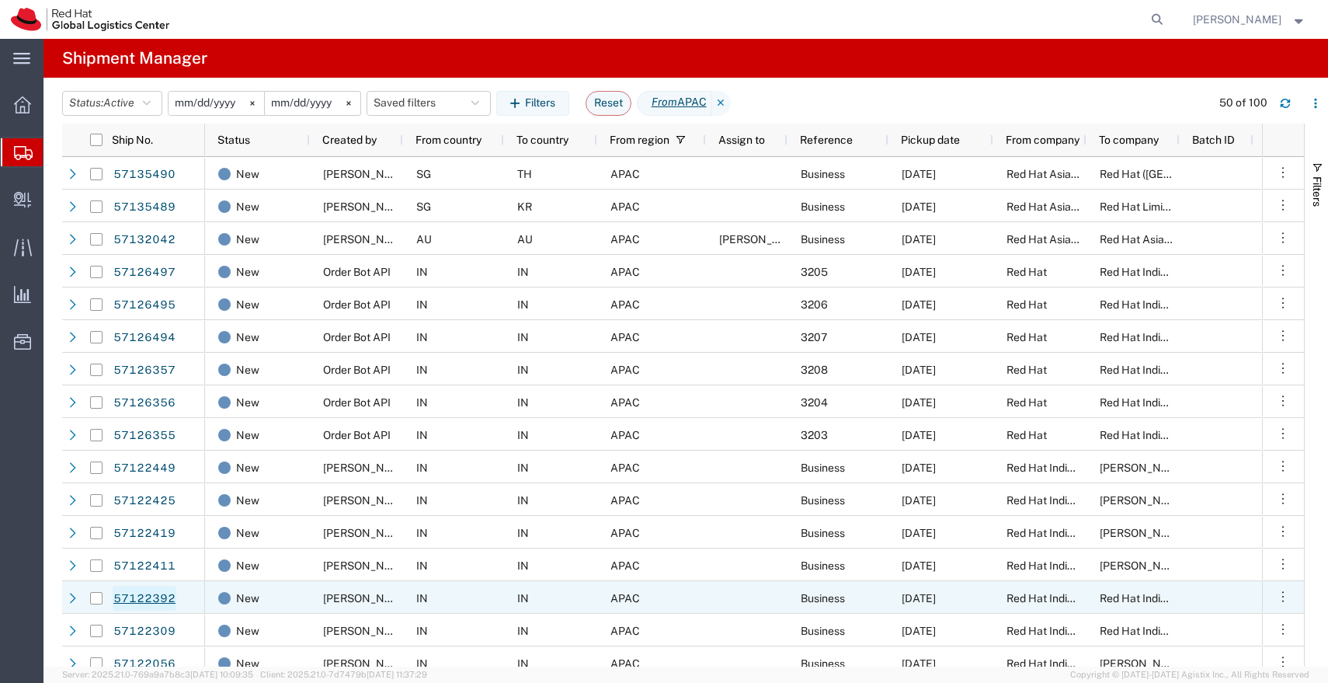
click at [149, 596] on link "57122392" at bounding box center [145, 598] width 64 height 25
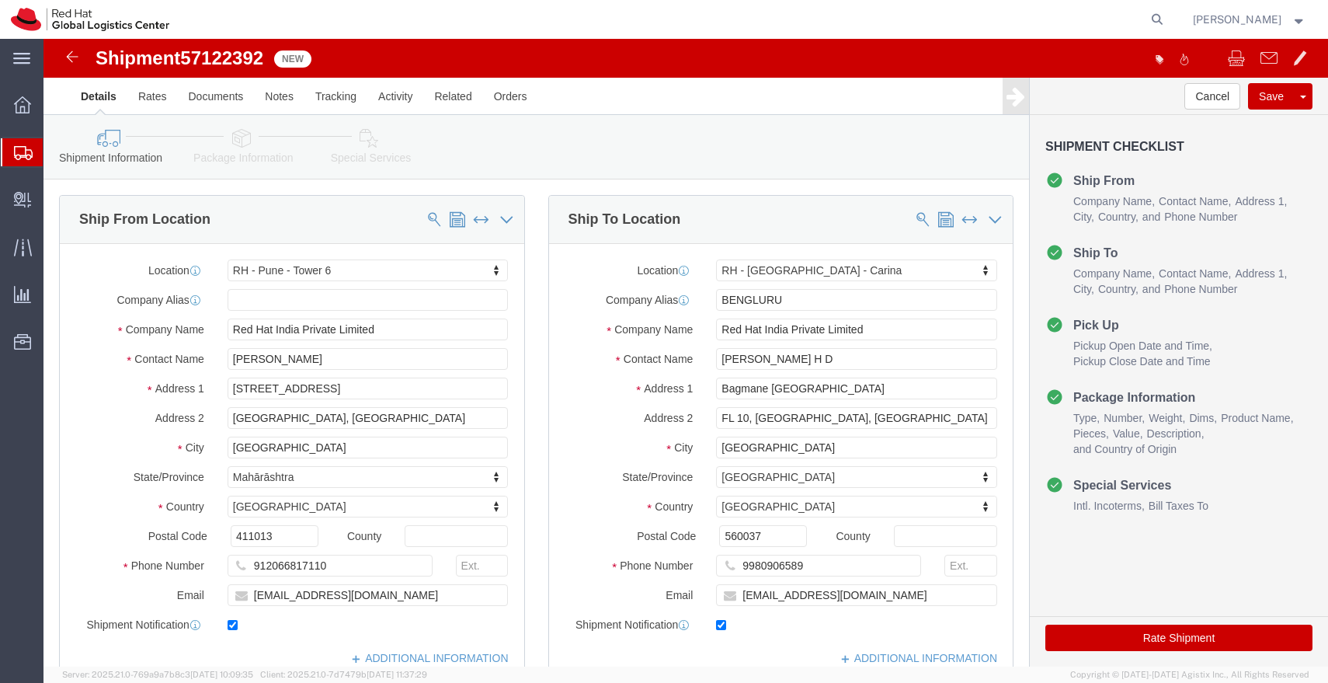
select select "38432"
select select "37925"
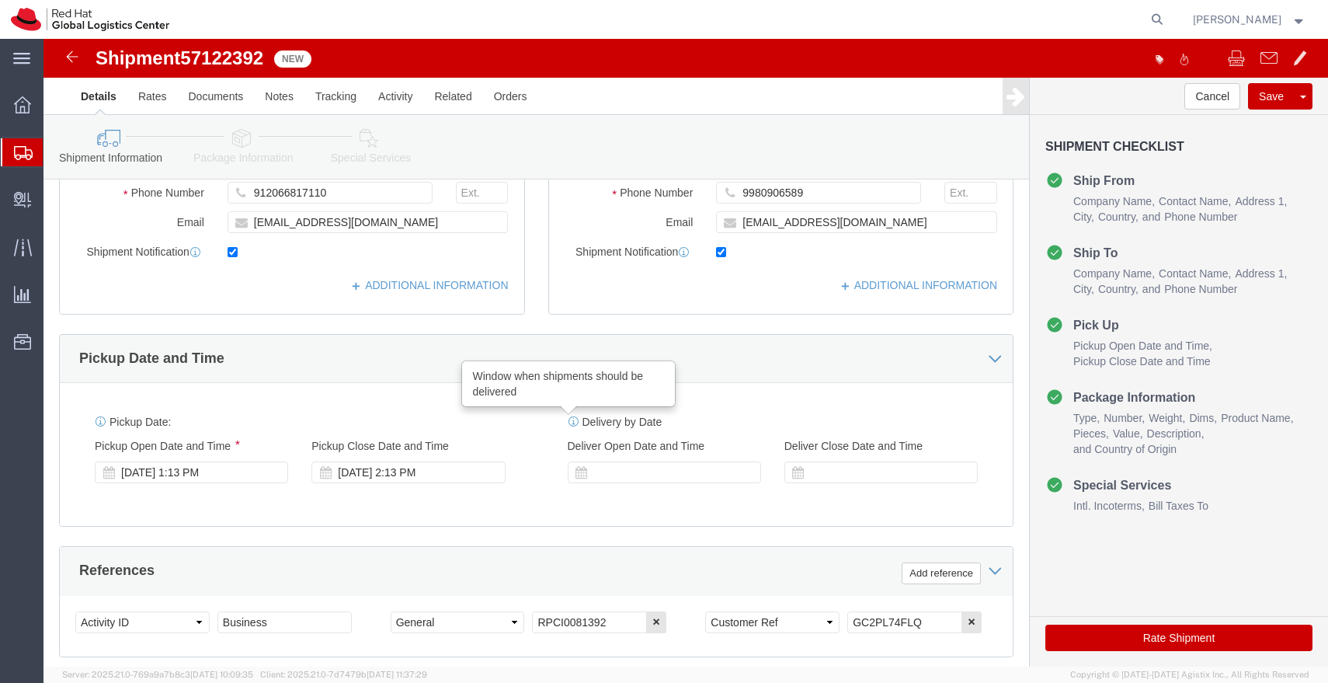
scroll to position [428, 0]
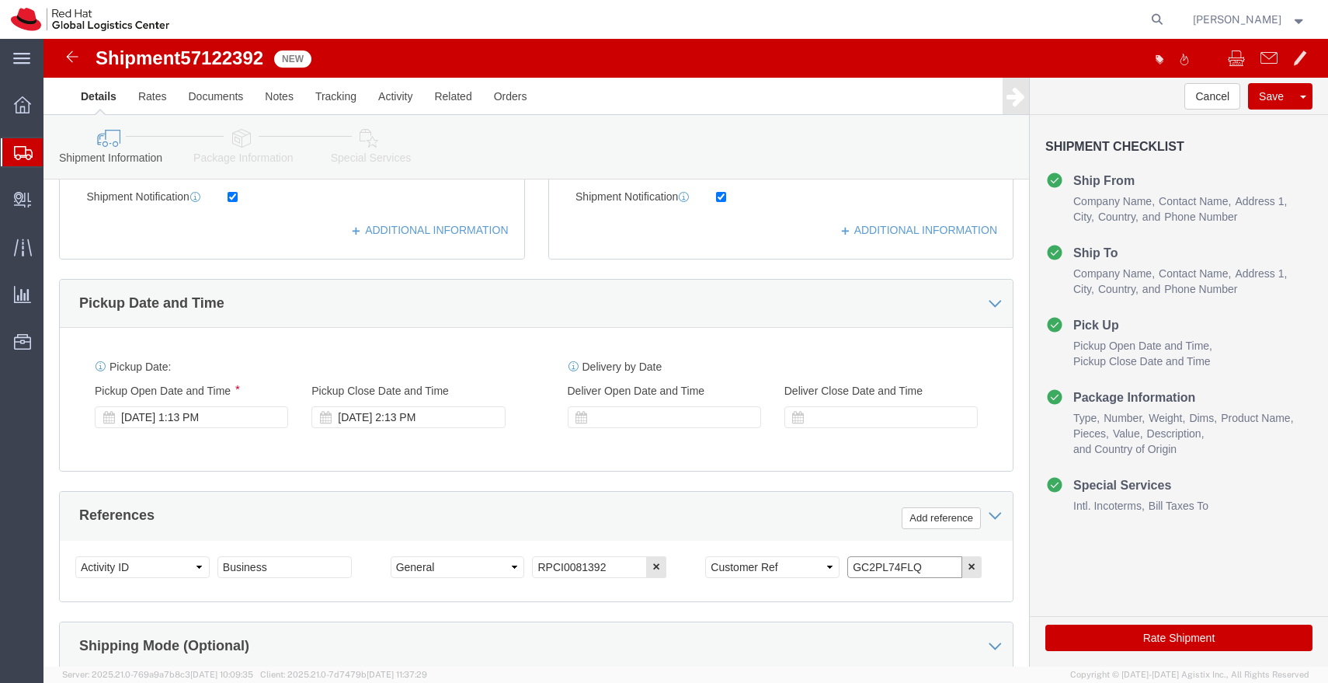
drag, startPoint x: 876, startPoint y: 528, endPoint x: 718, endPoint y: 526, distance: 157.7
click div "Select Account Type Activity ID Airline Appointment Number ASN Batch Request # …"
click link "Package Information"
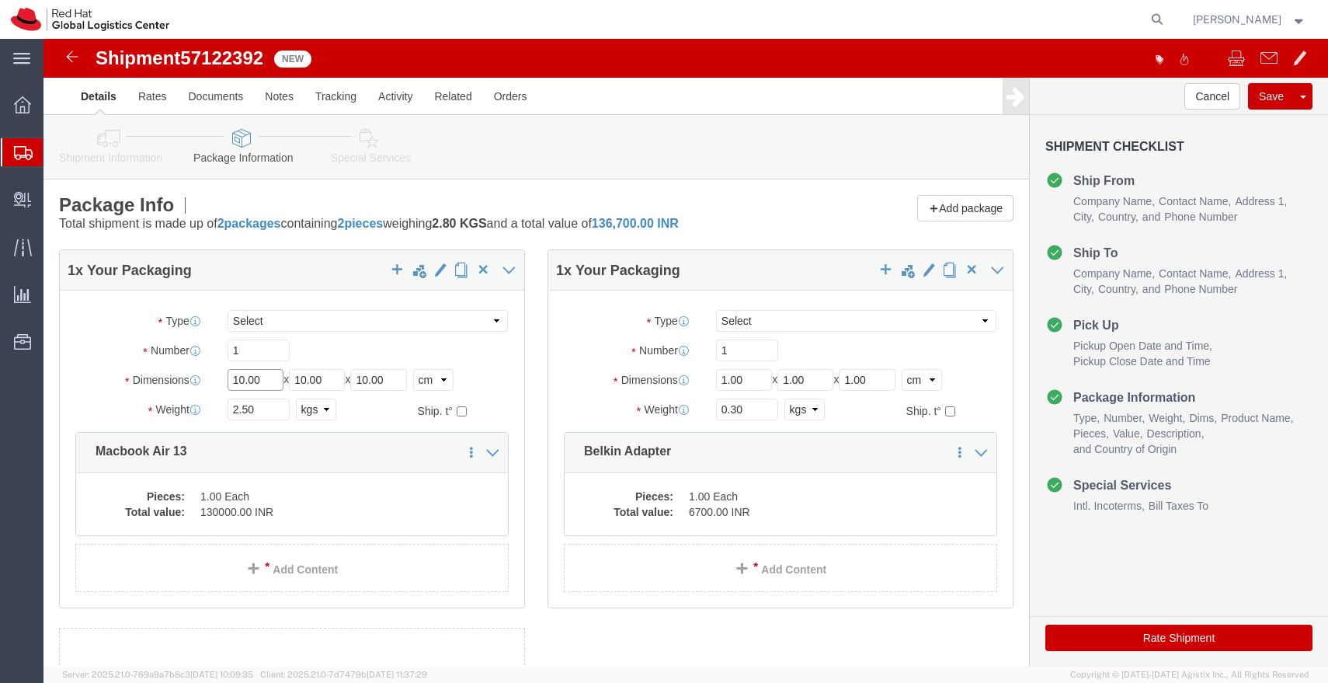
click input "10.00"
type input "45"
type input "35"
type input "15"
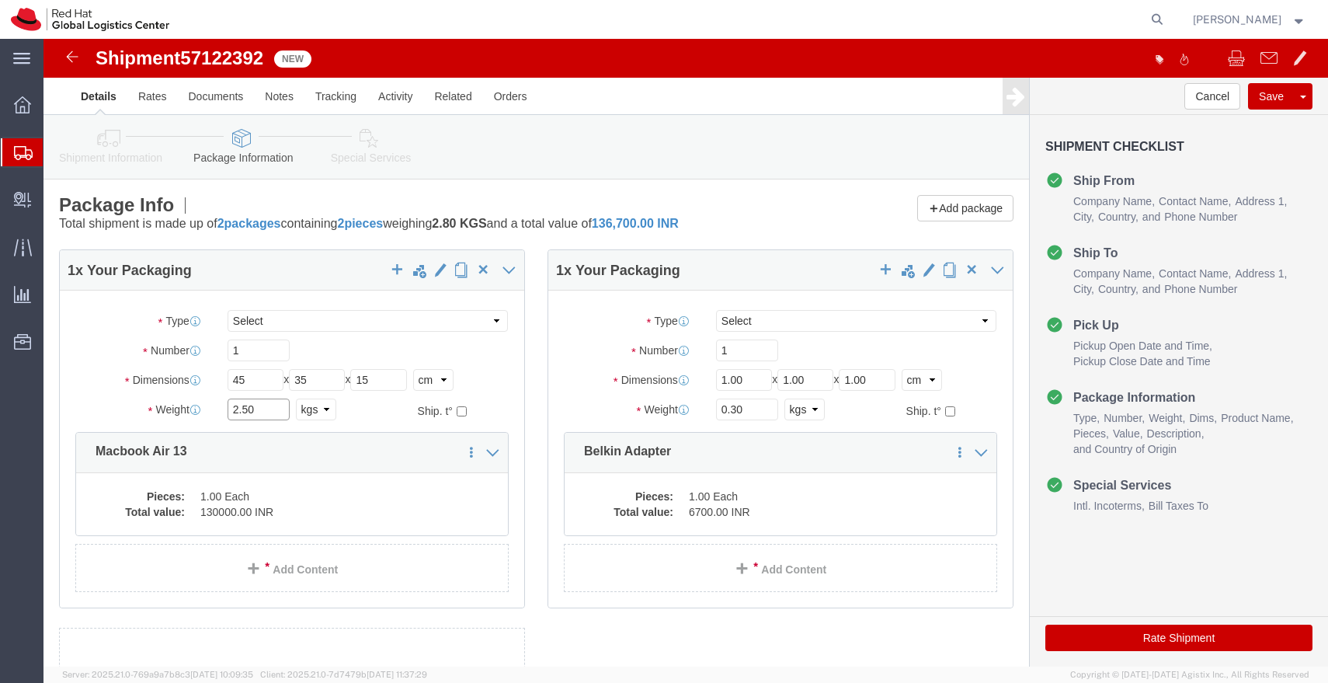
click input "2.50"
type input "3.00"
click dd "1.00 Each"
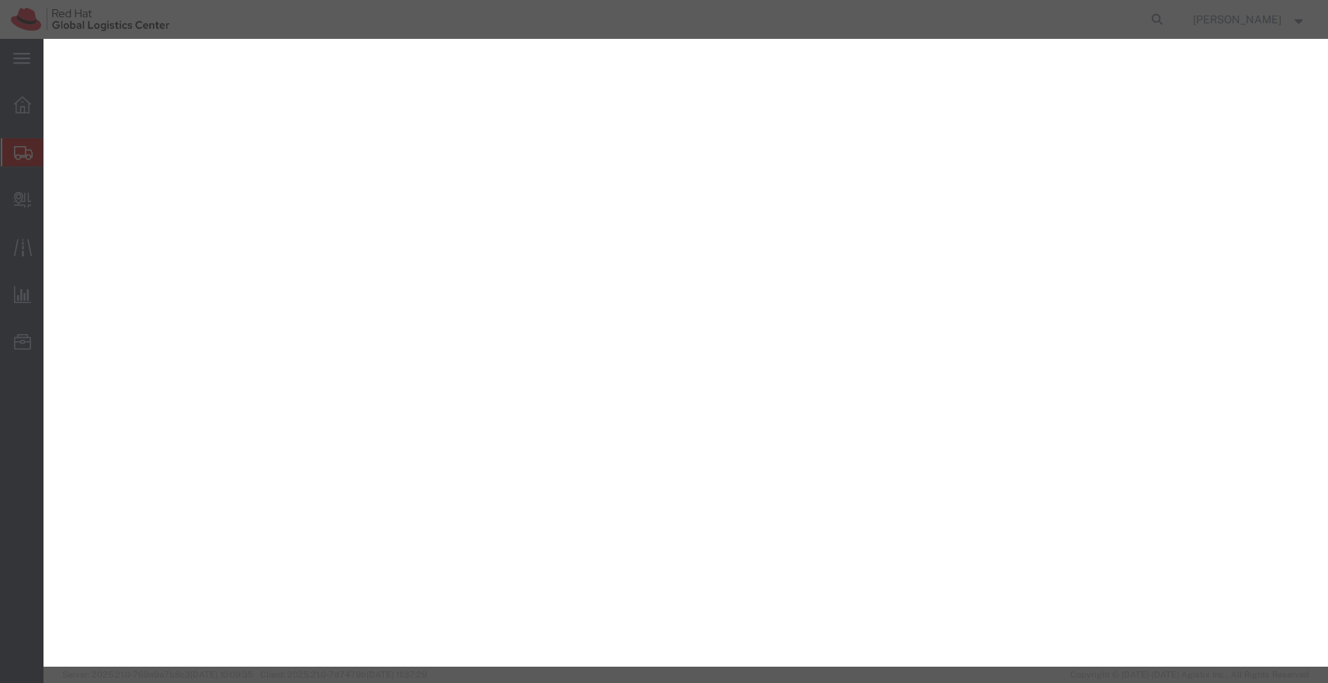
select select "YRPK"
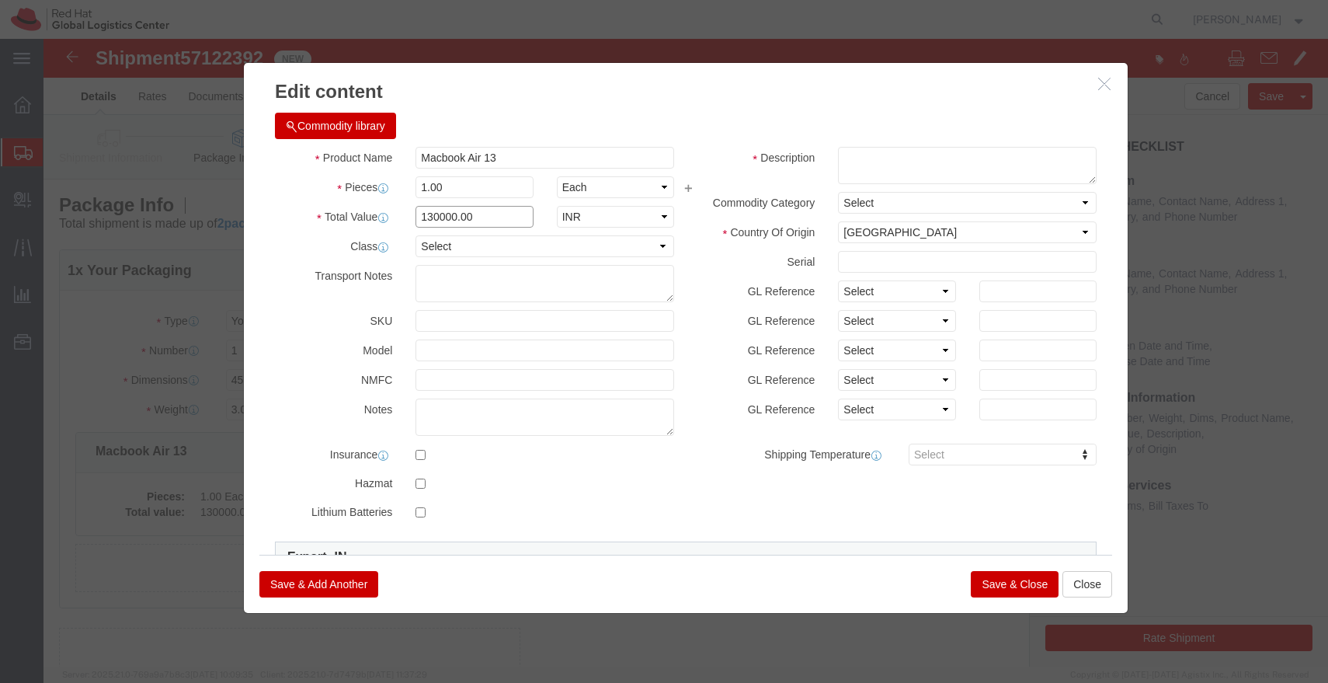
click input "130000.00"
type input "49000.00"
click textarea
paste textarea "GC2PL74FLQ"
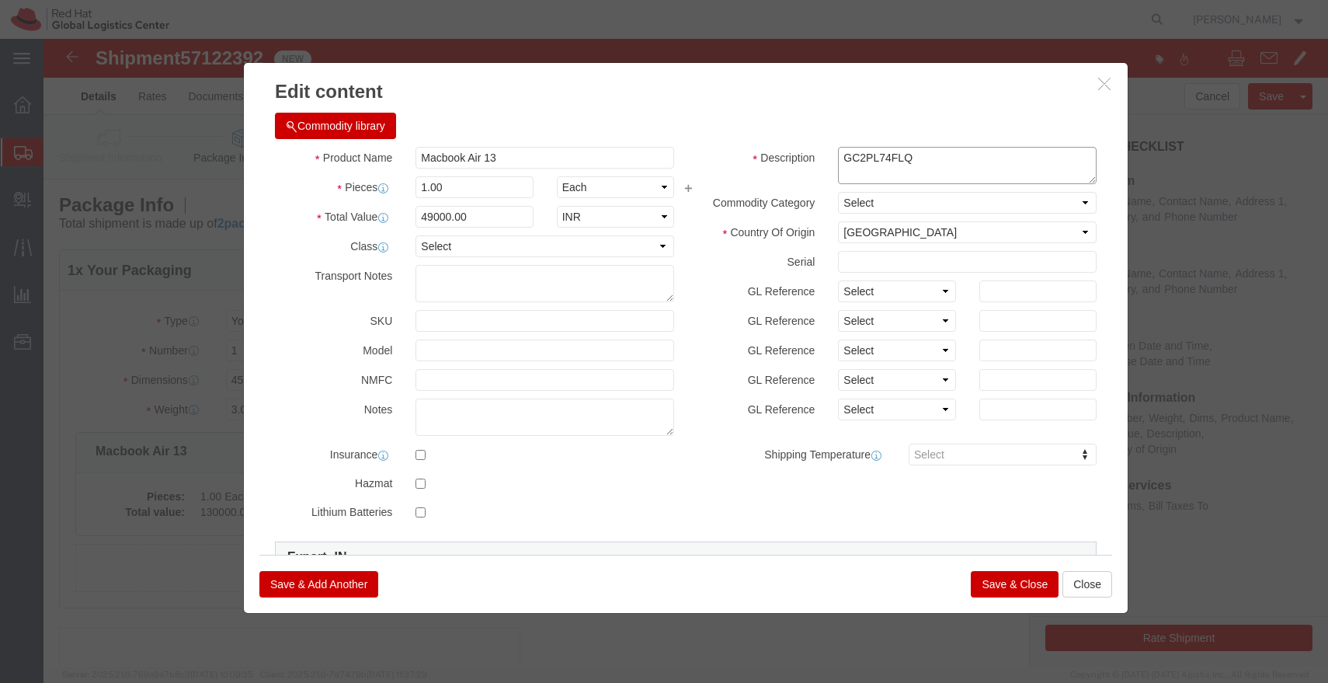
type textarea "GC2PL74FLQ"
click button "Save & Close"
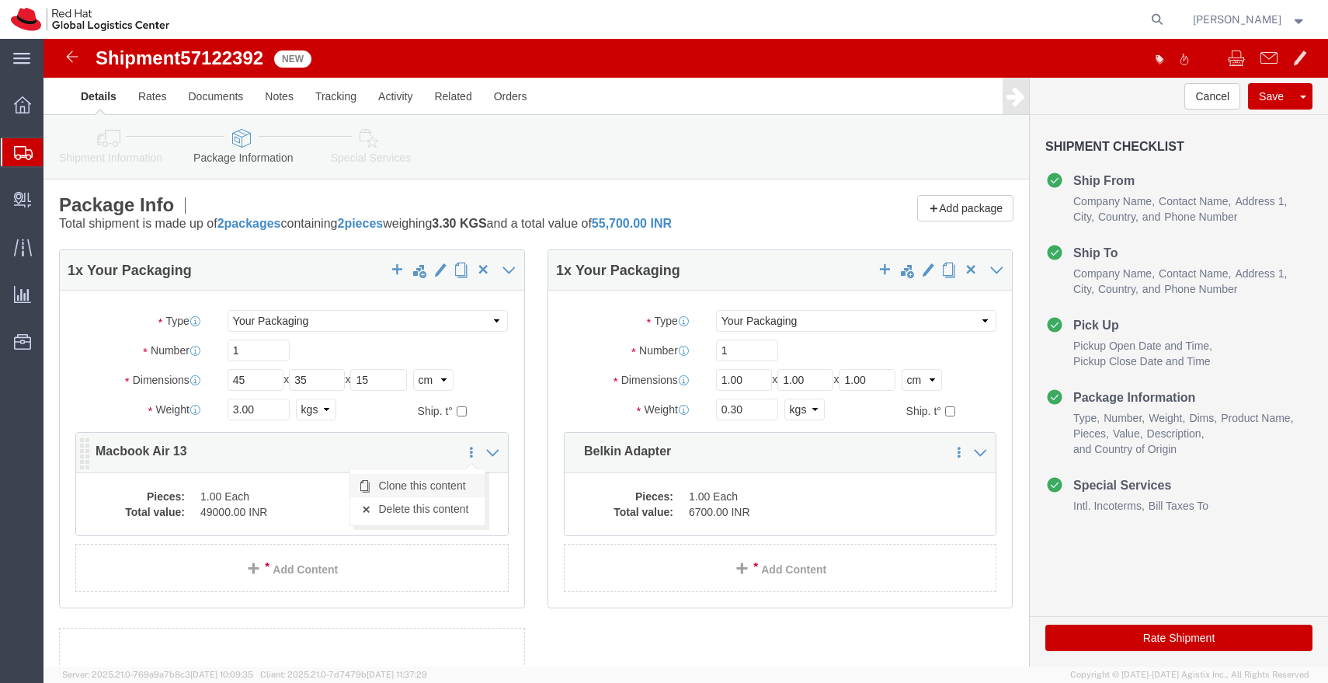
click link "Clone this content"
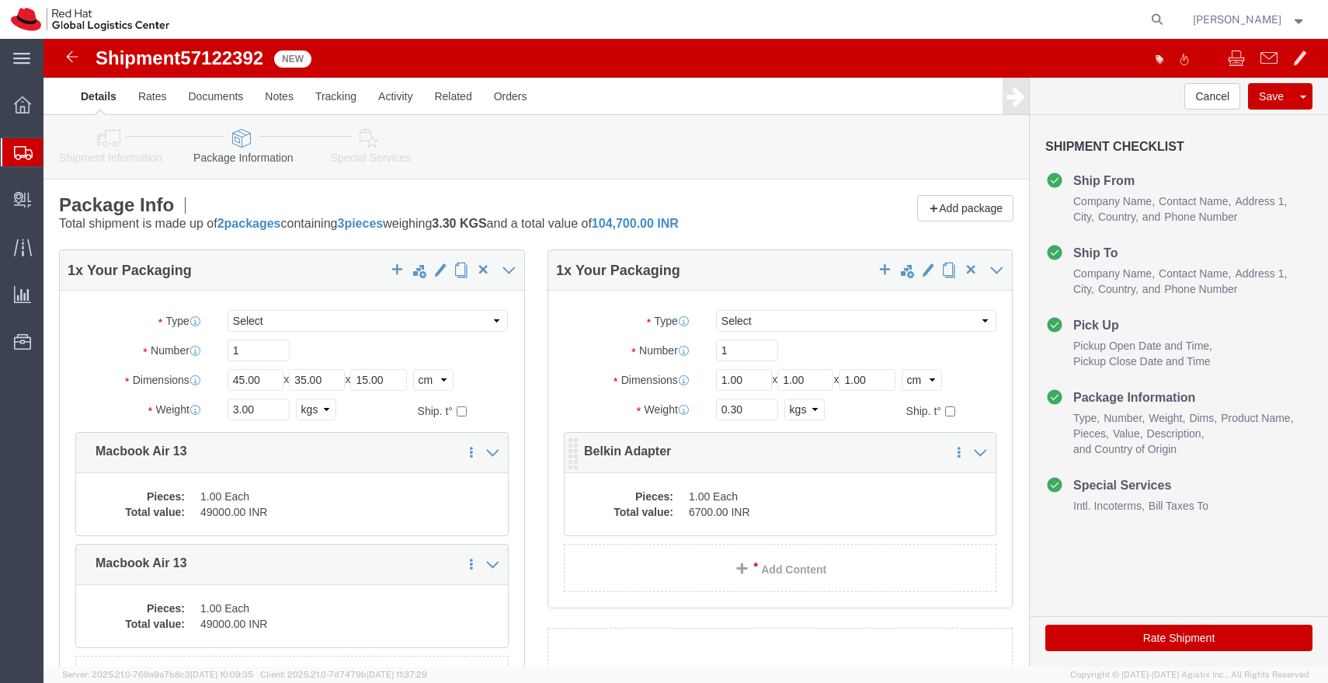
click div "Pieces: 1.00 Each Total value: 6700.00 INR"
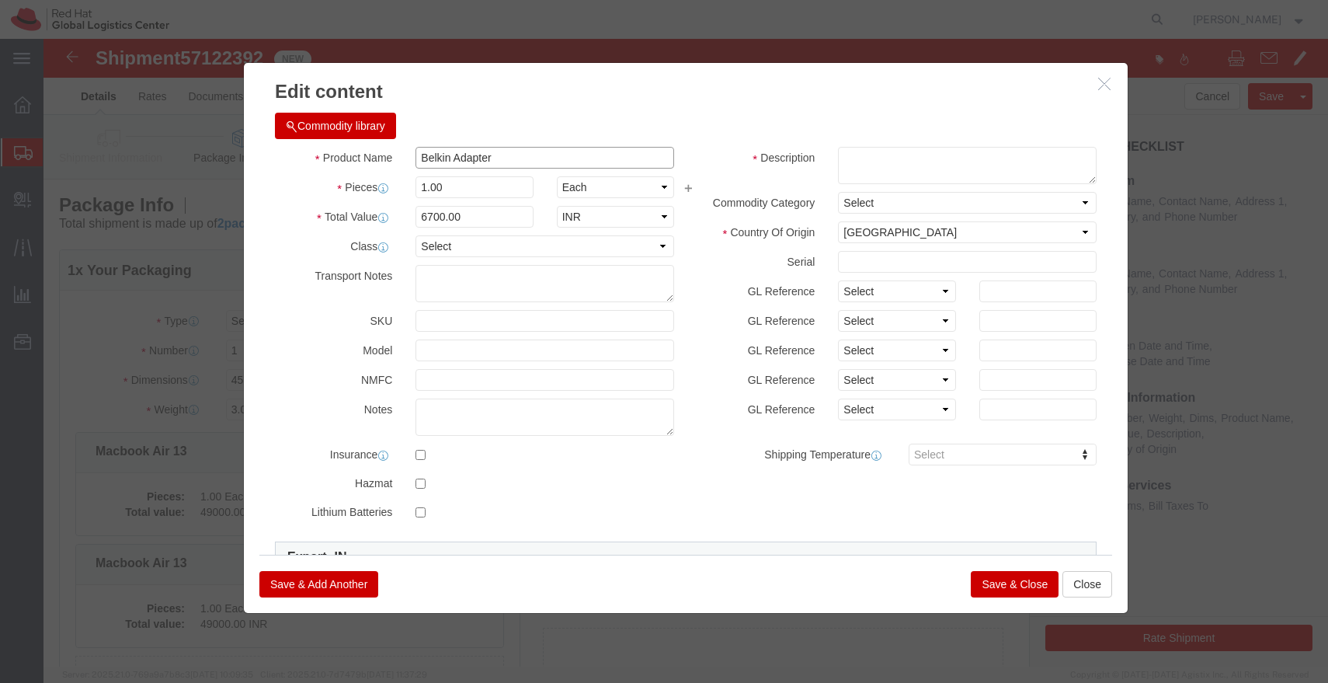
click input "Belkin Adapter"
click button "Close"
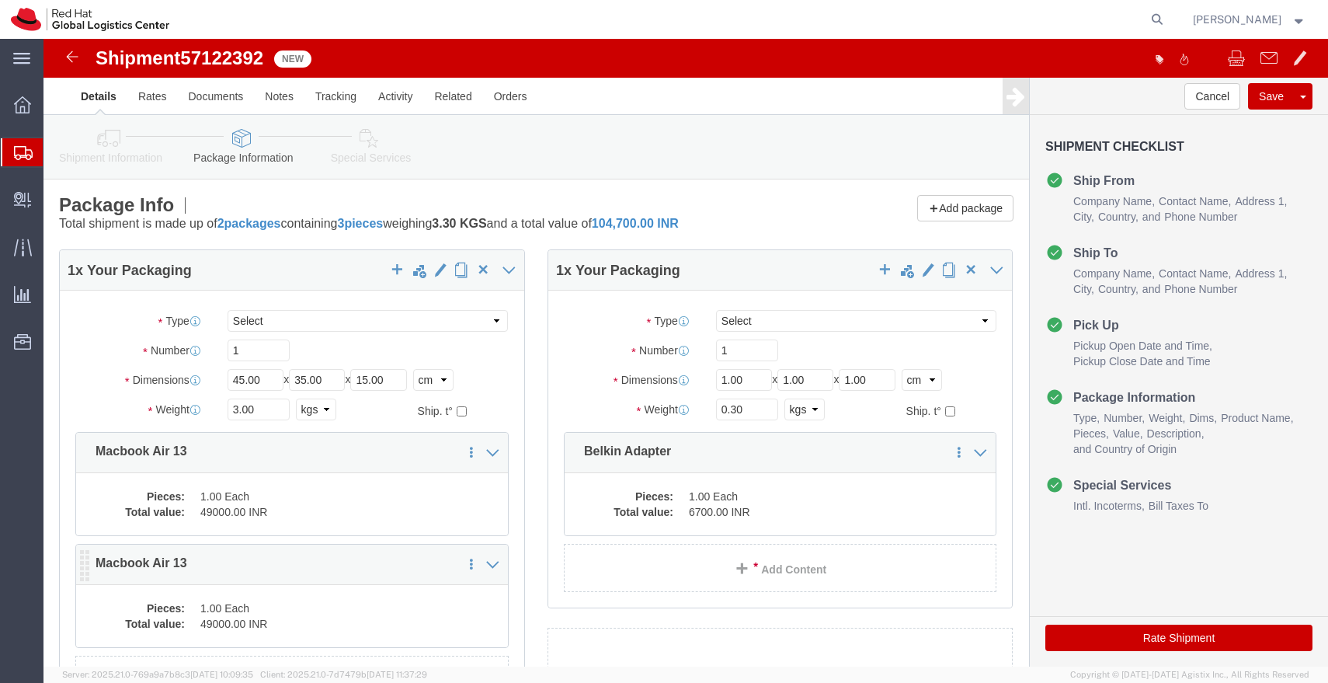
click dd "1.00 Each"
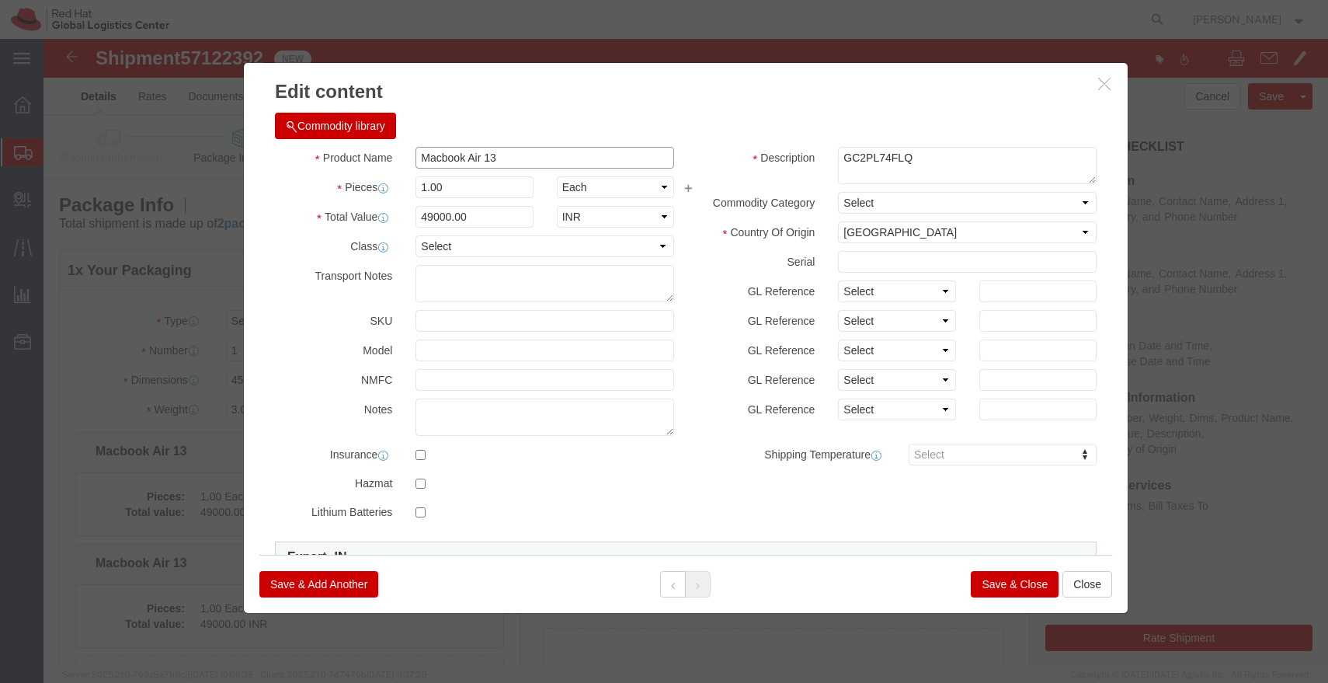
click input "Macbook Air 13"
paste input "Belkin Adapter"
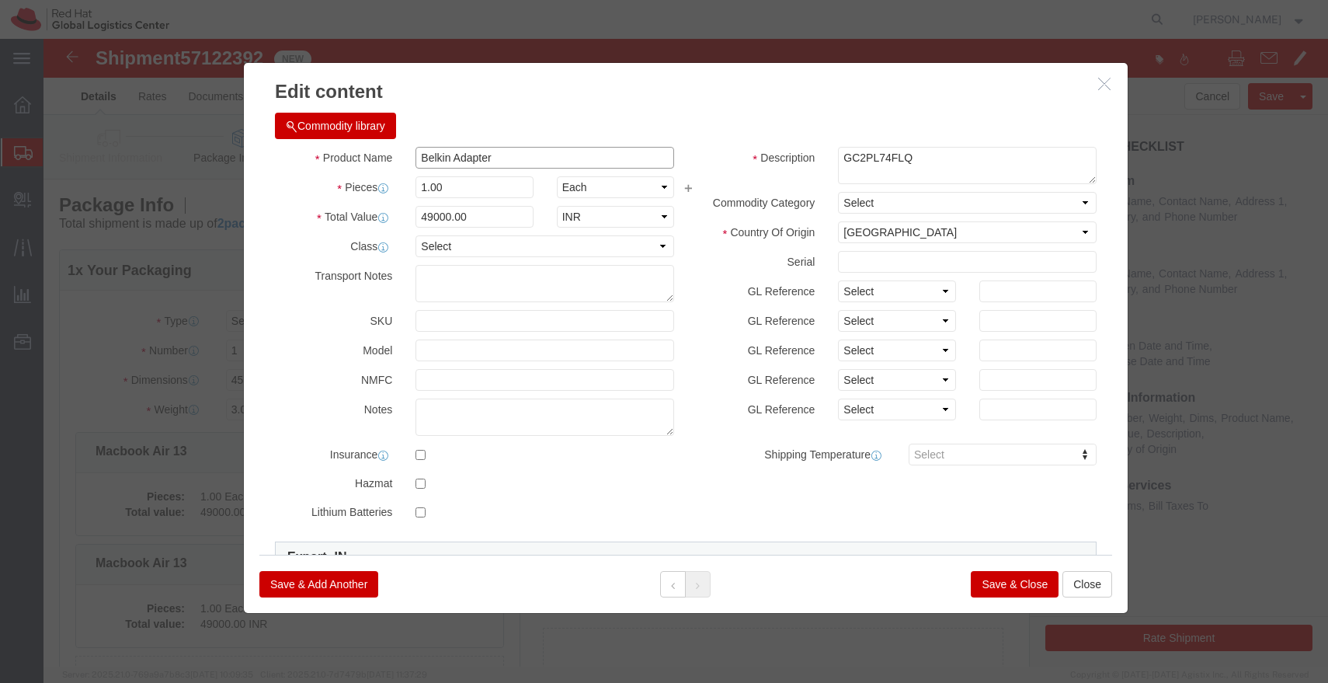
type input "Belkin Adapter"
click input "49000.00"
type input "6700.00"
click button "Save & Close"
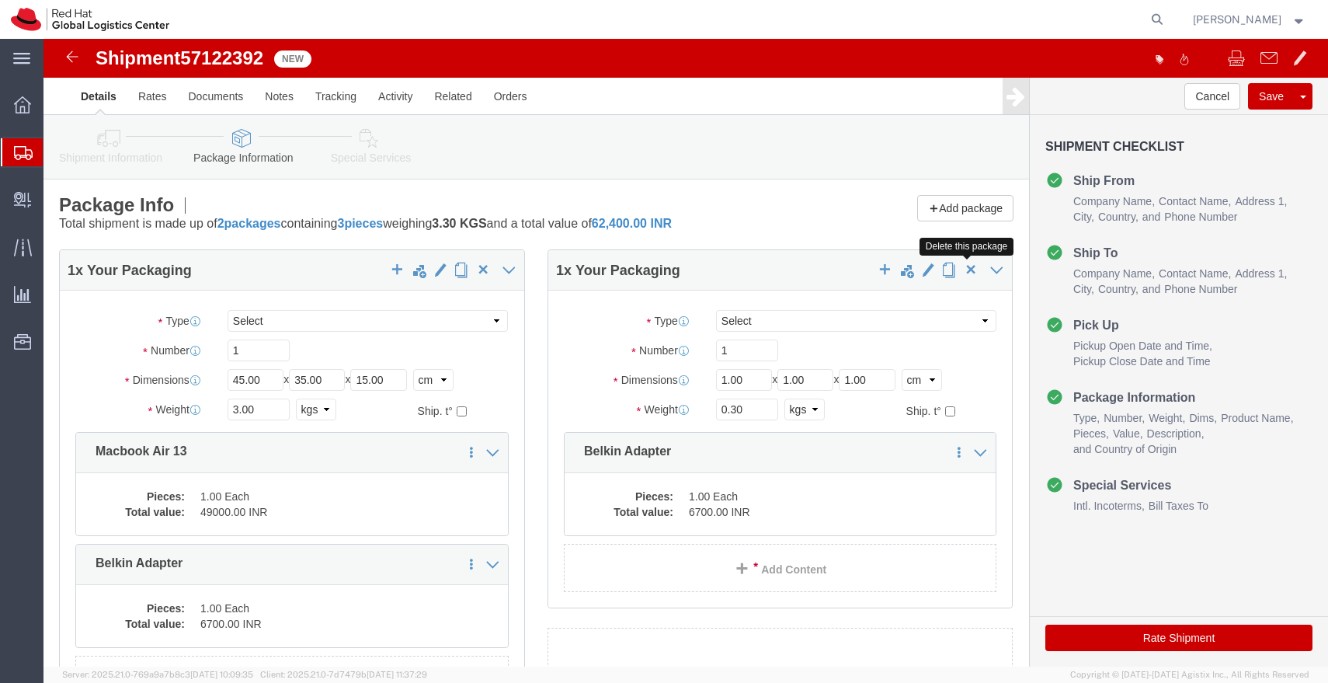
click span "button"
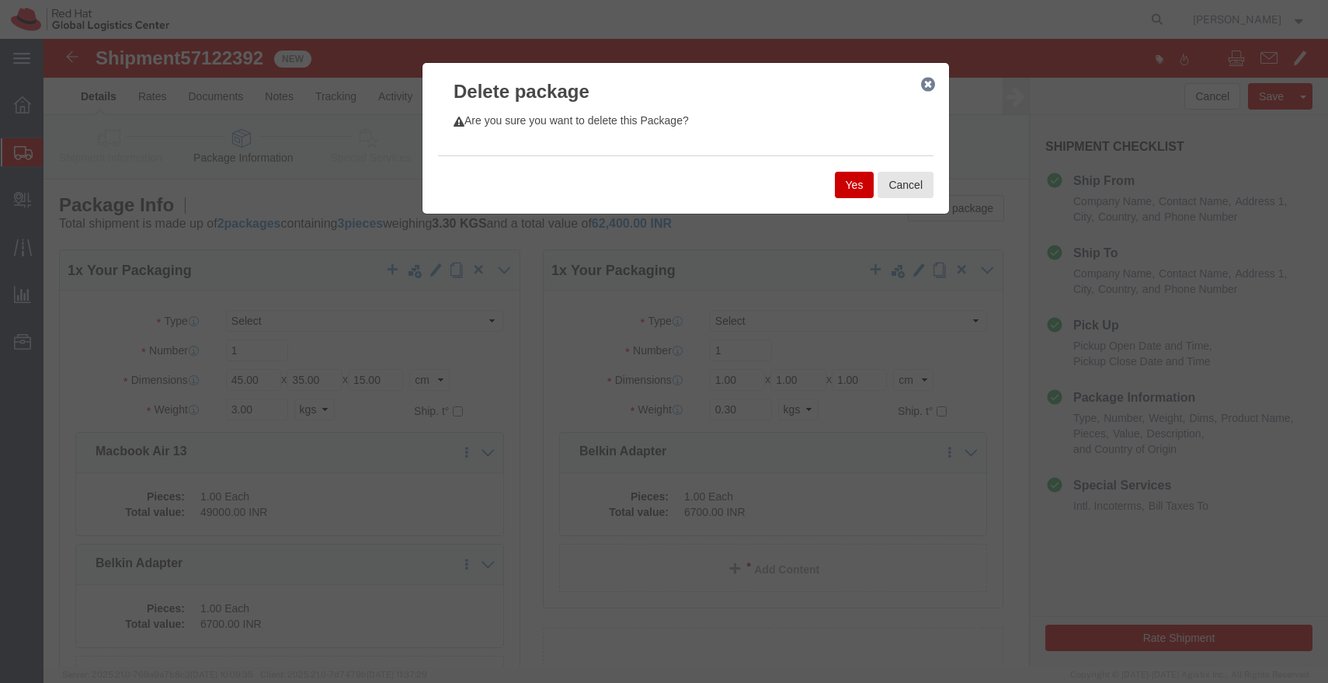
click button "Yes"
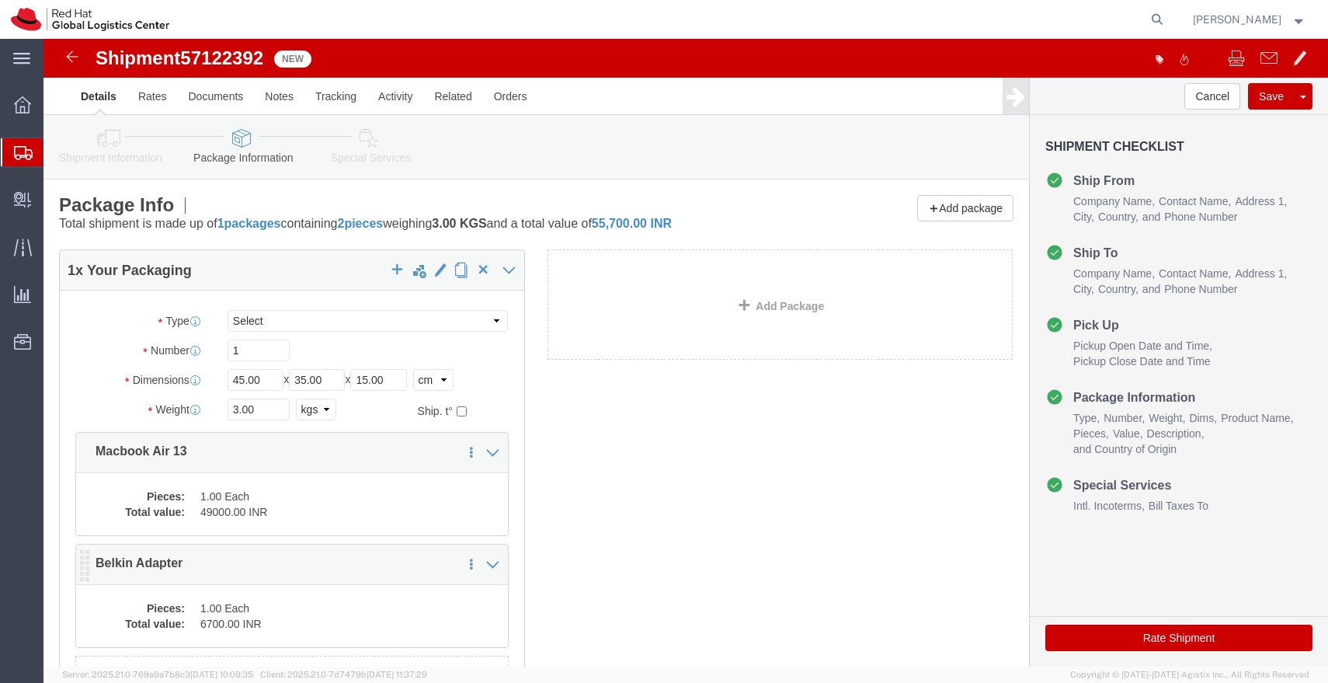
click dd "1.00 Each"
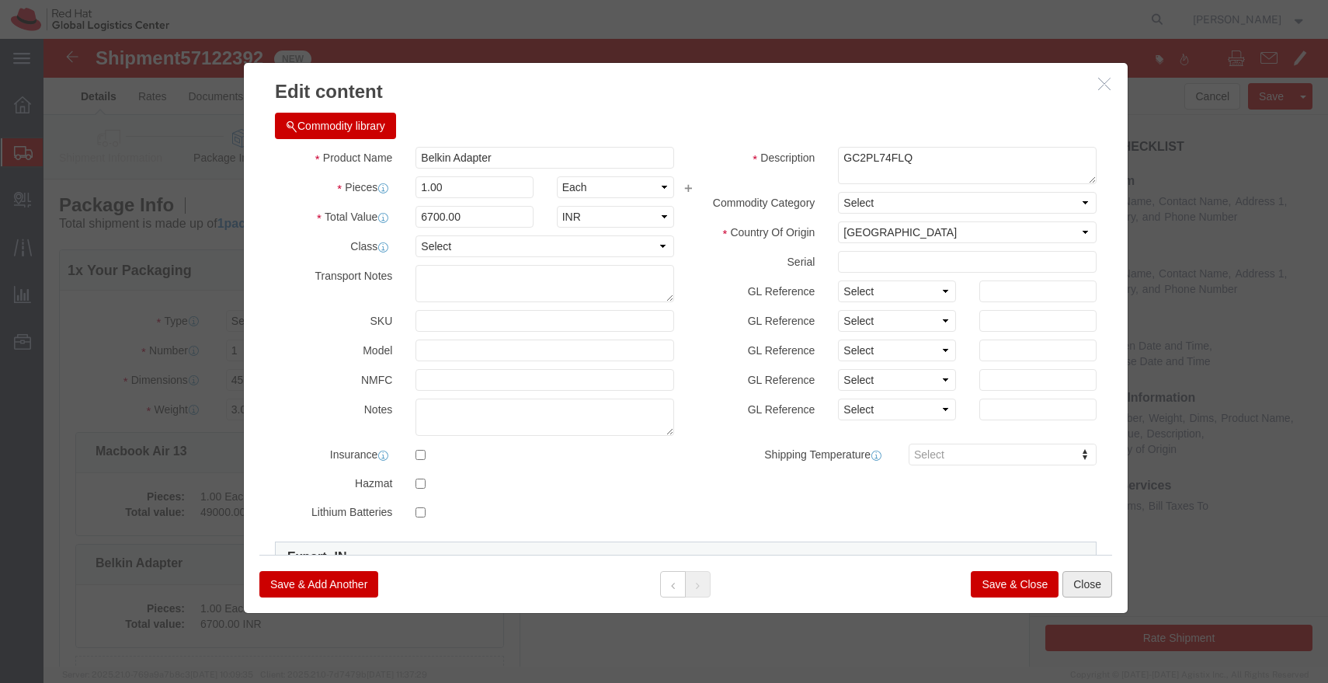
click button "Close"
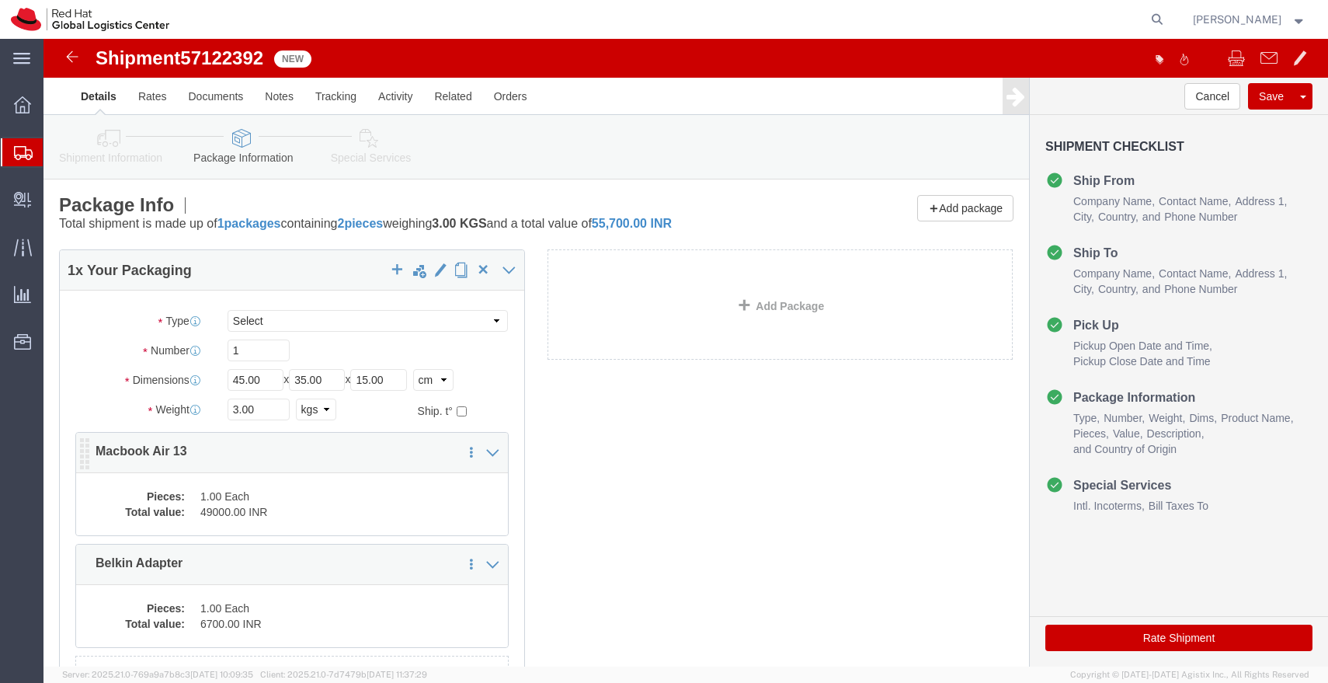
click dd "1.00 Each"
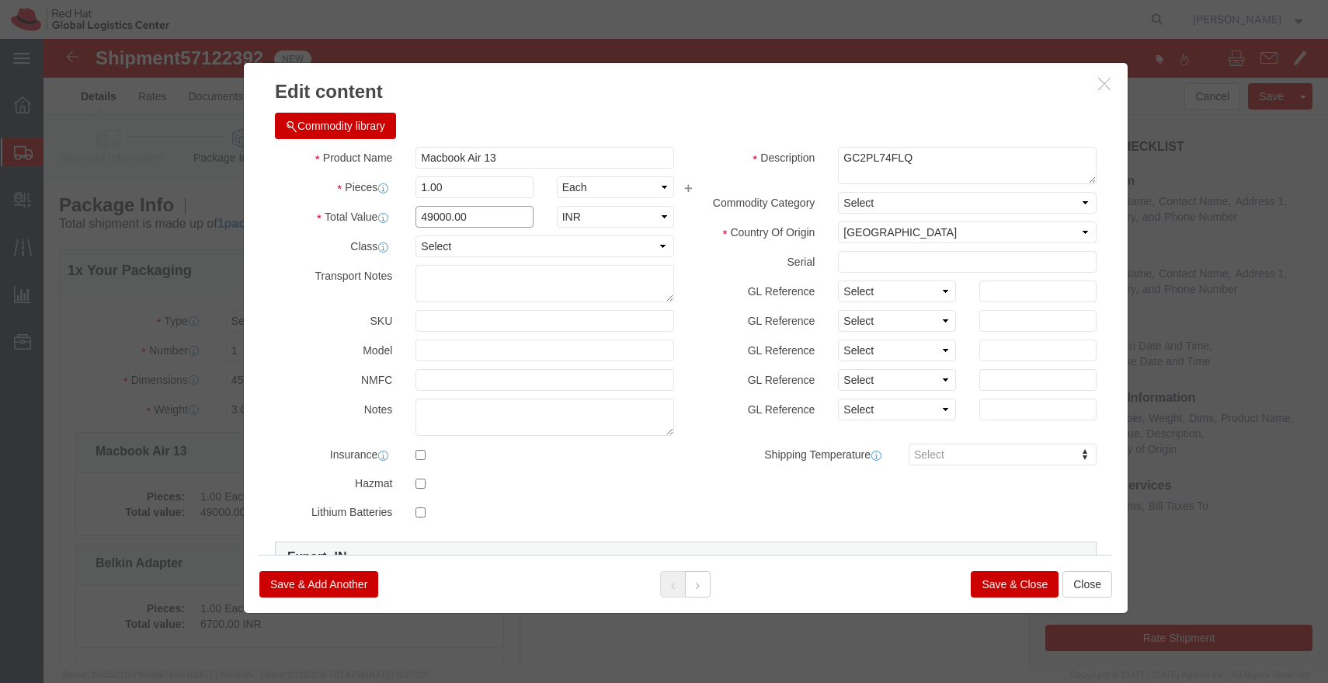
click input "49000.00"
type input "43000"
click button "Save & Close"
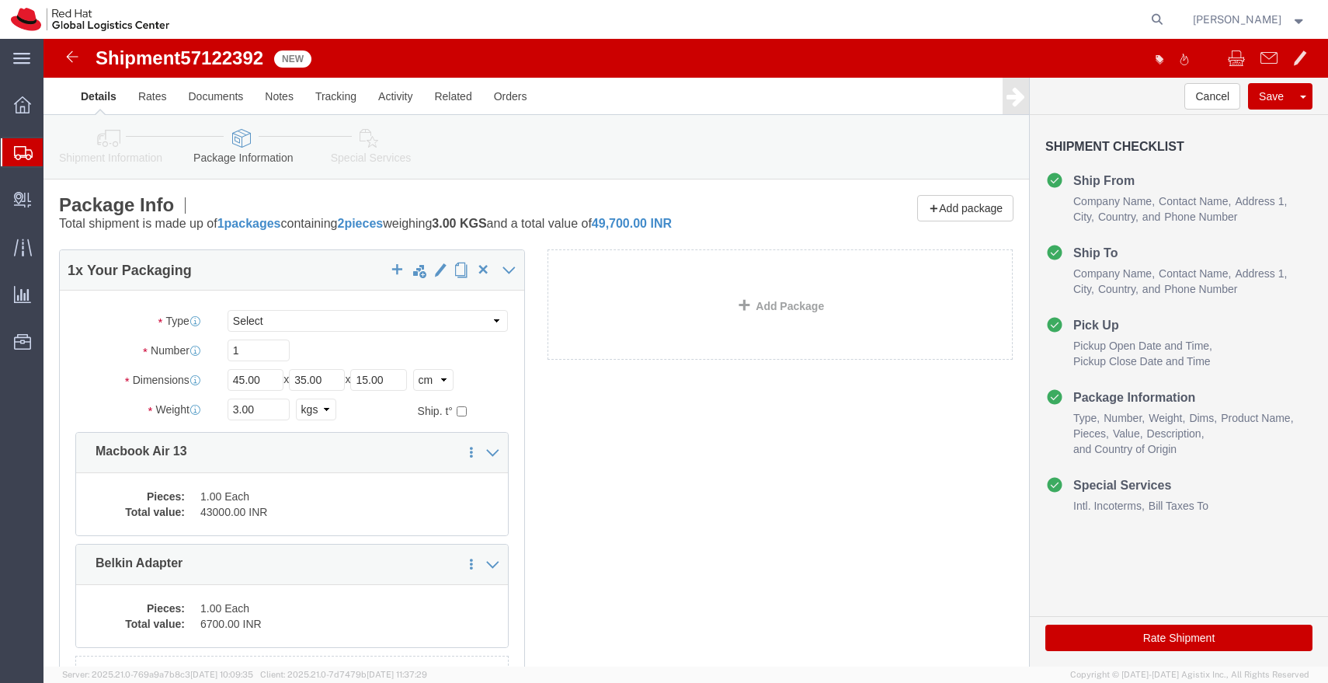
click icon
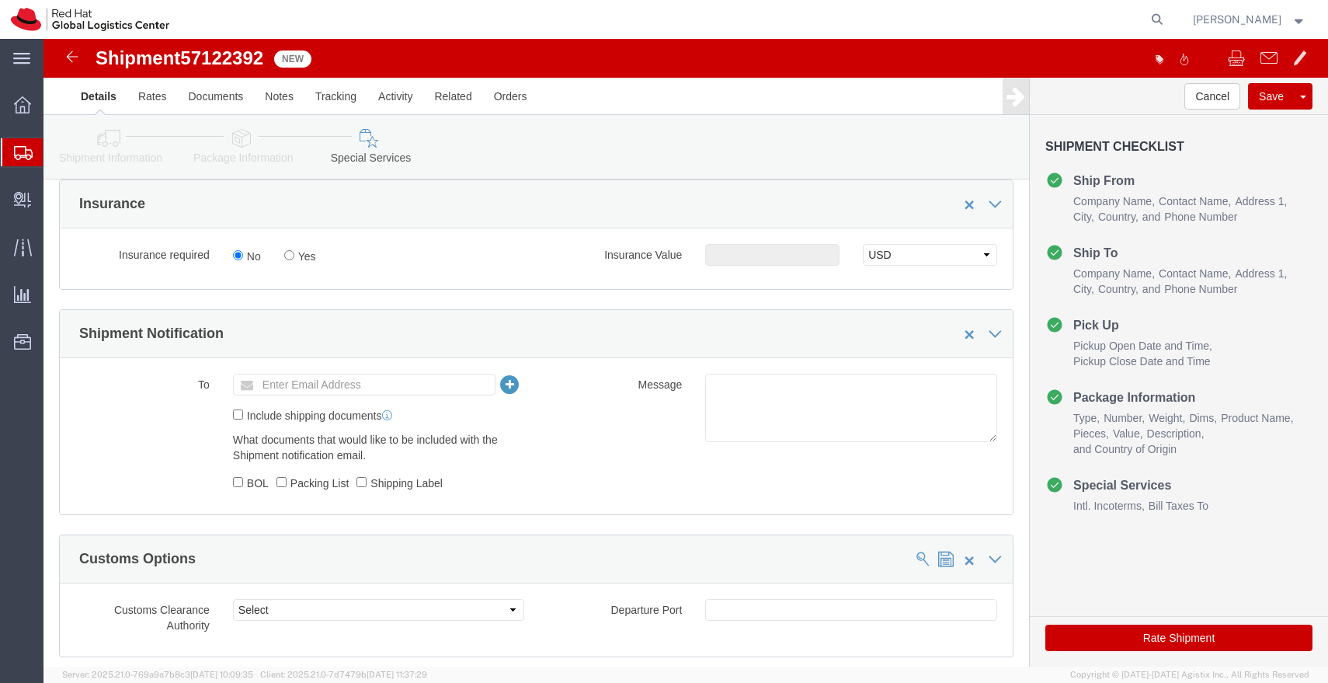
scroll to position [438, 0]
click input "Enter Email Address"
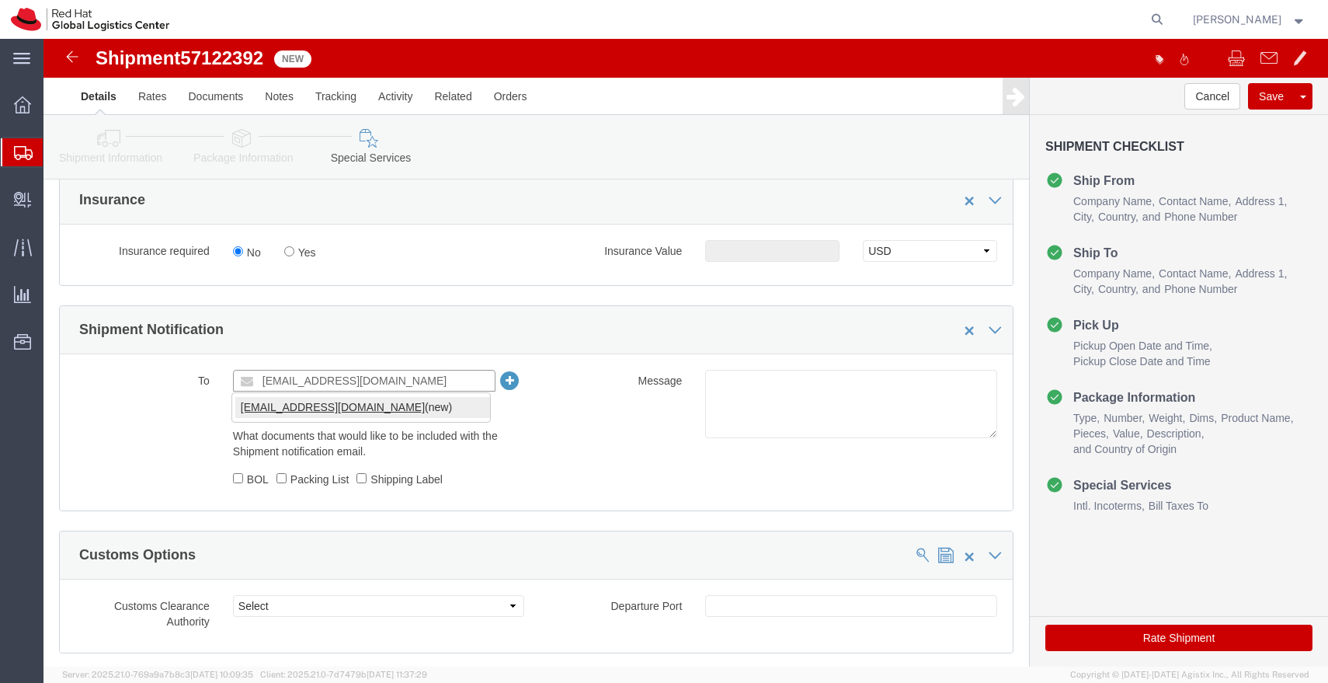
type input "[EMAIL_ADDRESS][DOMAIN_NAME]"
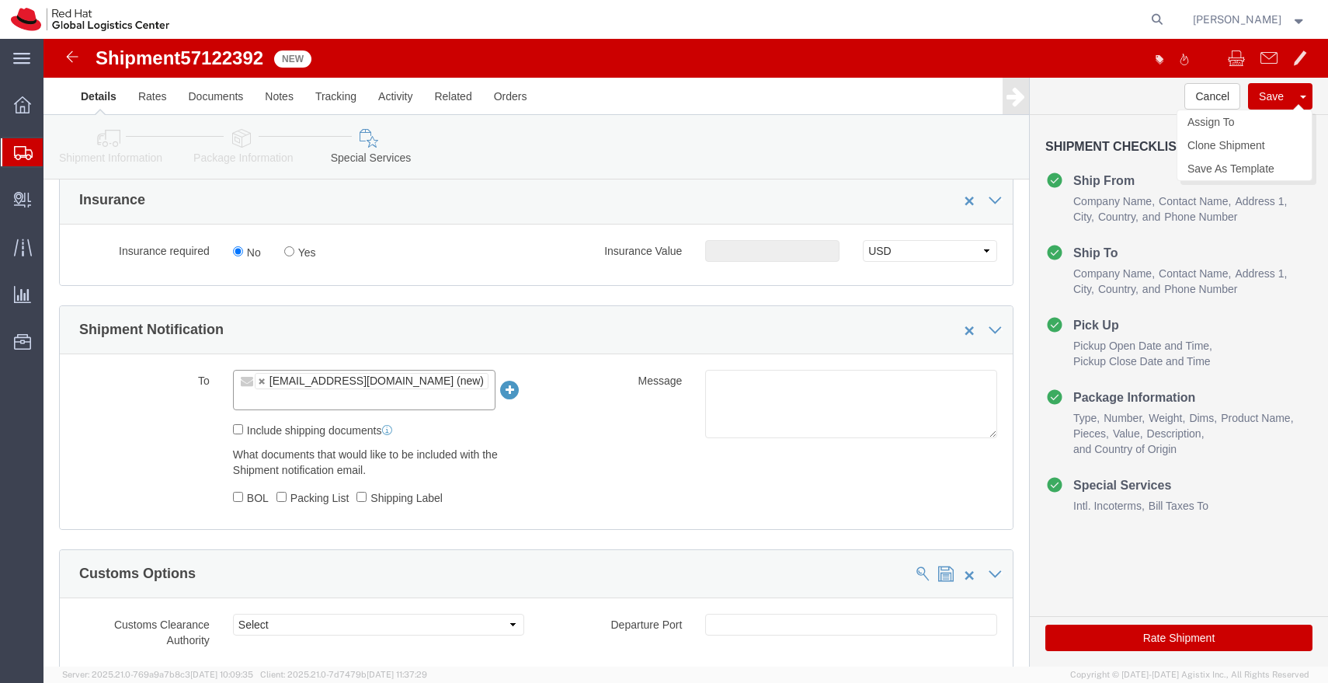
click button "Save"
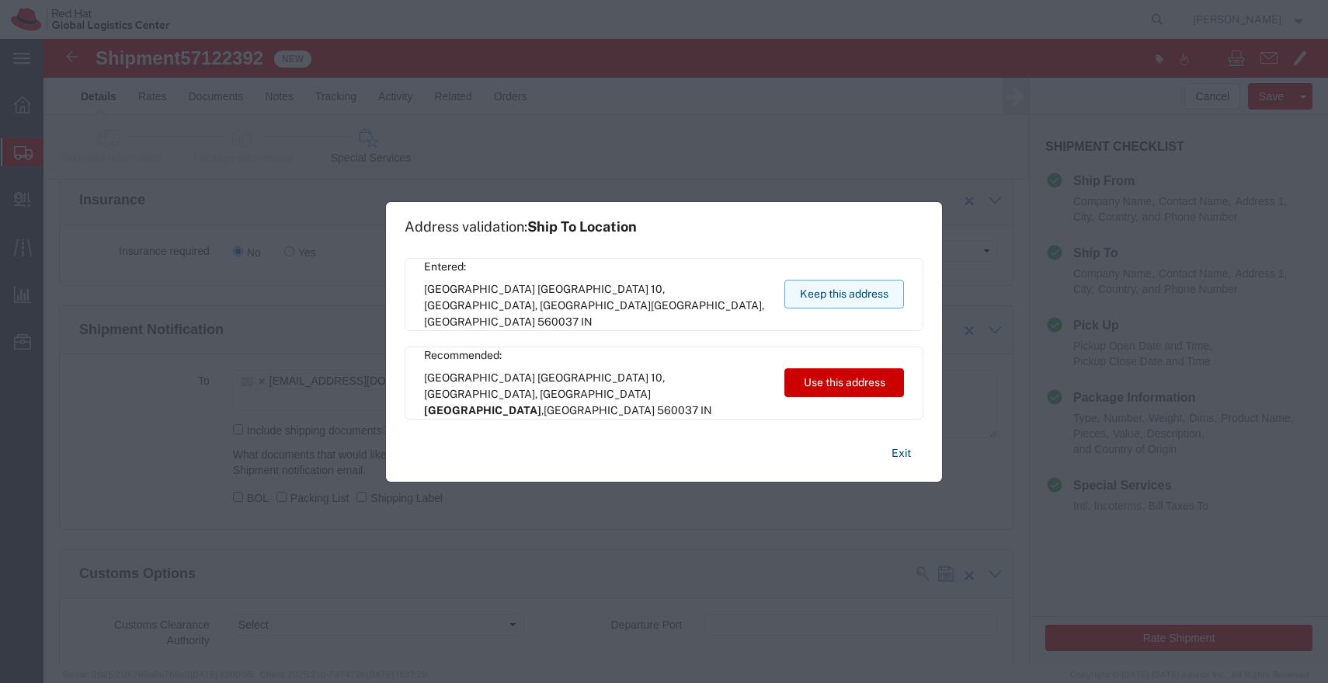
click at [836, 297] on button "Keep this address" at bounding box center [844, 294] width 120 height 29
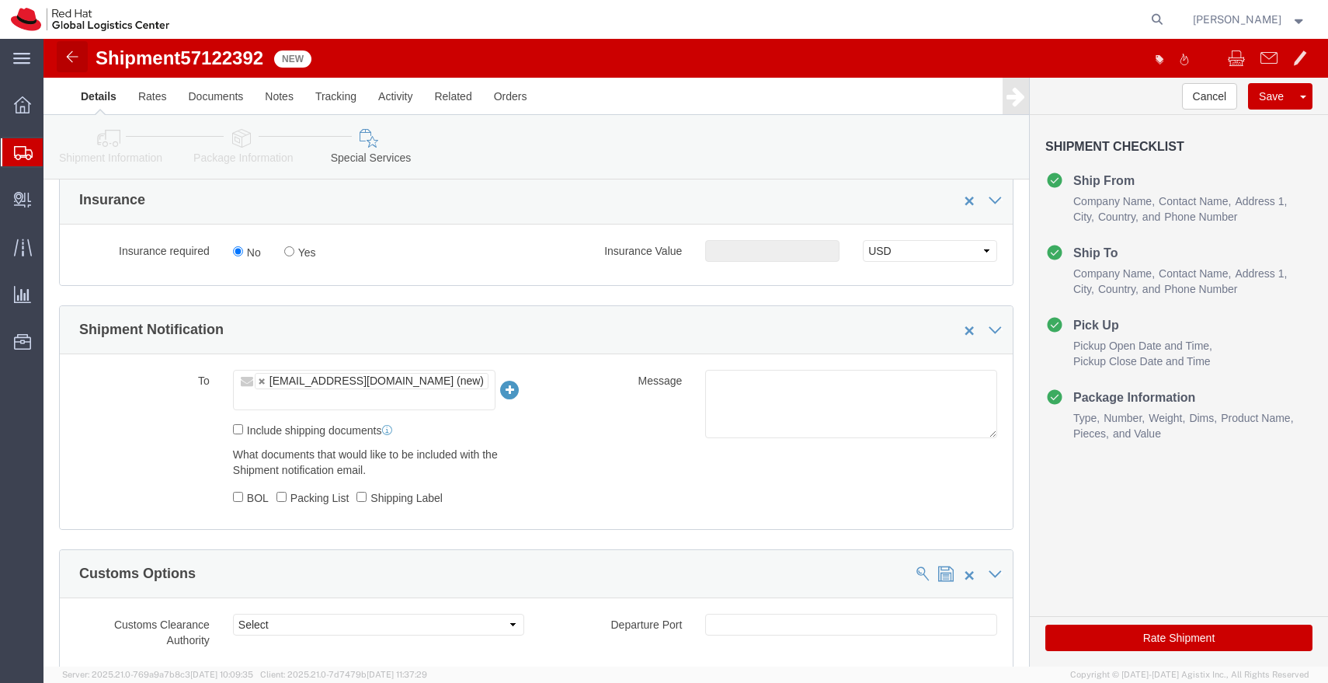
click img
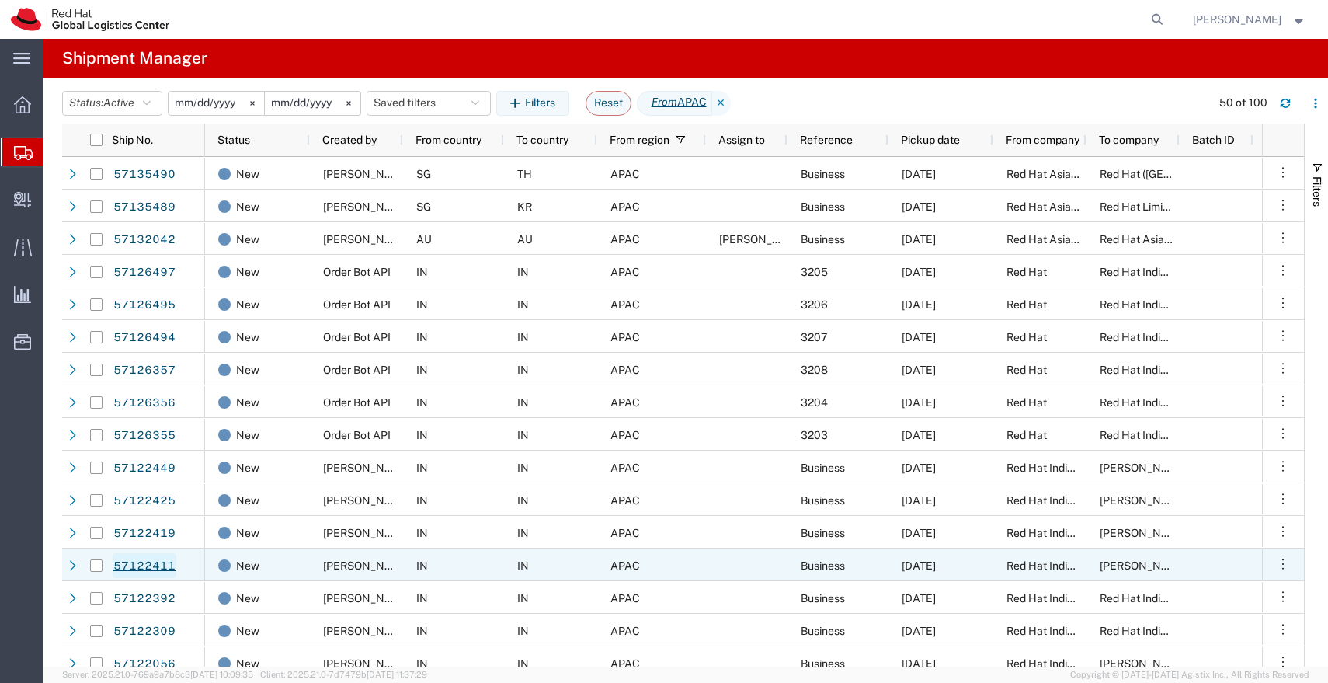
click at [161, 564] on link "57122411" at bounding box center [145, 565] width 64 height 25
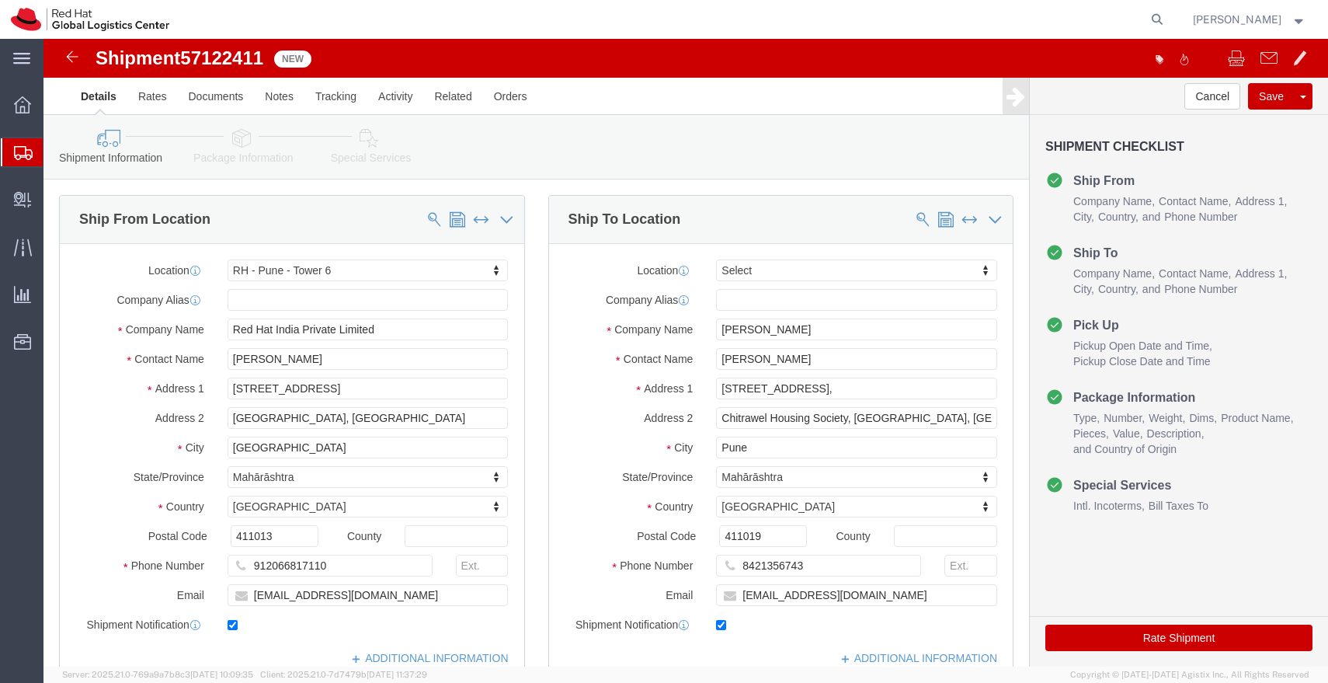
select select "38432"
select select
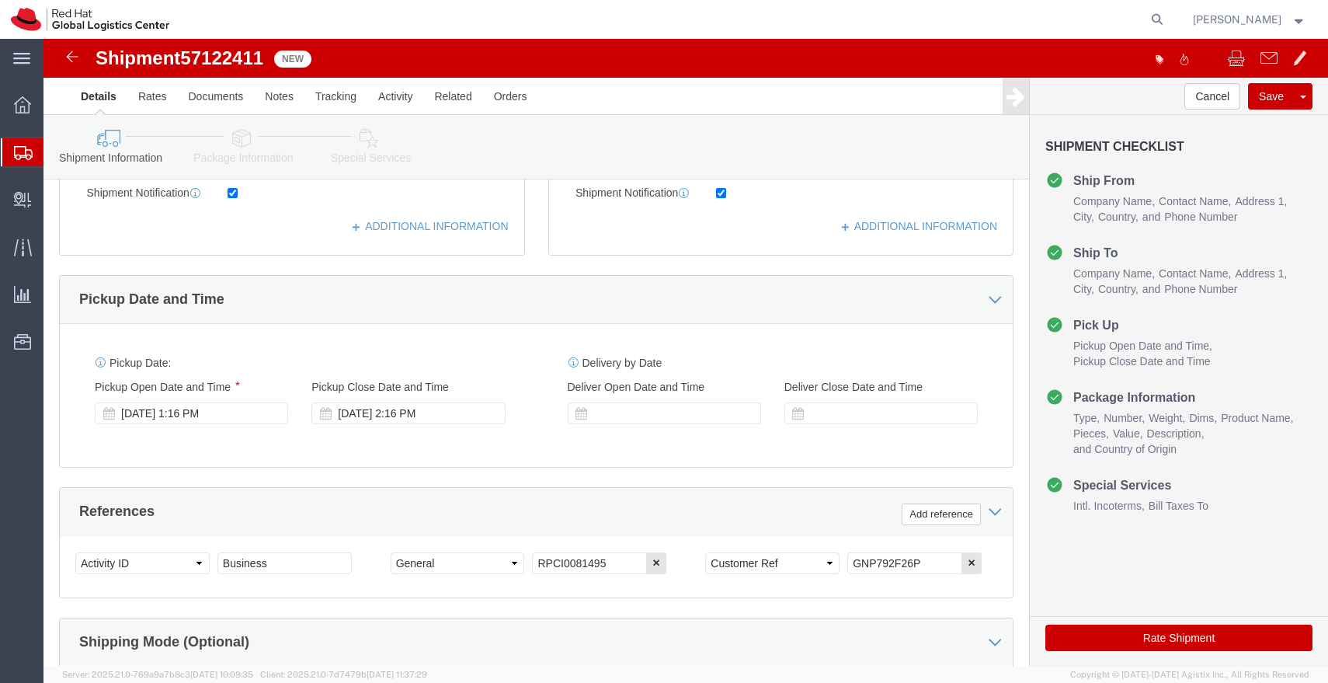
scroll to position [429, 0]
click input "GNP792F26P"
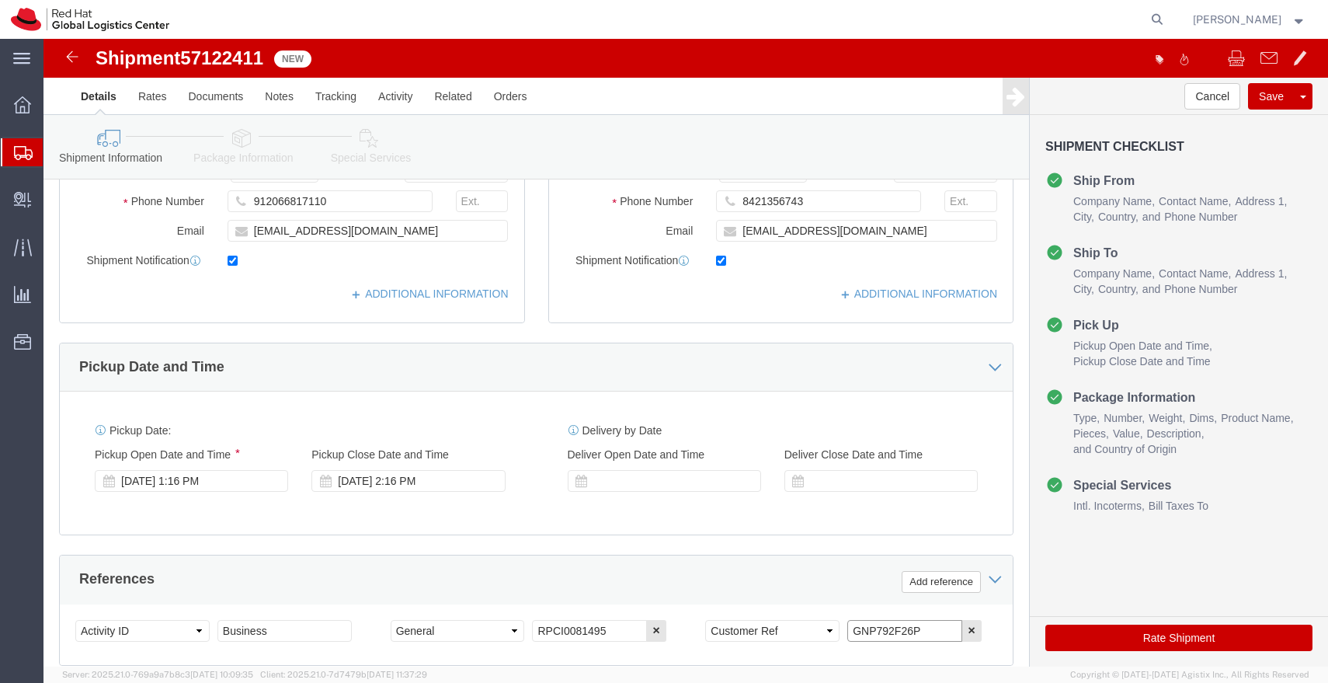
scroll to position [0, 0]
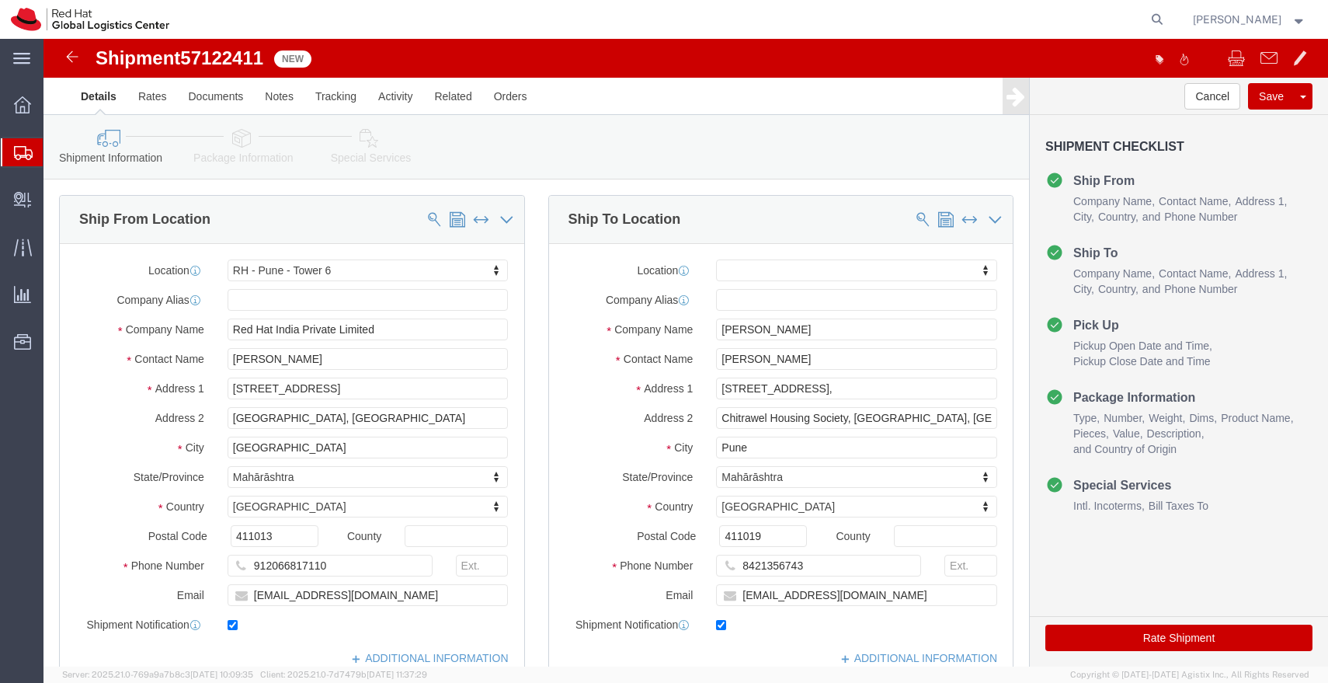
click icon
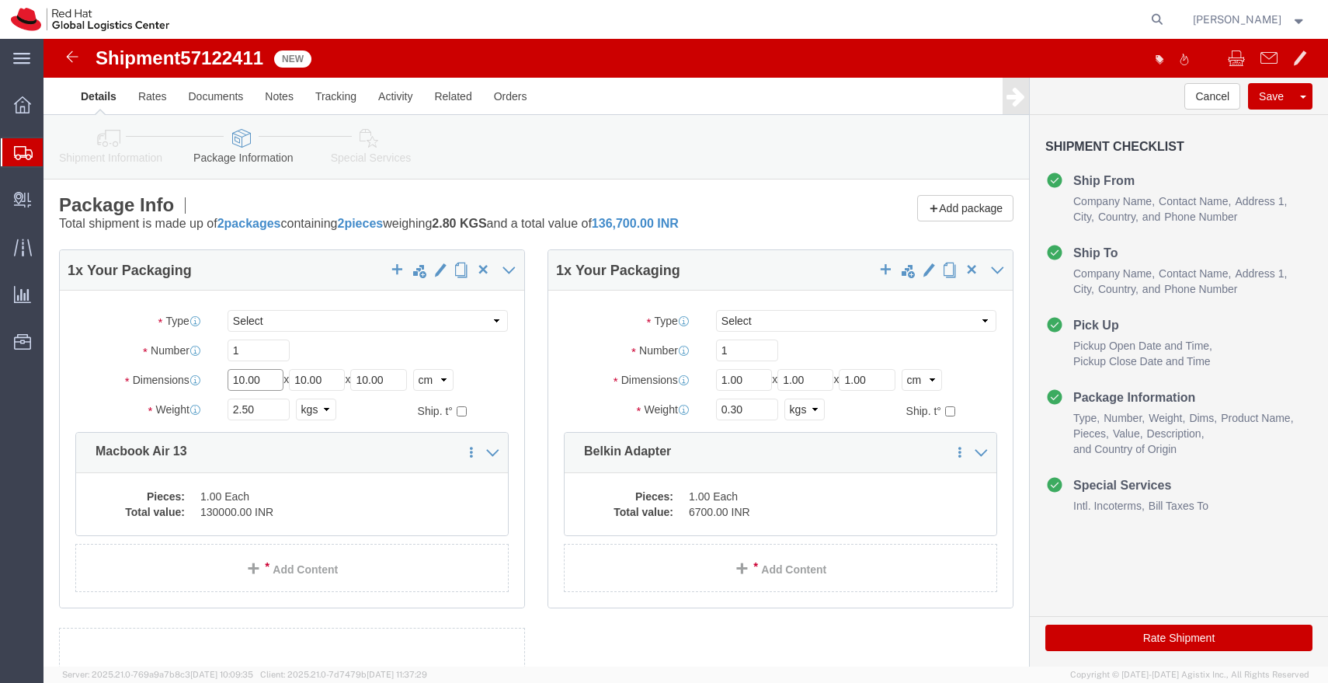
click input "10.00"
type input "45"
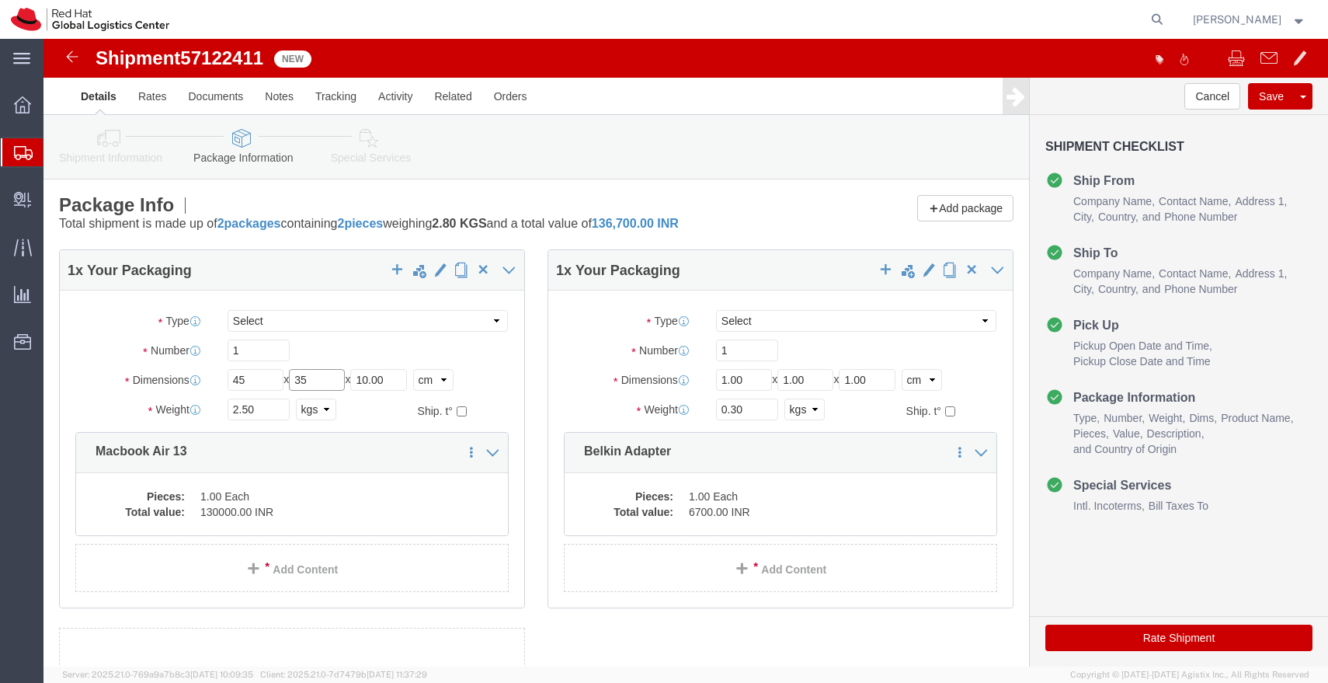
type input "35"
type input "15"
click input "2.50"
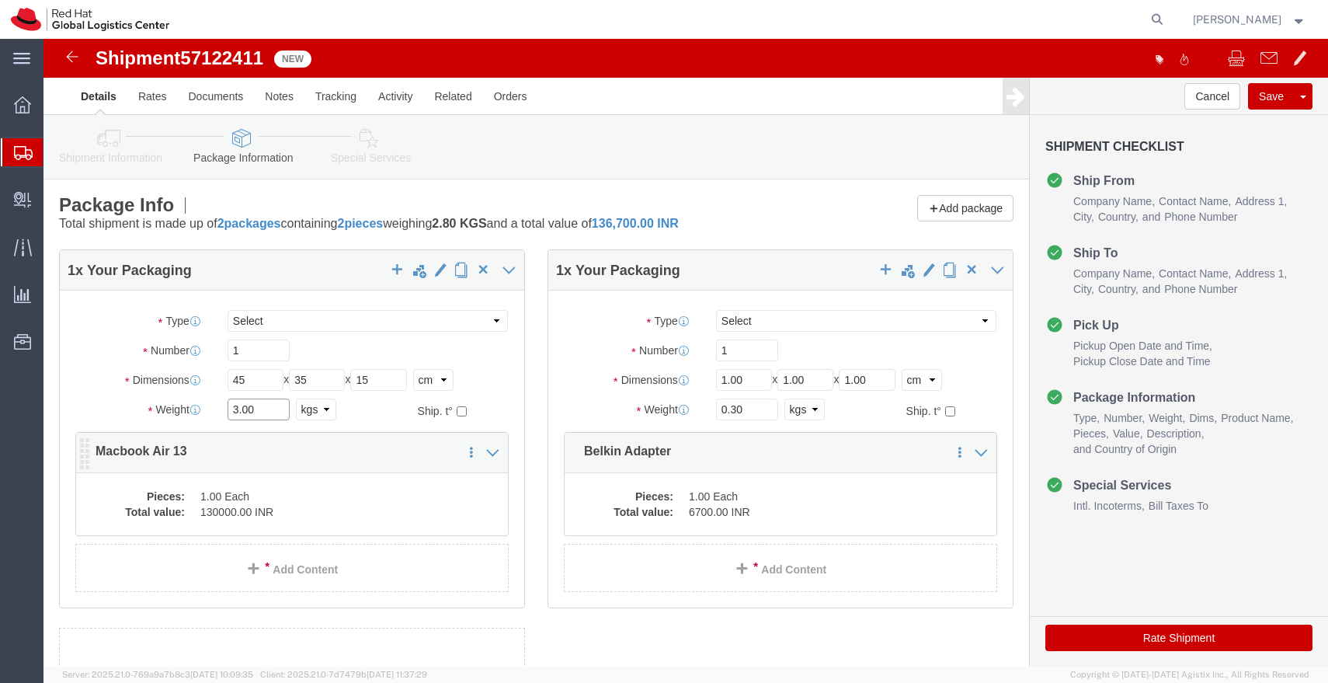
type input "3.00"
click dd "130000.00 INR"
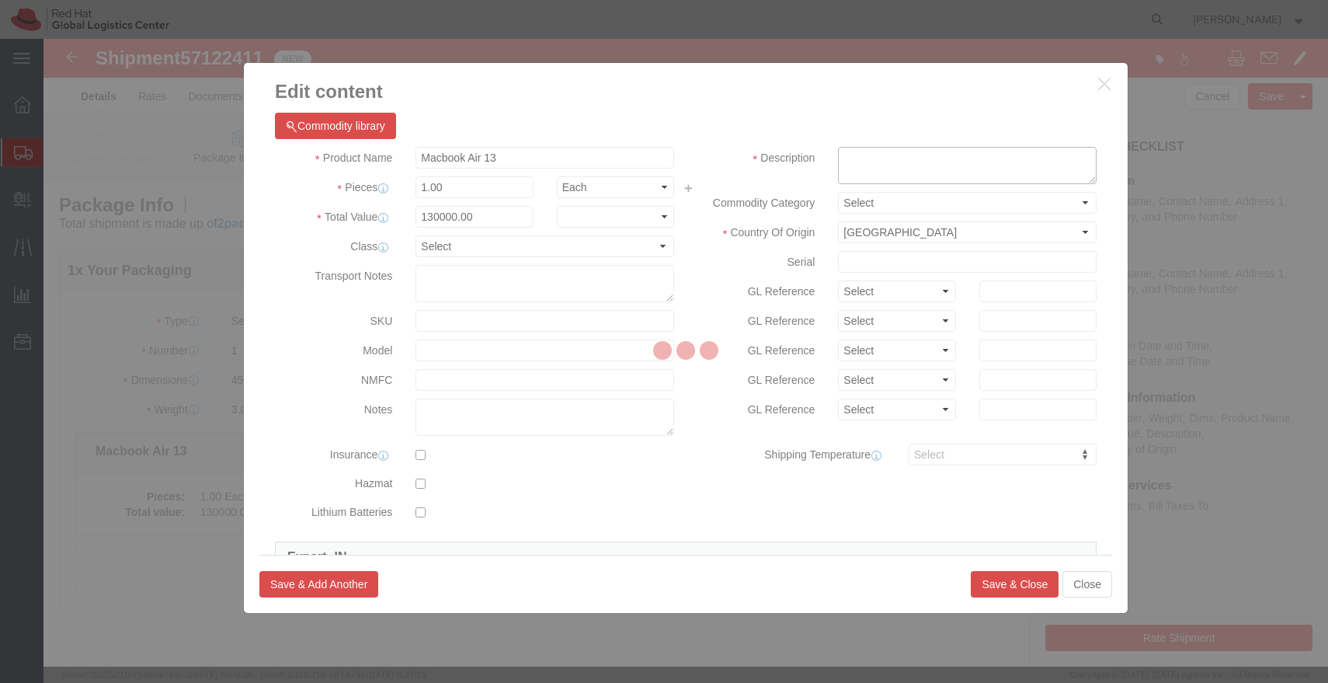
click textarea
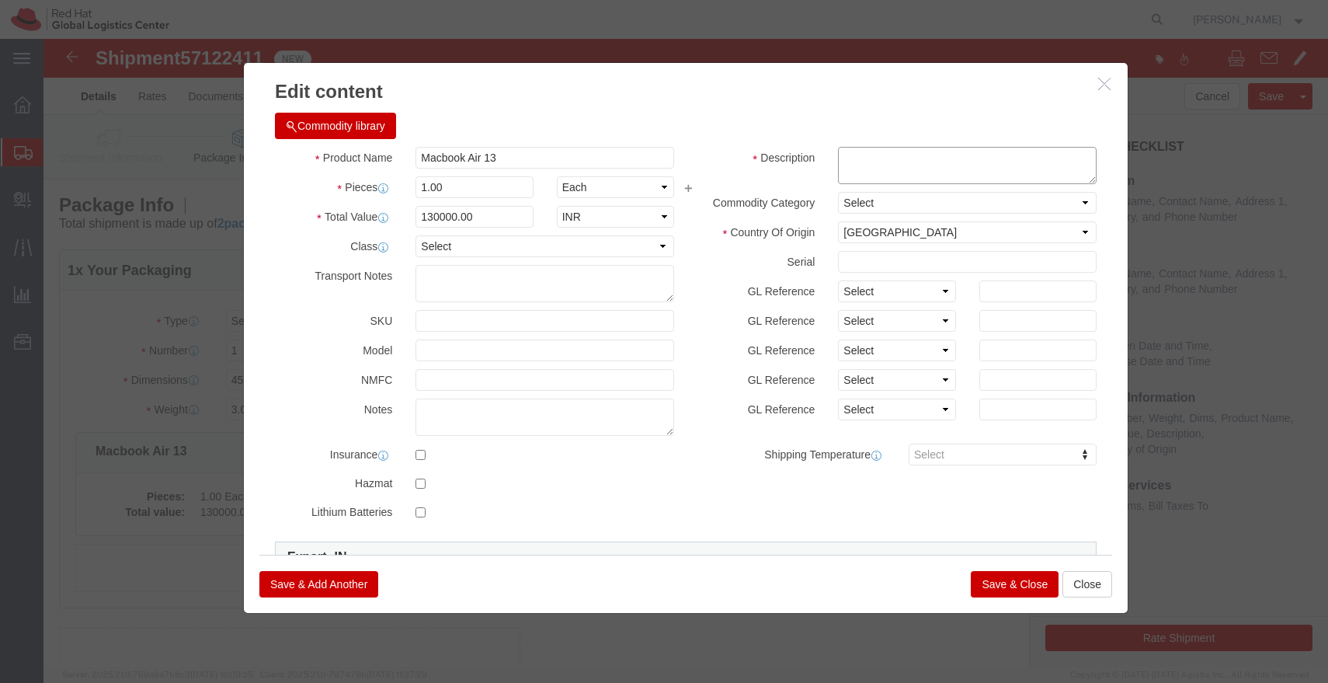
paste textarea "GNP792F26P"
type textarea "GNP792F26P"
click input "130000.00"
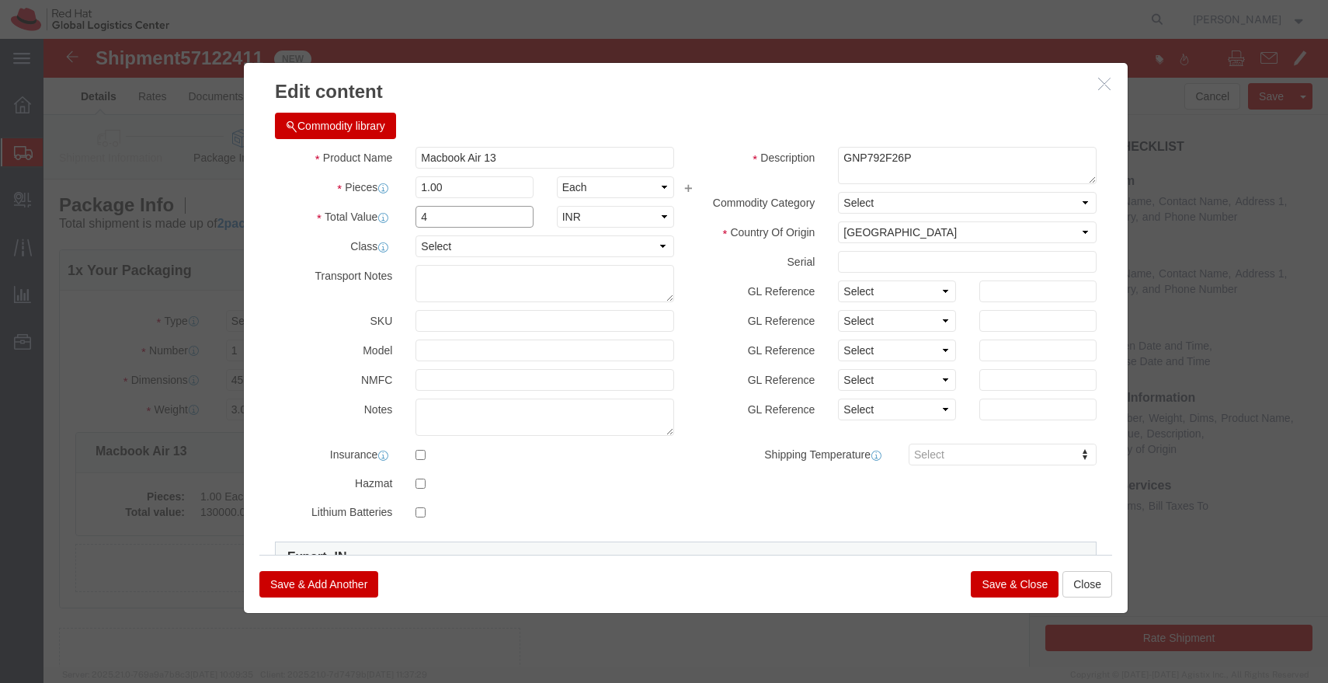
type input "43000"
click button "Save & Close"
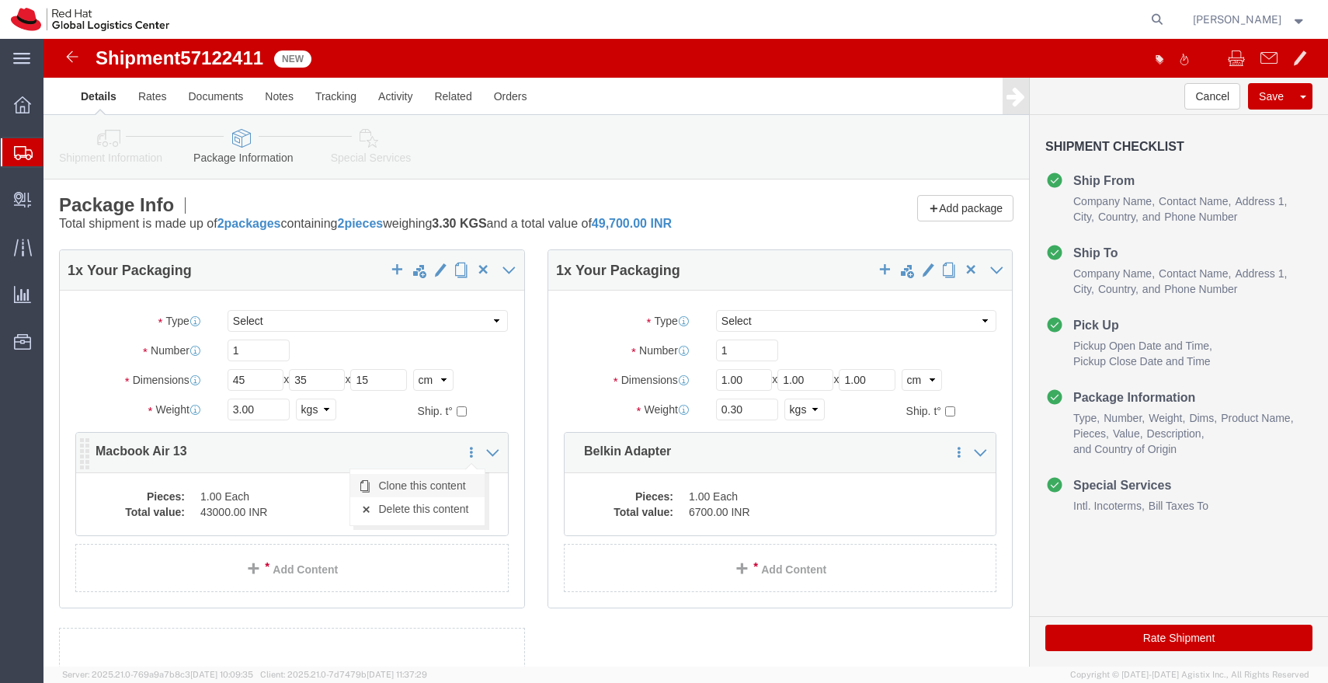
click link "Clone this content"
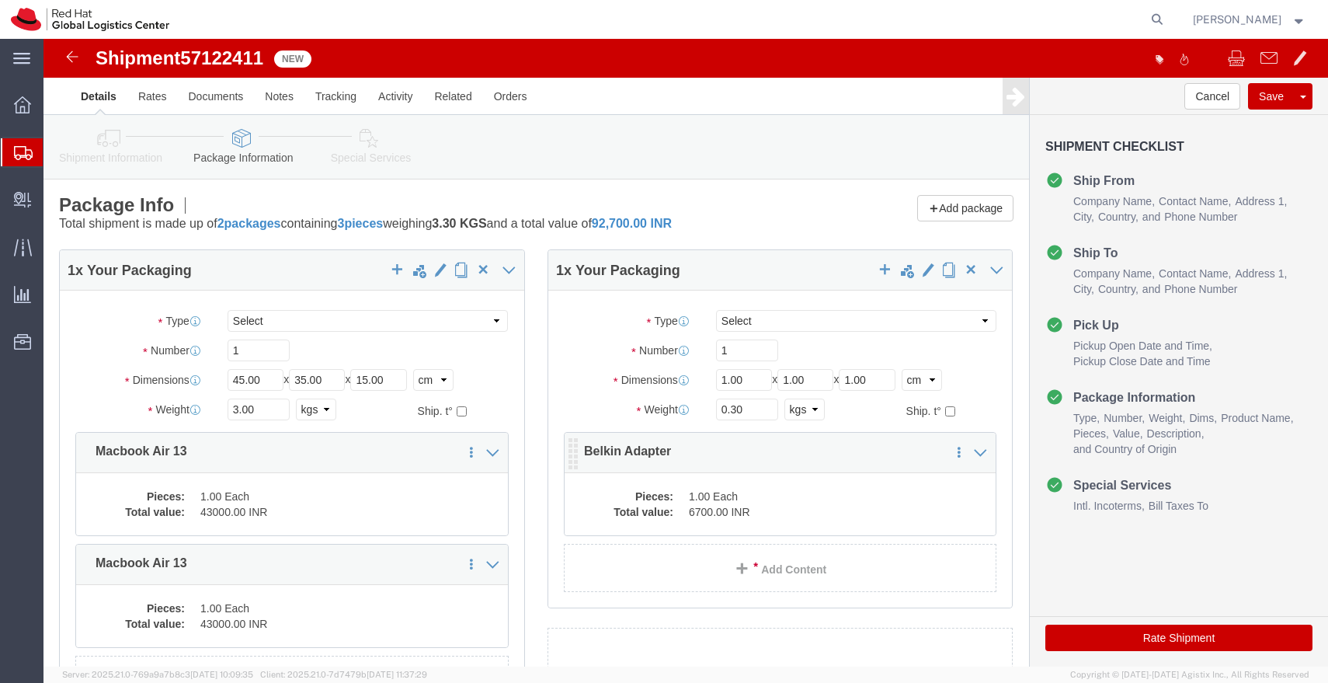
click dd "1.00 Each"
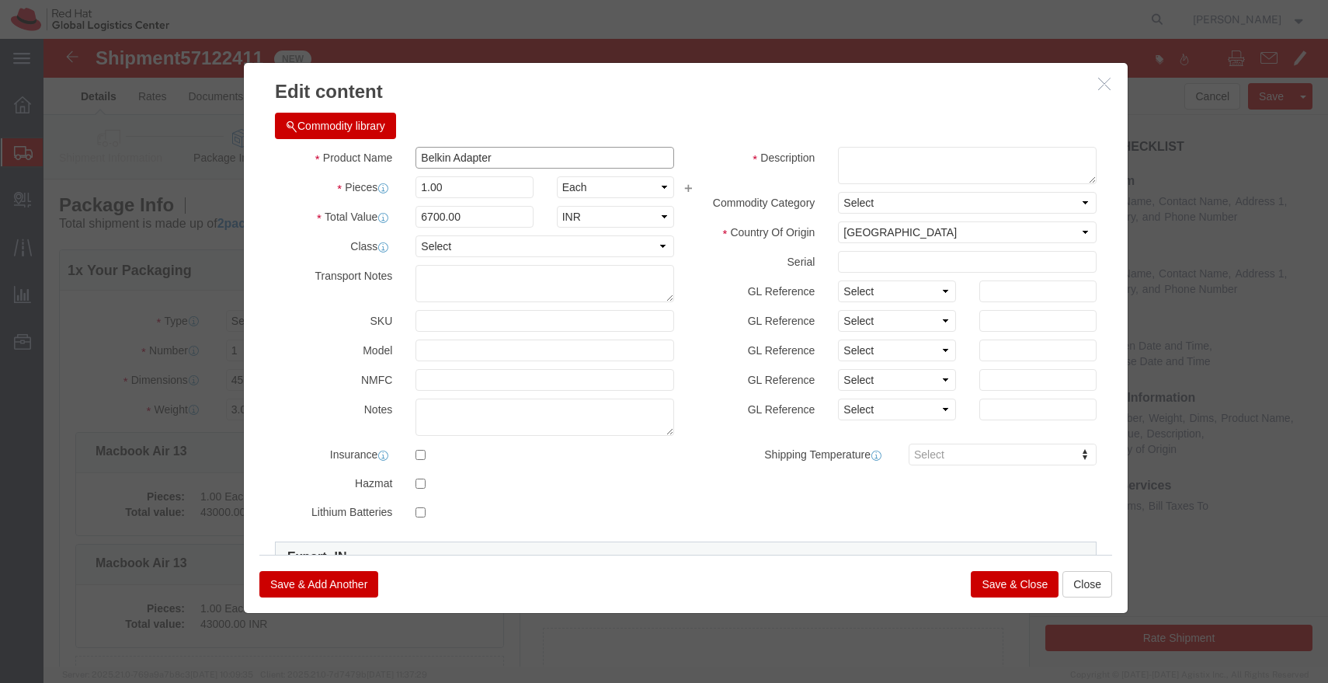
drag, startPoint x: 458, startPoint y: 122, endPoint x: 343, endPoint y: 121, distance: 114.9
click div "Product Name Belkin Adapter"
click button "Close"
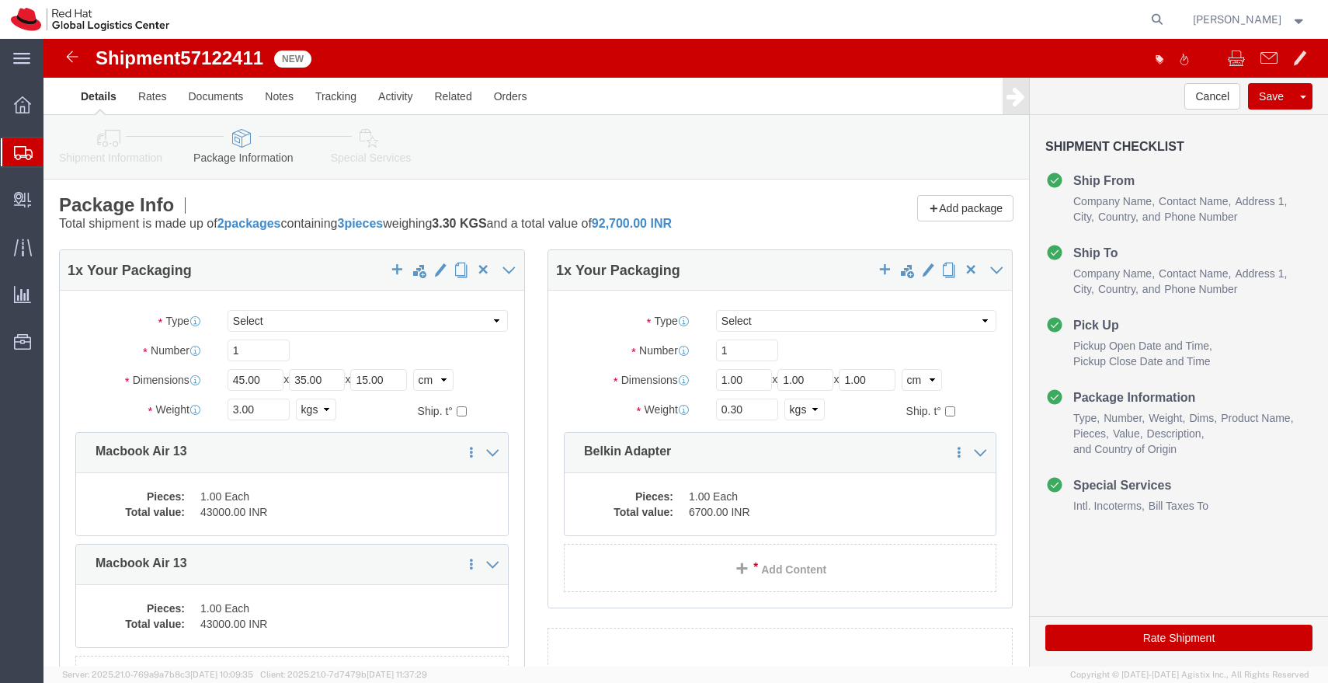
scroll to position [172, 0]
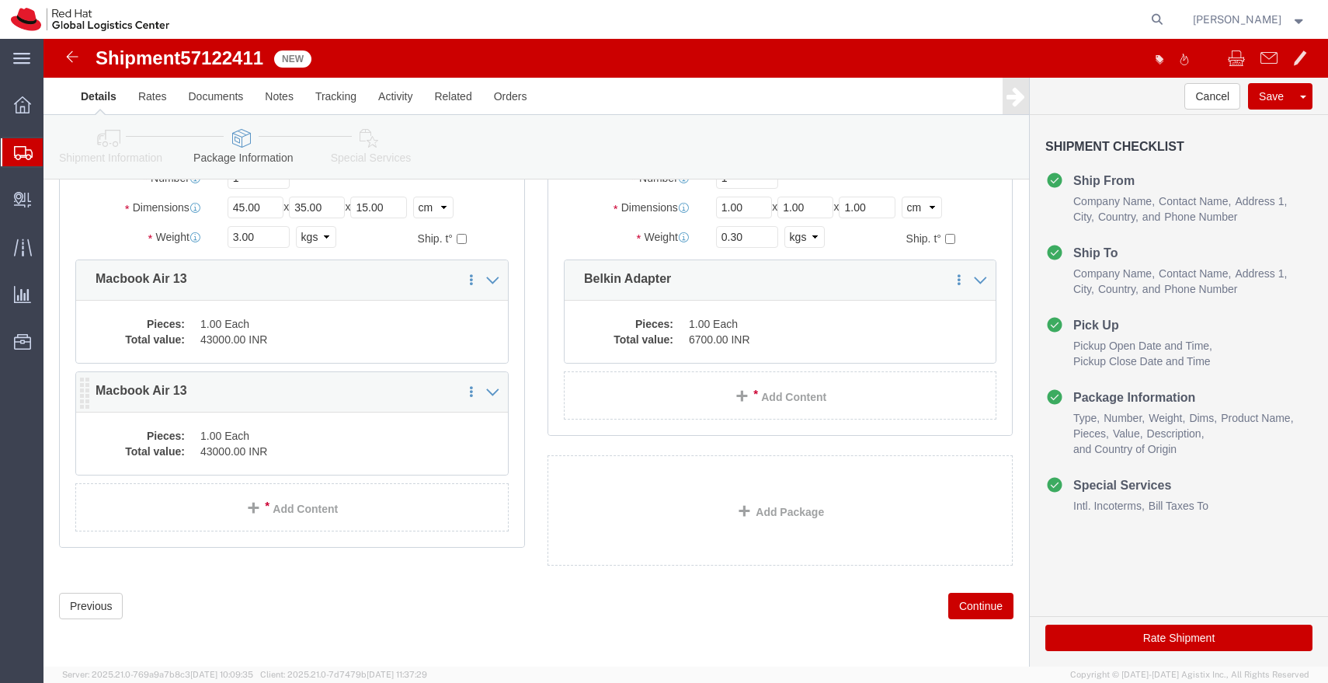
click dd "1.00 Each"
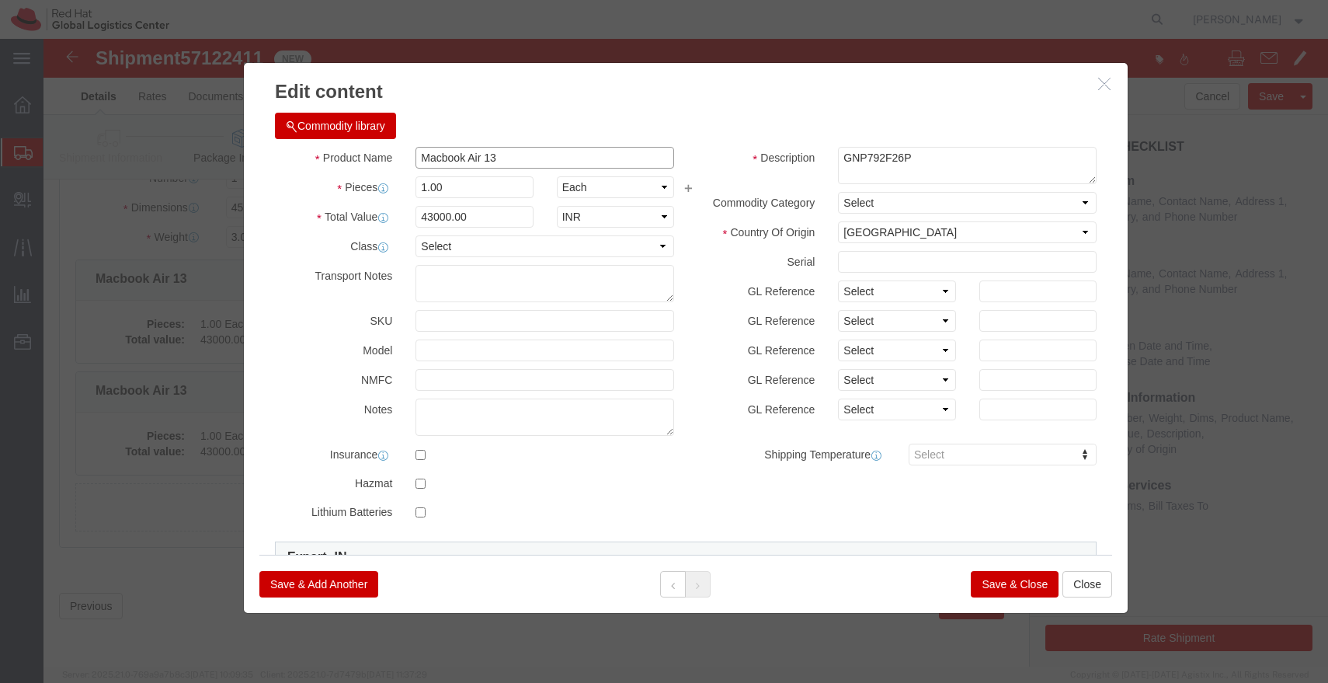
click input "Macbook Air 13"
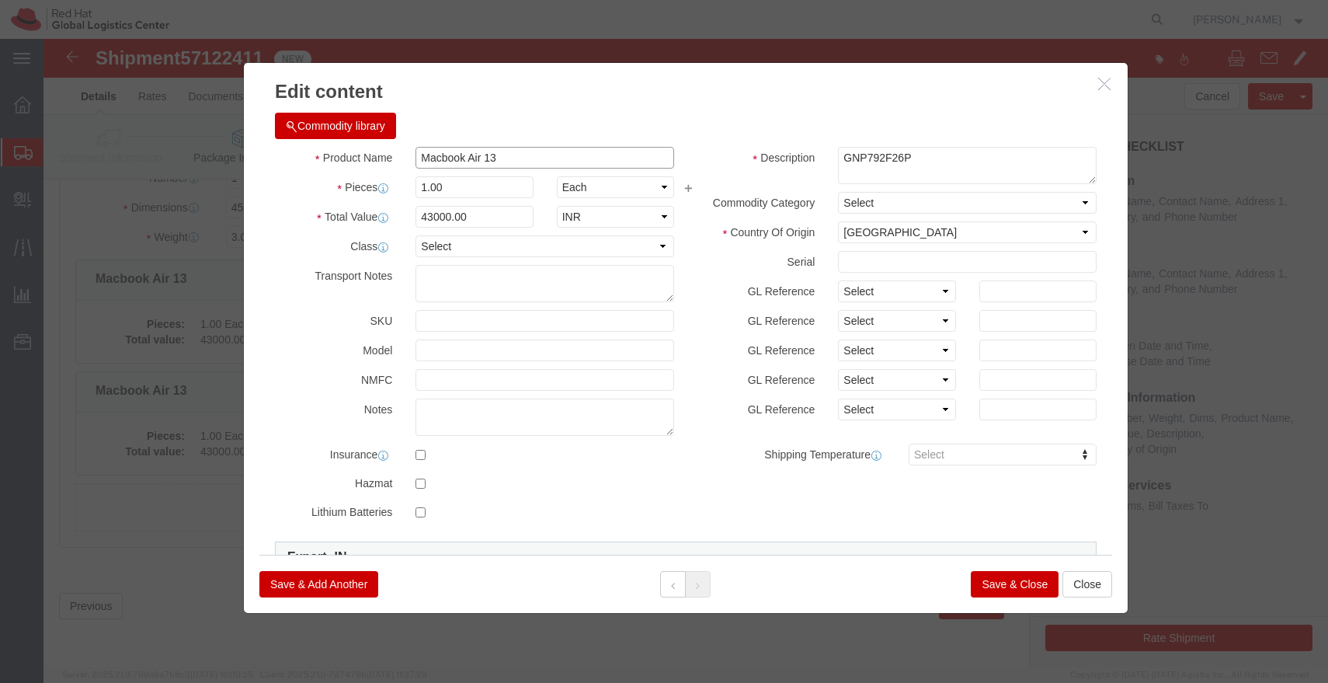
paste input "Belkin Adapter"
type input "Belkin Adapter"
click div "Product Name Belkin Adapter Pieces 1.00 Select Bag Barrels 100Board Feet Bottle…"
click input "43000.00"
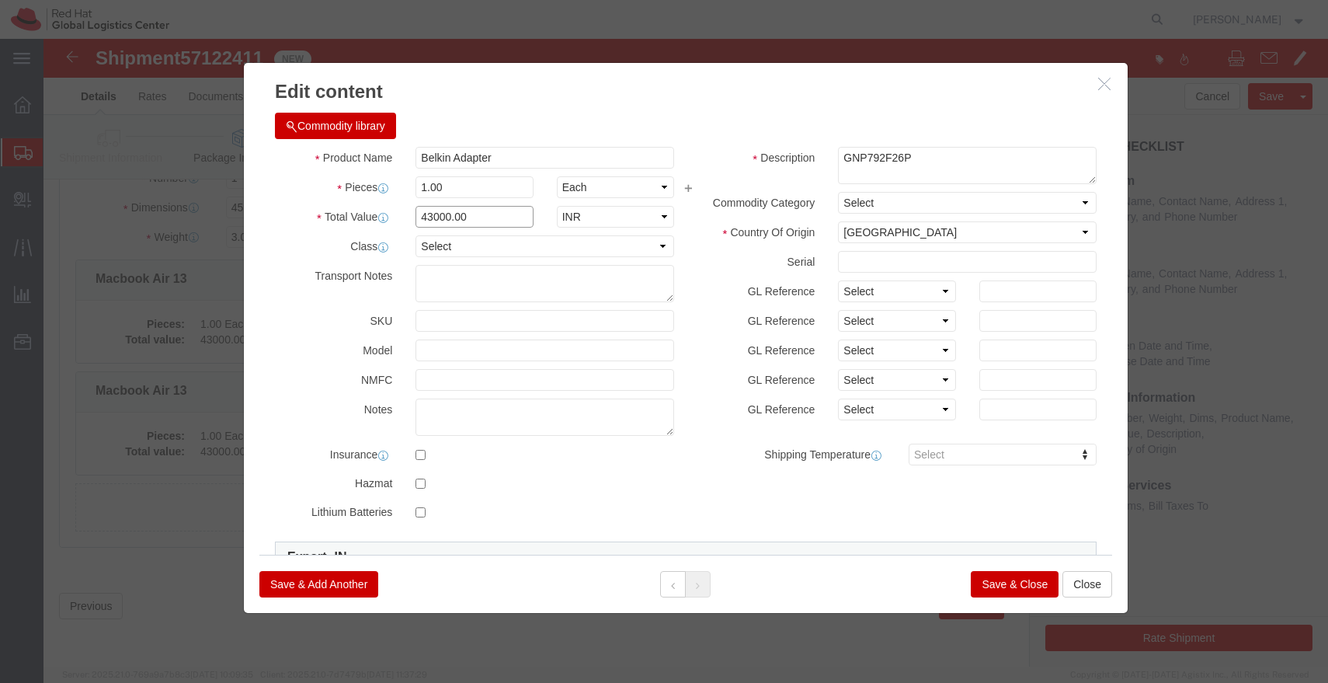
click input "43000.00"
type input "6700.00"
click button "Save & Close"
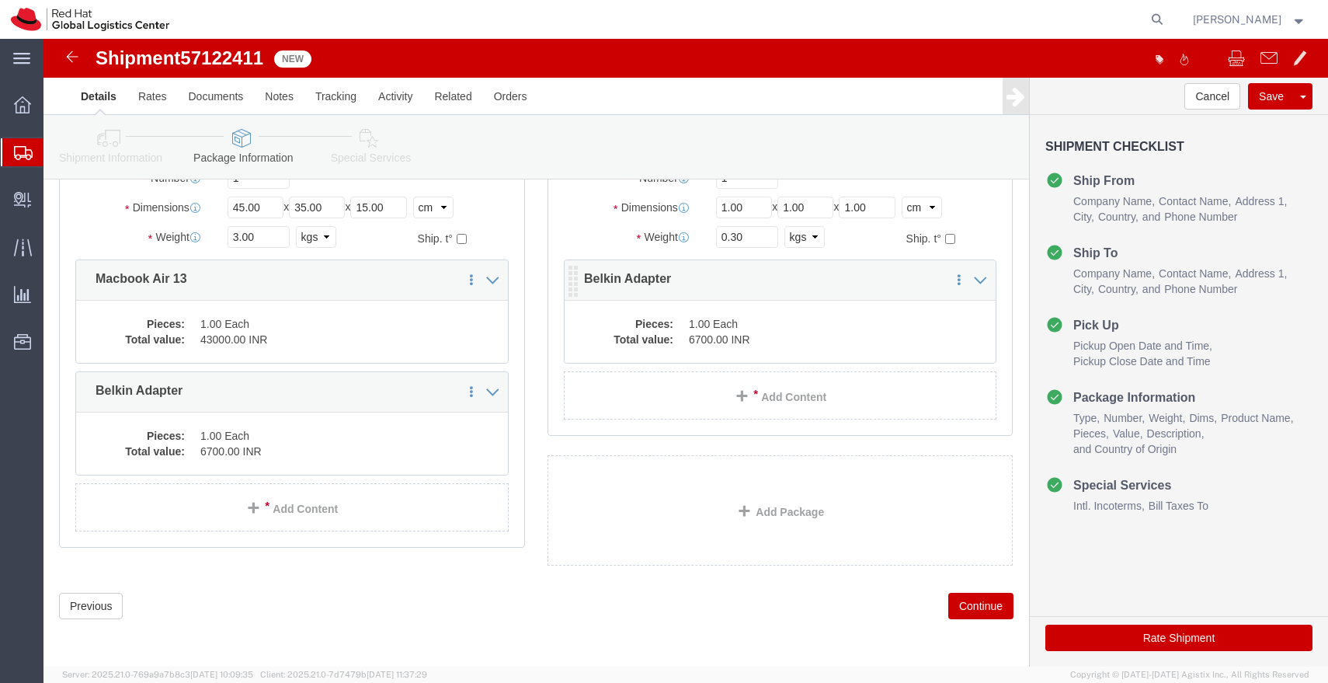
scroll to position [0, 0]
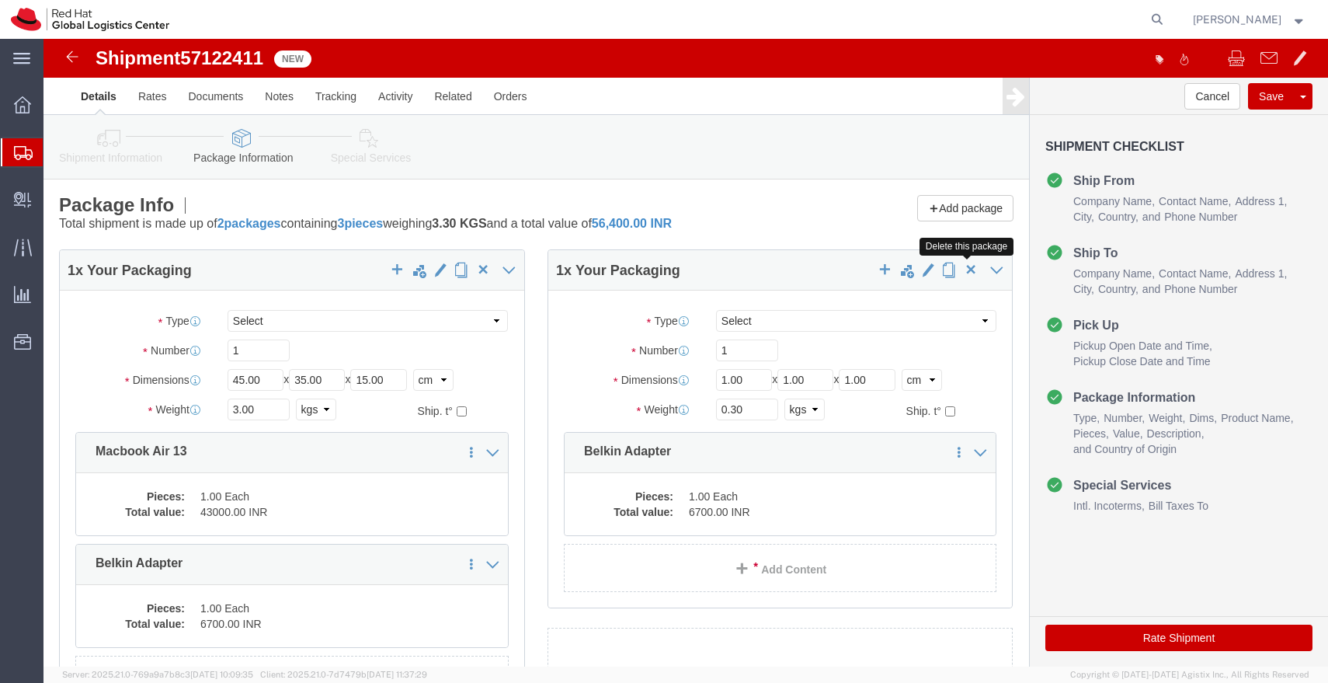
click span "button"
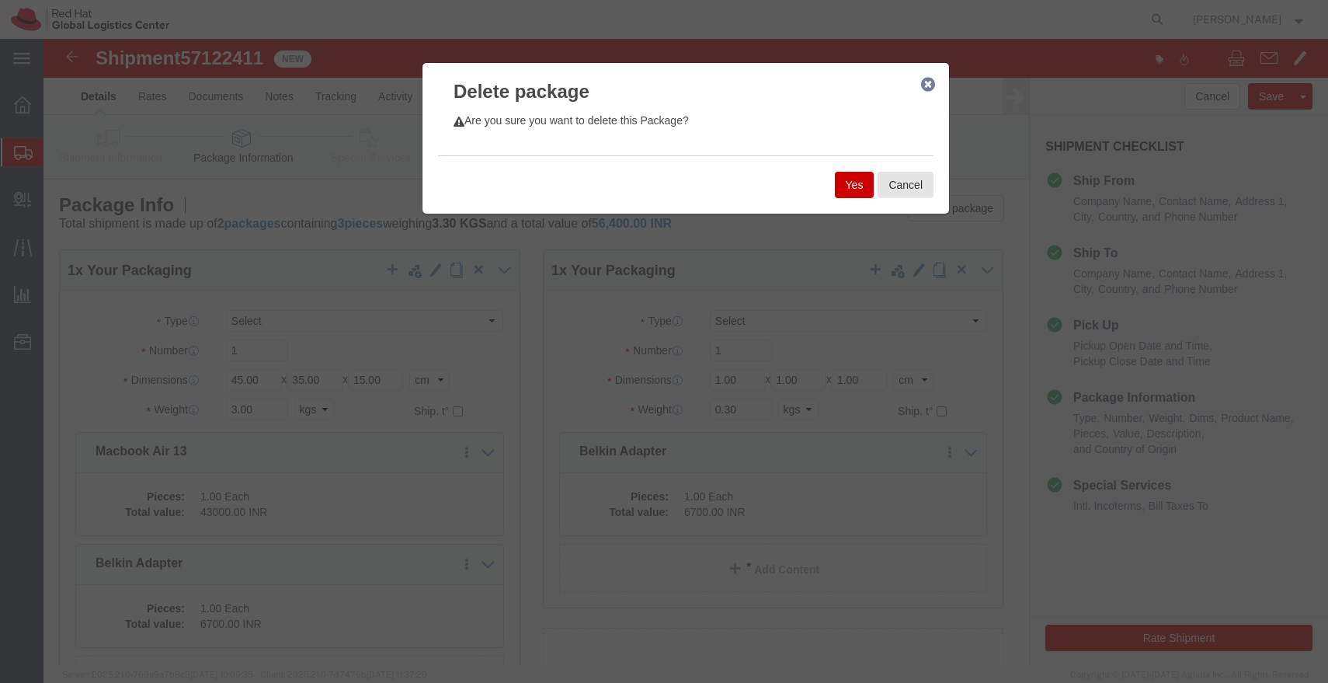
click div "Yes Cancel"
click button "Yes"
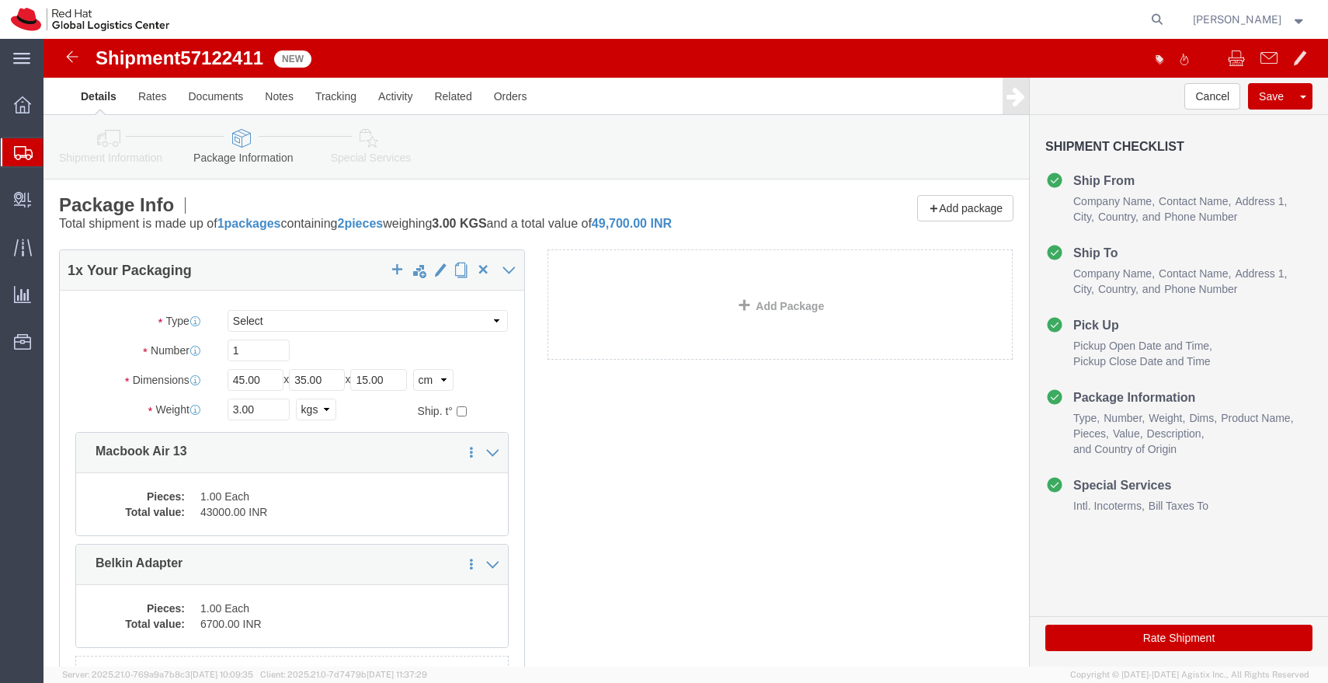
click link "Special Services"
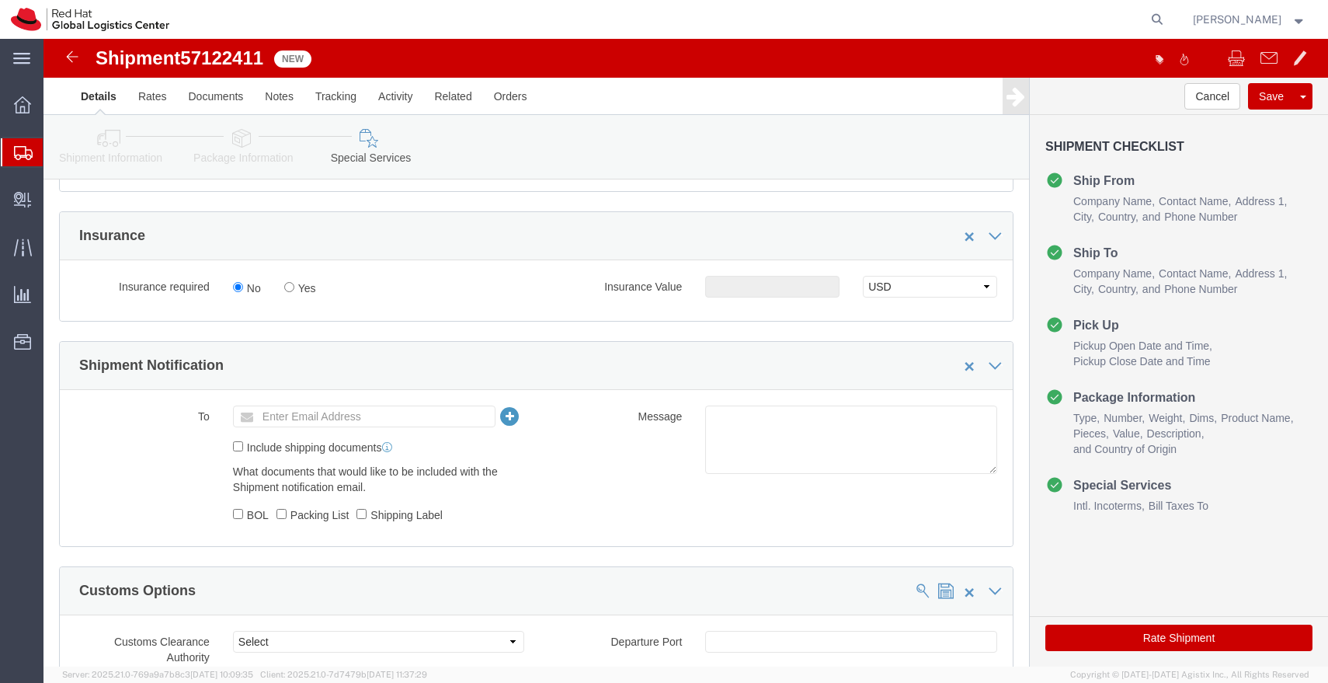
scroll to position [405, 0]
click ul "Enter Email Address"
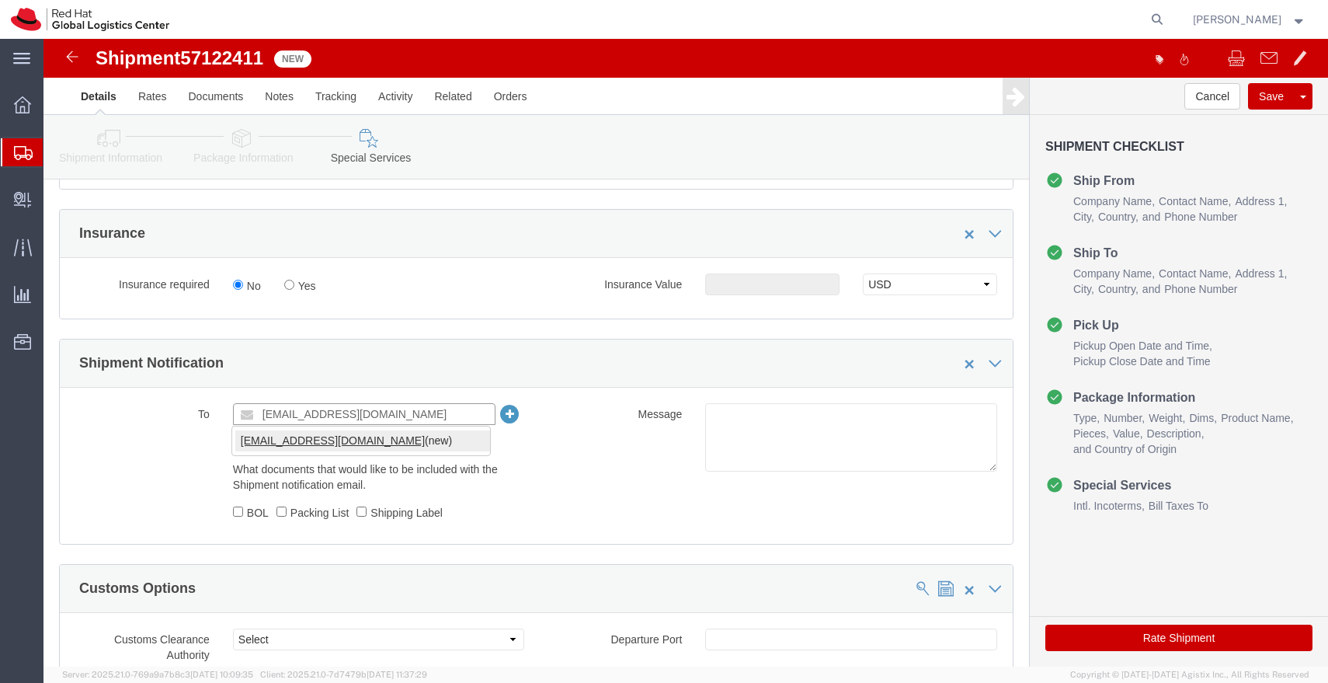
type input "[EMAIL_ADDRESS][DOMAIN_NAME]"
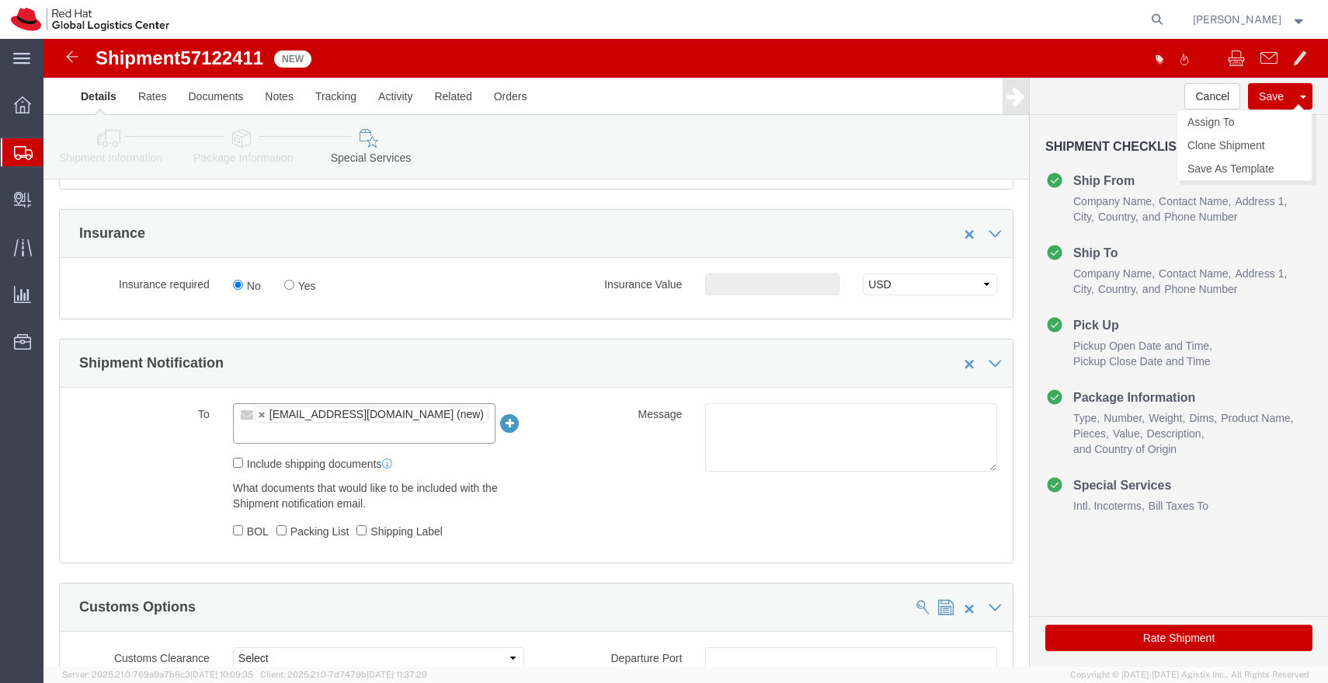
click button "Save"
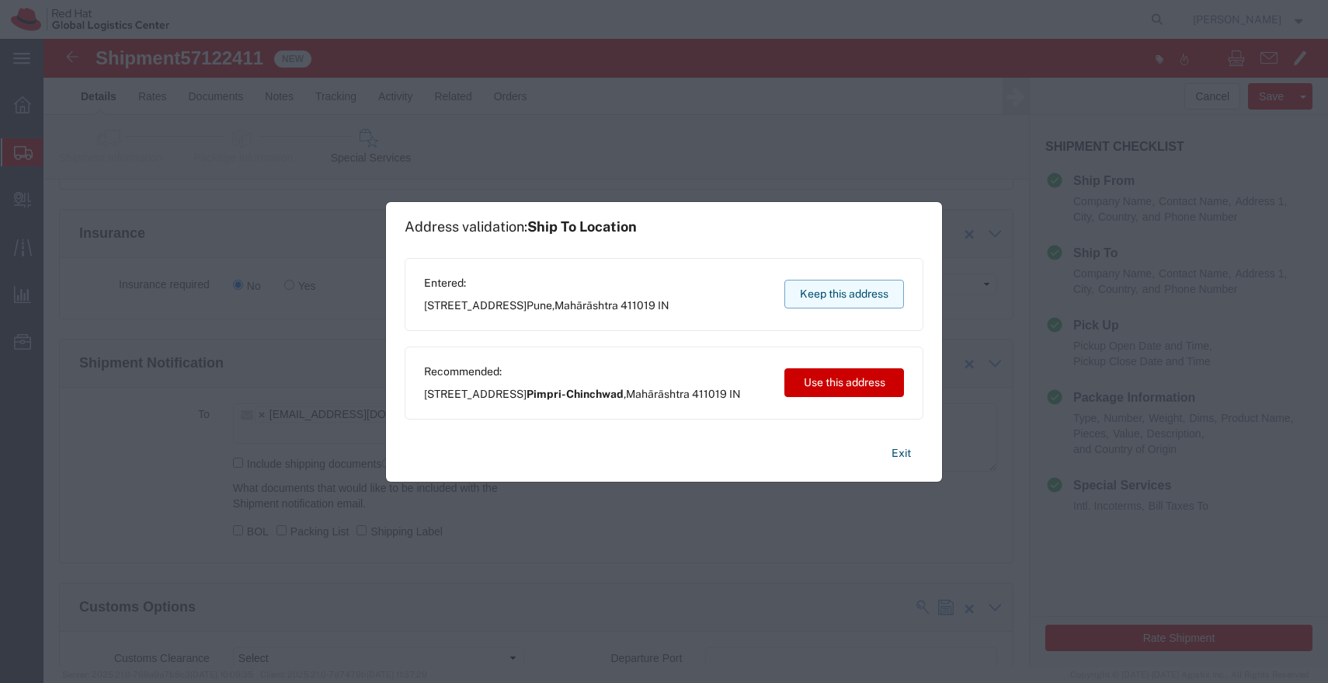
click at [808, 293] on button "Keep this address" at bounding box center [844, 294] width 120 height 29
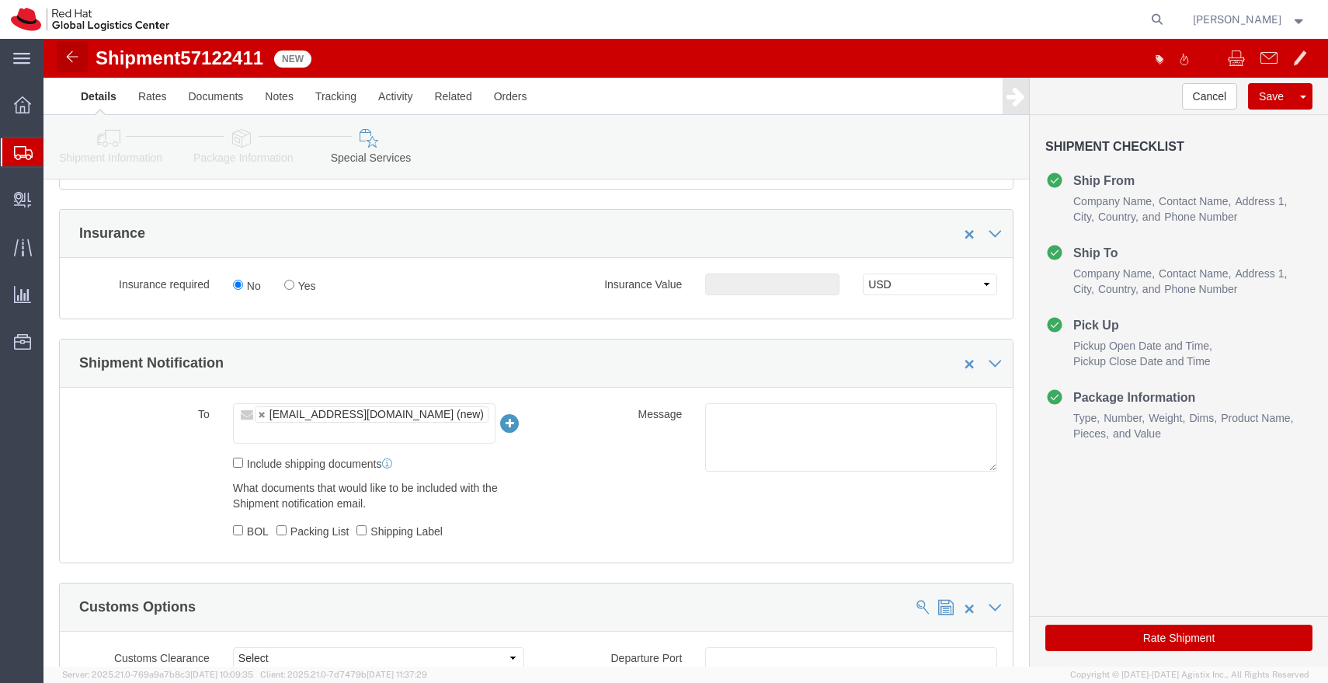
click img
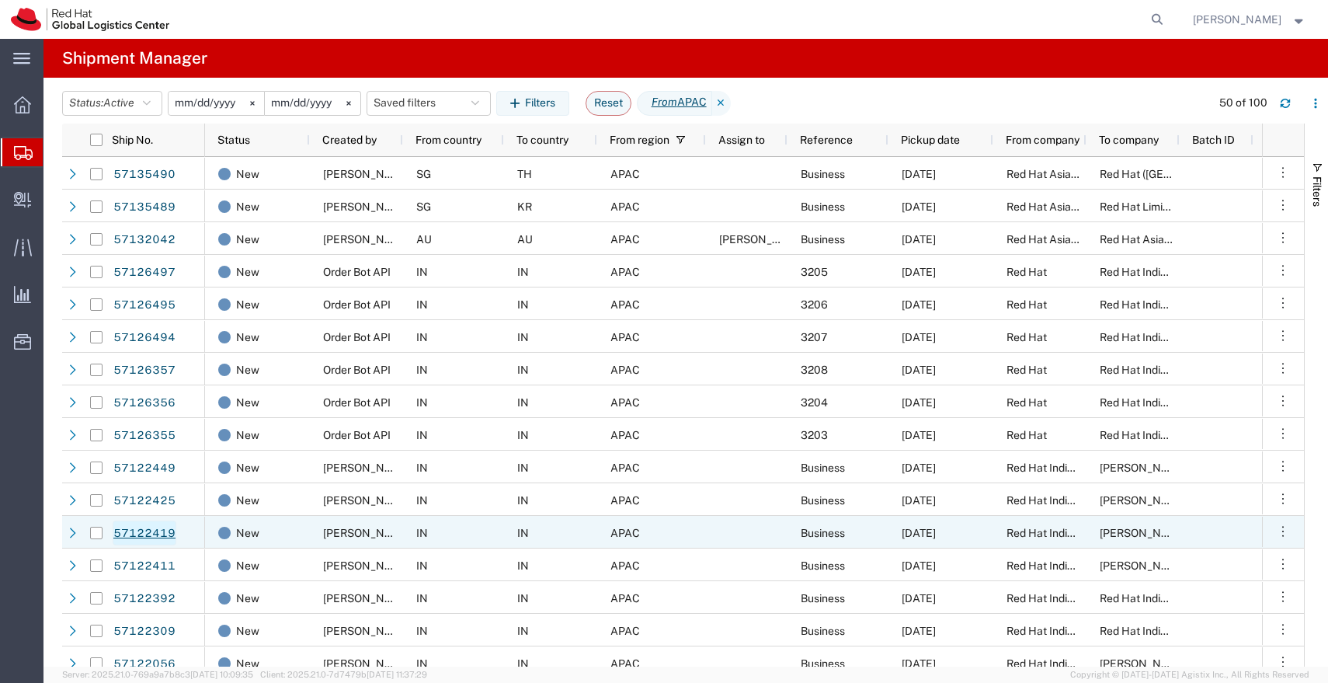
click at [158, 532] on link "57122419" at bounding box center [145, 532] width 64 height 25
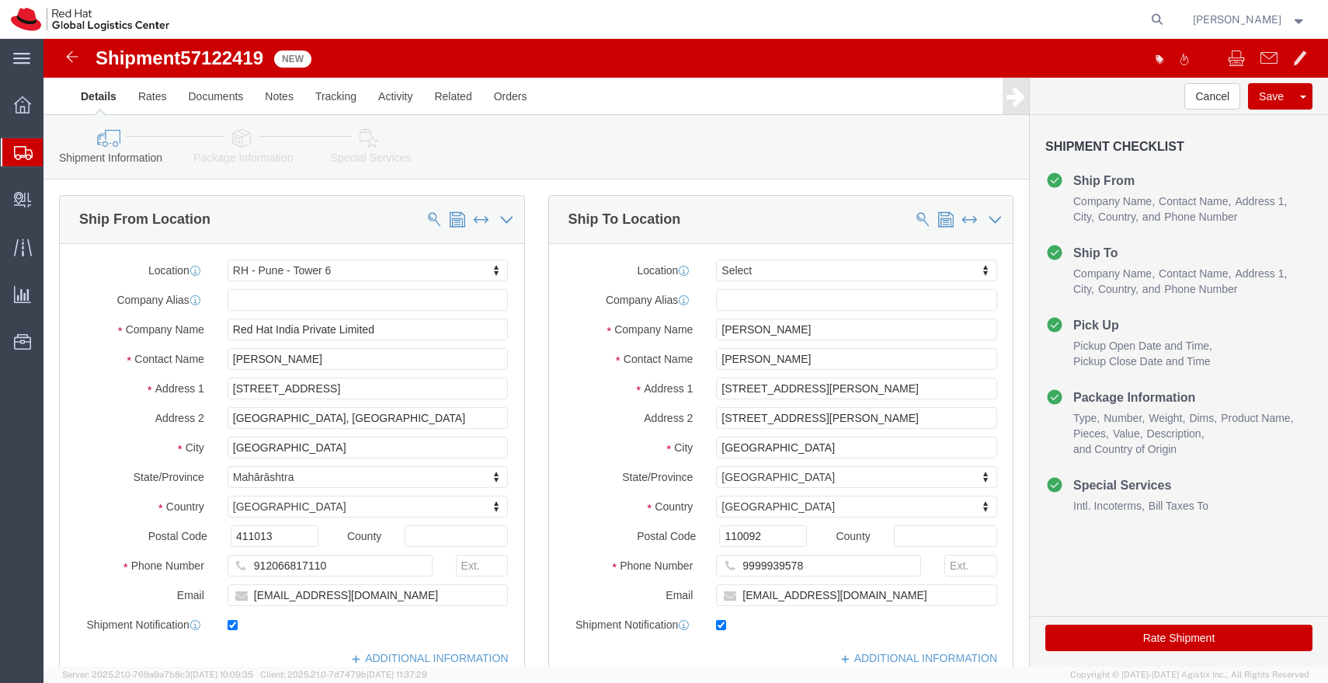
select select "38432"
select select
drag, startPoint x: 765, startPoint y: 352, endPoint x: 836, endPoint y: 349, distance: 70.7
click input "K-15 Laxmi Nagar Delhi 110092"
drag, startPoint x: 700, startPoint y: 351, endPoint x: 796, endPoint y: 349, distance: 96.3
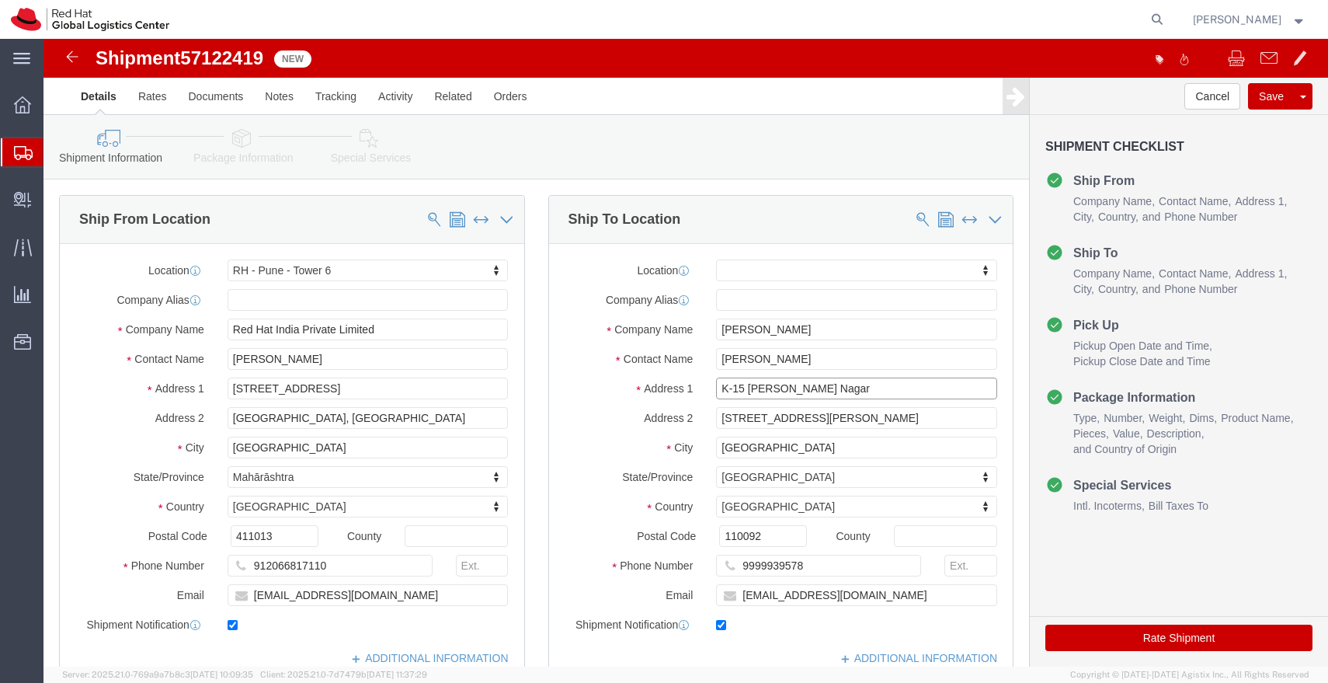
click input "K-15 Laxmi Nagar"
type input "K-15"
select select
paste input "Laxmi Nagar"
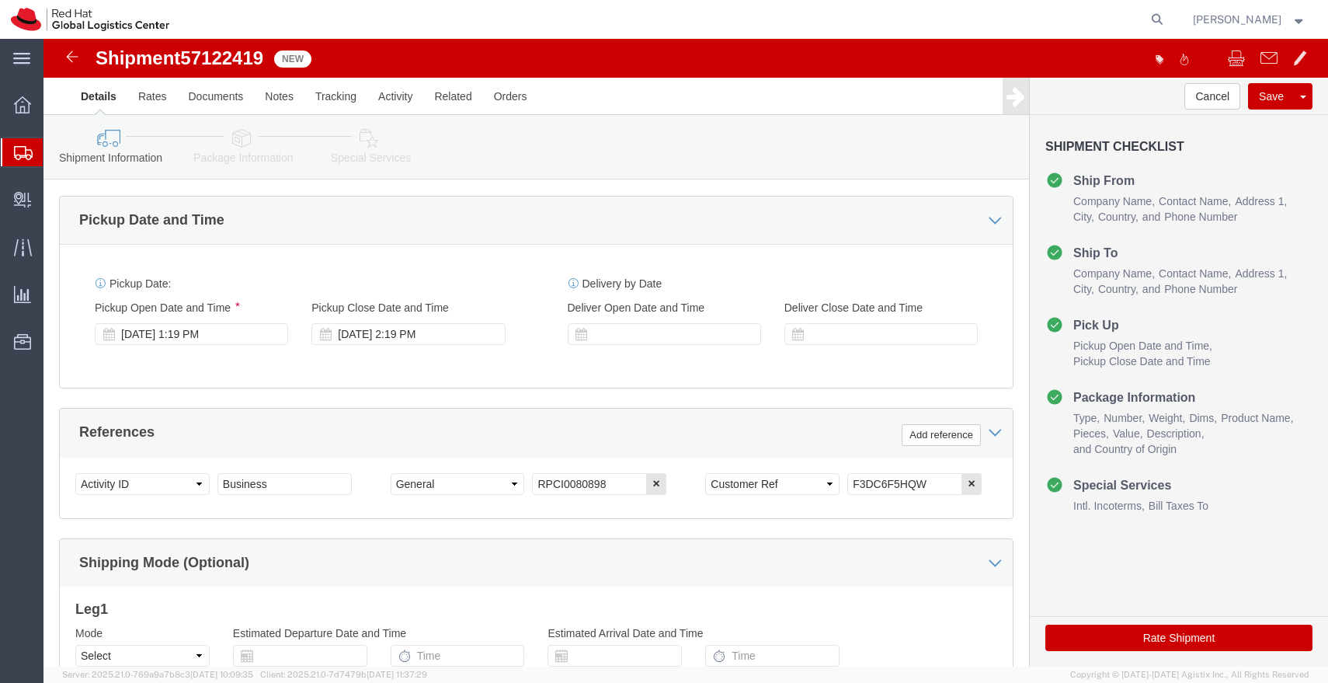
scroll to position [530, 0]
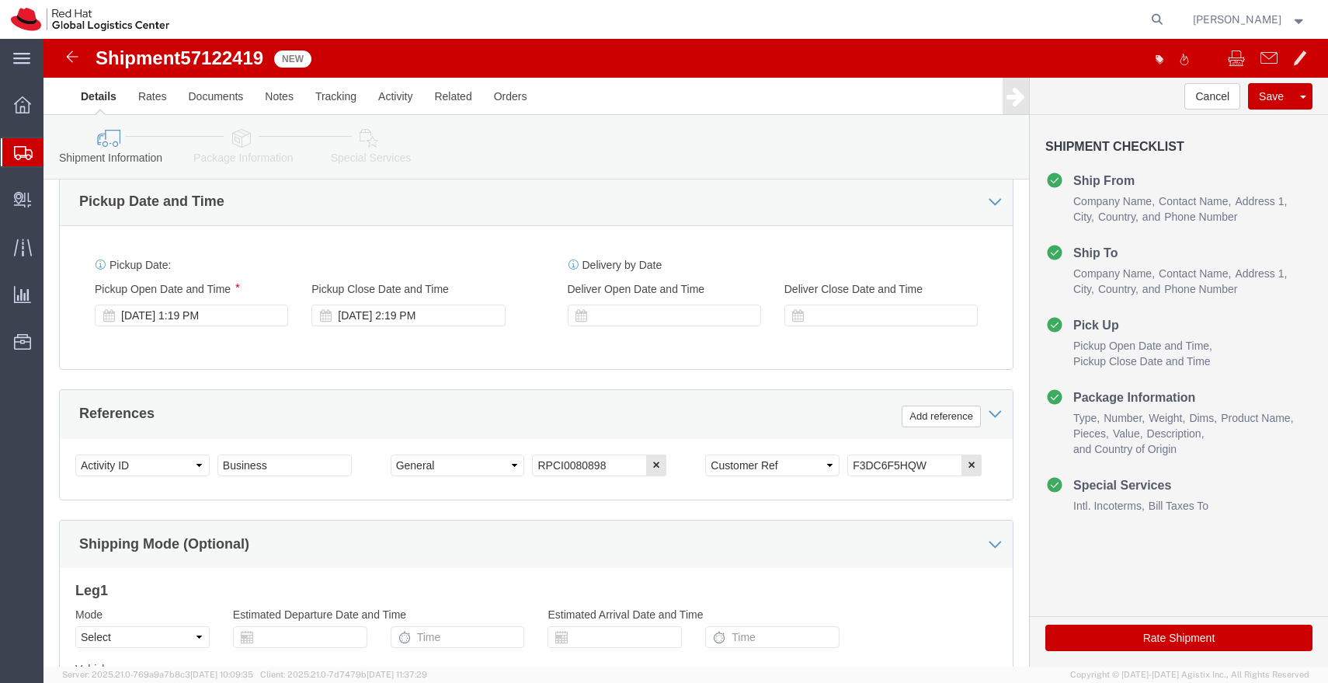
type input "Laxmi Nagar"
drag, startPoint x: 875, startPoint y: 429, endPoint x: 772, endPoint y: 429, distance: 103.3
click div "Select Account Type Activity ID Airline Appointment Number ASN Batch Request # …"
click link "Package Information"
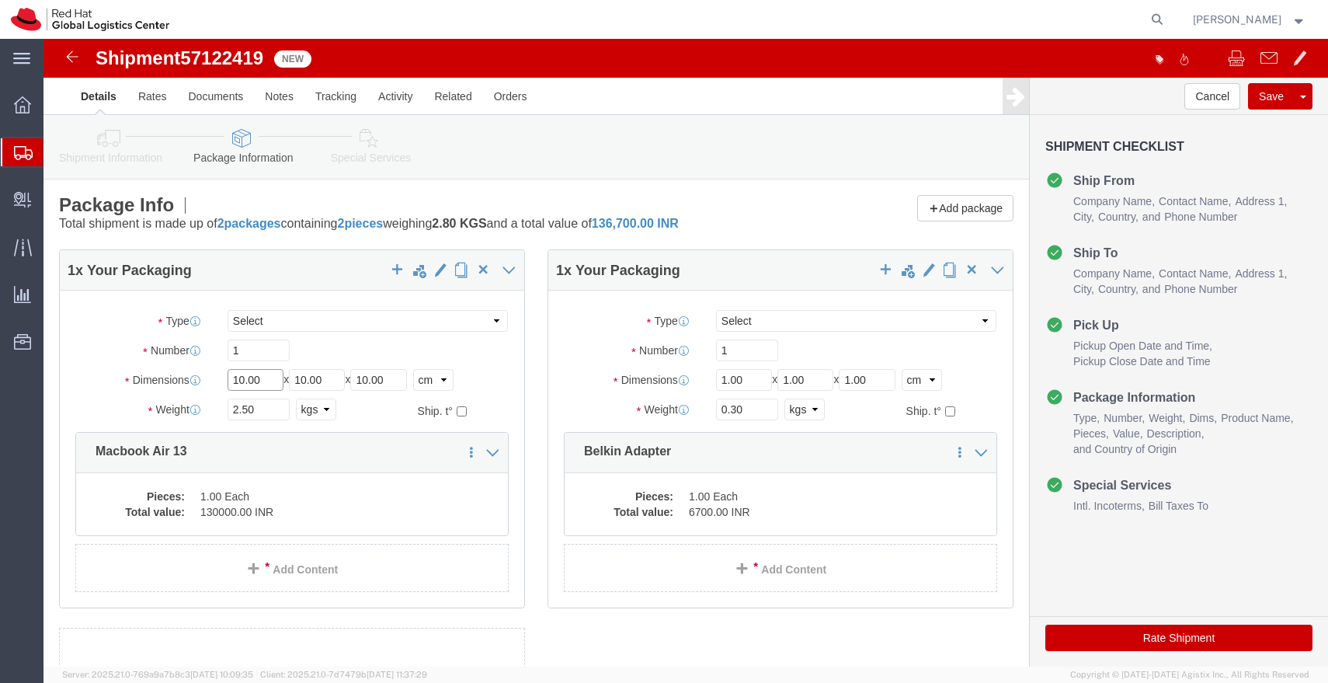
click input "10.00"
type input "45"
type input "35"
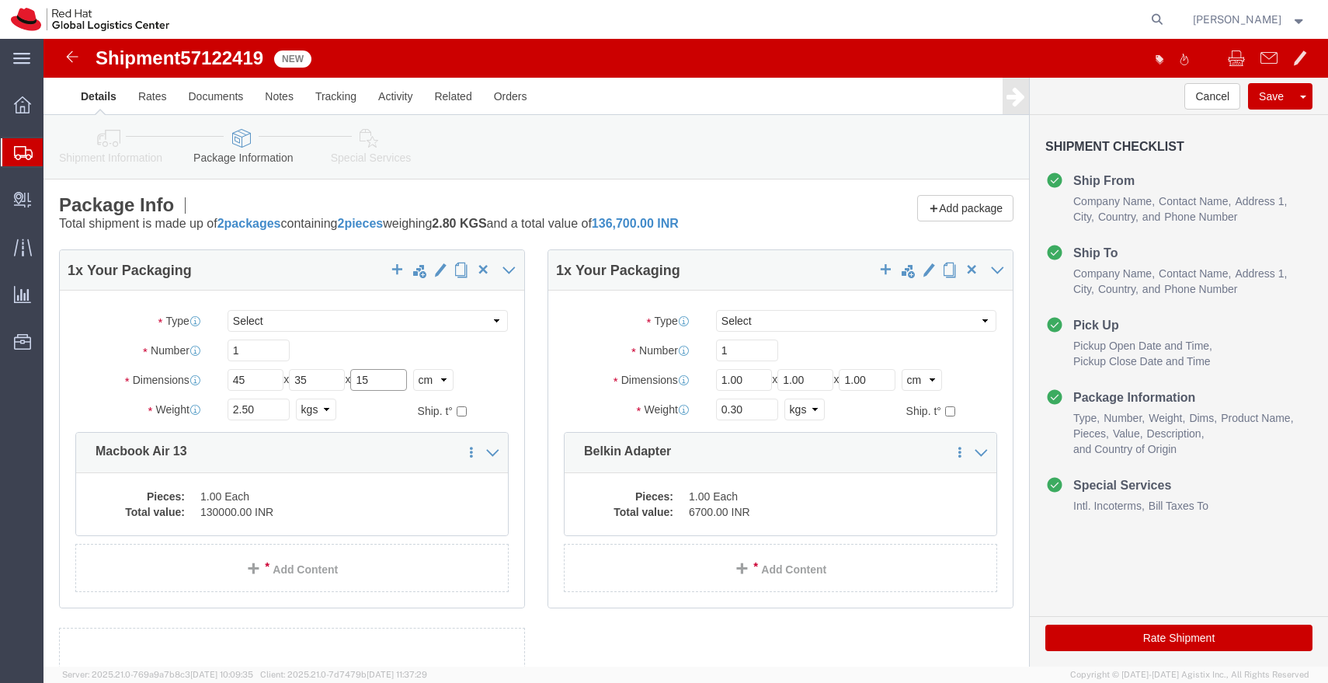
type input "15"
click input "2.50"
type input "3.00"
click dd "130000.00 INR"
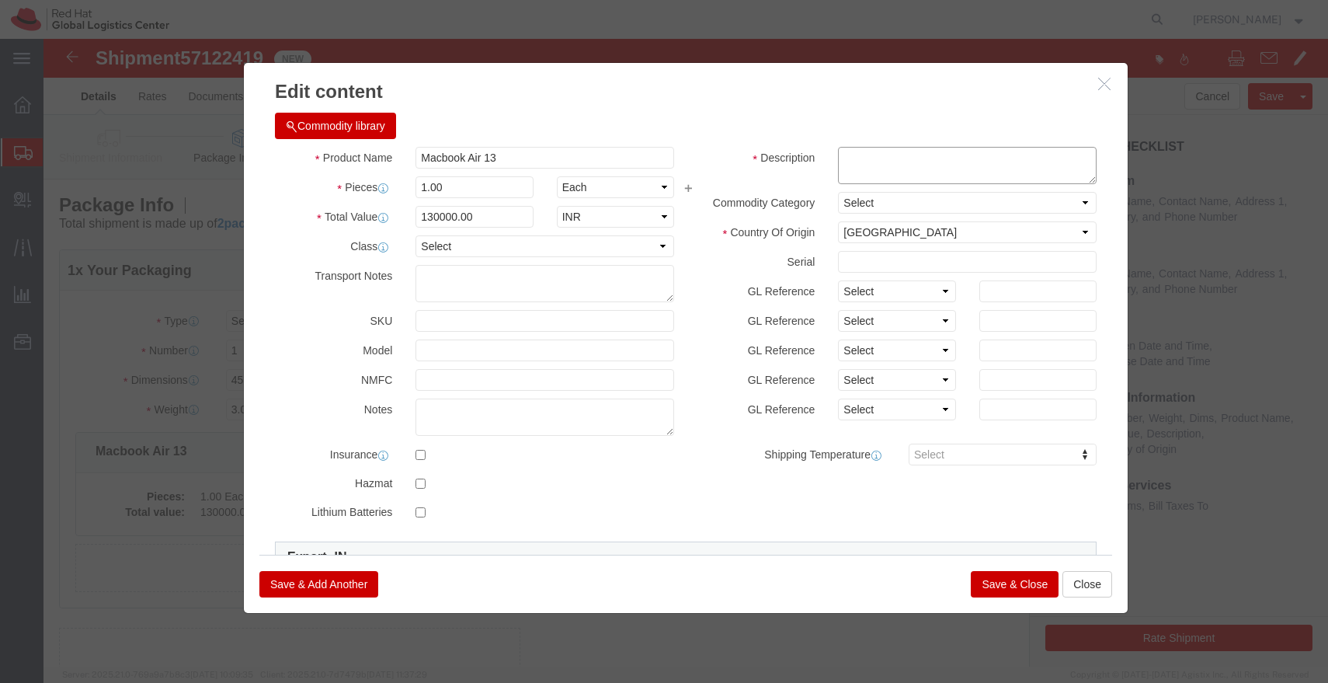
click textarea
paste textarea "F3DC6F5HQW"
type textarea "F3DC6F5HQW"
click input "130000.00"
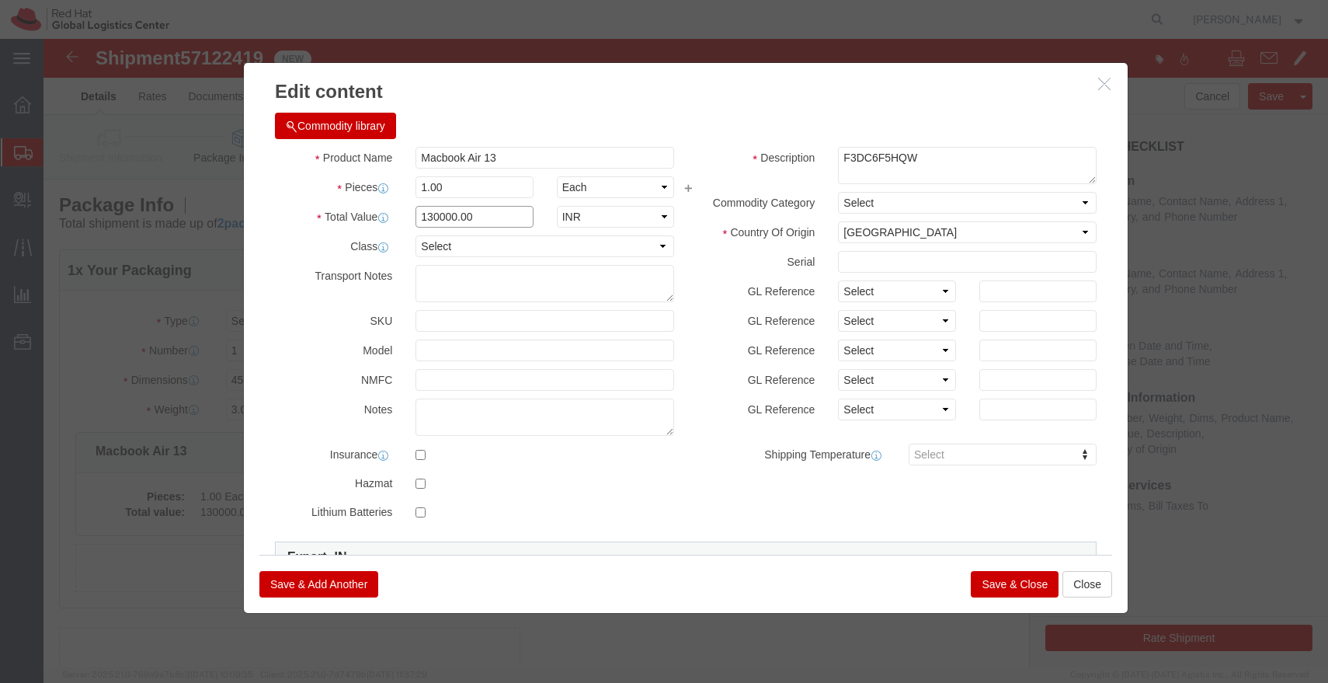
click input "130000.00"
click input "49000.00"
type input "43000"
click button "Save & Close"
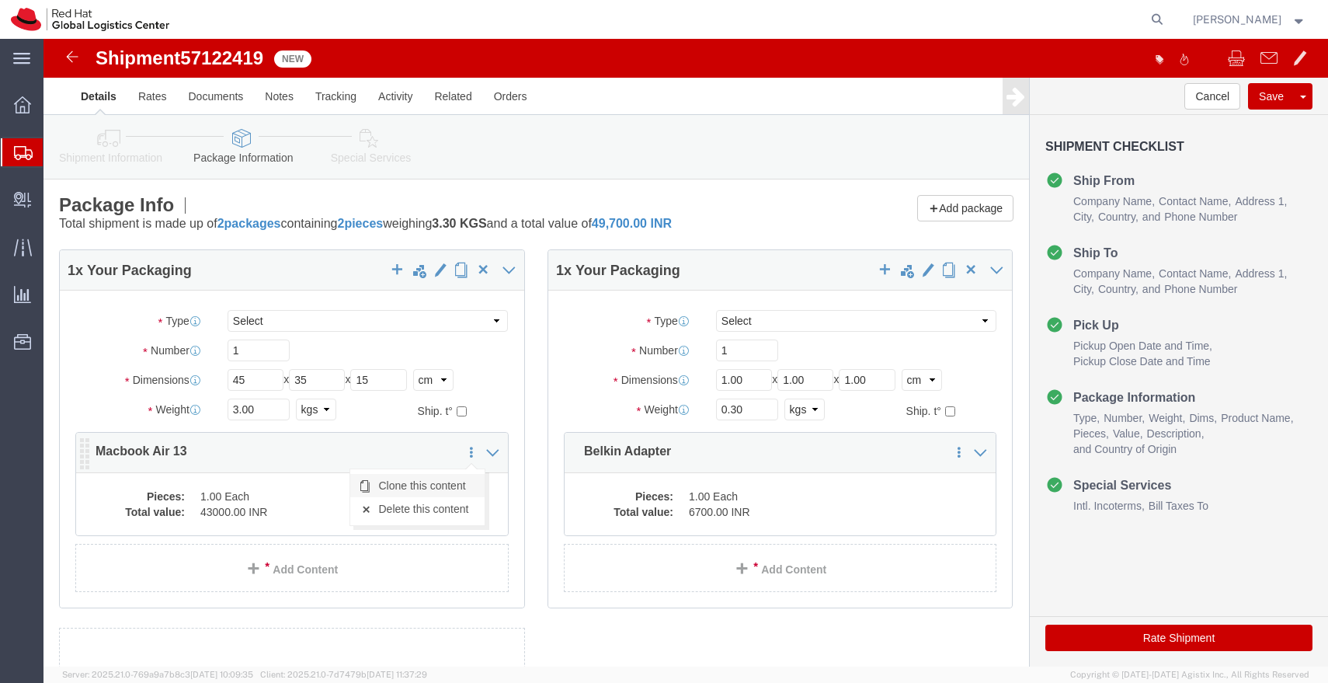
click link "Clone this content"
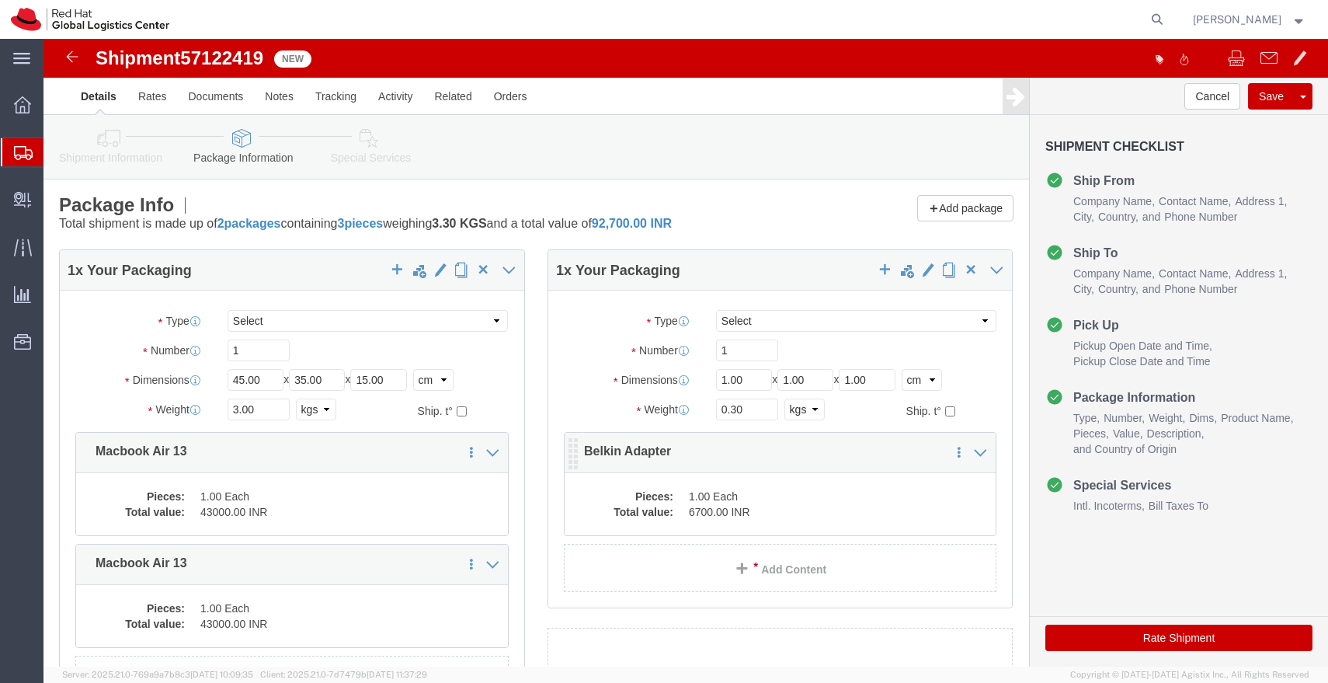
click dd "1.00 Each"
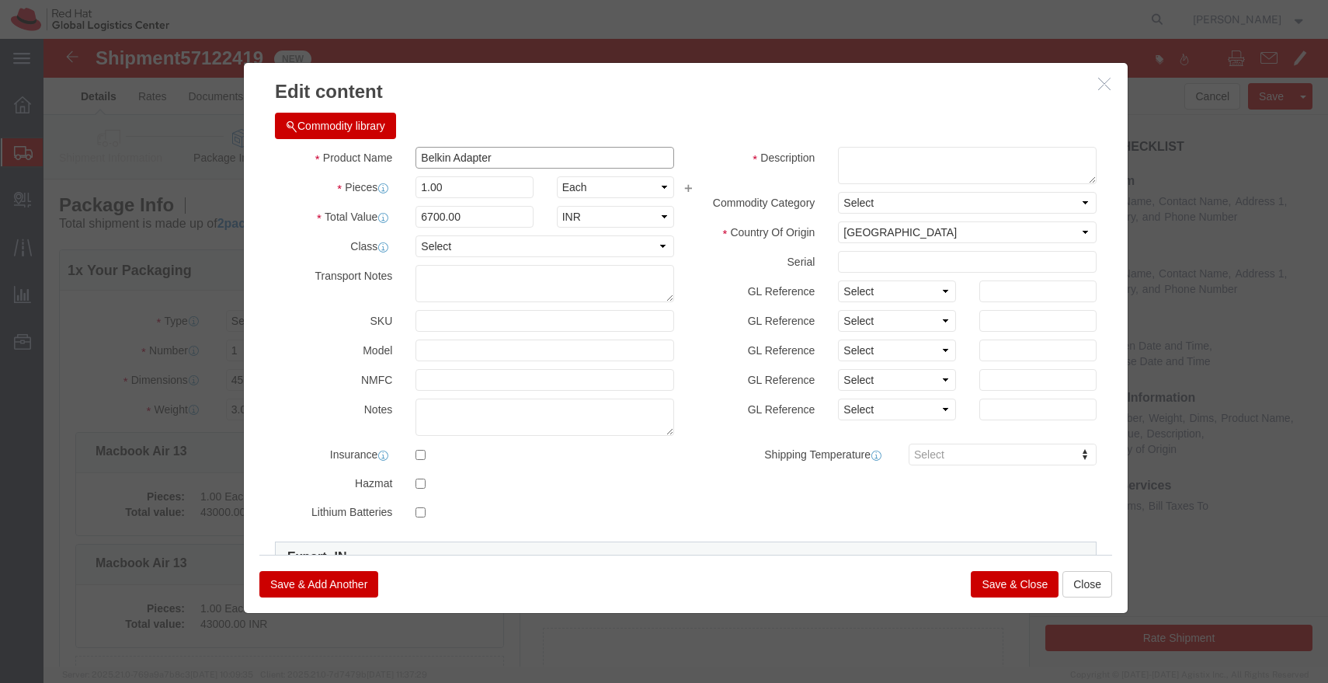
drag, startPoint x: 453, startPoint y: 118, endPoint x: 321, endPoint y: 121, distance: 131.3
click div "Product Name Belkin Adapter"
click button "Close"
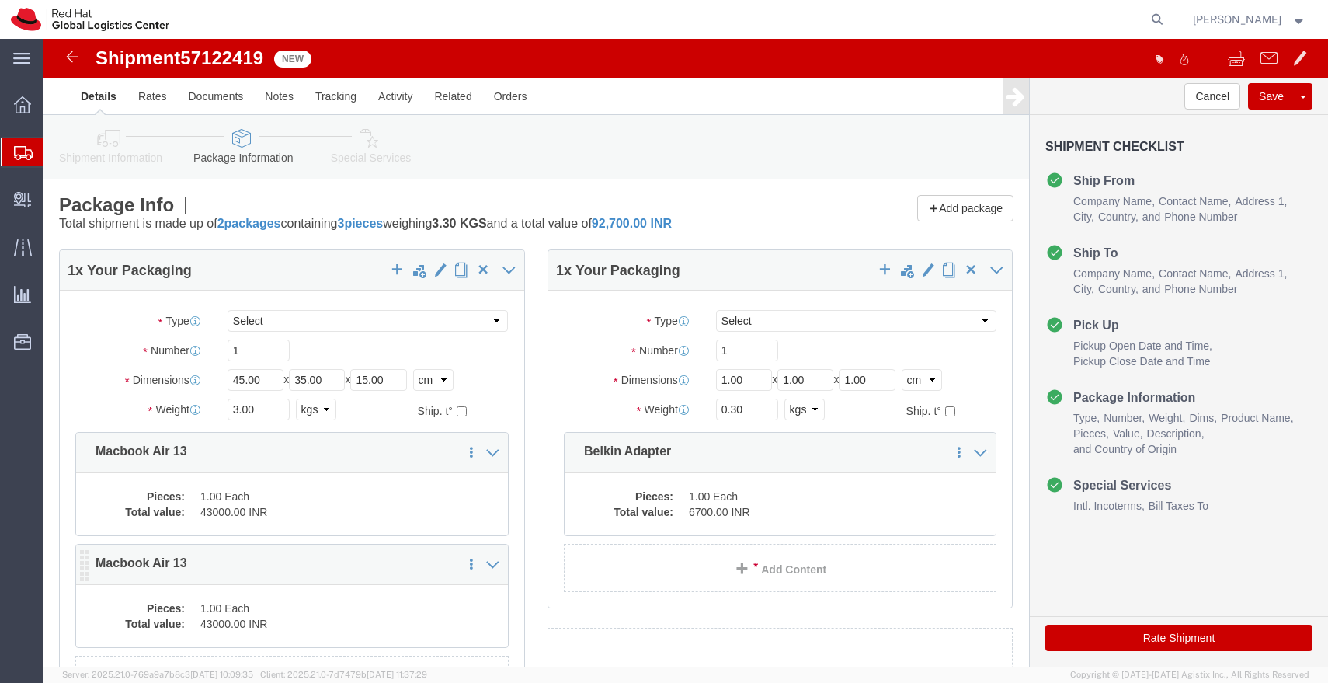
click dd "43000.00 INR"
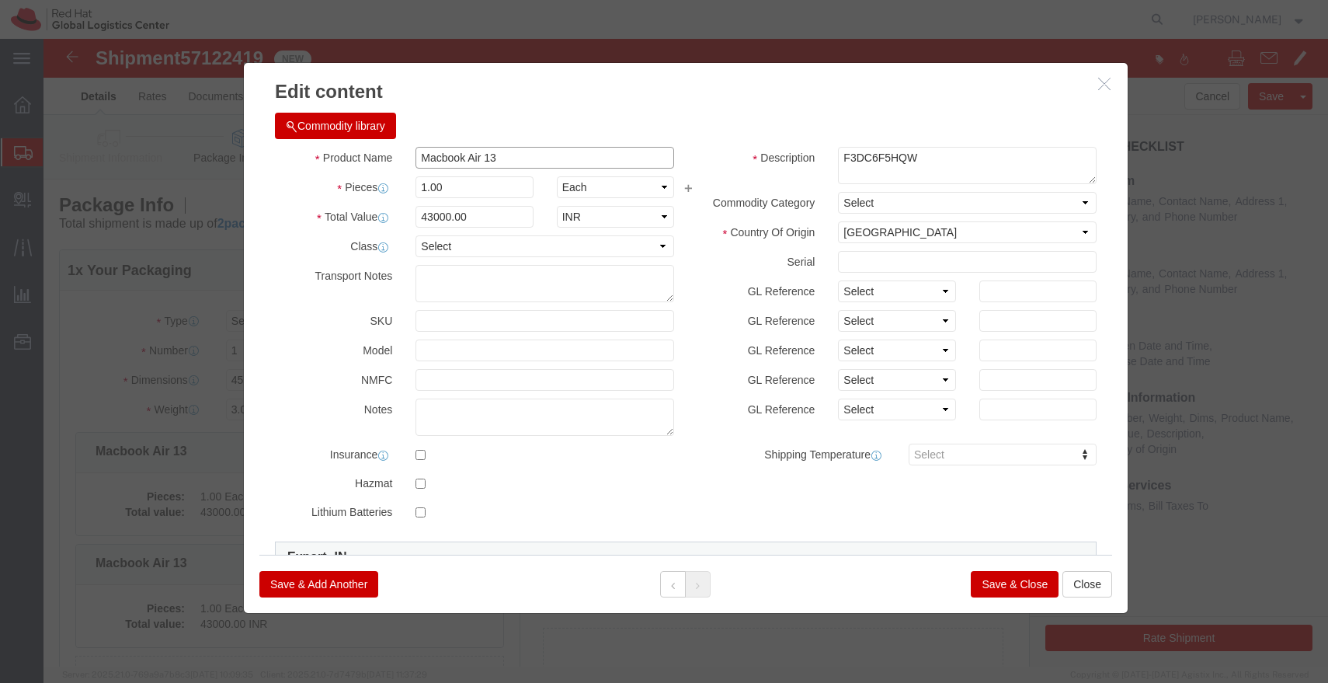
click input "Macbook Air 13"
paste input "Belkin Adapter"
type input "Belkin Adapter"
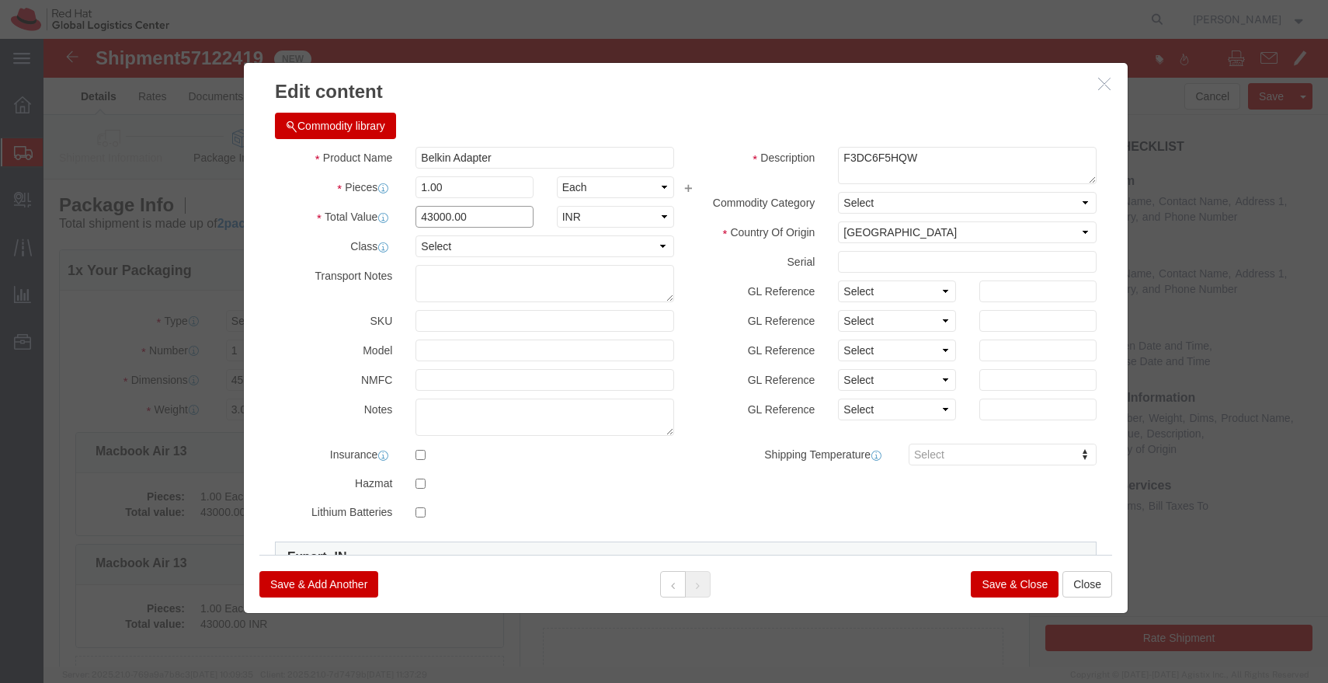
click input "43000.00"
type input "6700.00"
click button "Save & Close"
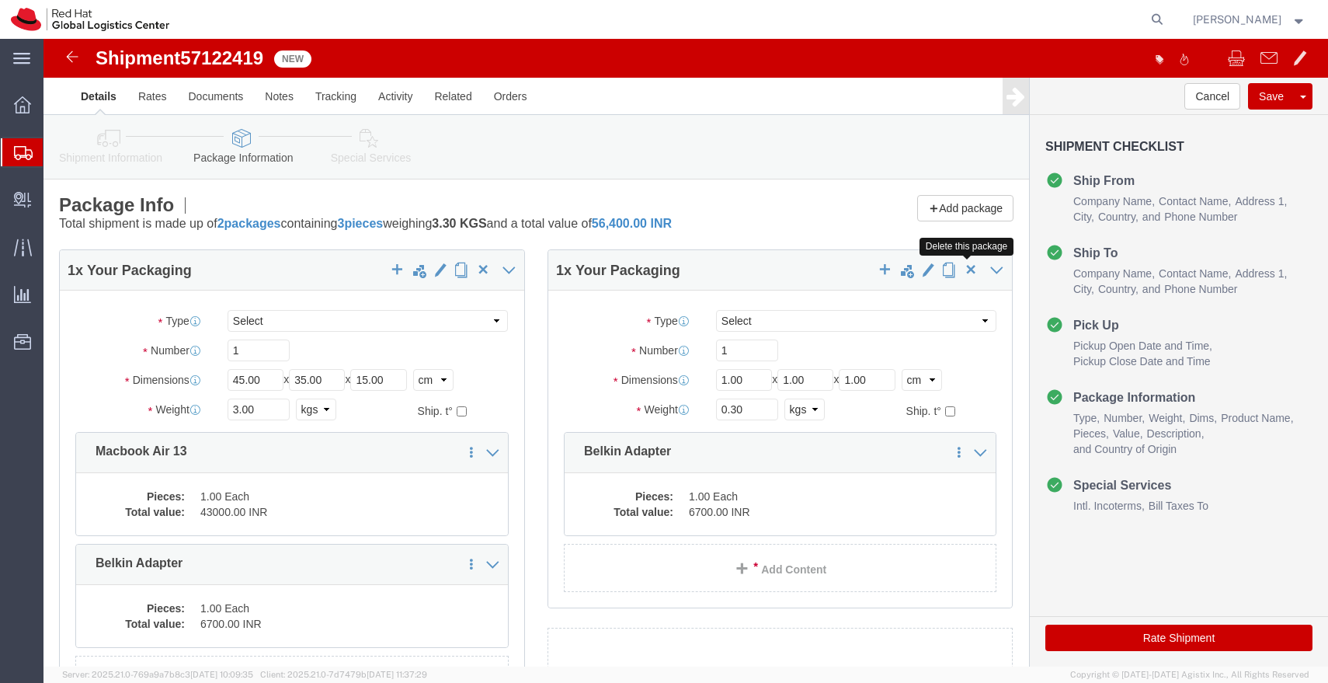
click span "button"
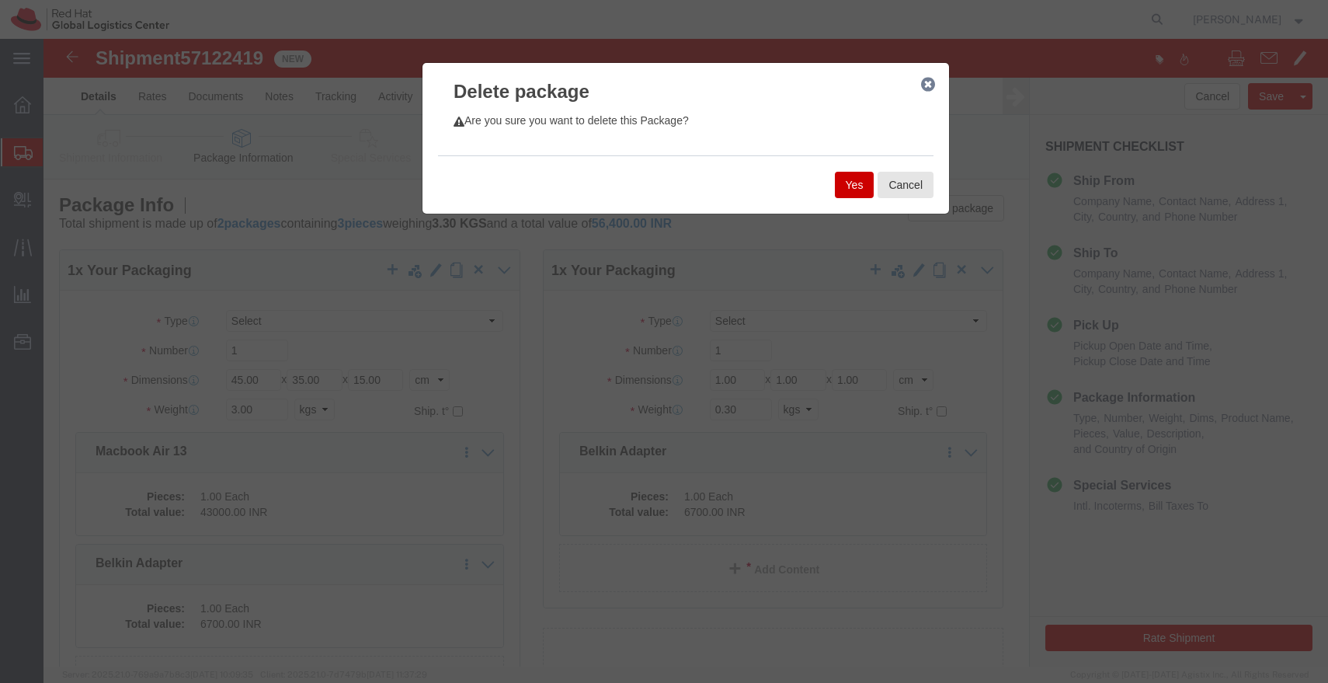
click button "Yes"
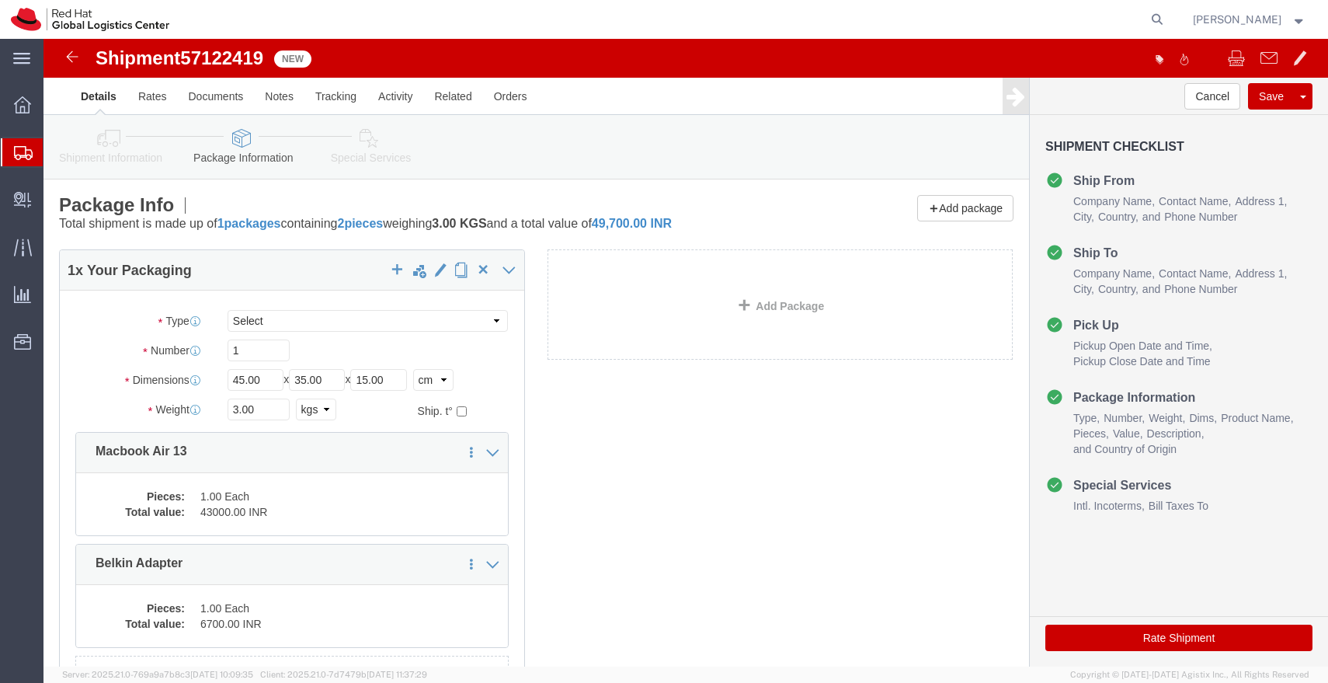
click link "Special Services"
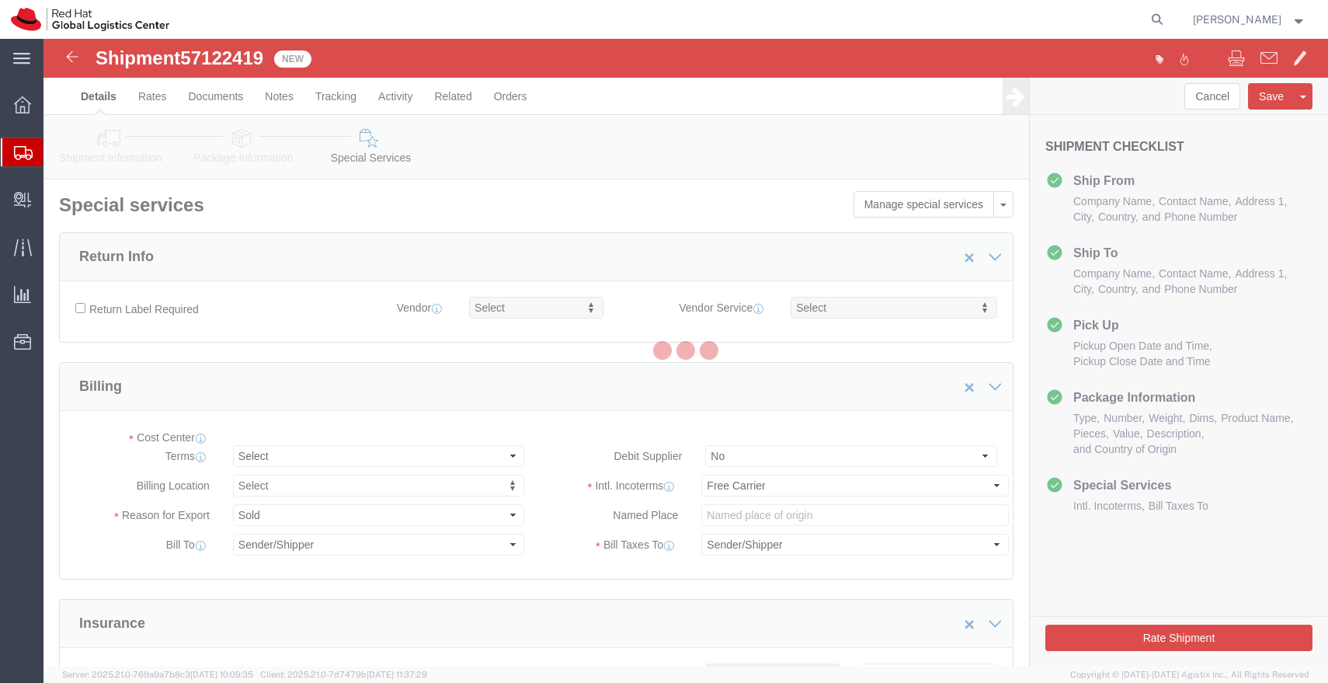
select select "COSTCENTER"
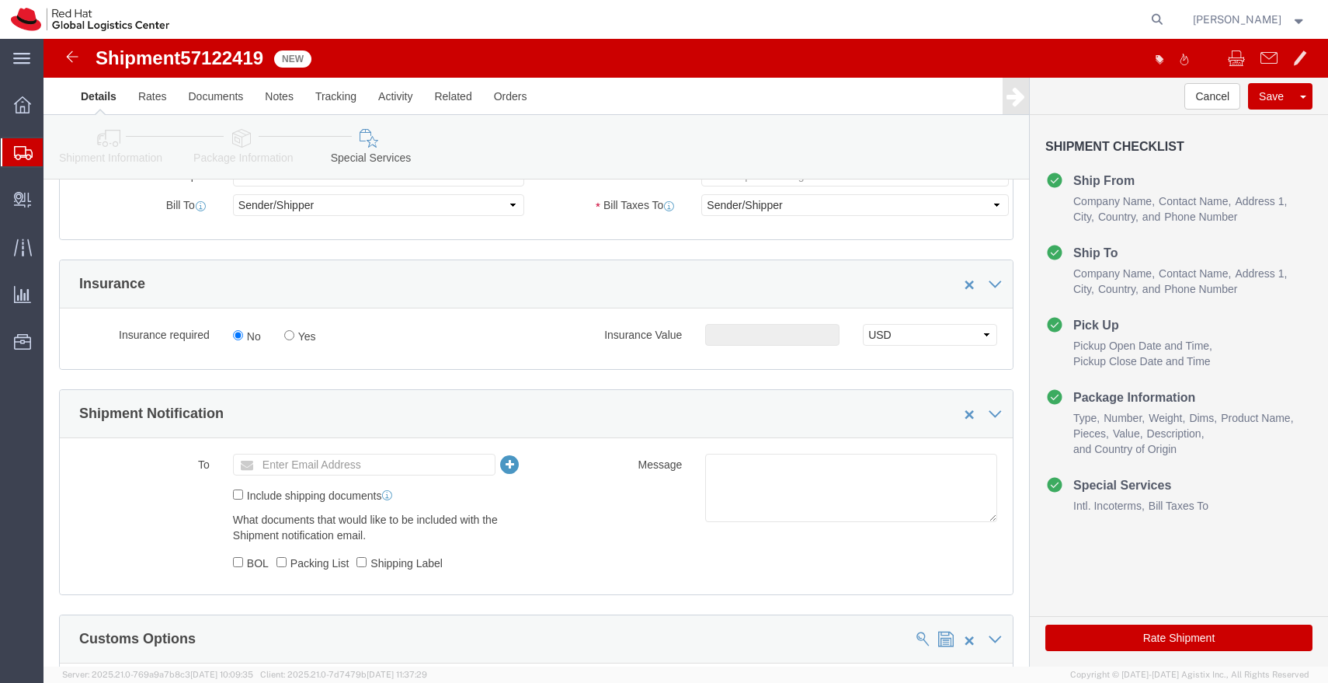
scroll to position [377, 0]
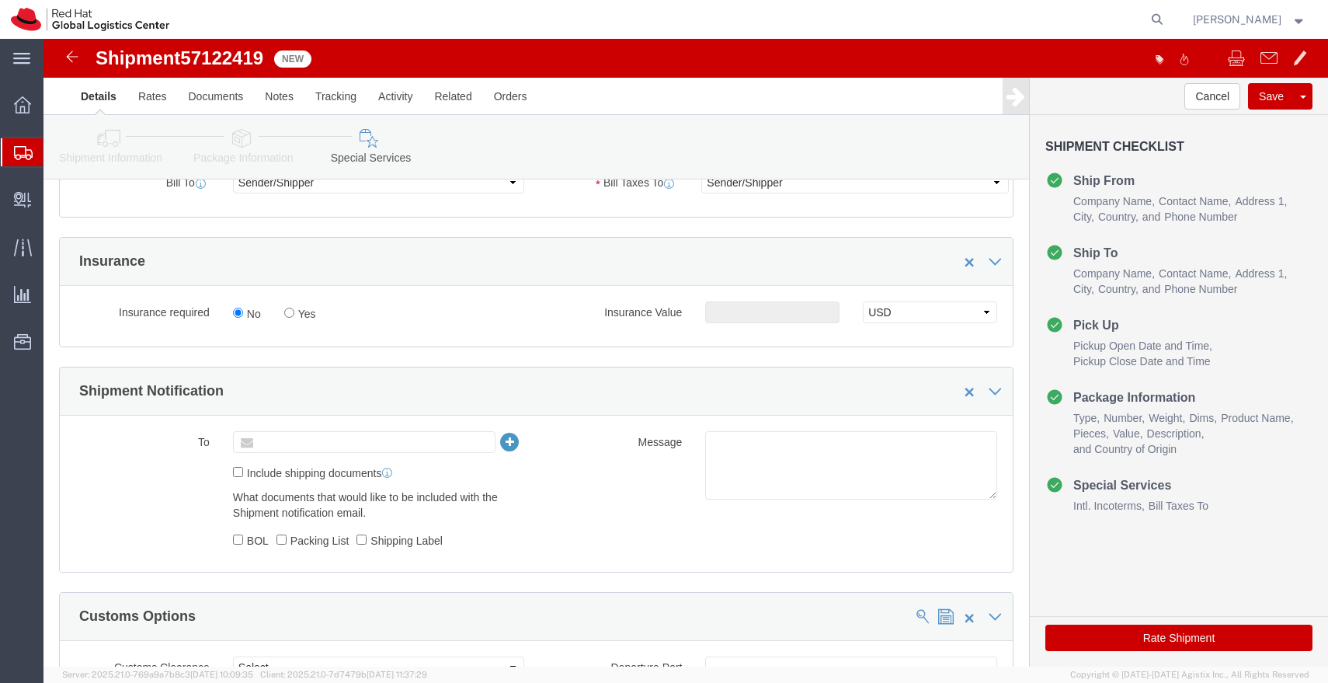
click input "text"
type input "[EMAIL_ADDRESS][DOMAIN_NAME]"
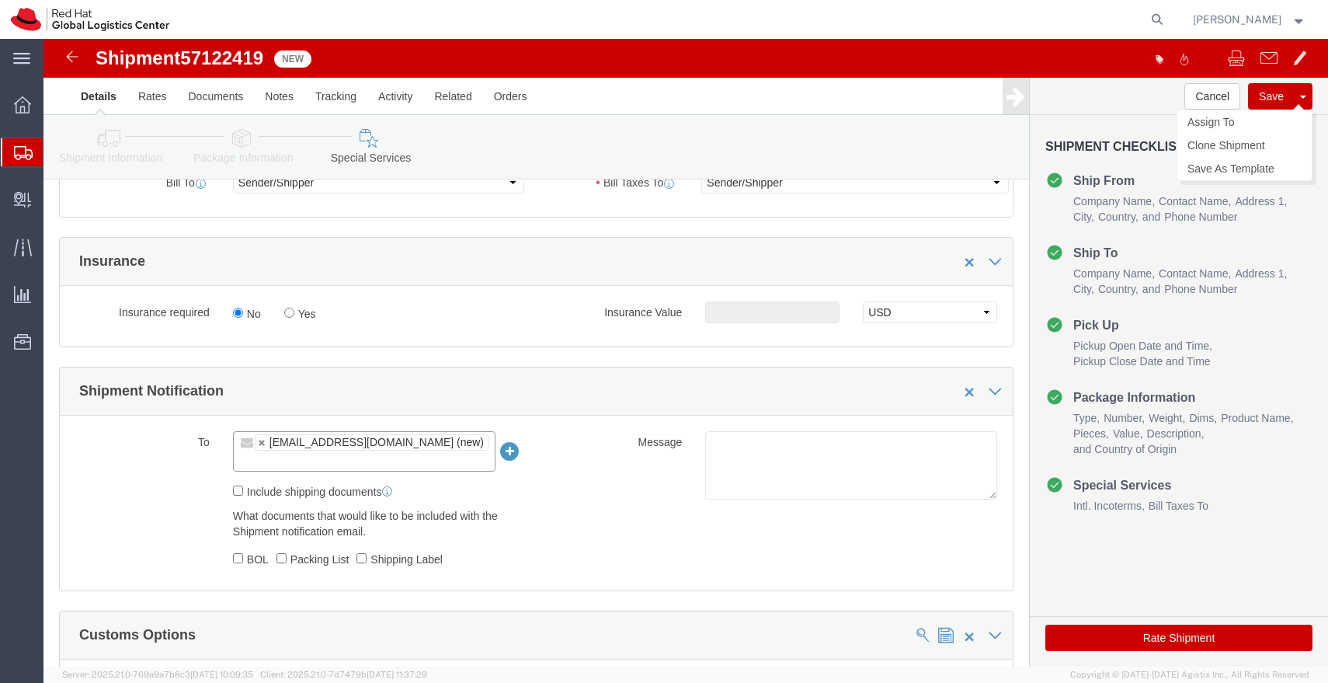
click button "Save"
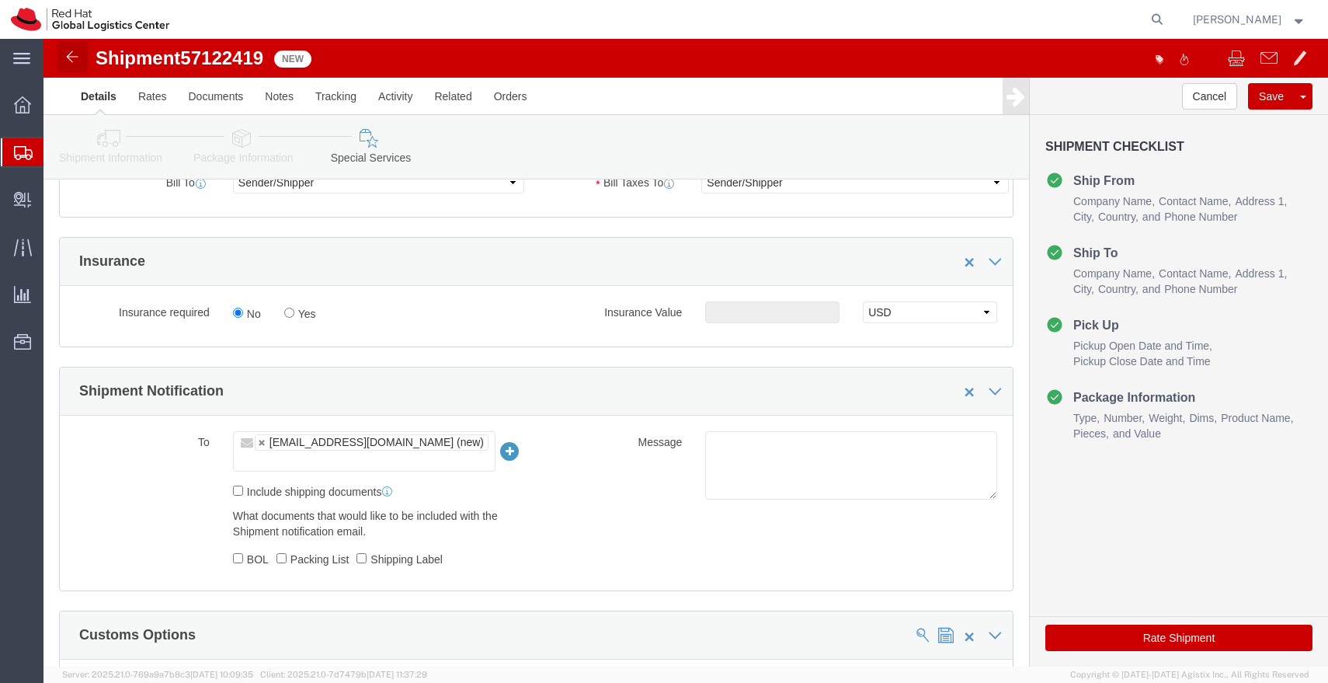
click img
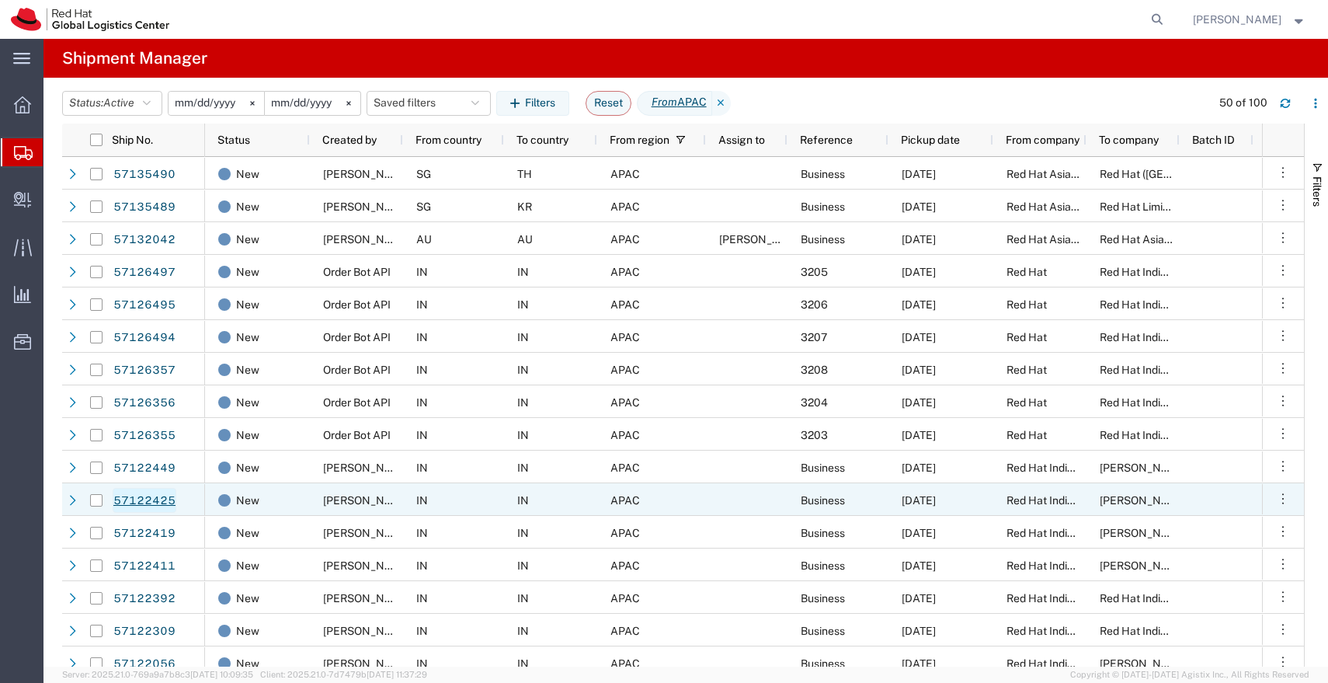
click at [150, 505] on link "57122425" at bounding box center [145, 500] width 64 height 25
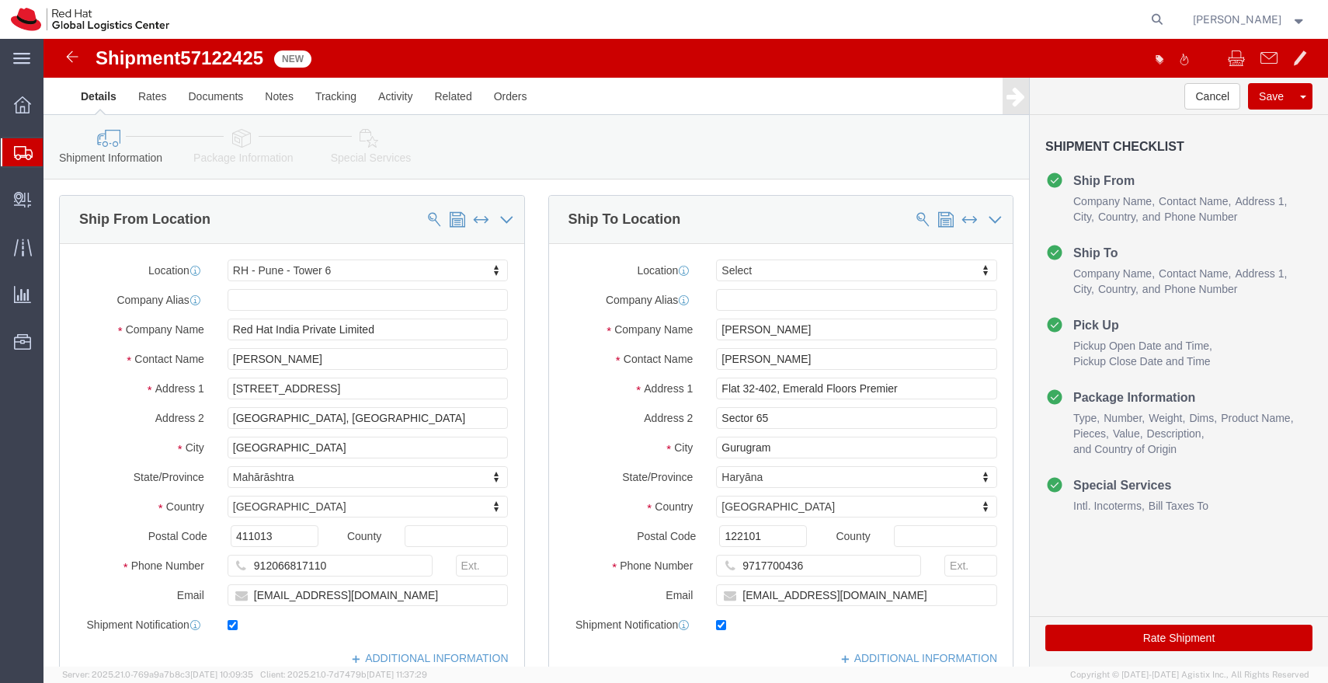
select select "38432"
select select
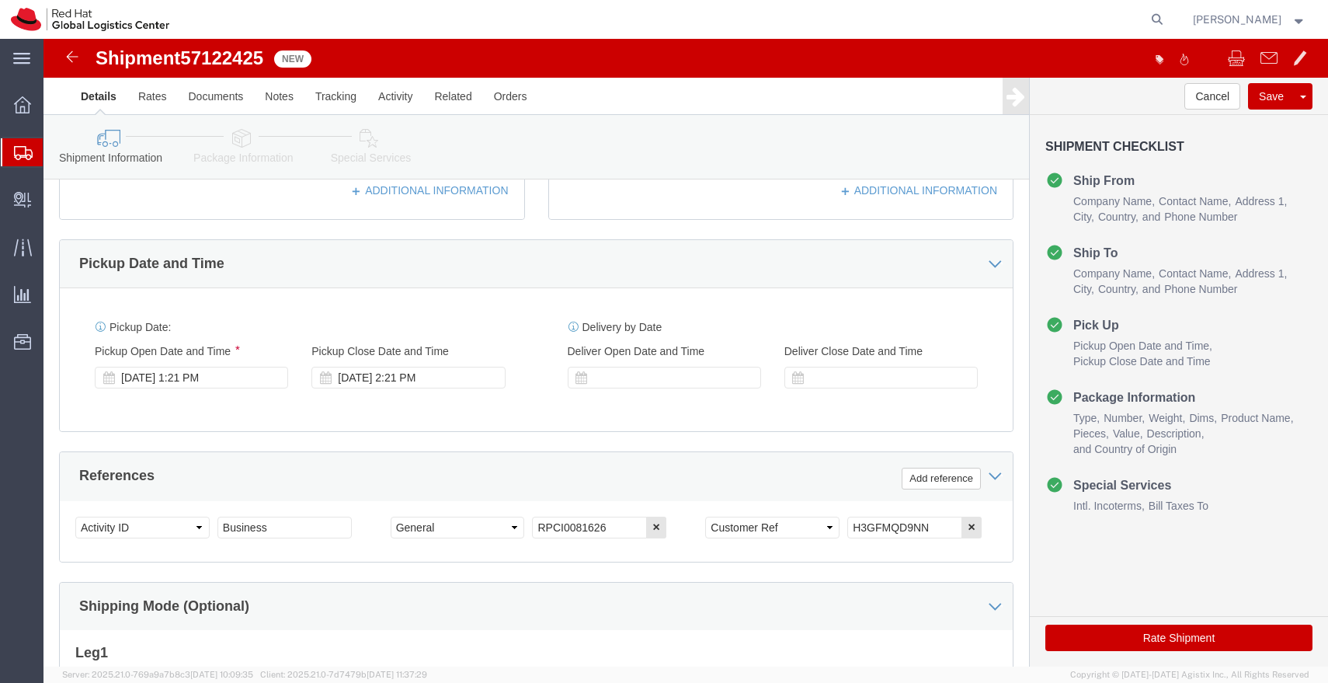
scroll to position [472, 0]
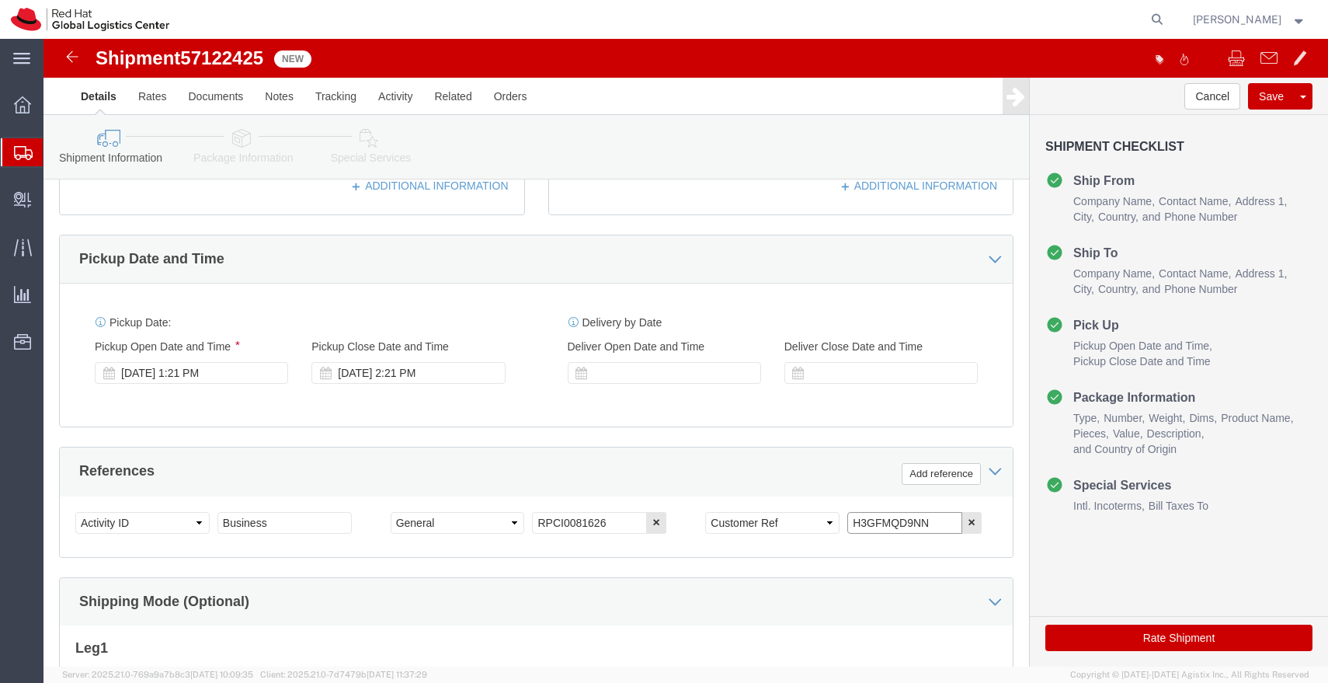
drag, startPoint x: 882, startPoint y: 481, endPoint x: 768, endPoint y: 486, distance: 114.3
click div "Select Account Type Activity ID Airline Appointment Number ASN Batch Request # …"
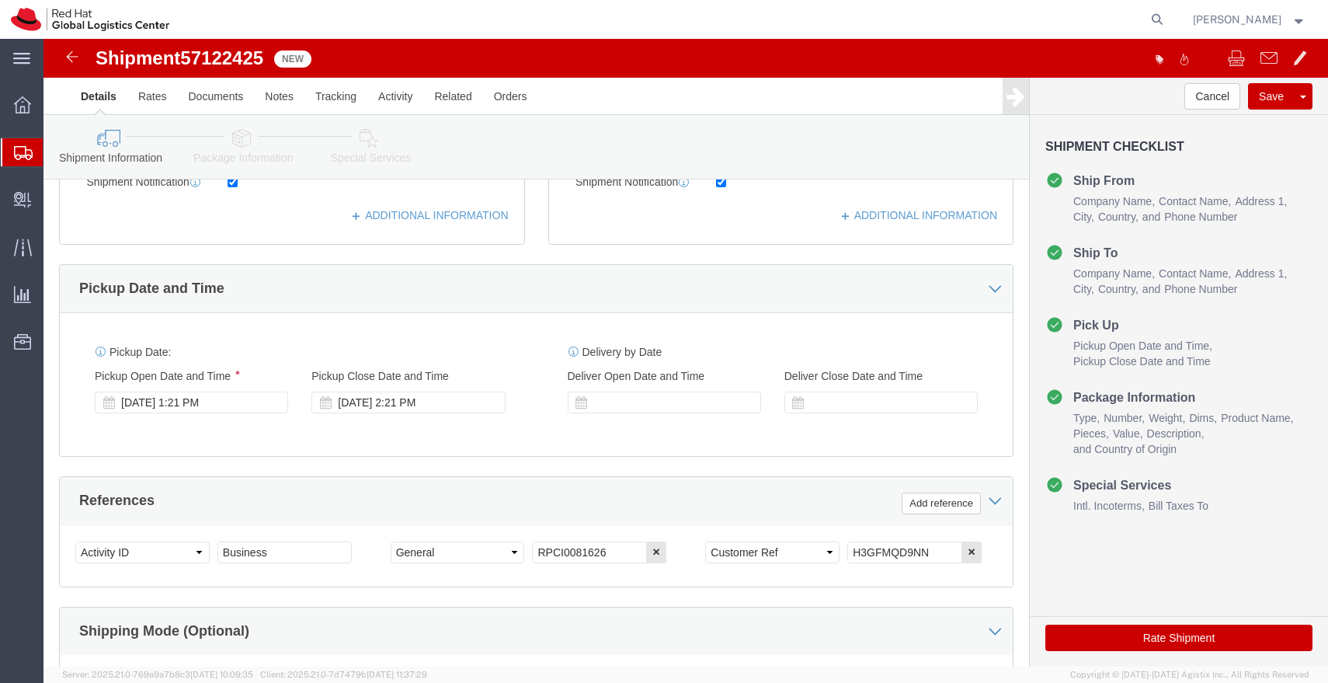
click icon
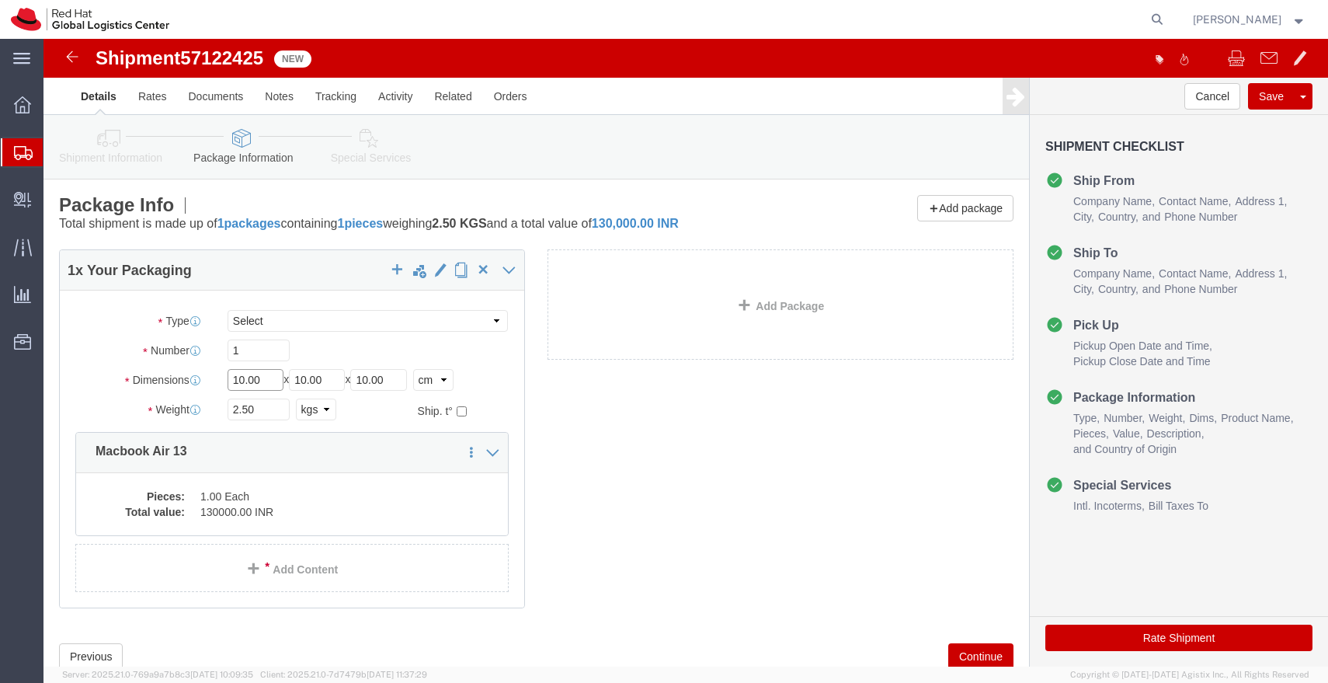
click input "10.00"
type input "45"
type input "35"
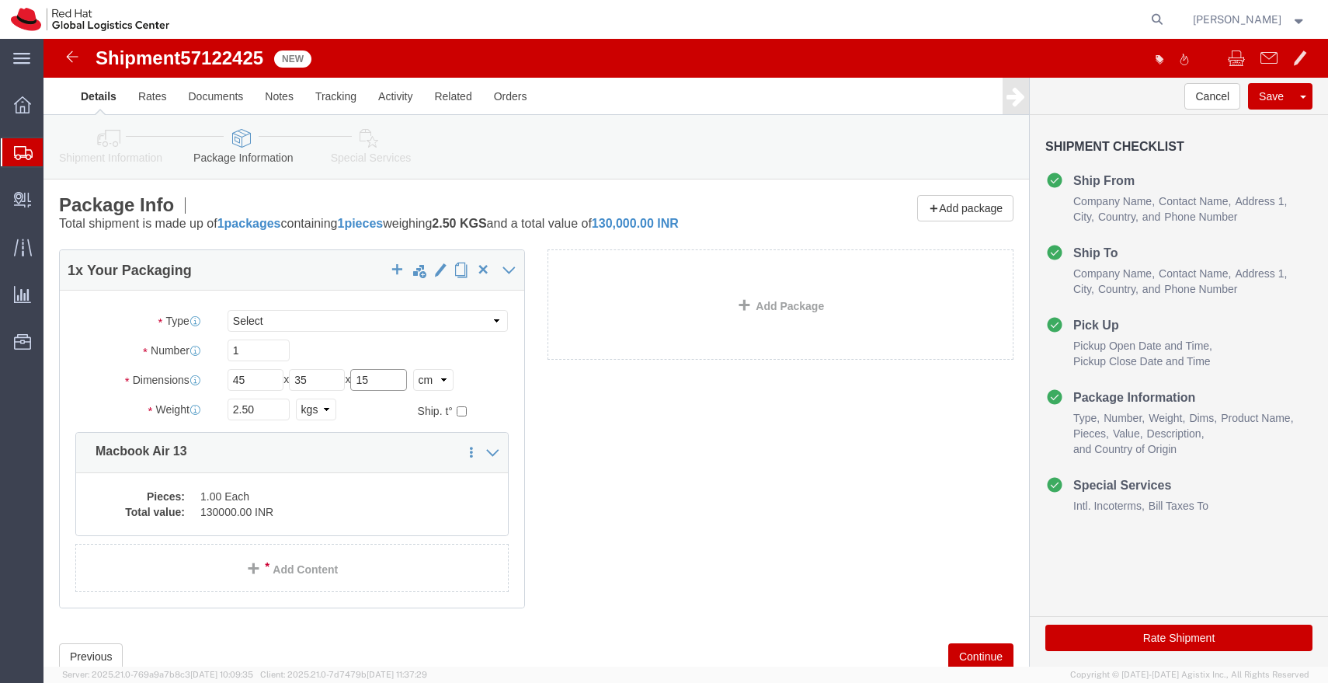
type input "15"
click input "2.50"
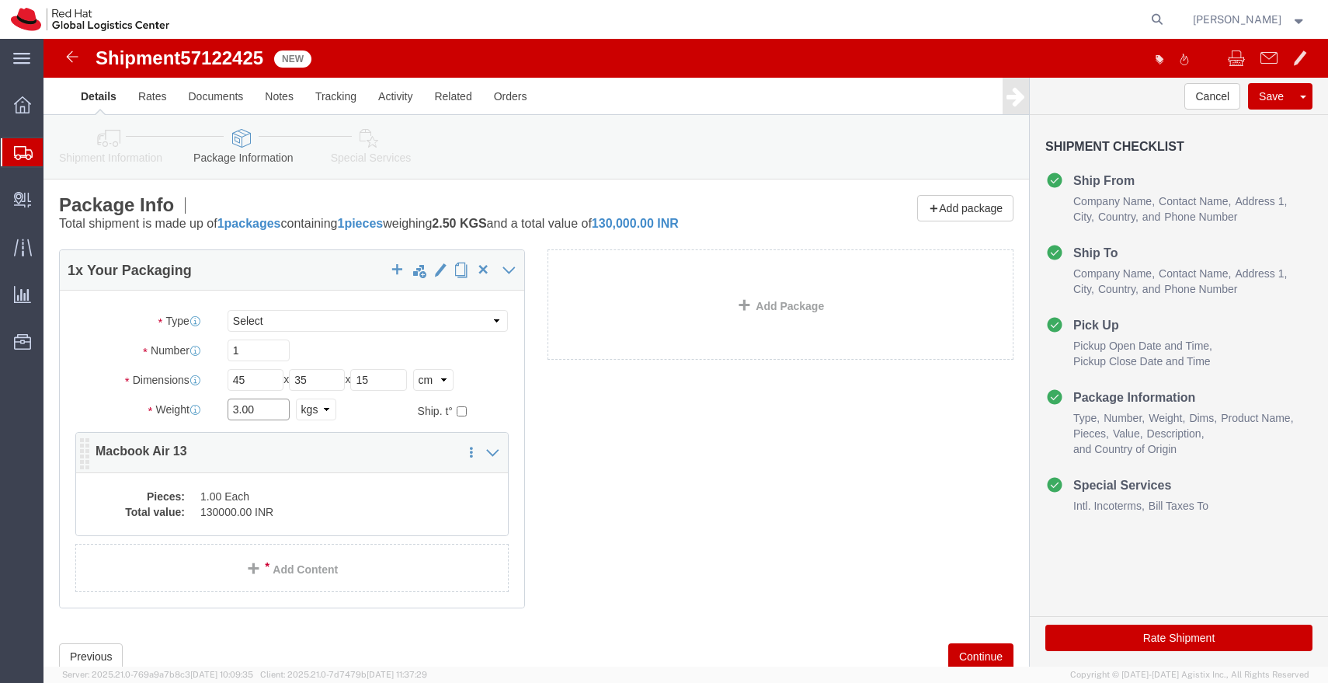
type input "3.00"
click dd "130000.00 INR"
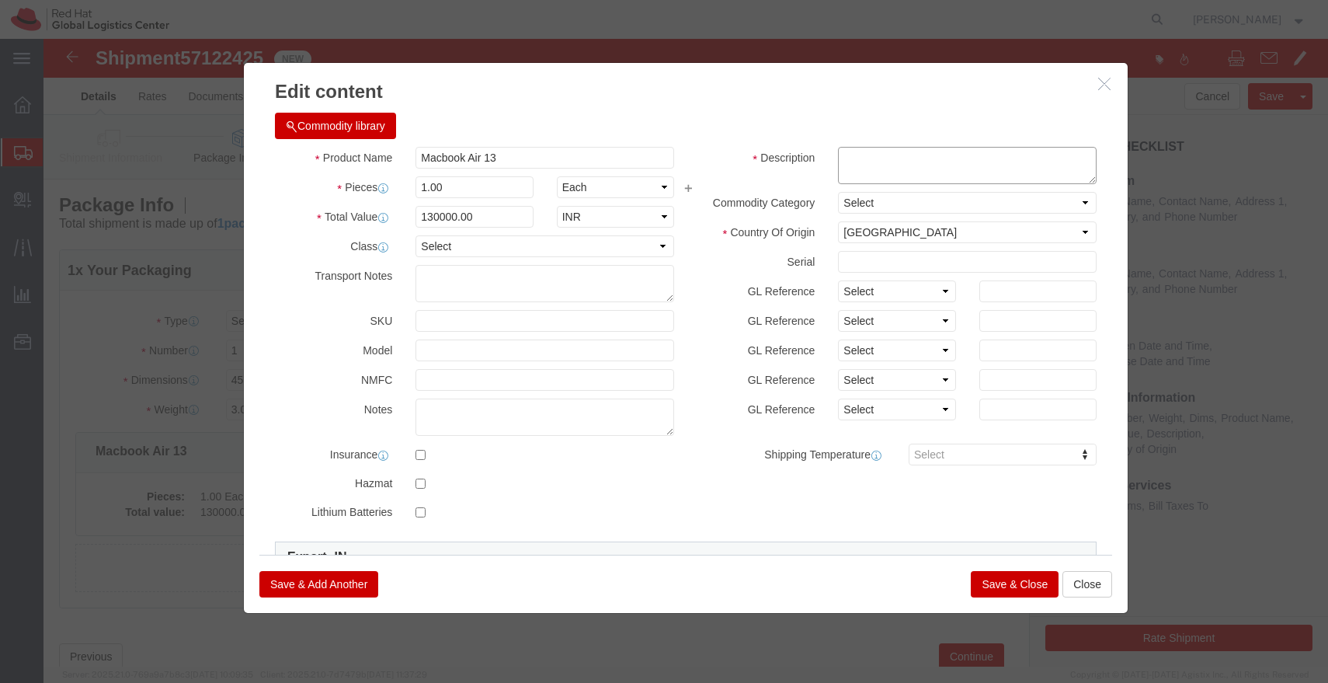
click textarea
paste textarea "H3GFMQD9NN"
type textarea "H3GFMQD9NN"
click input "130000.00"
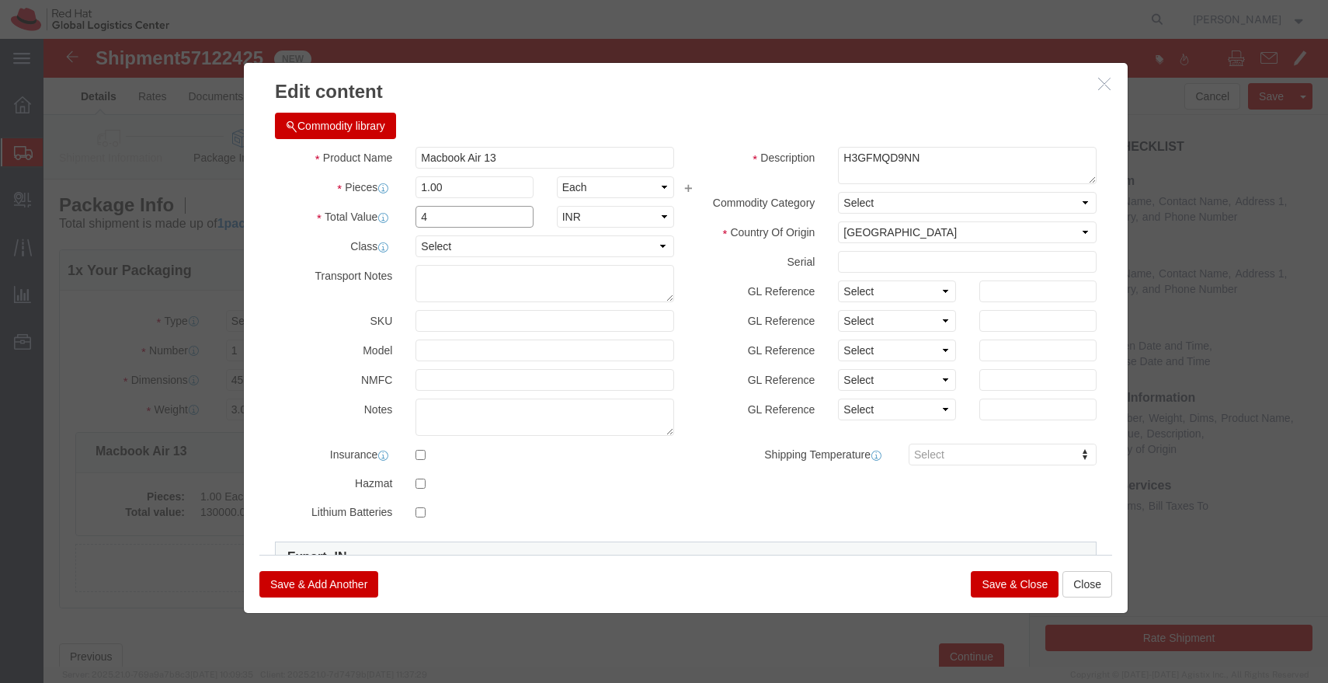
type input "49000.00"
click button "Save & Close"
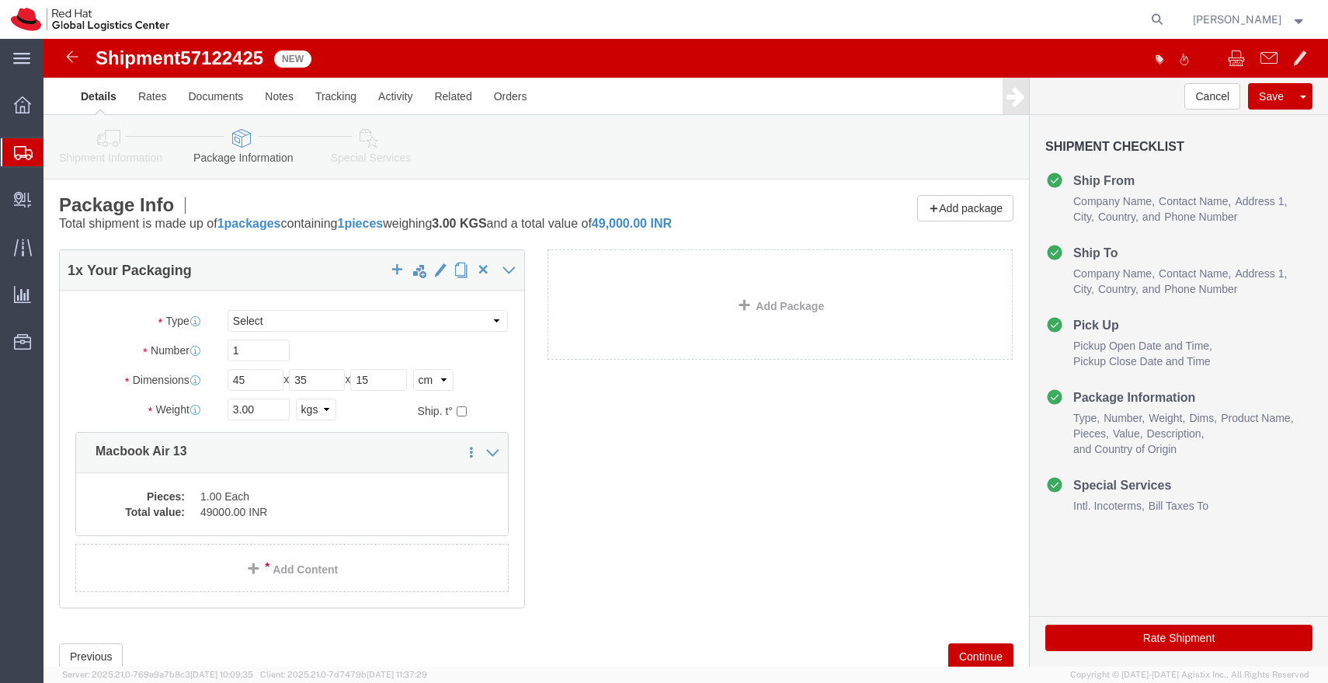
click link "Special Services"
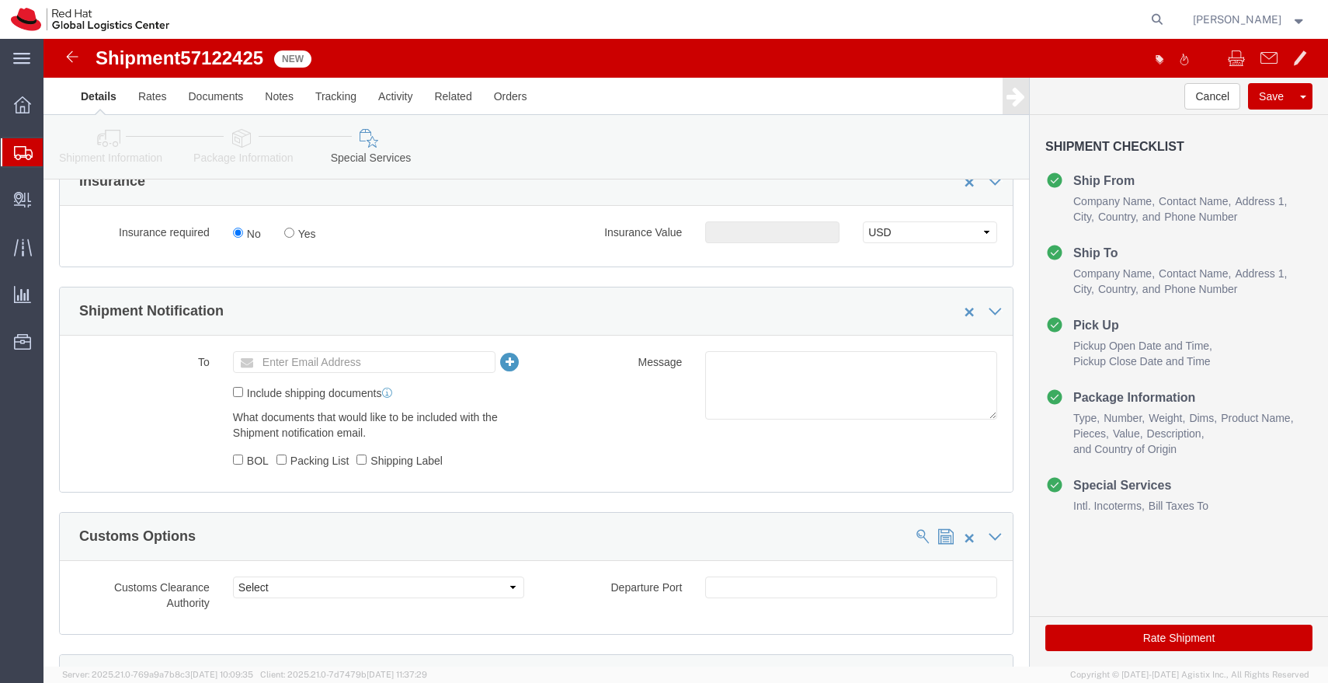
scroll to position [470, 0]
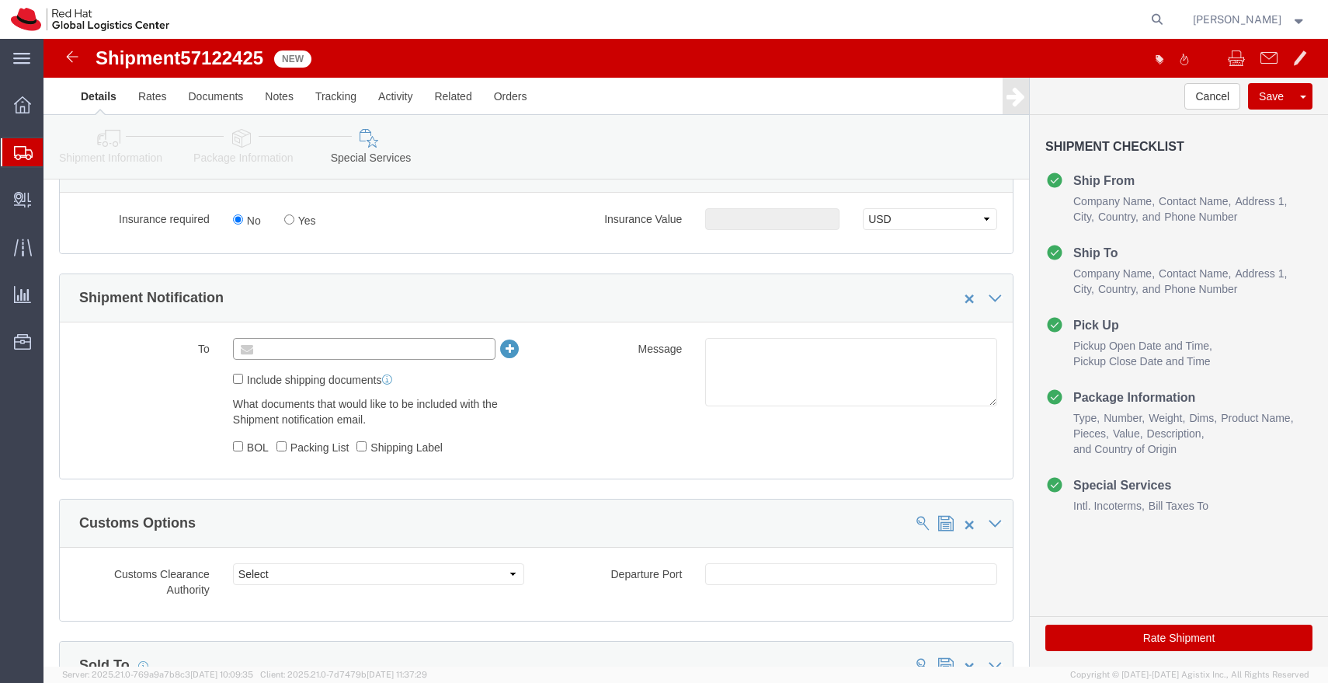
click input "text"
type input "[EMAIL_ADDRESS][DOMAIN_NAME]"
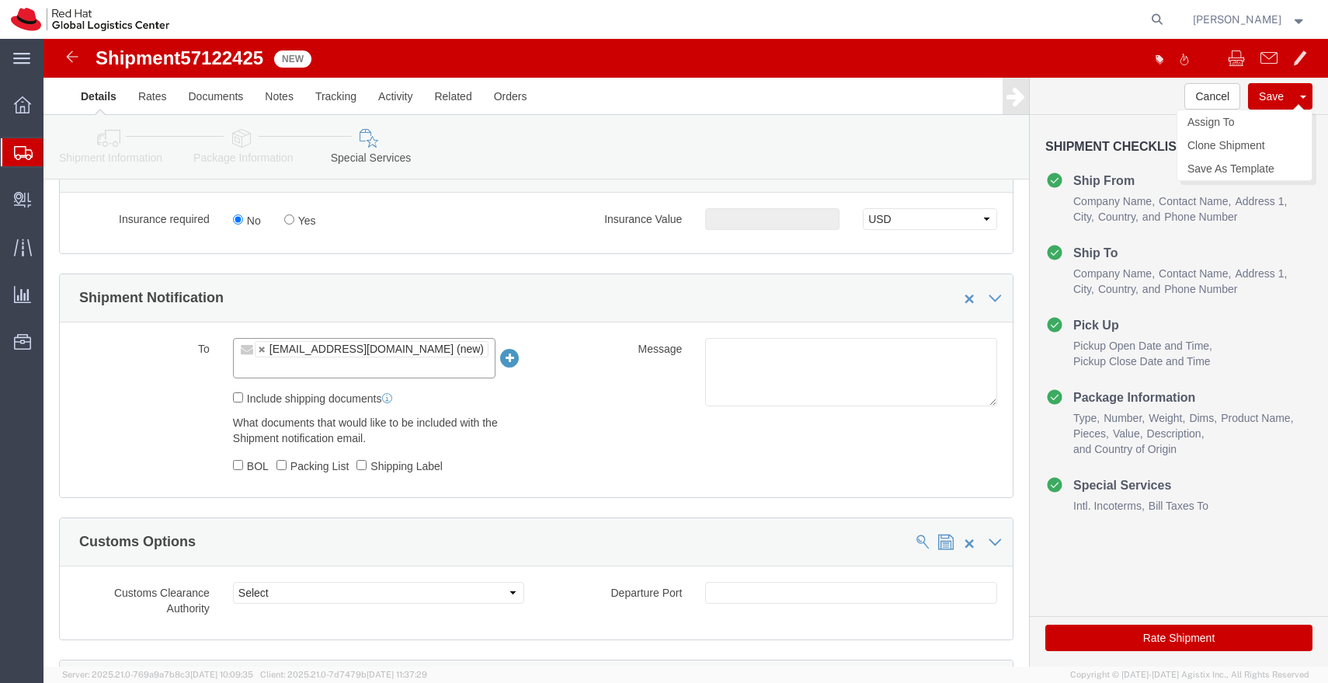
click button "Save"
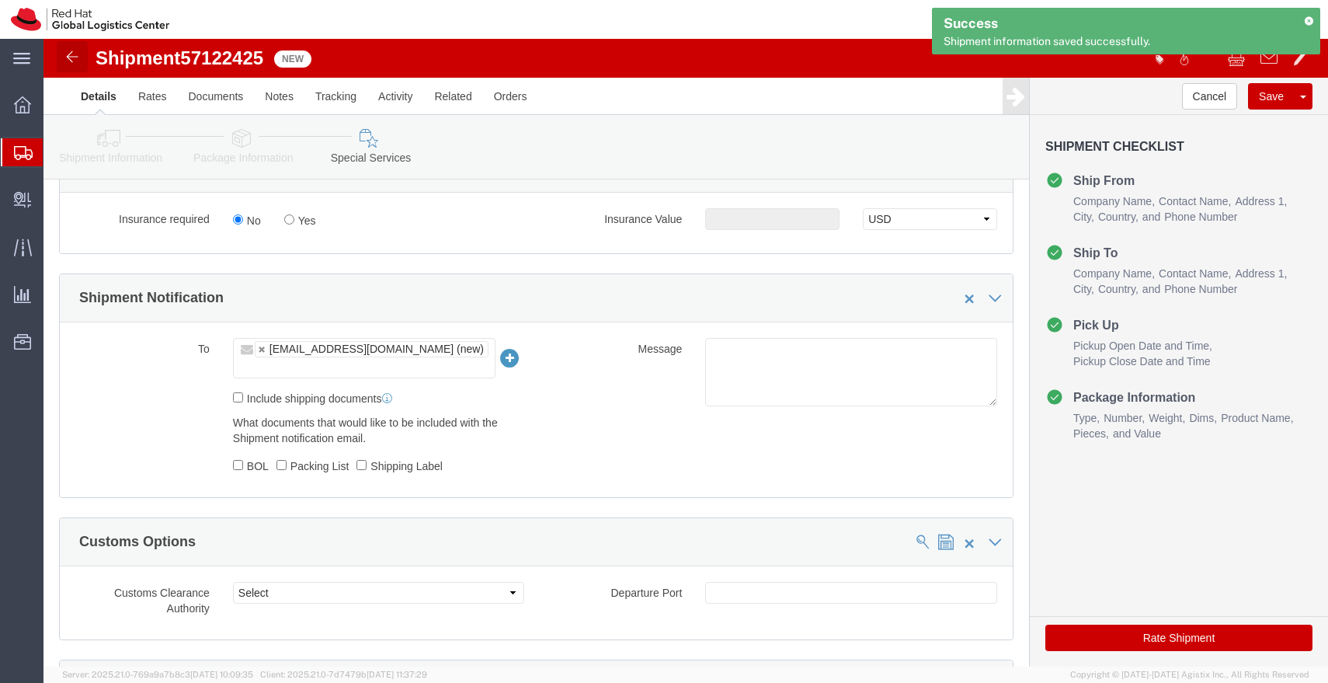
click img
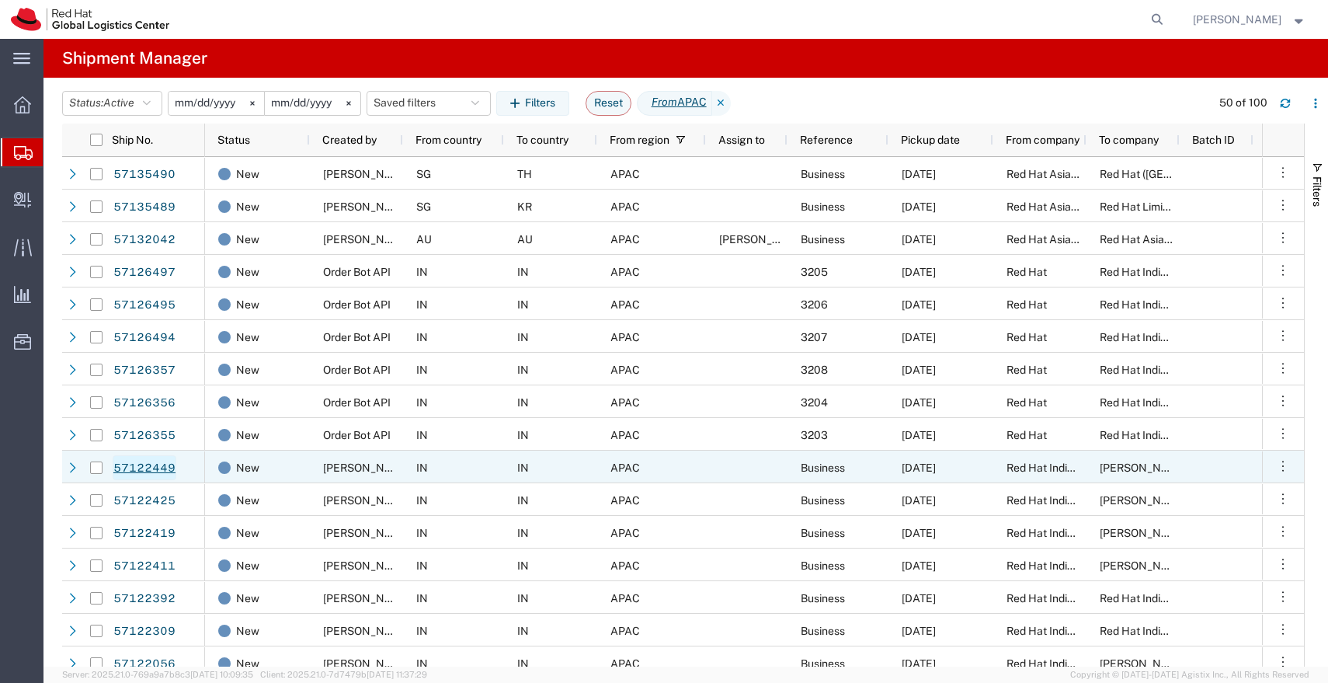
click at [165, 465] on link "57122449" at bounding box center [145, 467] width 64 height 25
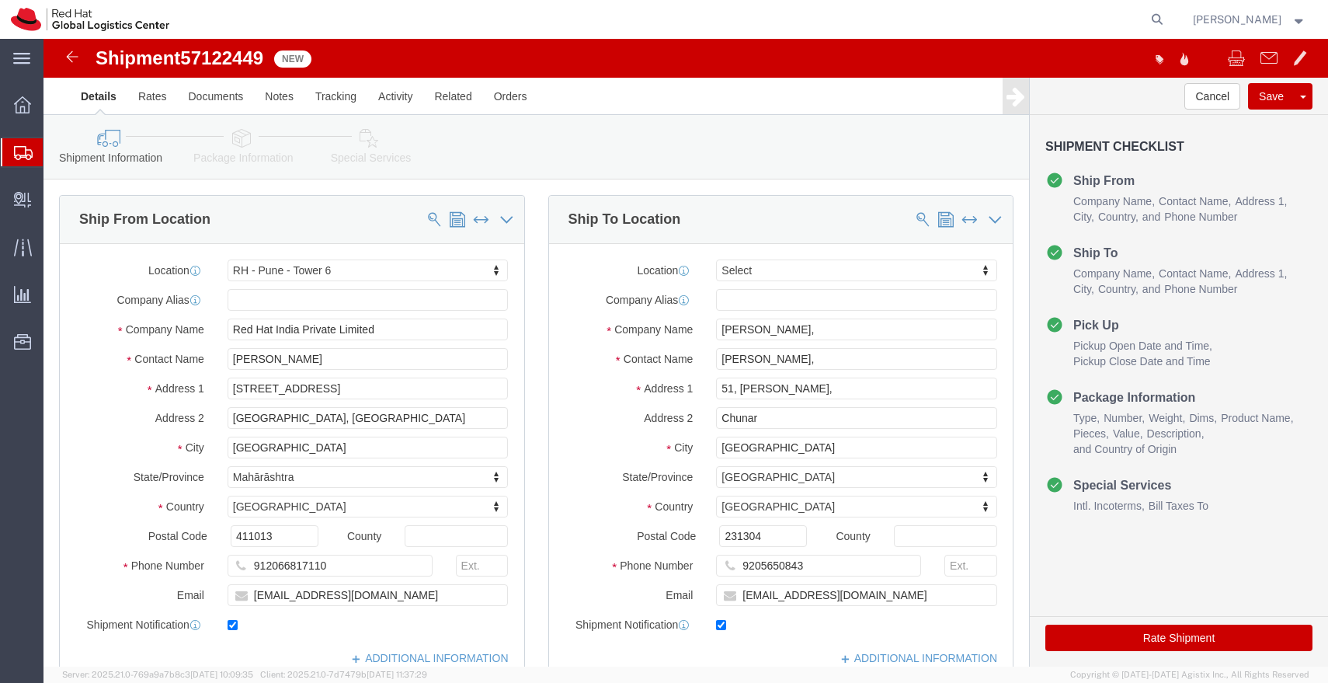
select select "38432"
select select
click input "[PERSON_NAME],"
type input "Divyanshu Agrawal"
click input "[PERSON_NAME],"
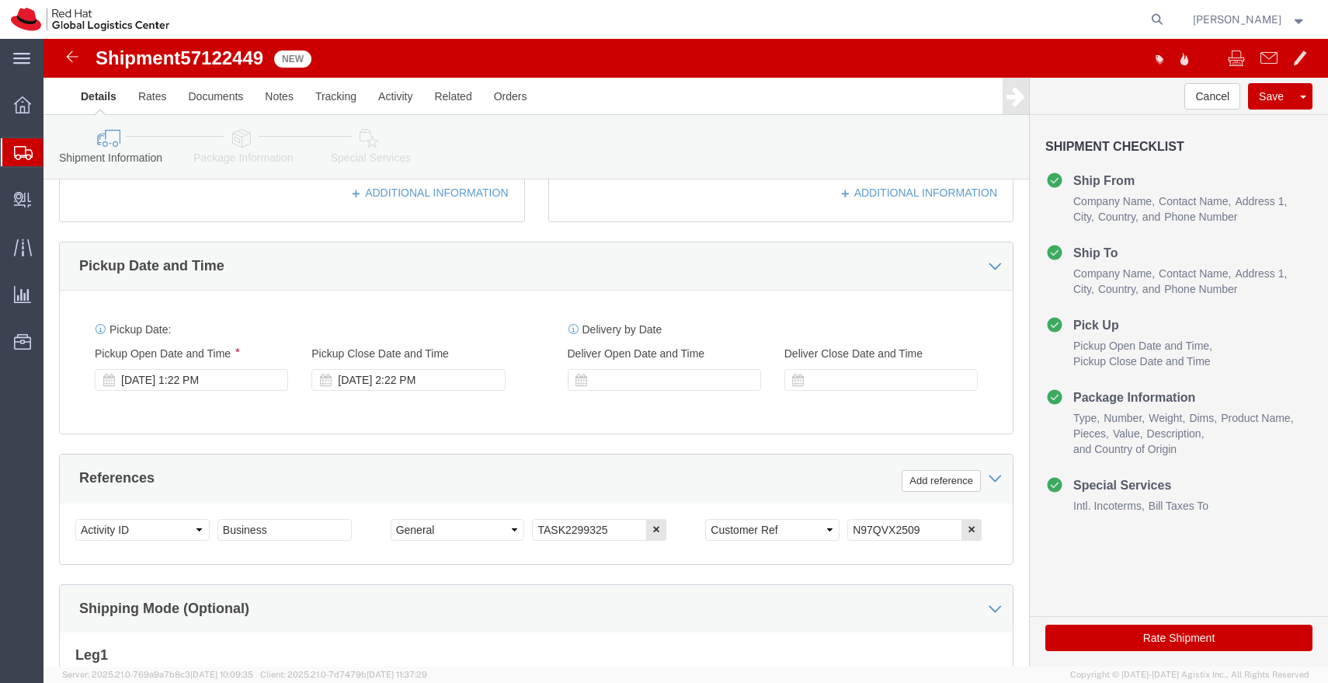
scroll to position [471, 0]
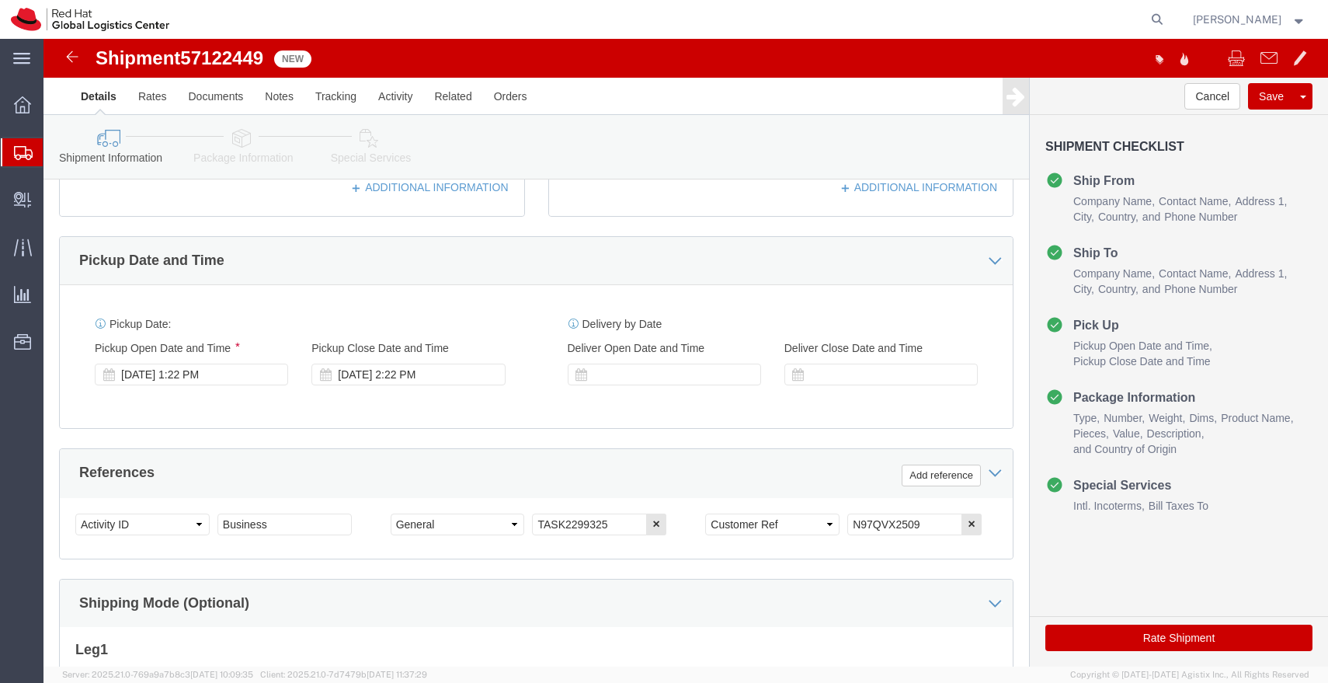
type input "Divyanshu Agrawal"
drag, startPoint x: 872, startPoint y: 484, endPoint x: 724, endPoint y: 490, distance: 148.5
click div "Select Account Type Activity ID Airline Appointment Number ASN Batch Request # …"
click icon
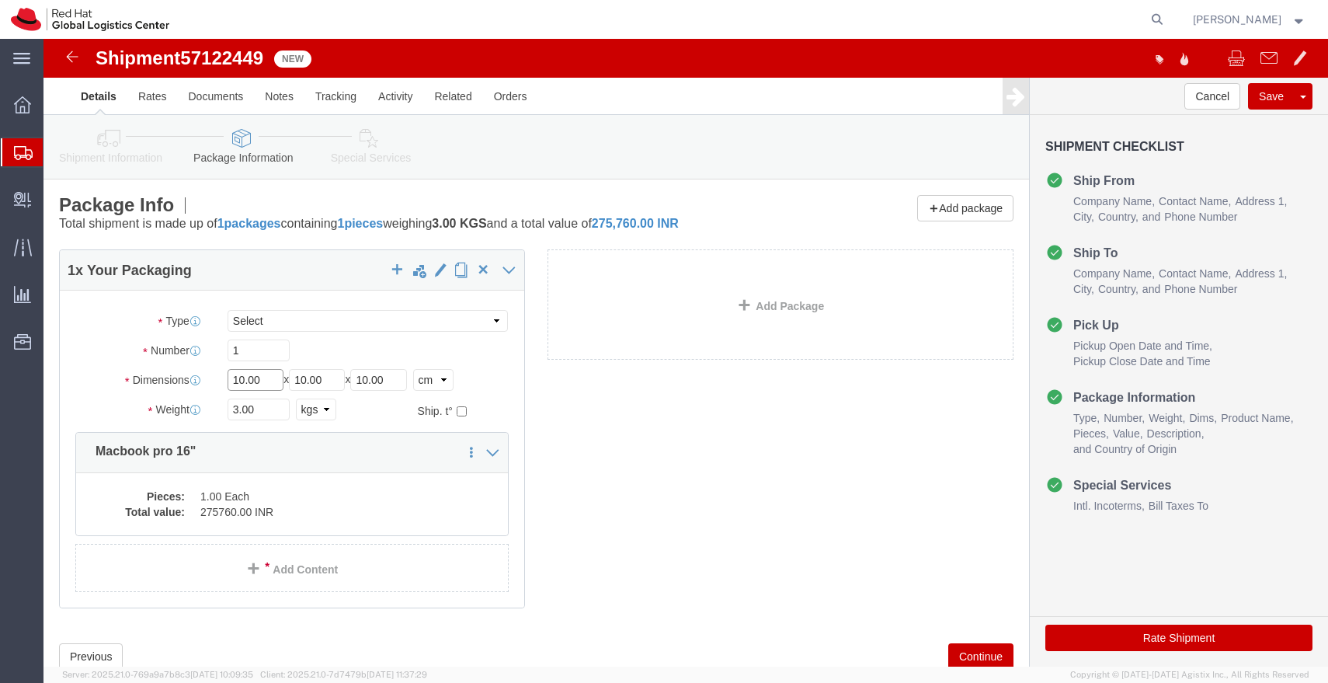
click input "10.00"
type input "45"
type input "35"
type input "15"
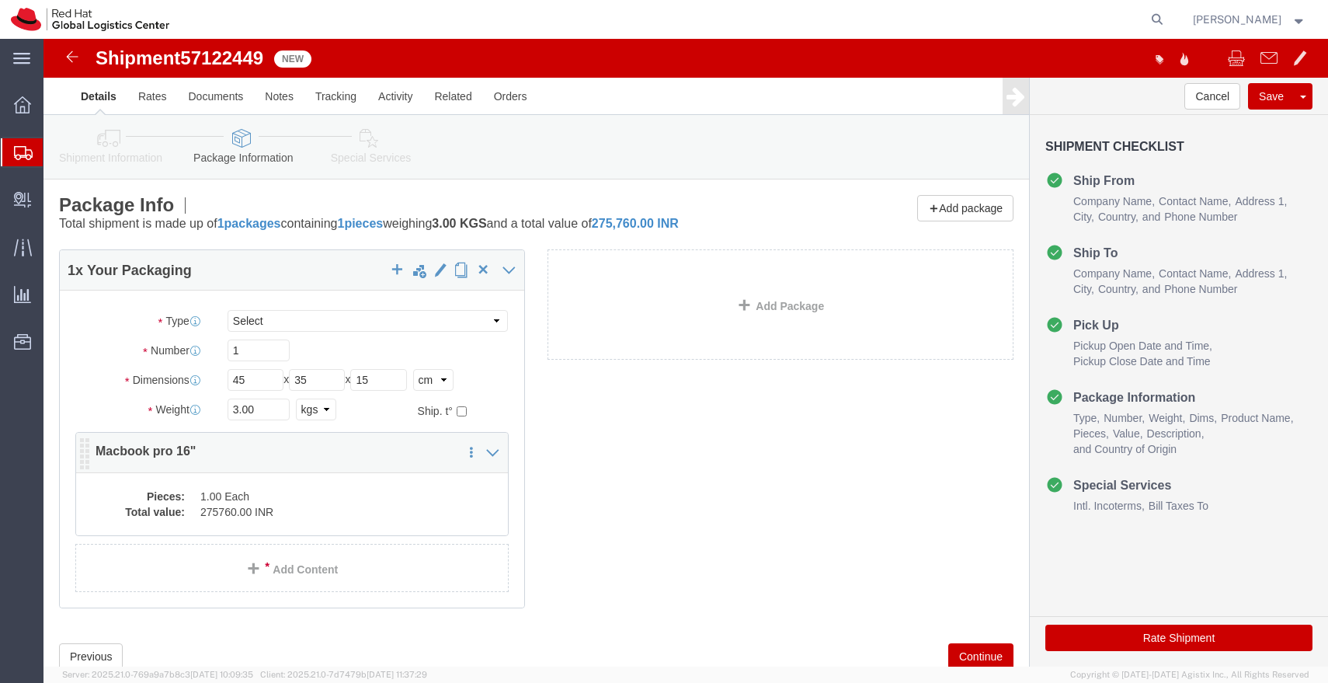
click dd "1.00 Each"
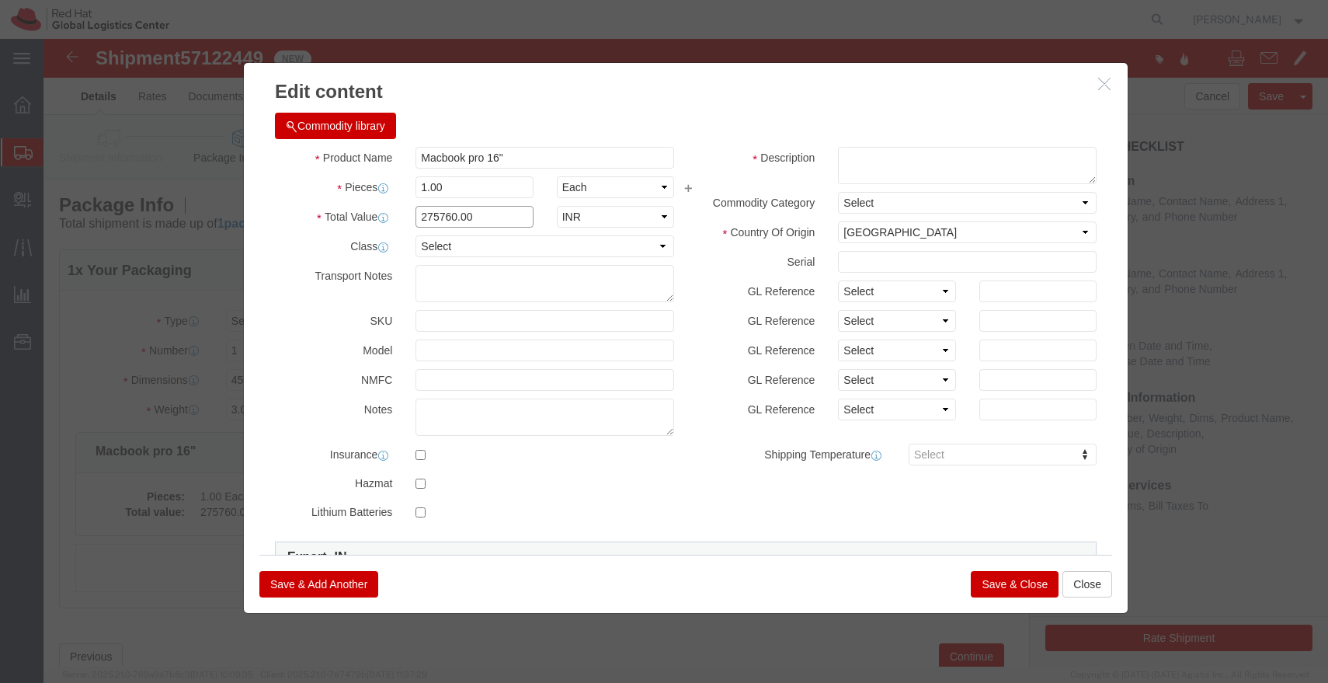
click input "275760.00"
type input "49000.00"
click textarea
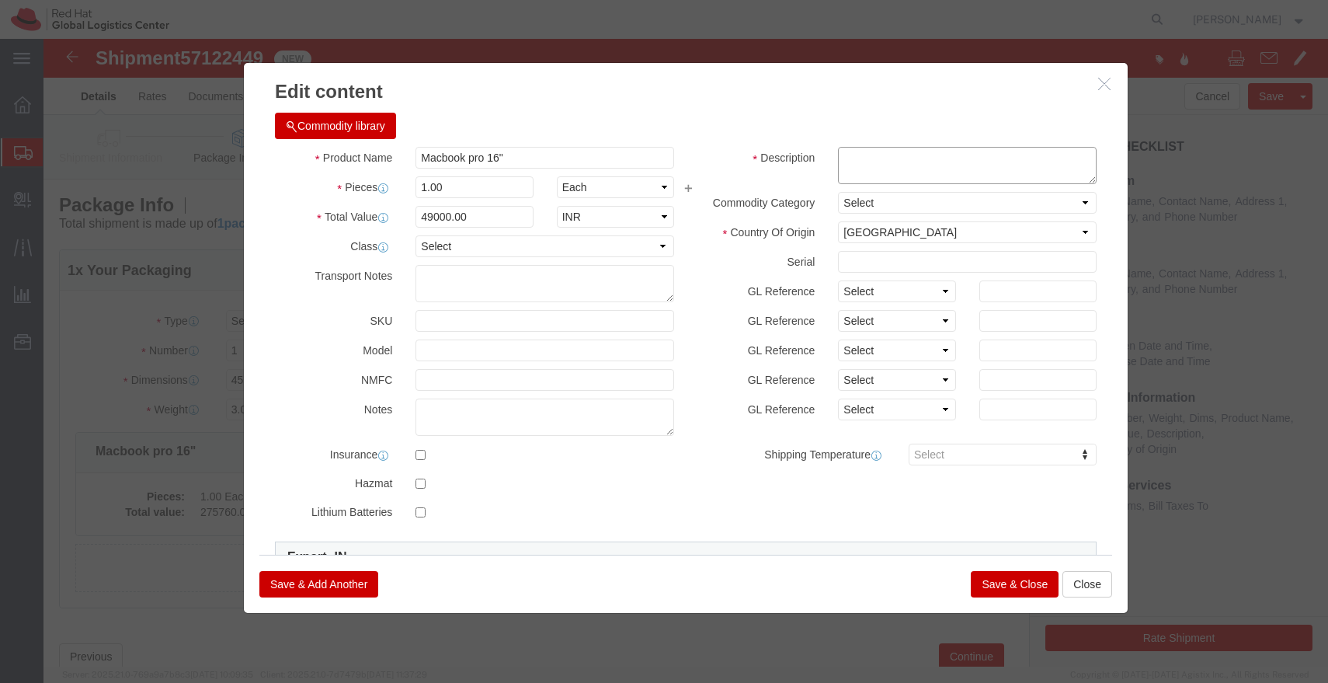
paste textarea "N97QVX2509"
type textarea "N97QVX2509"
click button "Save & Close"
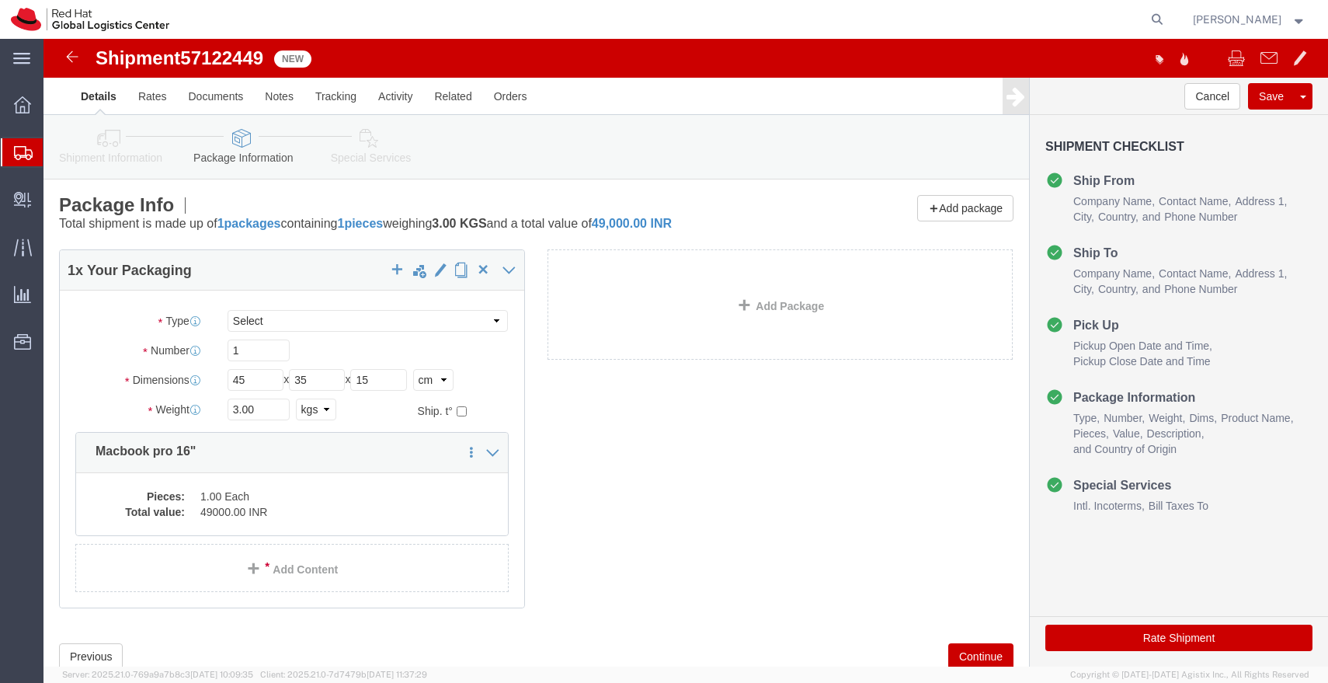
click link "Special Services"
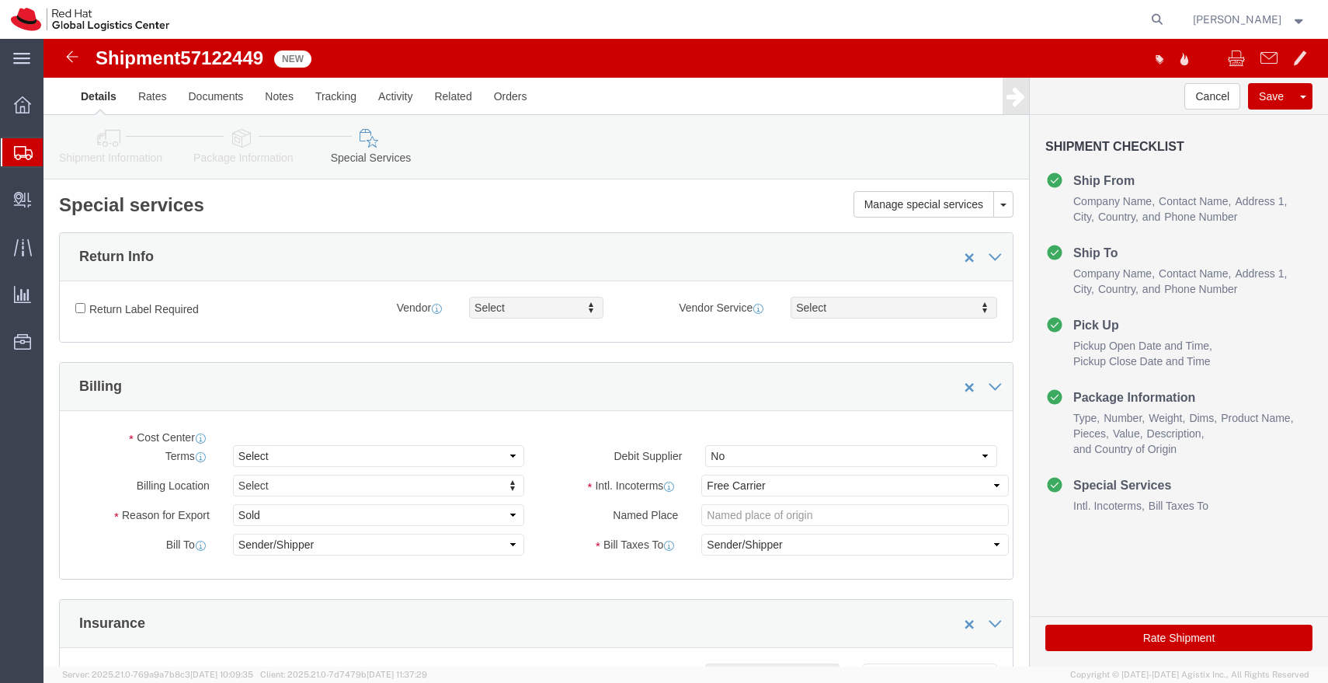
select select "COSTCENTER"
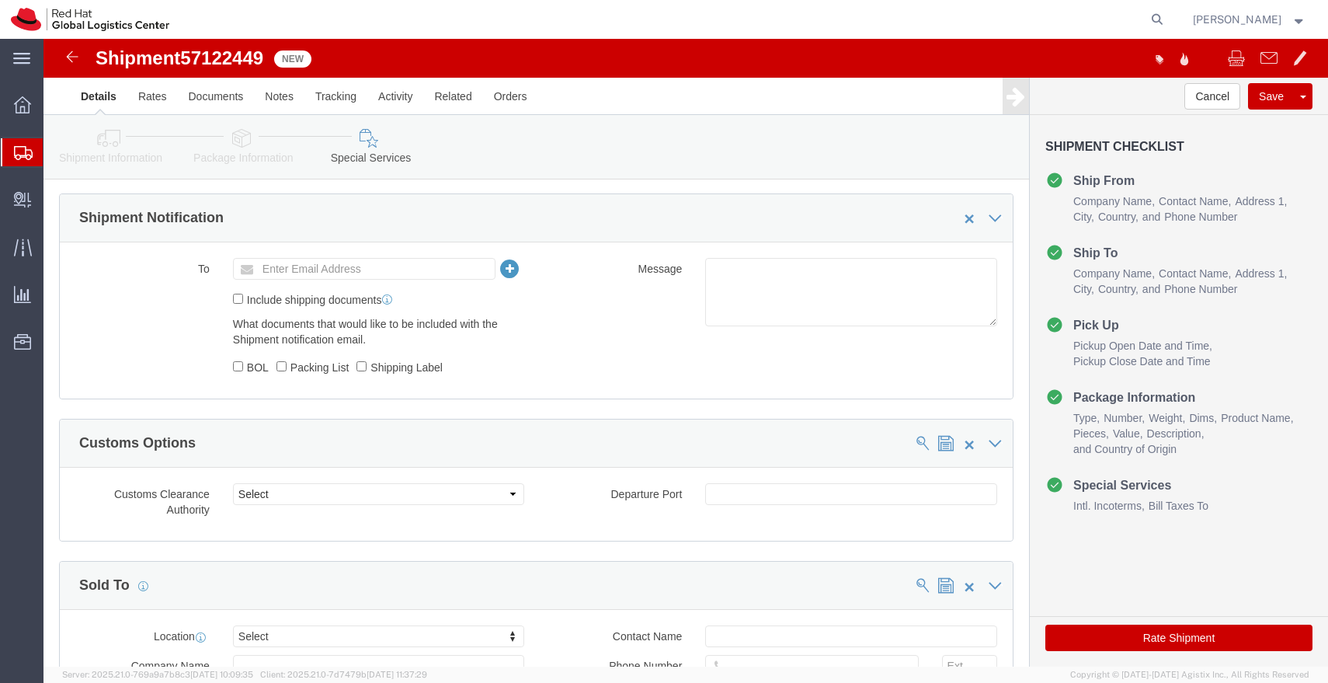
scroll to position [555, 0]
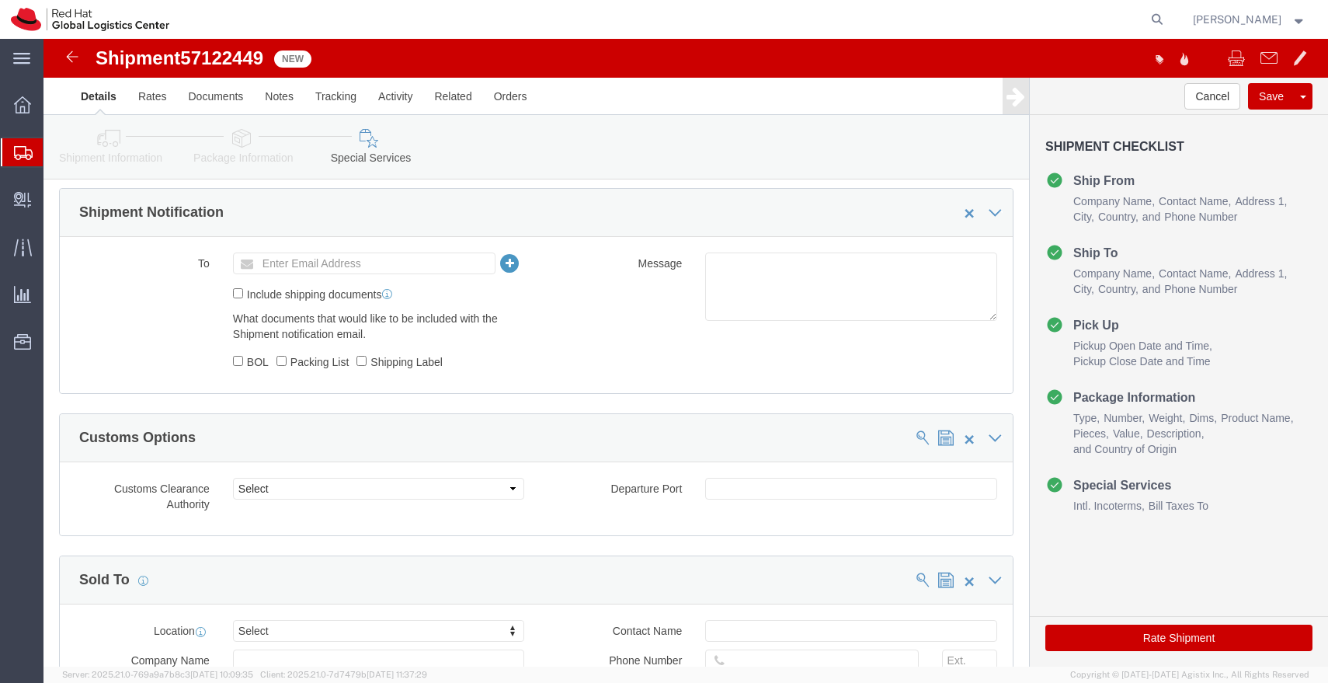
click input "Enter Email Address"
type input "[EMAIL_ADDRESS][DOMAIN_NAME]"
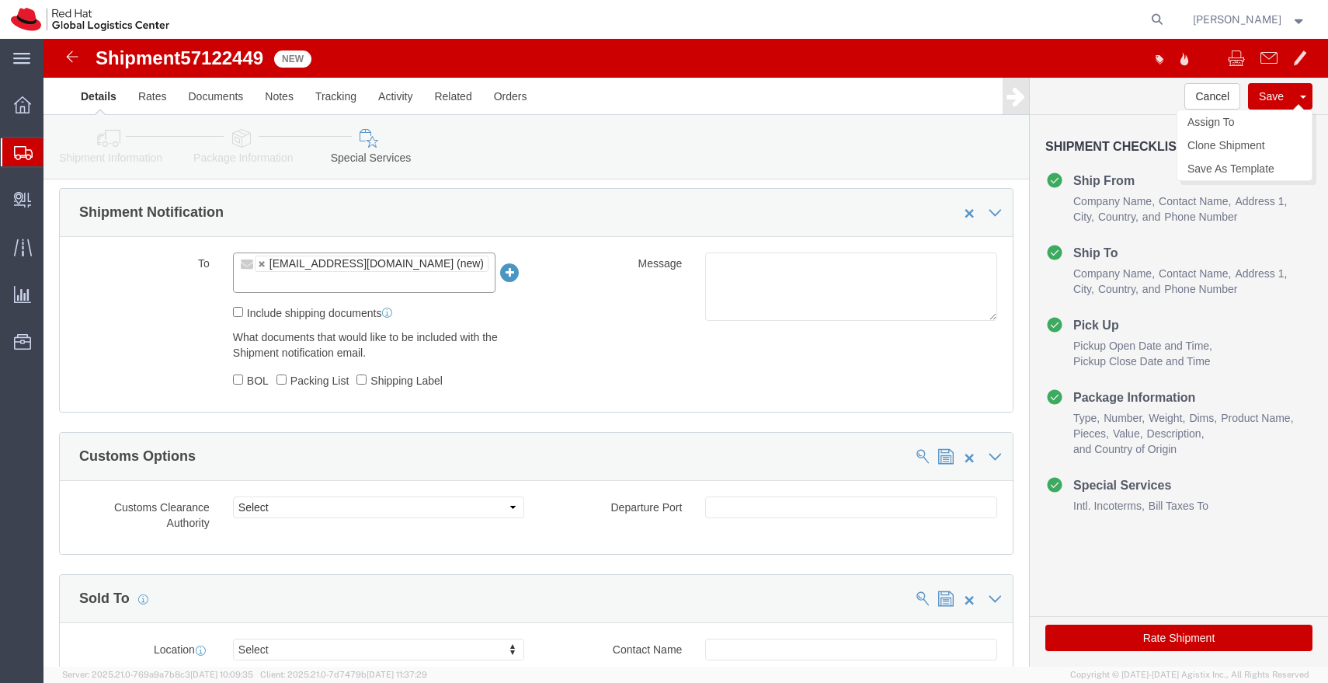
click button "Save"
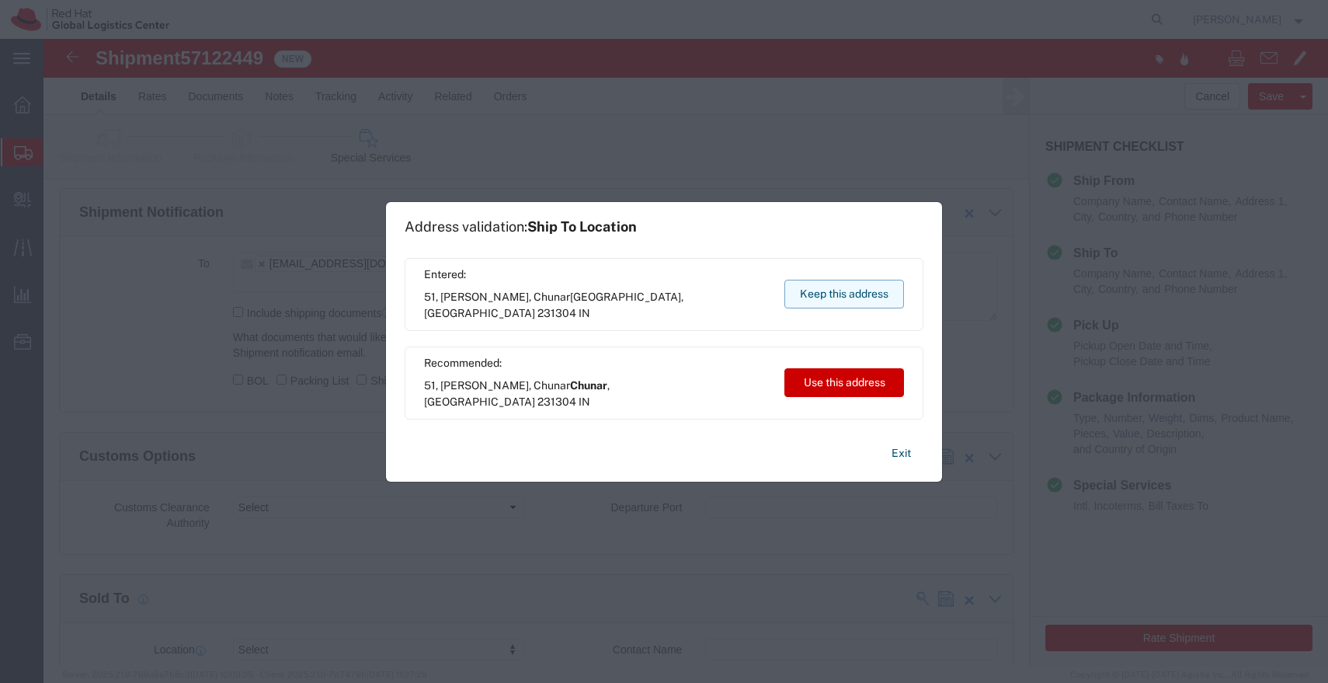
click at [857, 300] on button "Keep this address" at bounding box center [844, 294] width 120 height 29
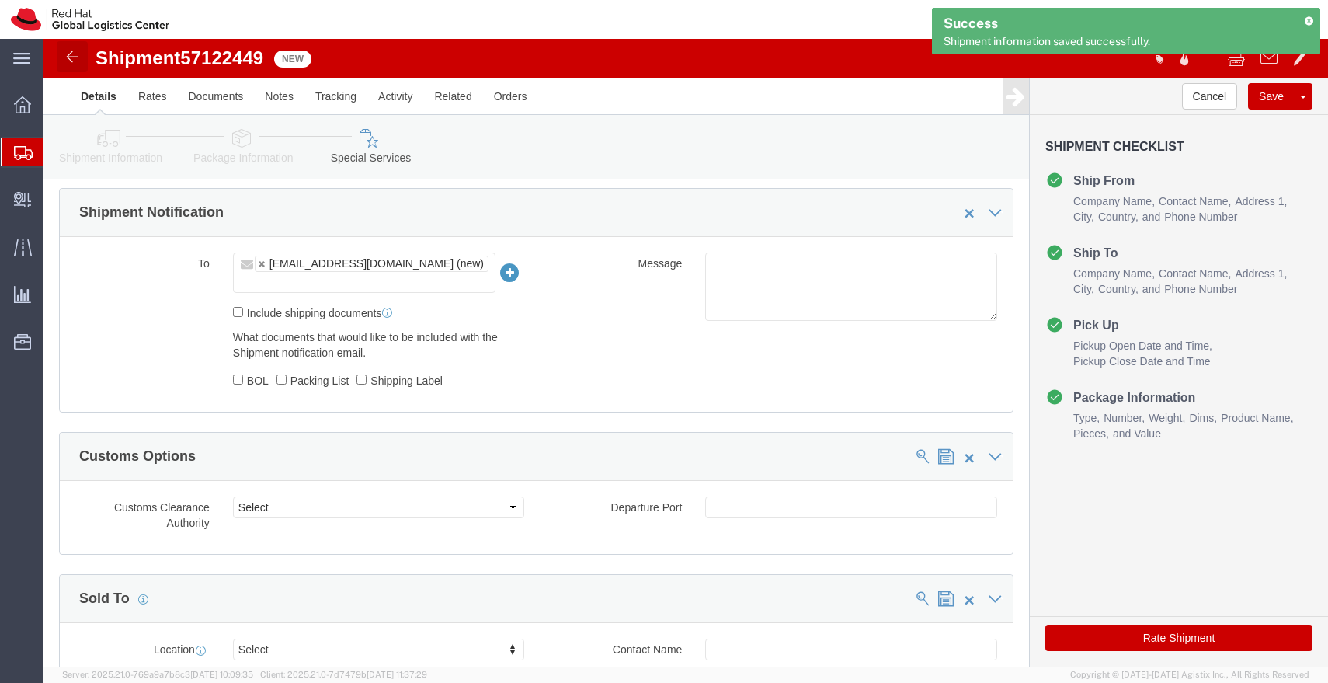
click img
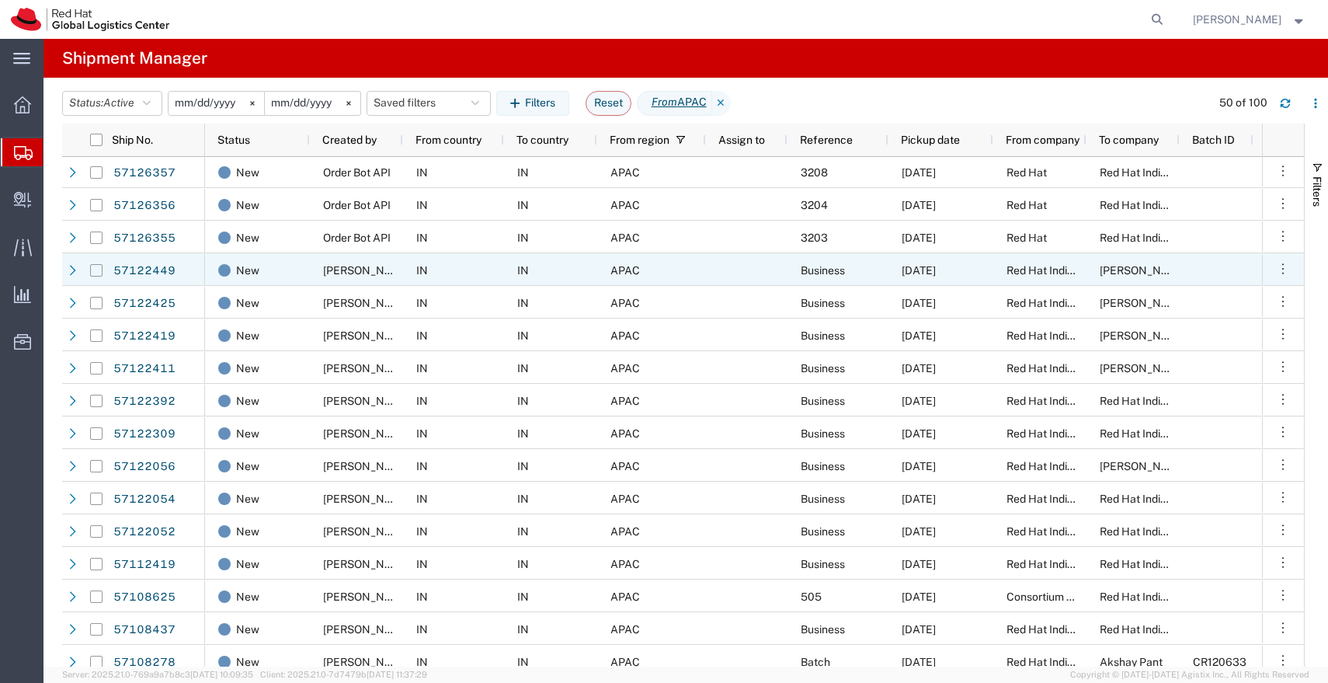
click at [96, 270] on input "Press Space to toggle row selection (unchecked)" at bounding box center [96, 270] width 12 height 12
checkbox input "true"
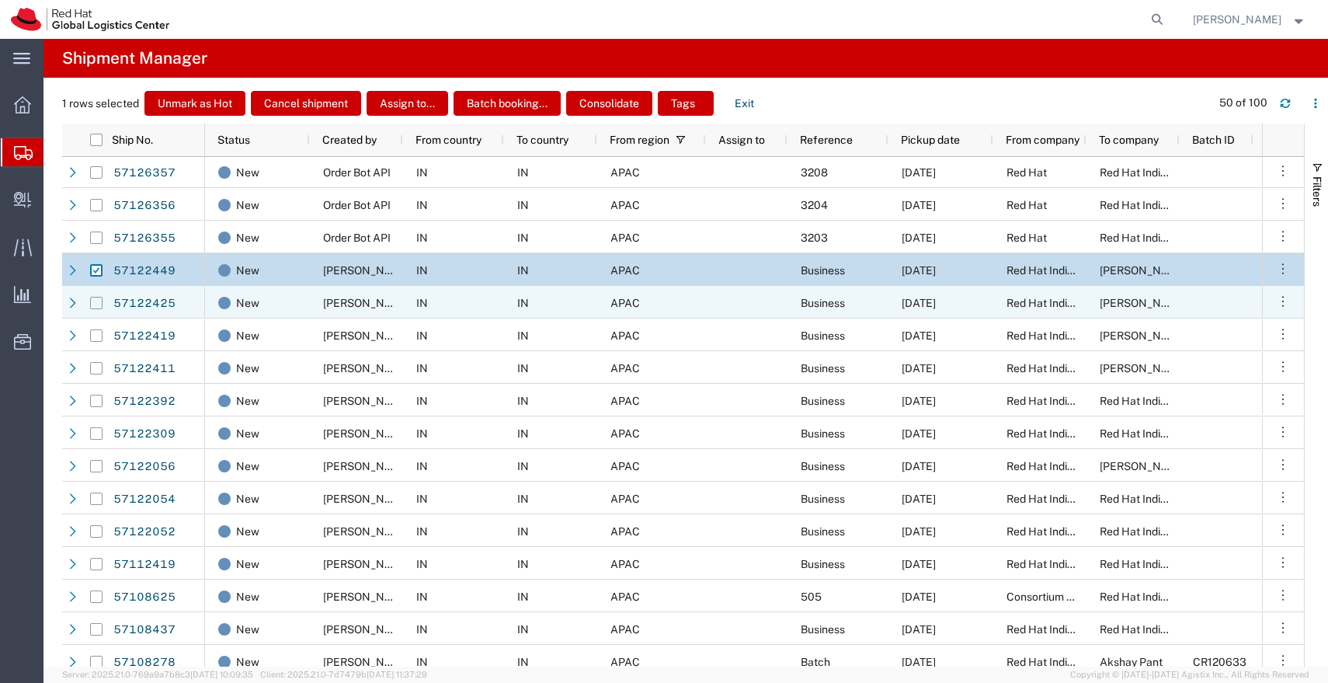
click at [97, 304] on input "Press Space to toggle row selection (unchecked)" at bounding box center [96, 303] width 12 height 12
checkbox input "true"
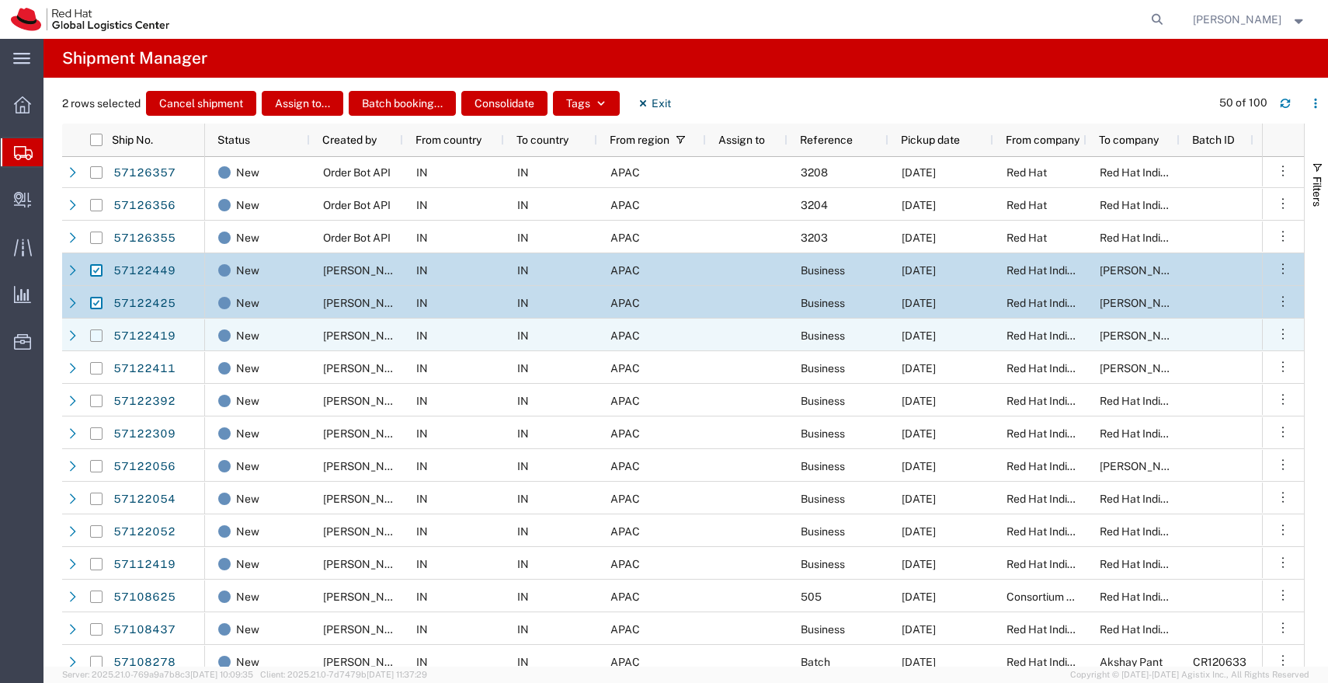
click at [96, 337] on input "Press Space to toggle row selection (unchecked)" at bounding box center [96, 335] width 12 height 12
checkbox input "true"
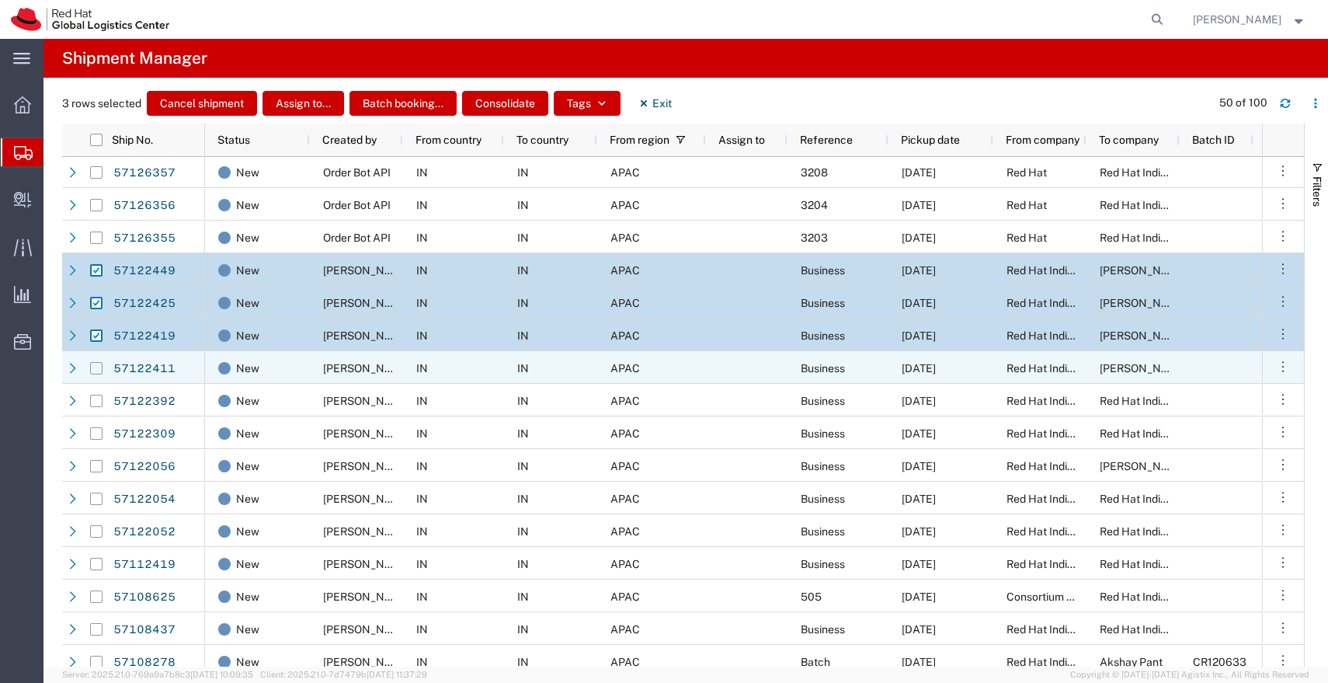
click at [95, 367] on input "Press Space to toggle row selection (unchecked)" at bounding box center [96, 368] width 12 height 12
checkbox input "true"
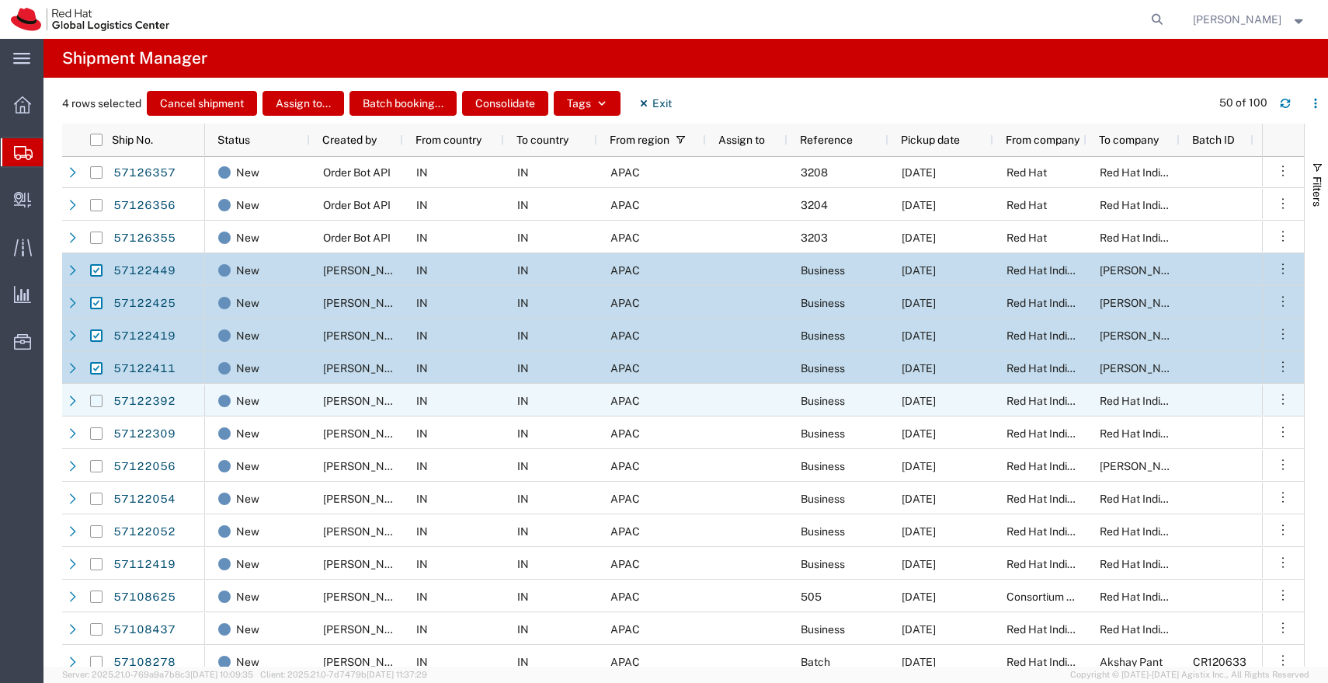
click at [96, 398] on input "Press Space to toggle row selection (unchecked)" at bounding box center [96, 400] width 12 height 12
checkbox input "true"
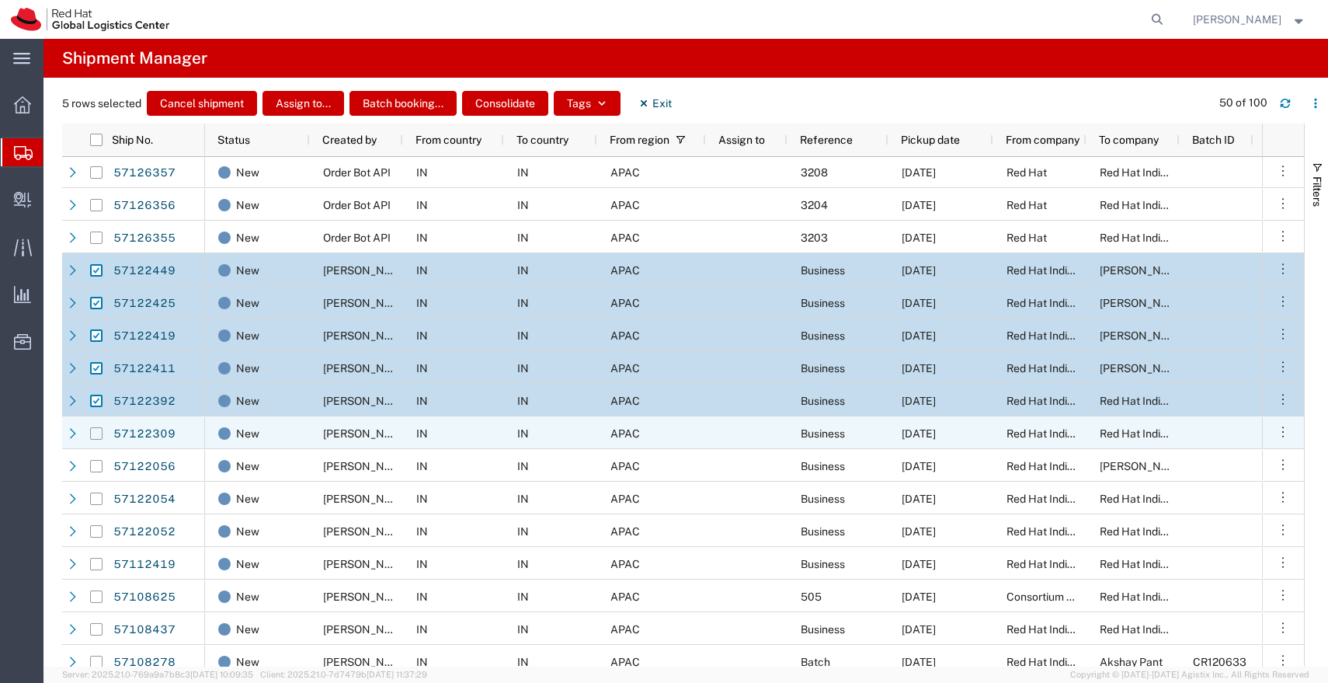
click at [96, 437] on input "Press Space to toggle row selection (unchecked)" at bounding box center [96, 433] width 12 height 12
checkbox input "true"
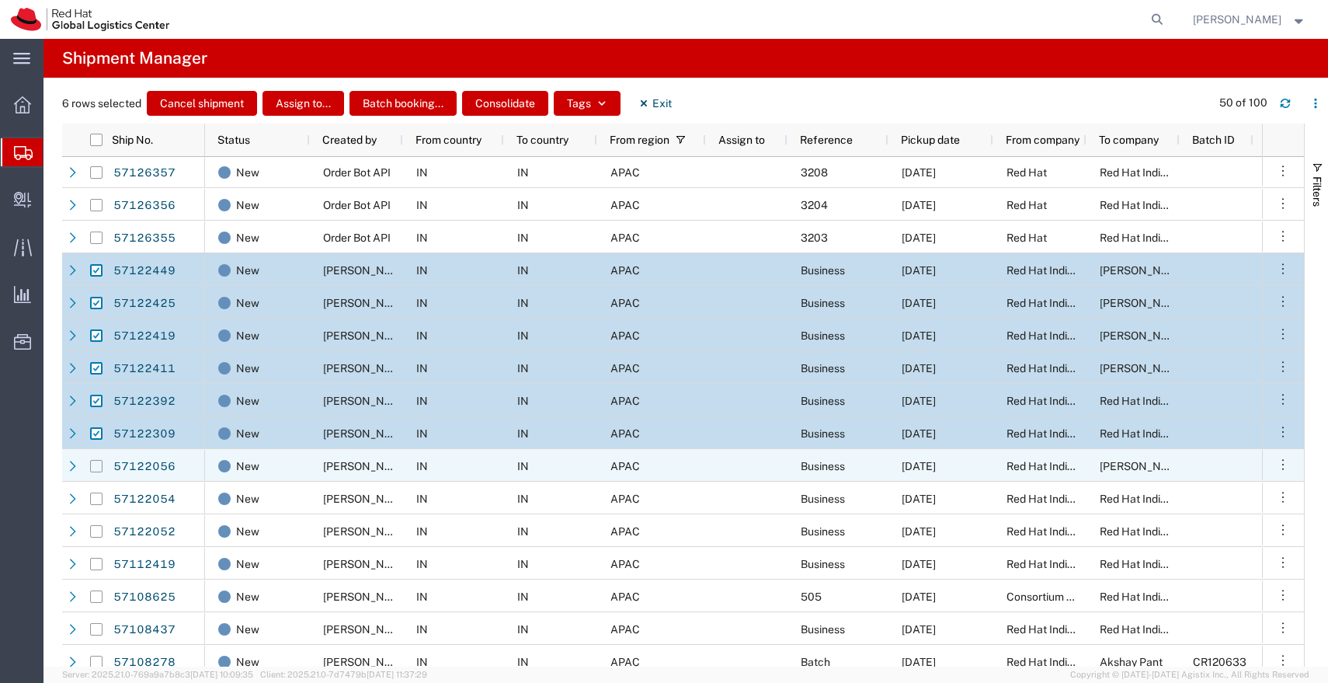
click at [96, 467] on input "Press Space to toggle row selection (unchecked)" at bounding box center [96, 466] width 12 height 12
checkbox input "true"
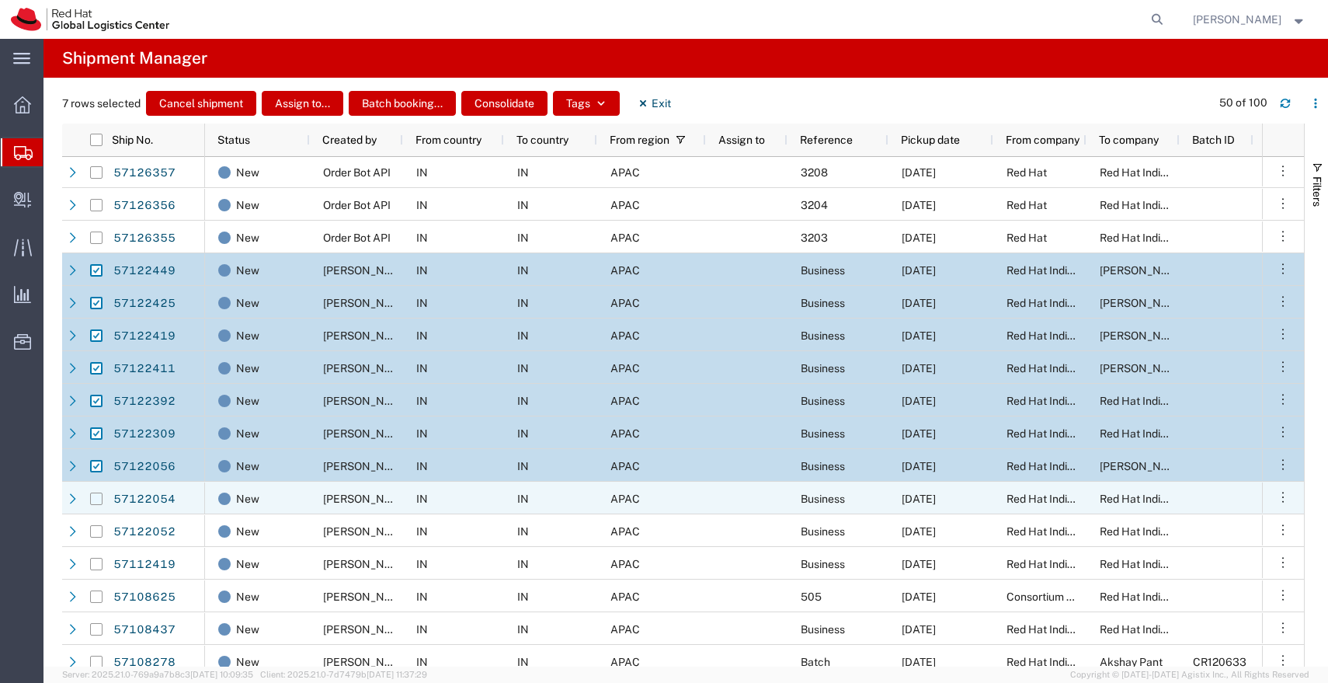
click at [96, 500] on input "Press Space to toggle row selection (unchecked)" at bounding box center [96, 498] width 12 height 12
checkbox input "true"
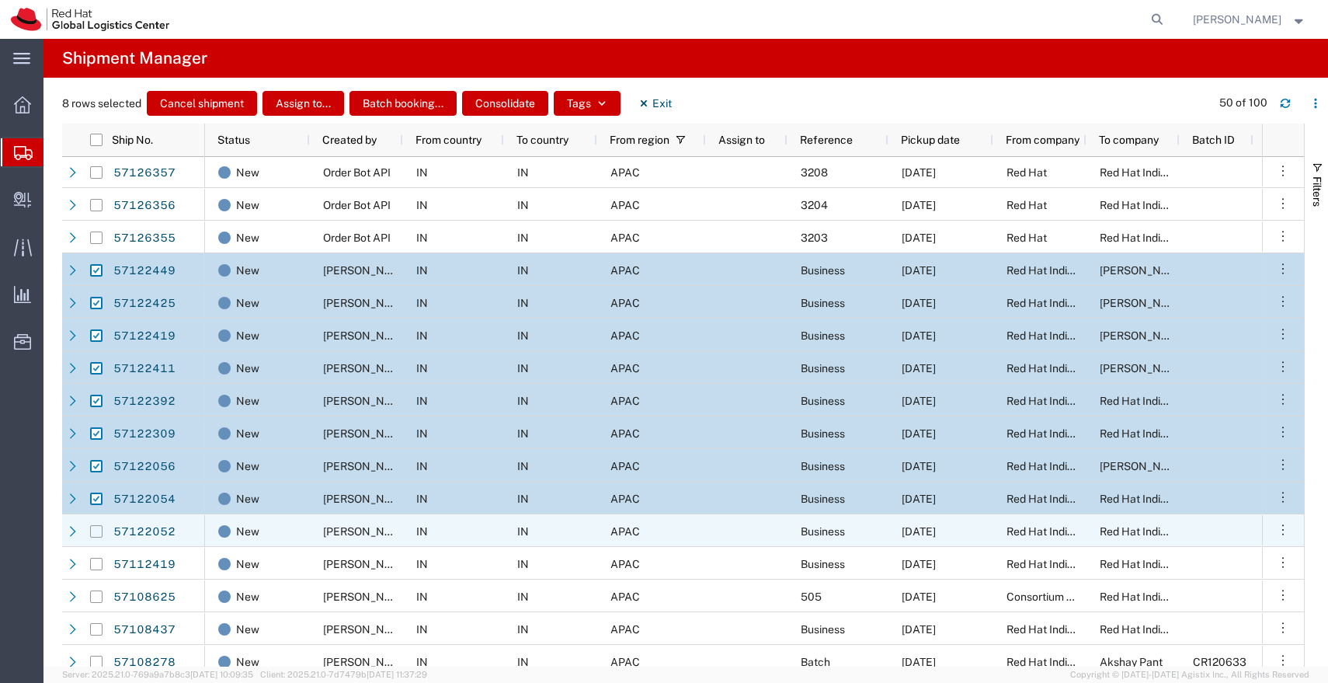
click at [97, 530] on input "Press Space to toggle row selection (unchecked)" at bounding box center [96, 531] width 12 height 12
checkbox input "true"
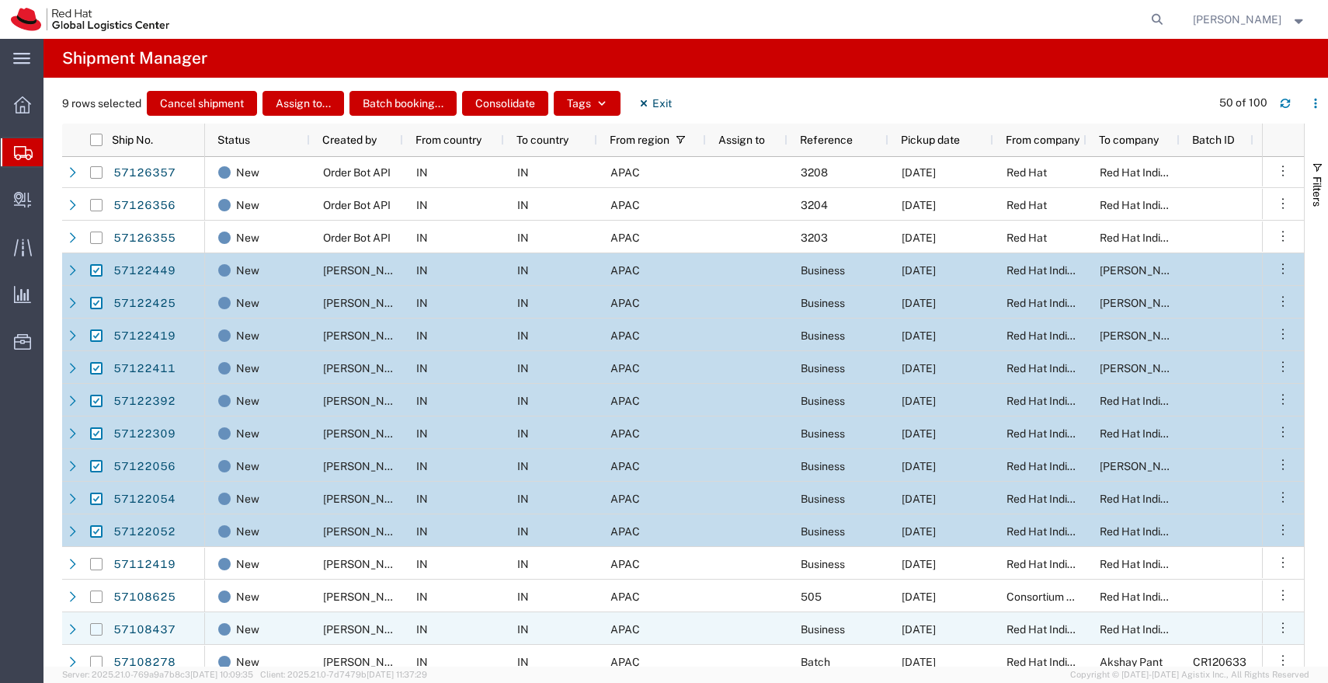
click at [99, 629] on input "Press Space to toggle row selection (unchecked)" at bounding box center [96, 629] width 12 height 12
checkbox input "true"
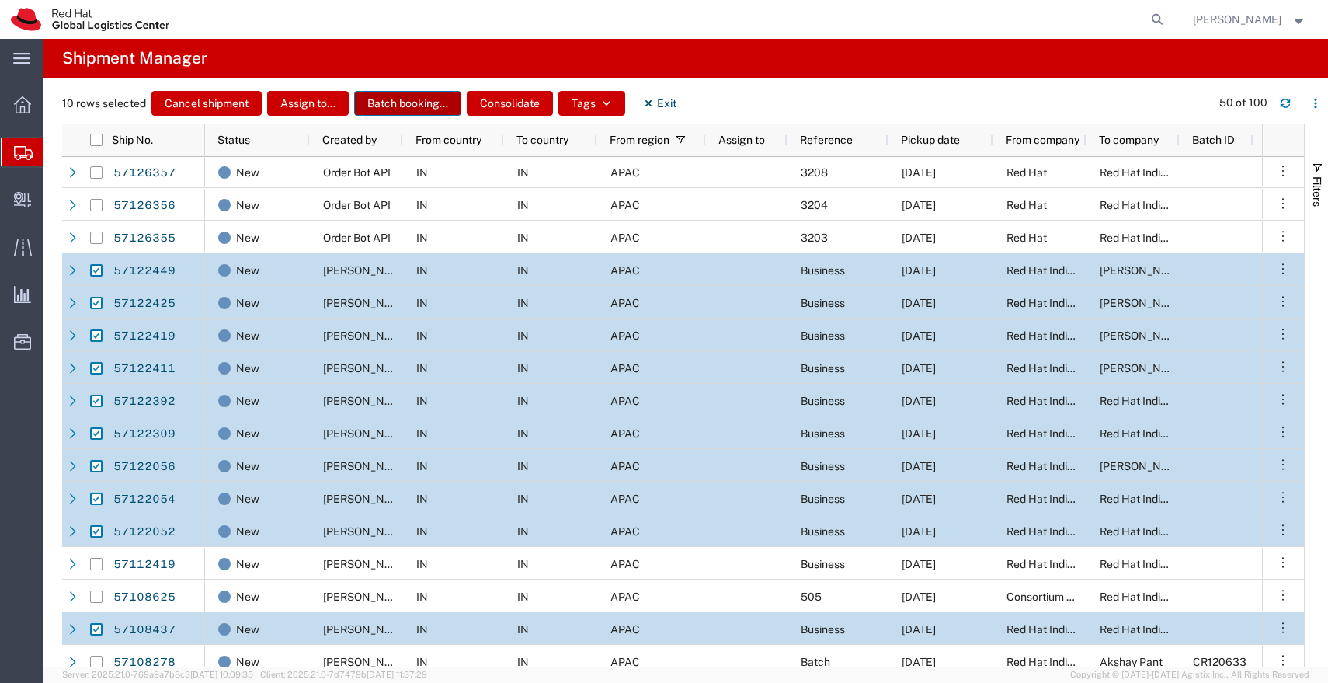
click at [437, 105] on button "Batch booking..." at bounding box center [407, 103] width 107 height 25
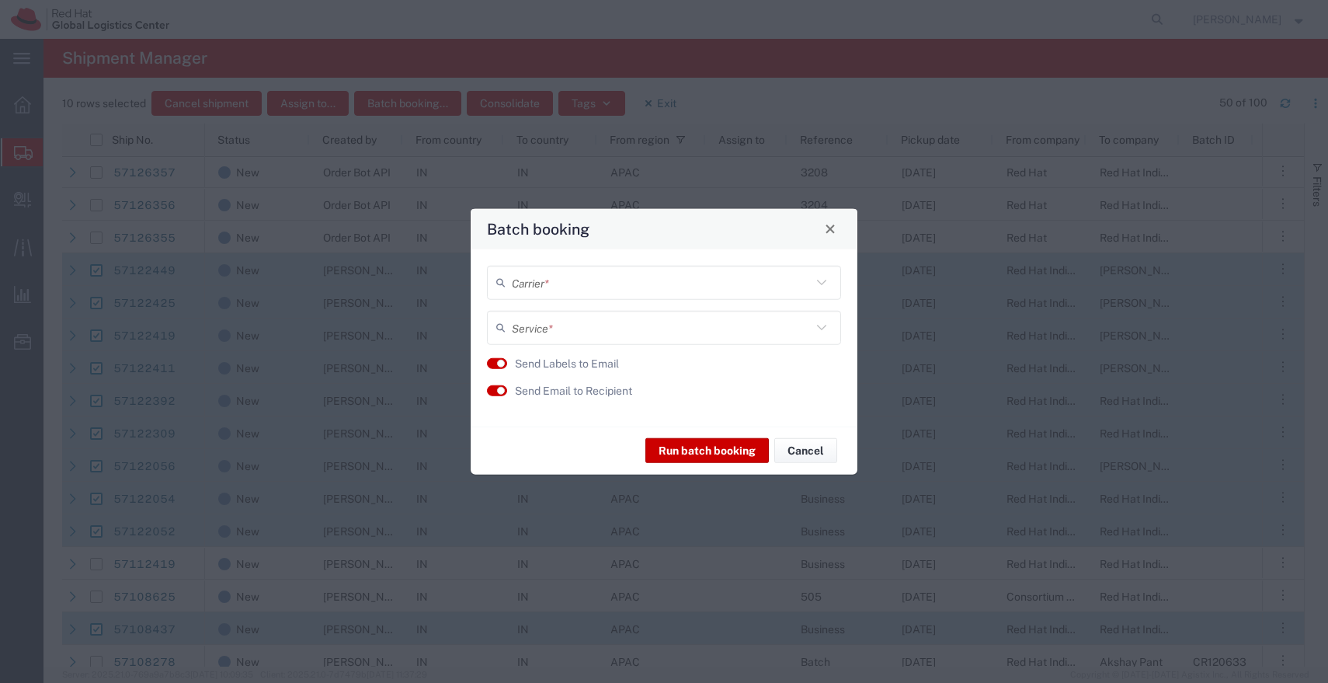
click at [672, 276] on input "text" at bounding box center [662, 282] width 300 height 27
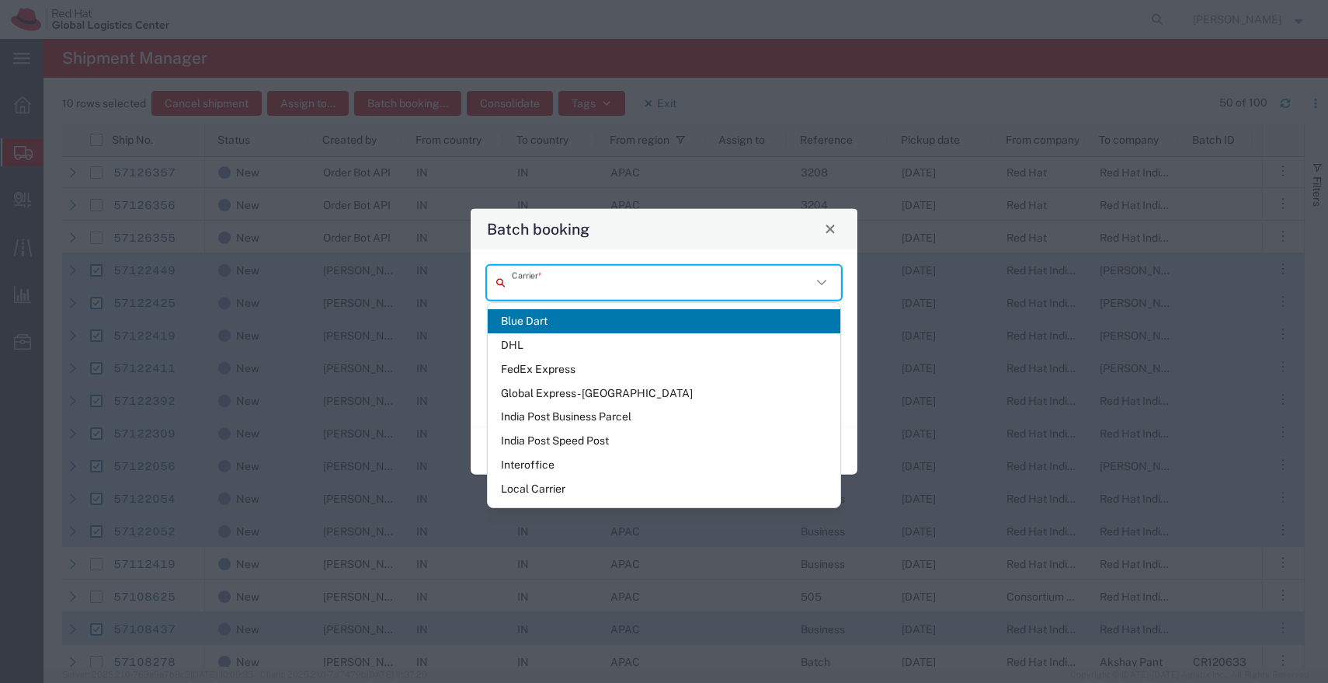
click at [584, 331] on span "Blue Dart" at bounding box center [664, 321] width 353 height 24
type input "Blue Dart"
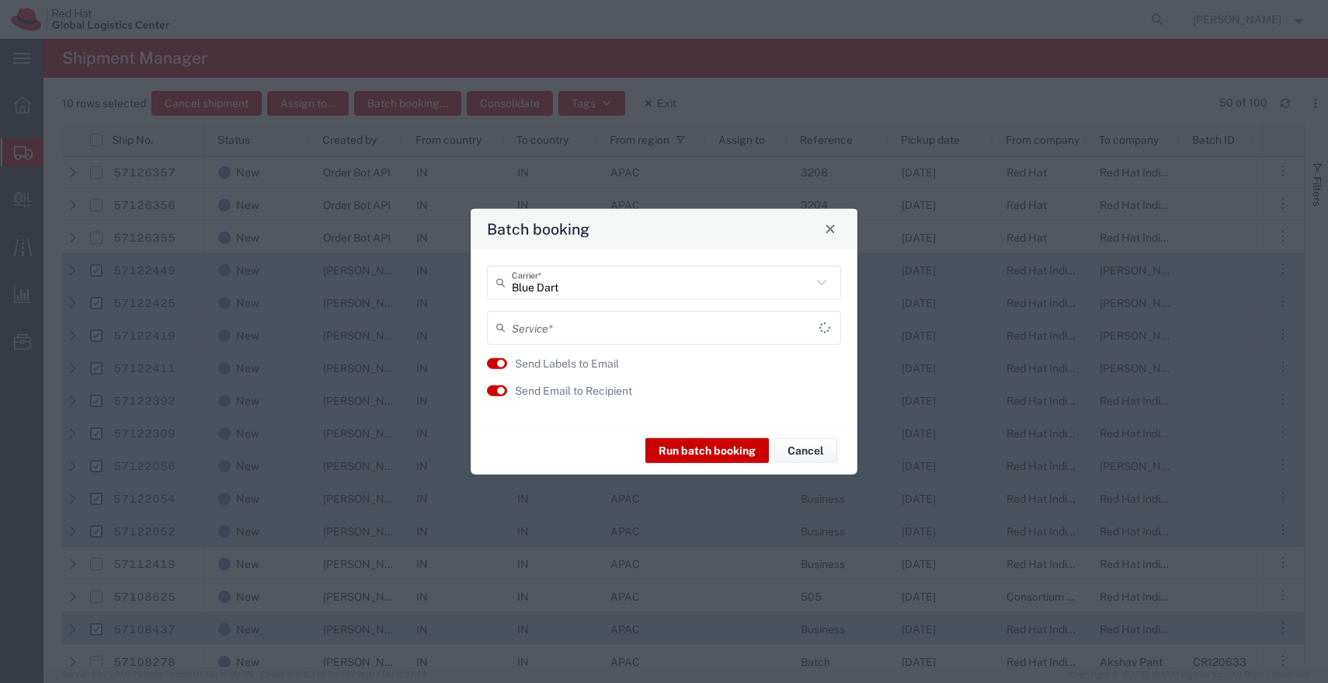
click at [627, 328] on input "text" at bounding box center [666, 327] width 308 height 27
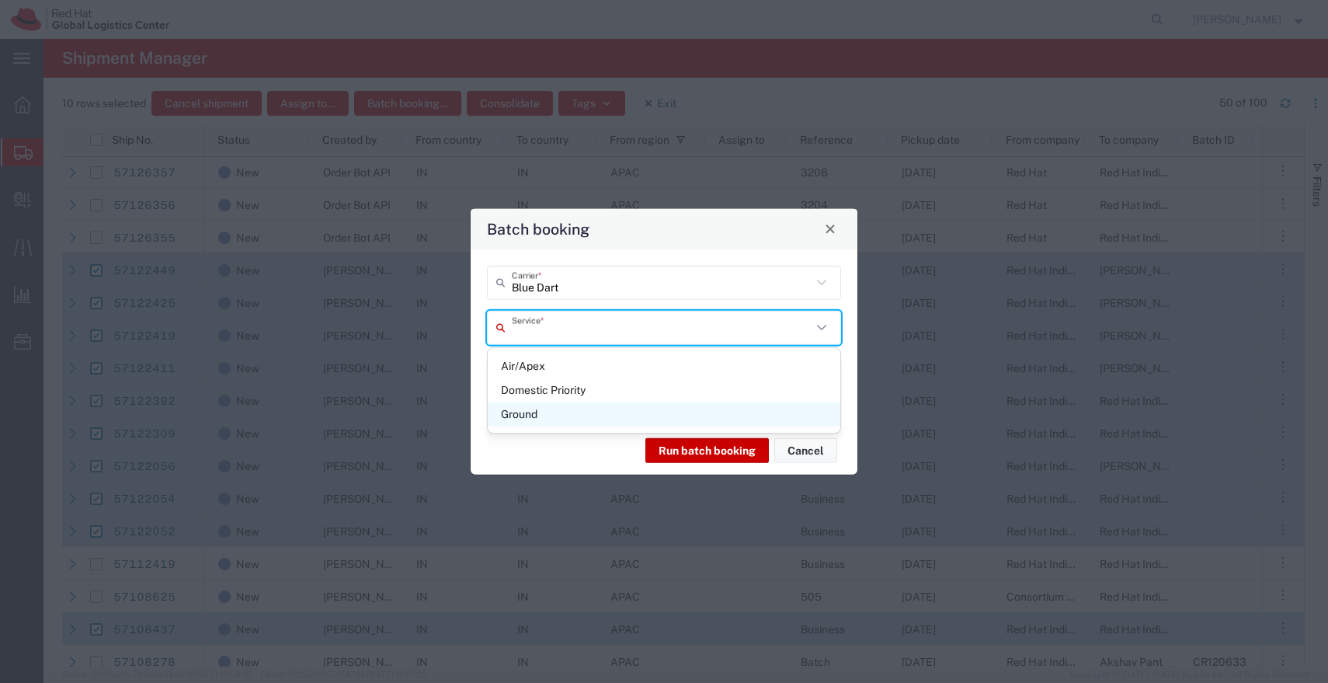
click at [544, 414] on span "Ground" at bounding box center [664, 414] width 353 height 24
type input "Ground"
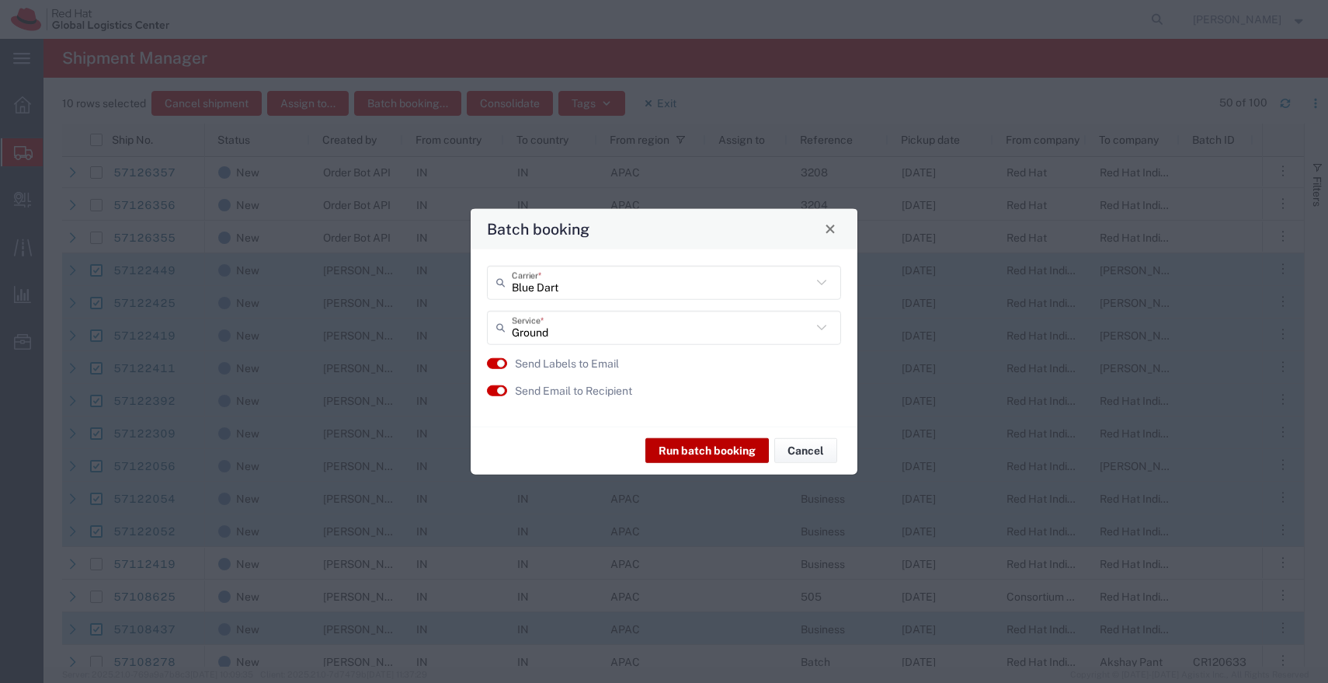
click at [699, 450] on button "Run batch booking" at bounding box center [706, 450] width 123 height 25
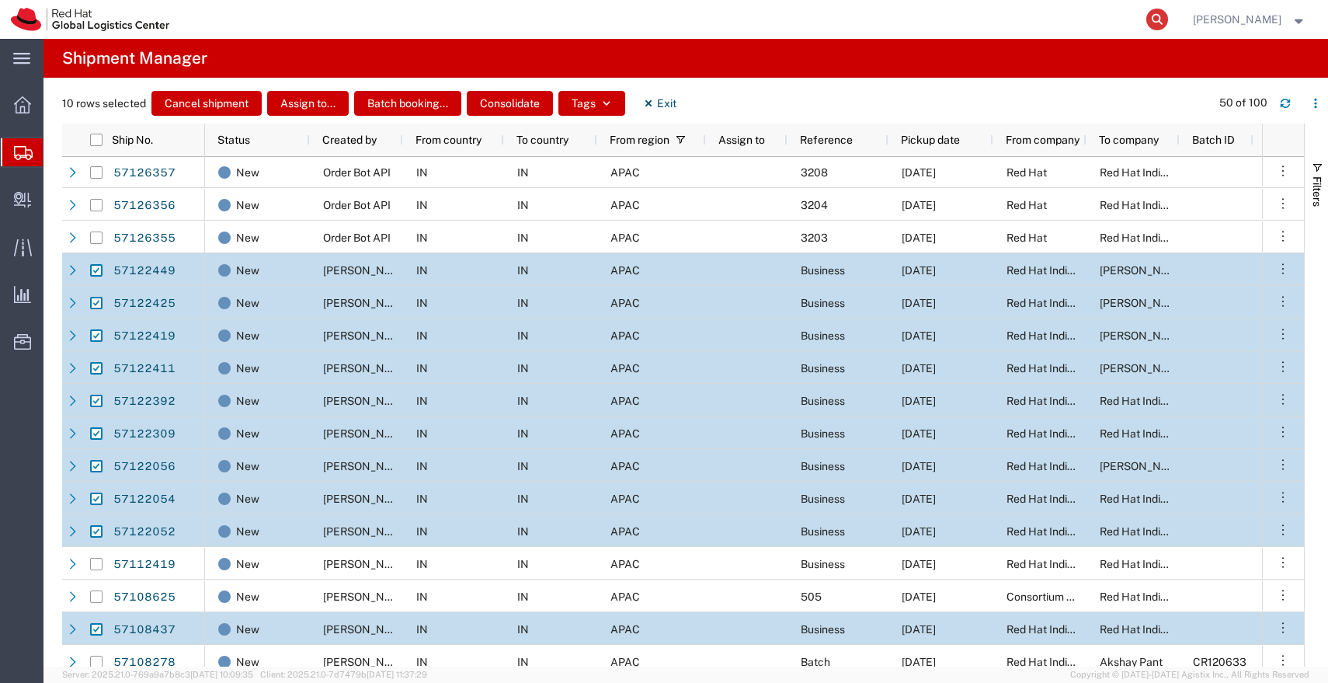
click at [1168, 11] on icon at bounding box center [1157, 20] width 22 height 22
paste input "57122449"
type input "57122449"
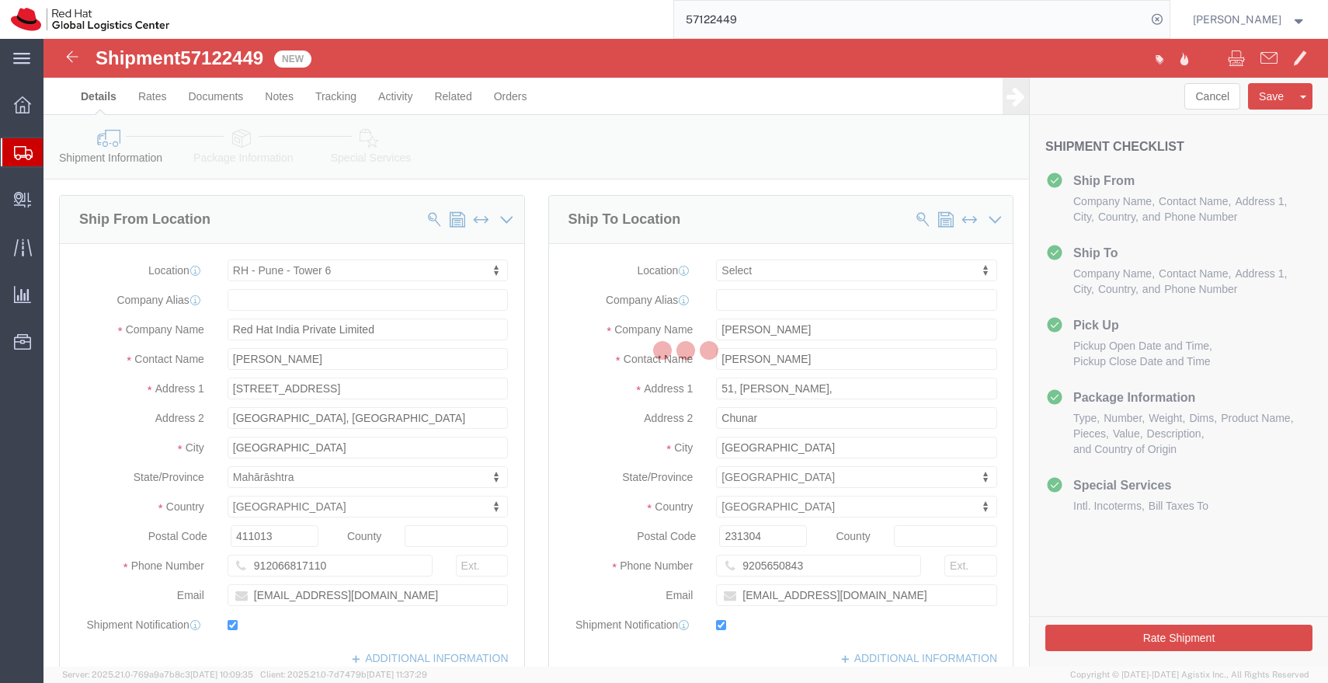
select select "38432"
select select
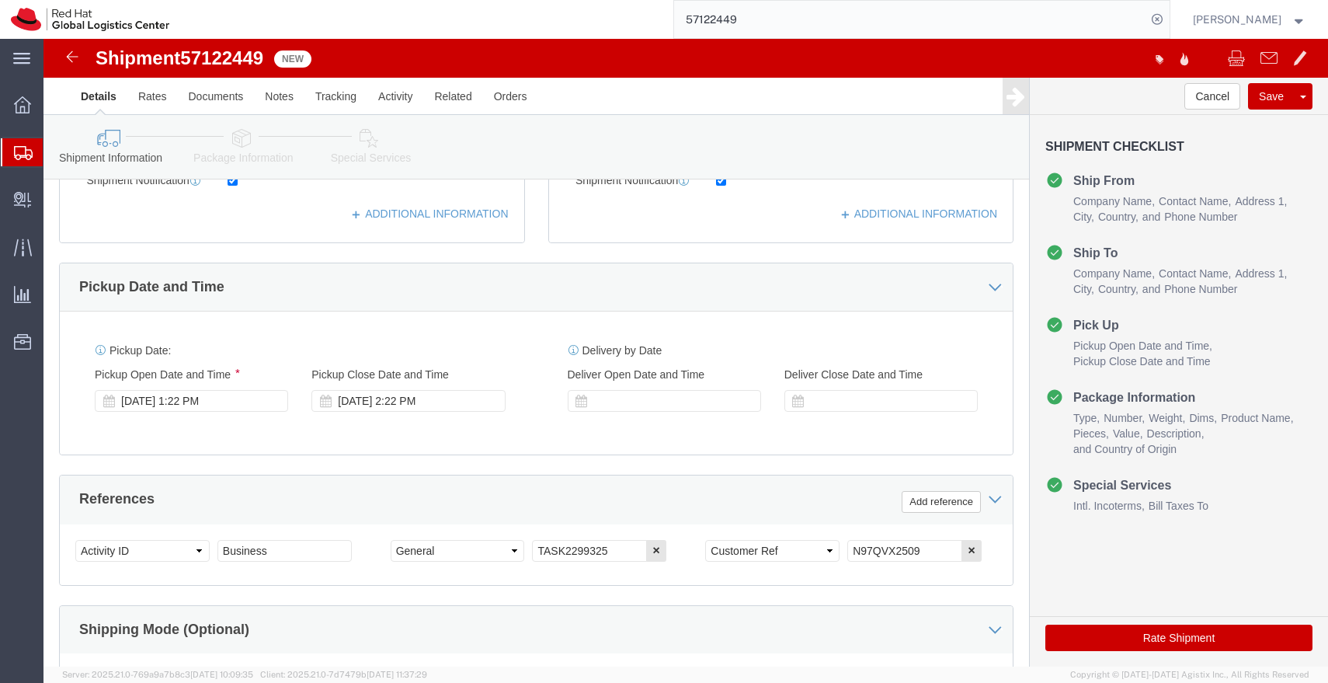
scroll to position [454, 0]
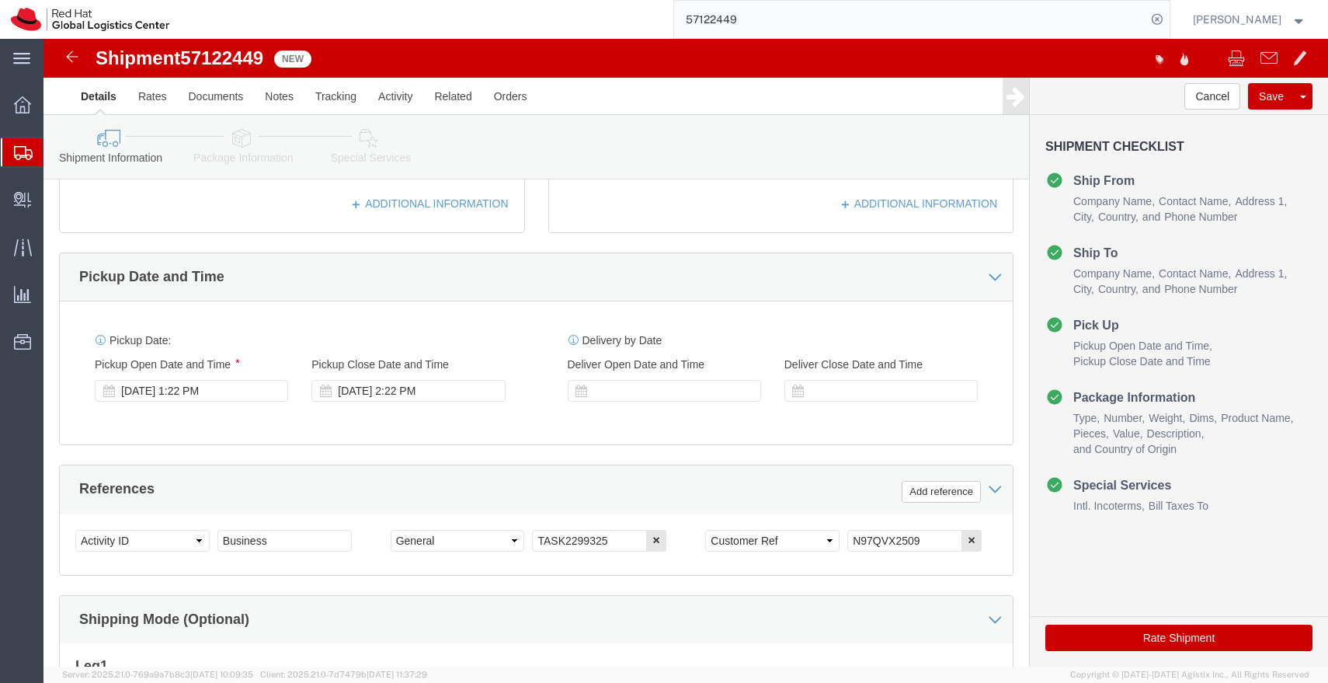
click icon
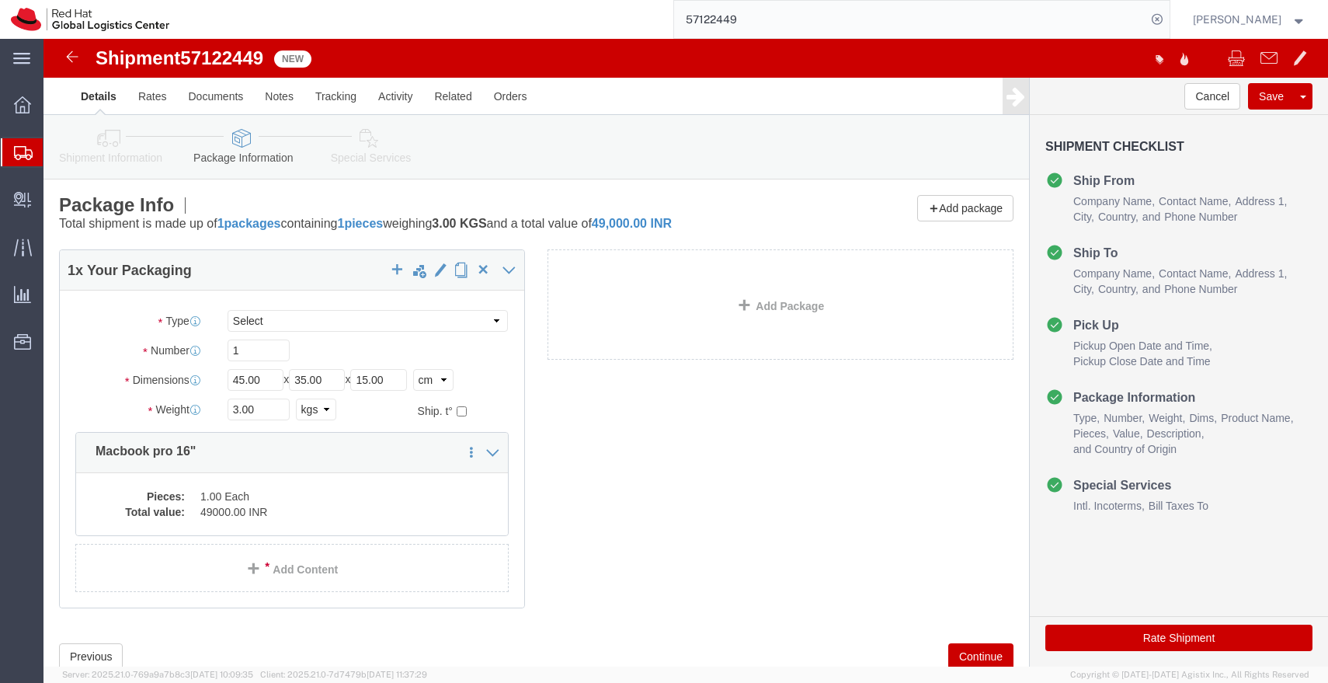
click link "Shipment Information"
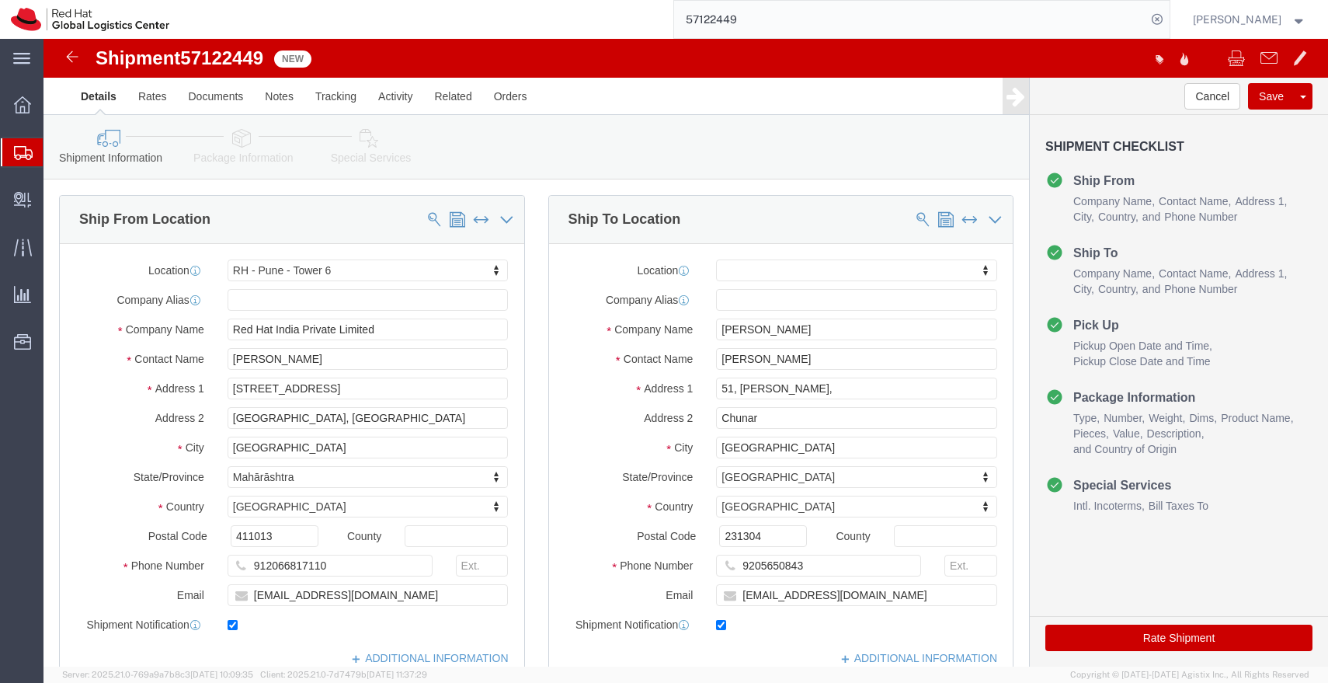
click at [21, 151] on icon at bounding box center [23, 153] width 19 height 14
